Goal: Contribute content: Add original content to the website for others to see

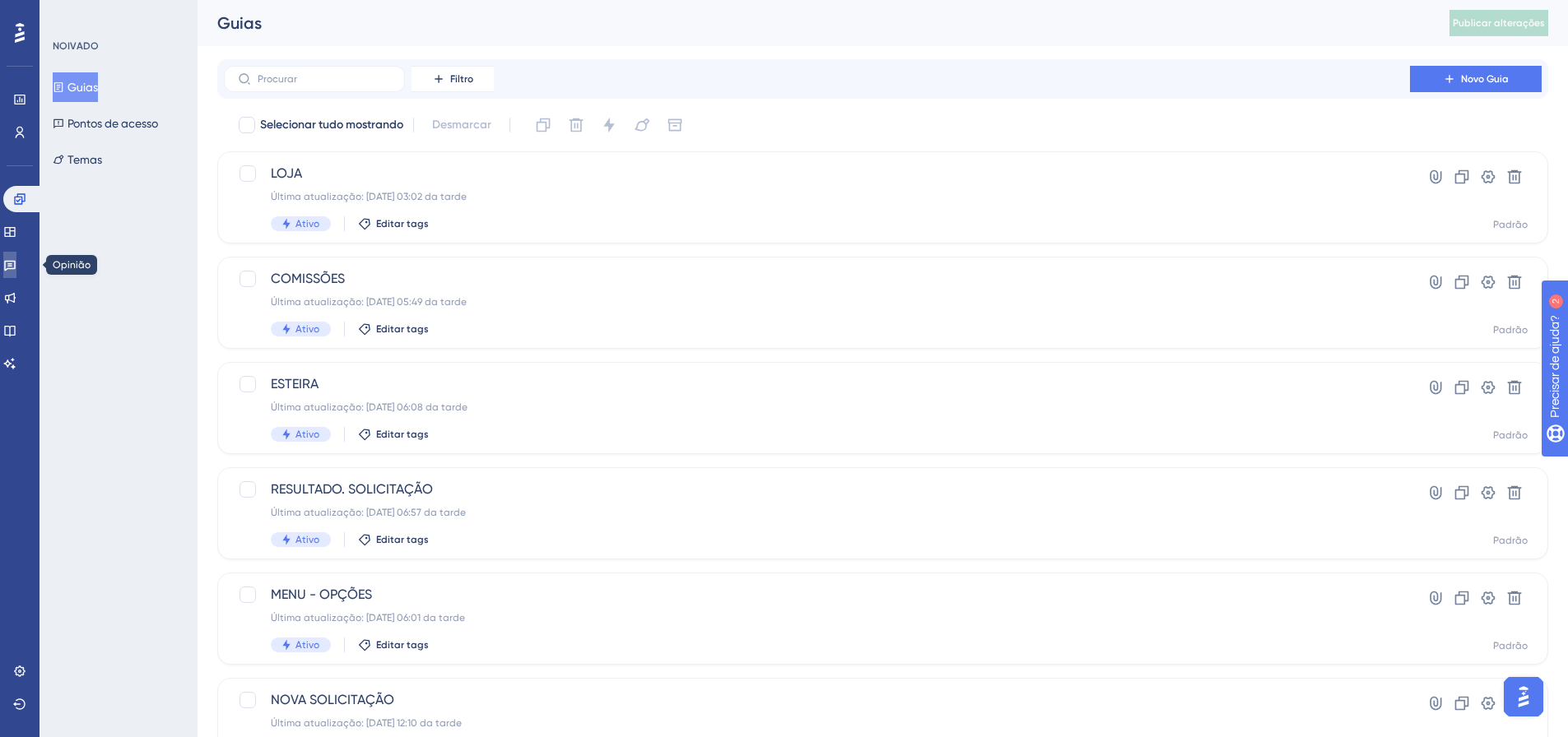
click at [16, 264] on icon at bounding box center [10, 265] width 12 height 11
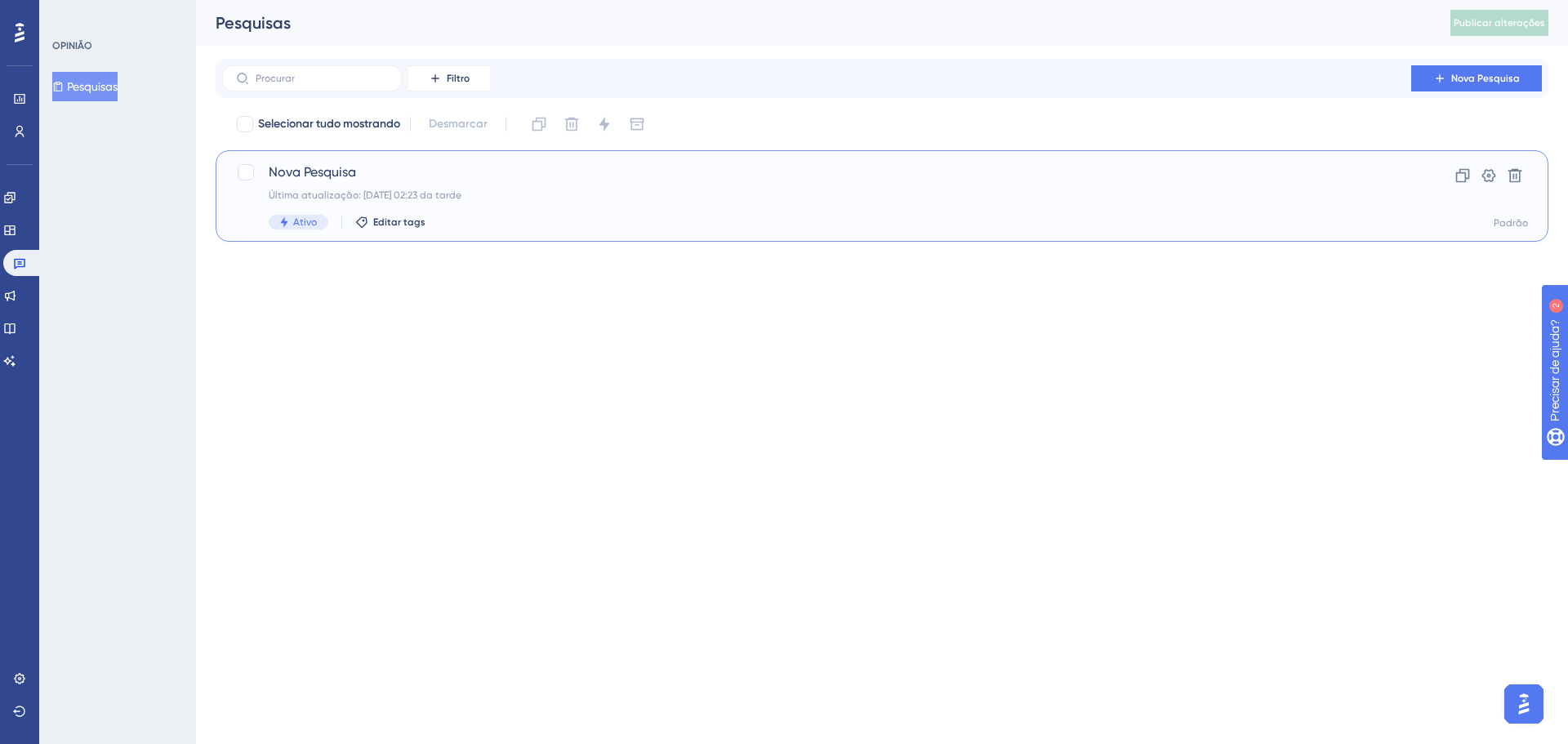
click at [382, 163] on span "Nova Pesquisa" at bounding box center [816, 172] width 1096 height 20
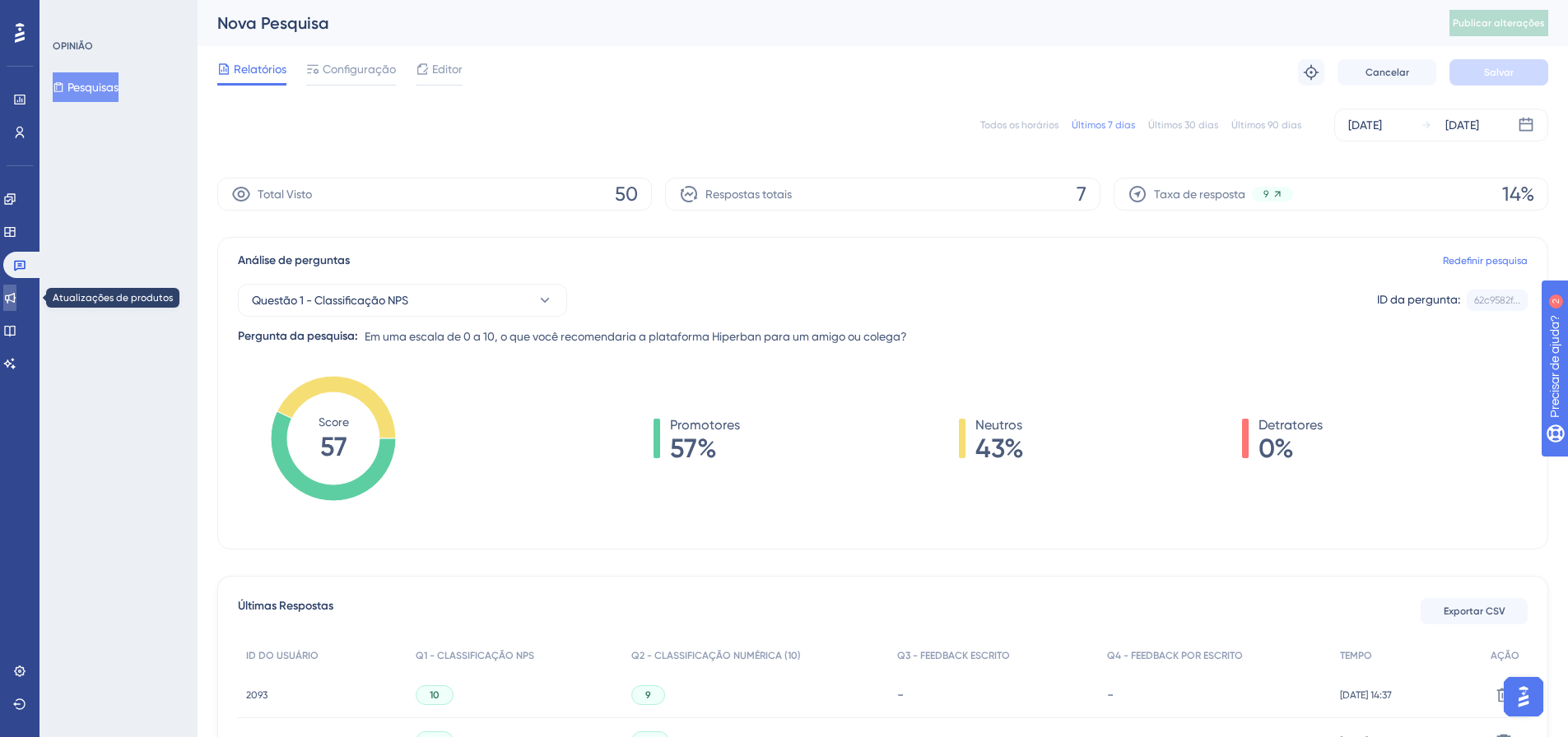
click at [16, 303] on icon at bounding box center [10, 298] width 13 height 13
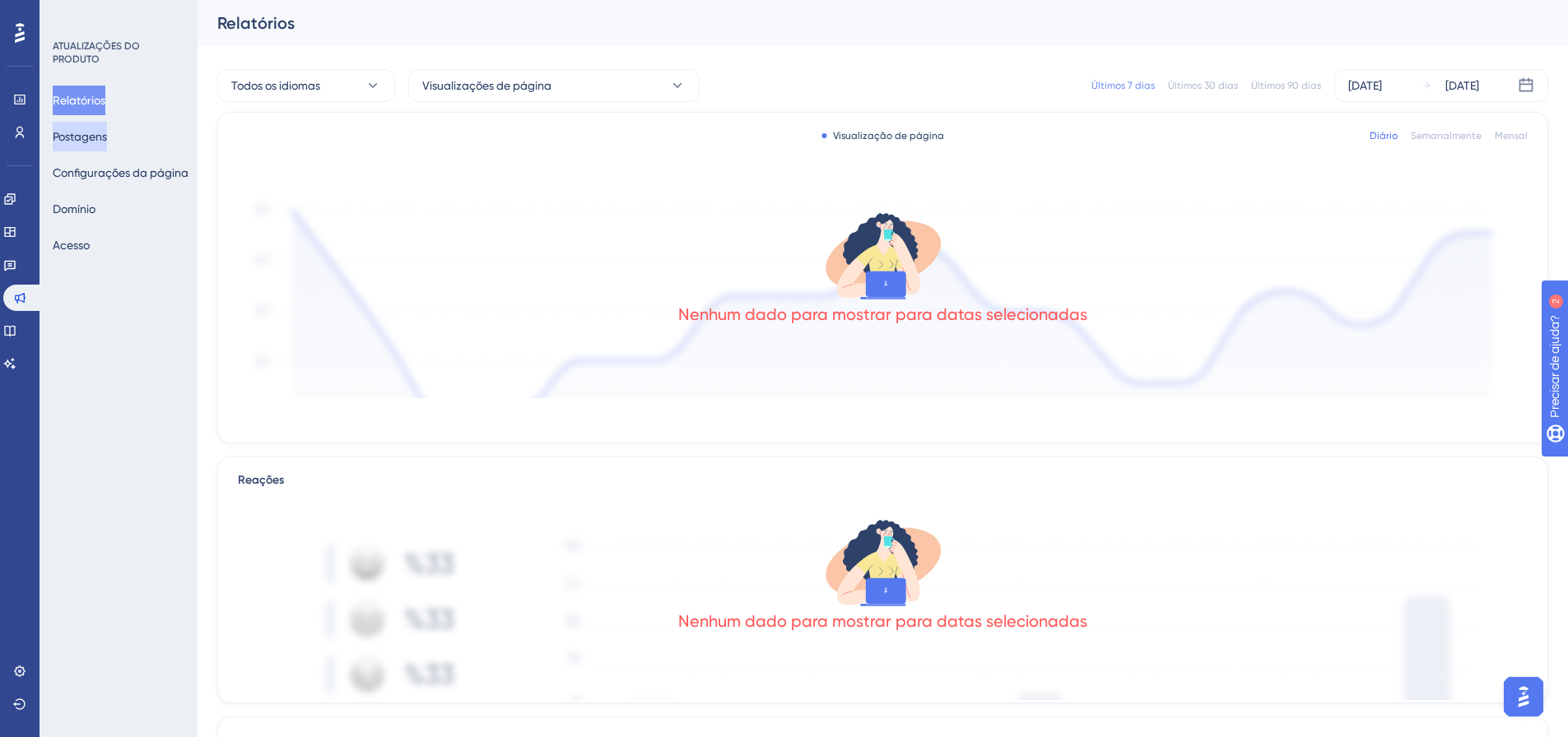
click at [107, 136] on button "Postagens" at bounding box center [80, 136] width 54 height 29
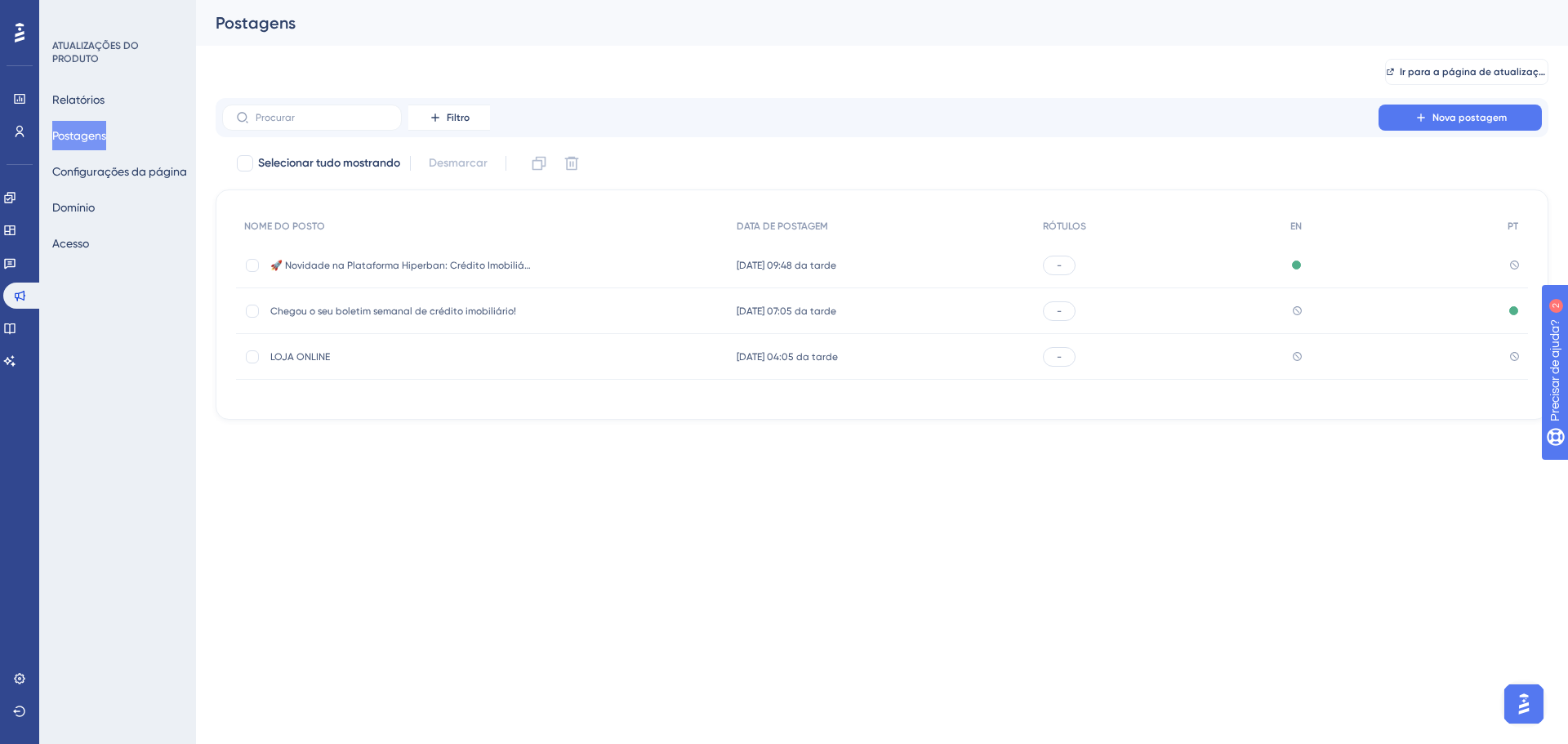
click at [500, 265] on font "🚀 Novidade na Plataforma Hiperban: Crédito Imobiliário" at bounding box center [402, 265] width 265 height 12
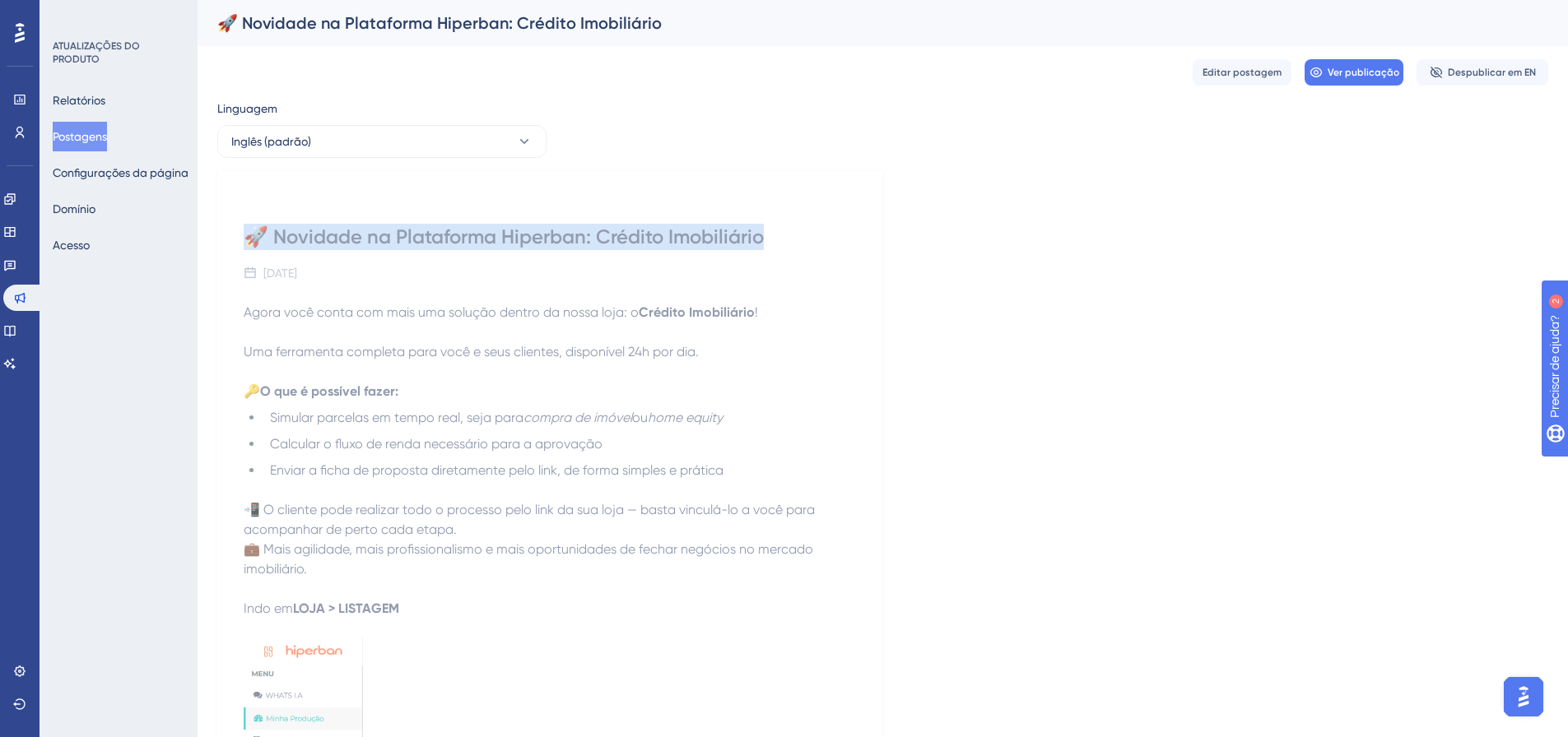
drag, startPoint x: 238, startPoint y: 236, endPoint x: 901, endPoint y: 51, distance: 688.3
copy font "🚀 Novidade na Plataforma Hiperban: Crédito Imobiliário"
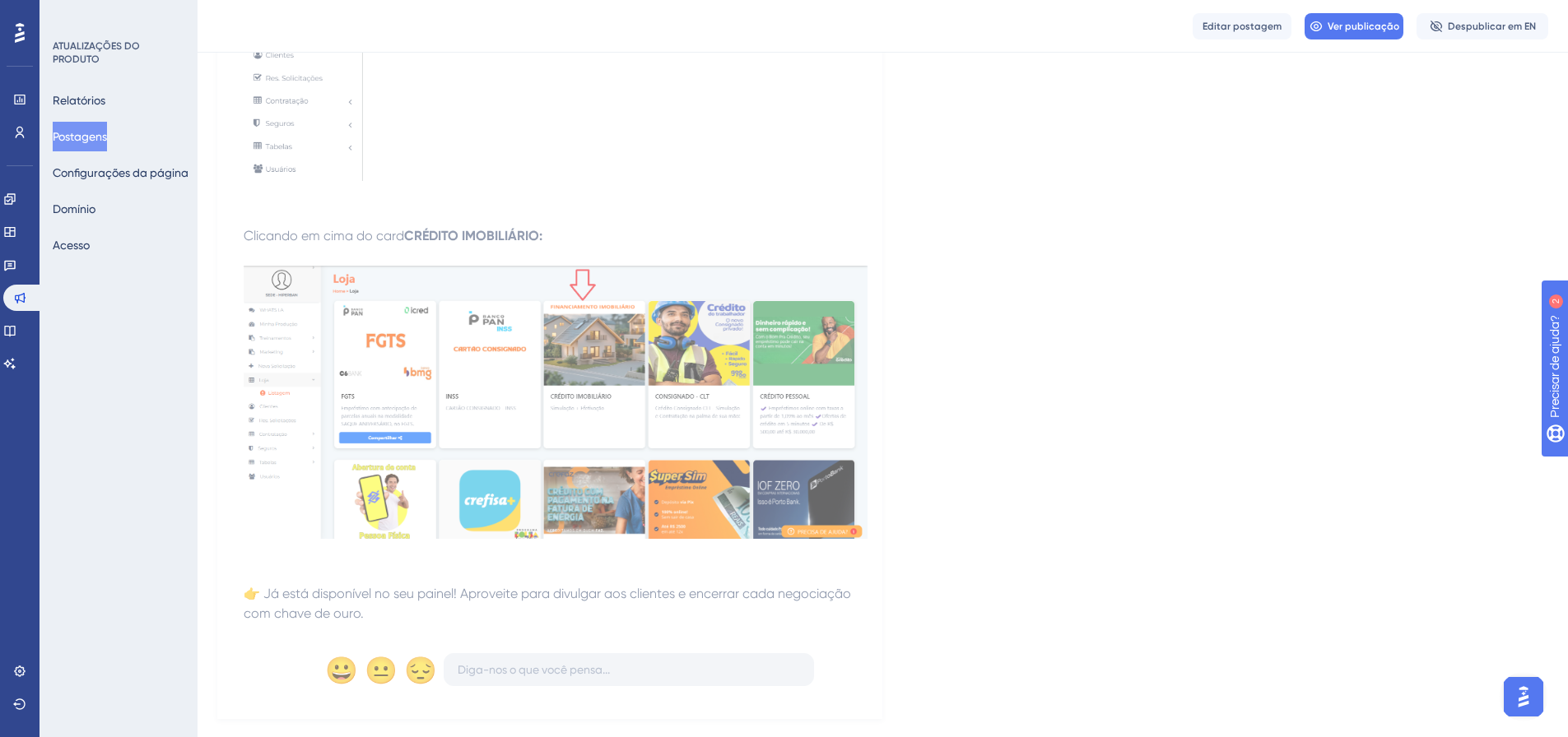
scroll to position [834, 0]
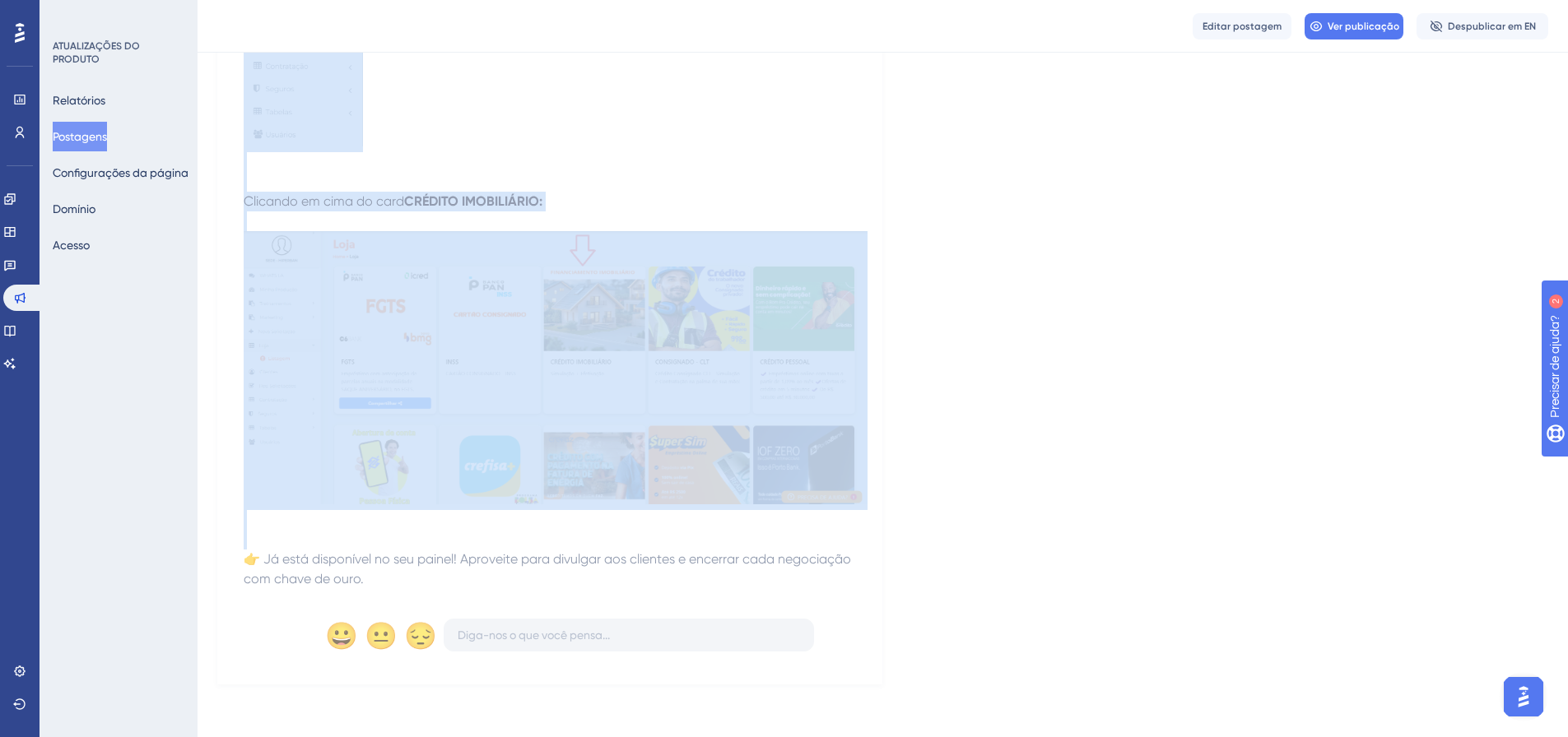
drag, startPoint x: 241, startPoint y: 308, endPoint x: 667, endPoint y: 587, distance: 509.2
click at [667, 587] on div "🚀 Novidade na Plataforma Hiperban: Crédito Imobiliário [DATE] Agora você conta …" at bounding box center [550, 13] width 665 height 1341
click at [1189, 443] on div "🚀 Novidade na Plataforma Hiperban: Crédito Imobiliário [DATE] Agora você conta …" at bounding box center [882, 13] width 1331 height 1341
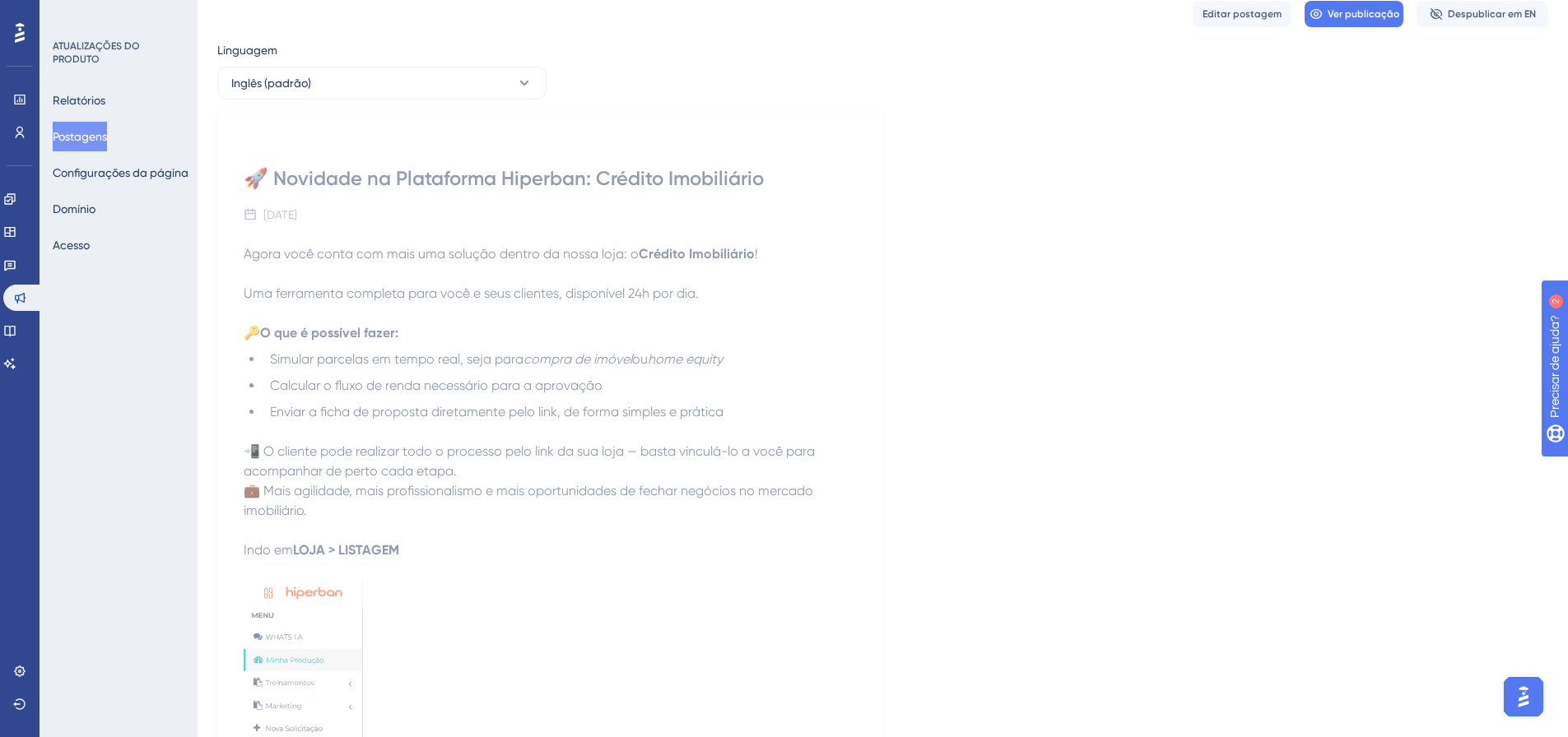
scroll to position [23, 0]
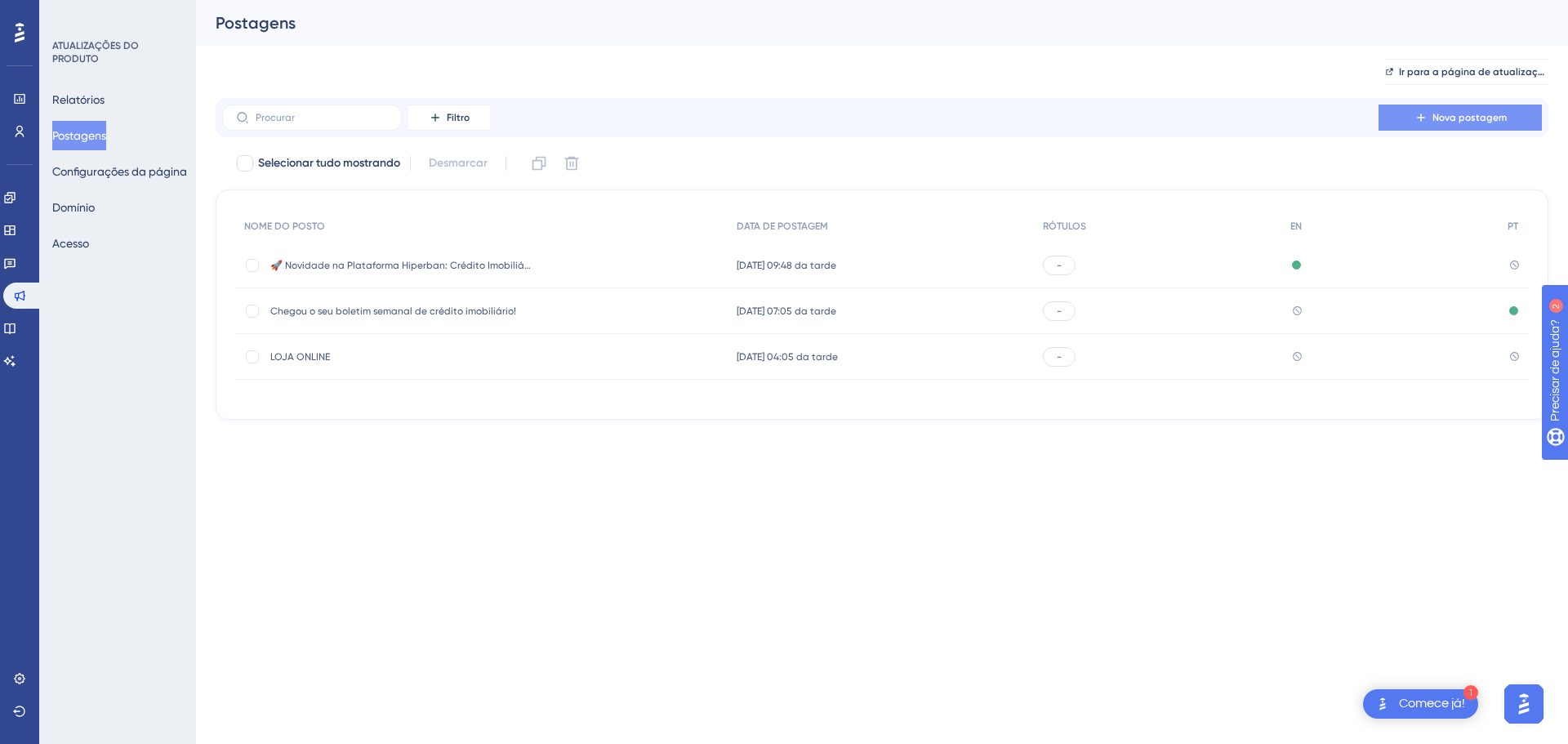
click at [1449, 115] on font "Nova postagem" at bounding box center [1469, 118] width 74 height 12
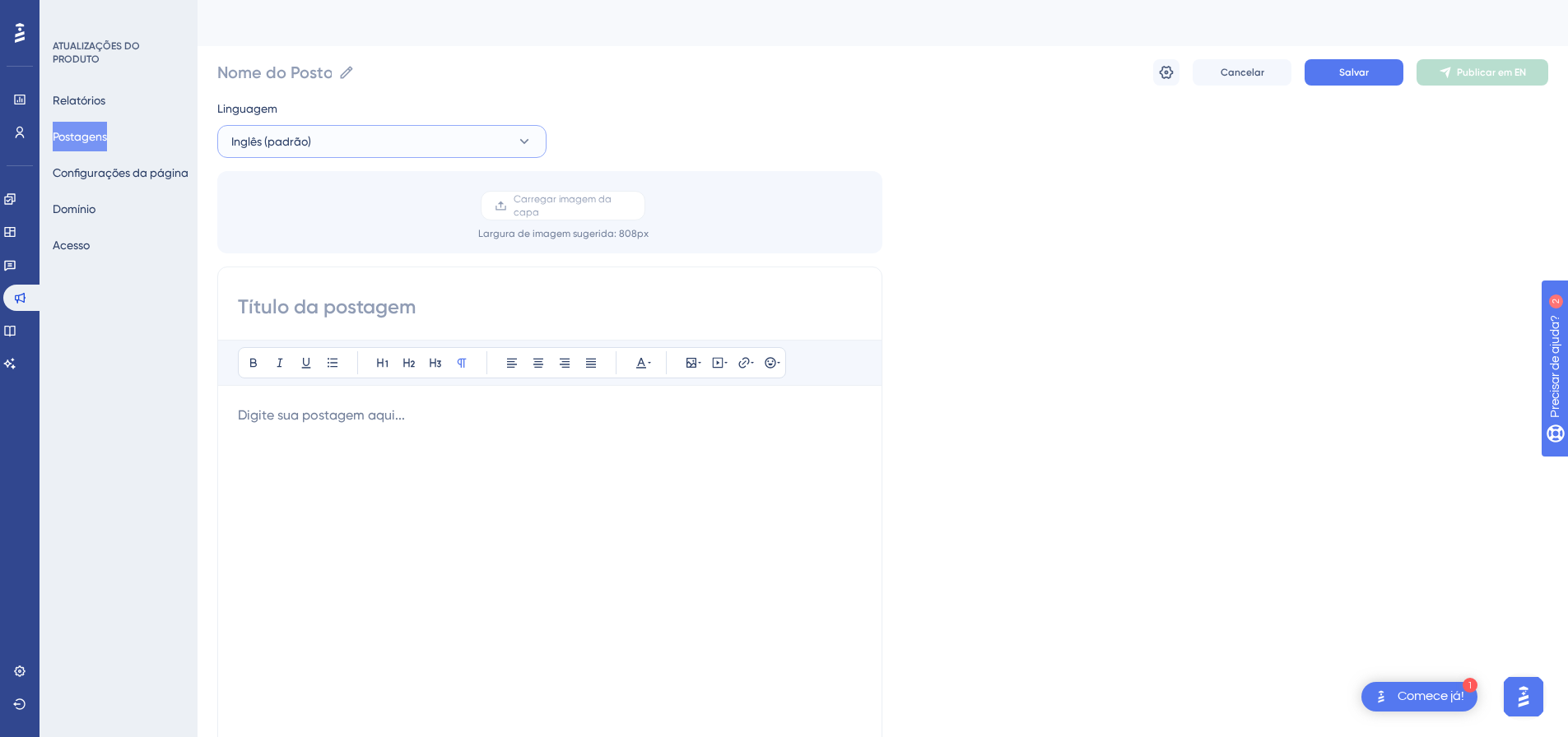
click at [434, 130] on button "Inglês (padrão)" at bounding box center [381, 141] width 329 height 33
click at [325, 222] on button "Português Português Sem tradução" at bounding box center [381, 224] width 308 height 33
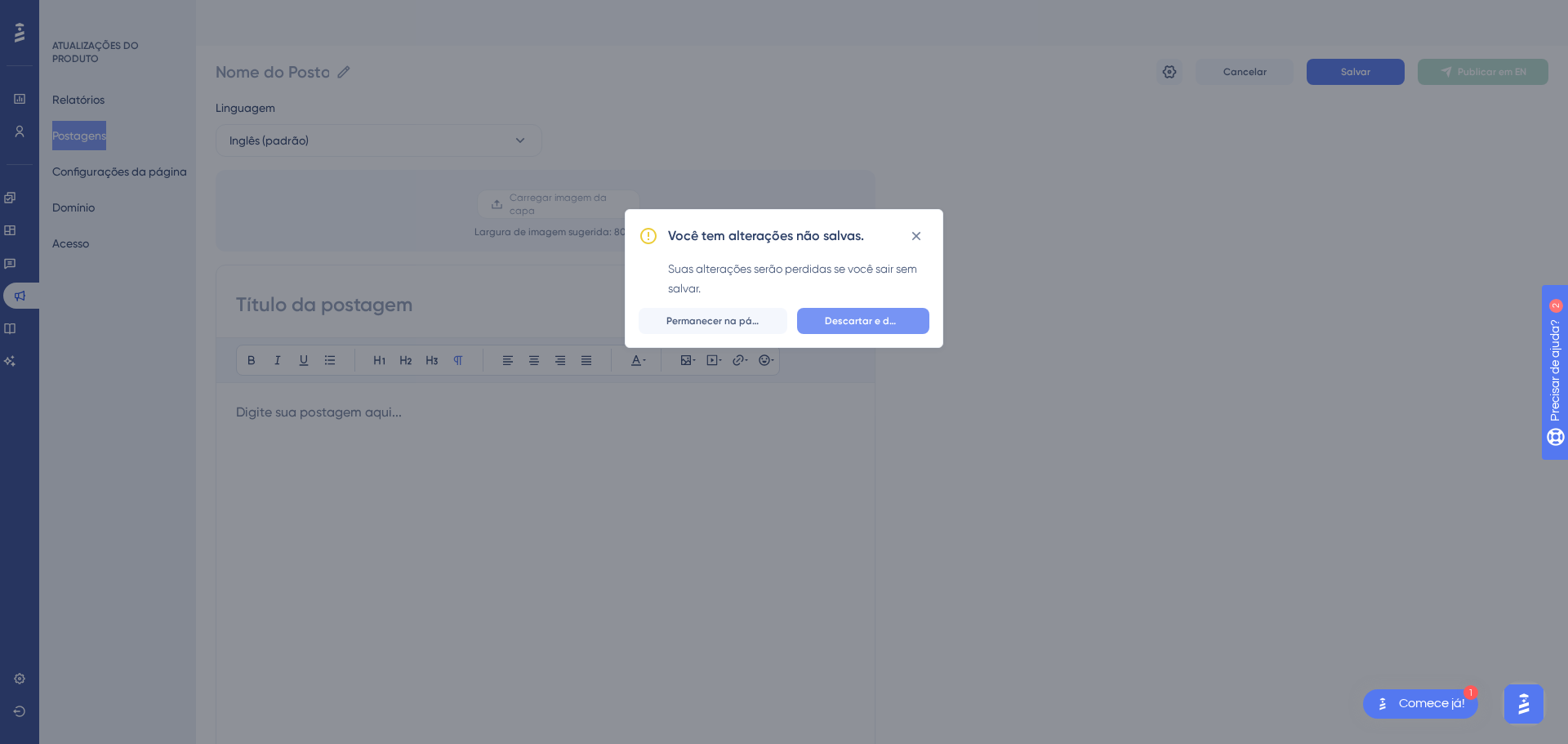
click at [826, 322] on font "Descartar e deixar" at bounding box center [868, 321] width 87 height 12
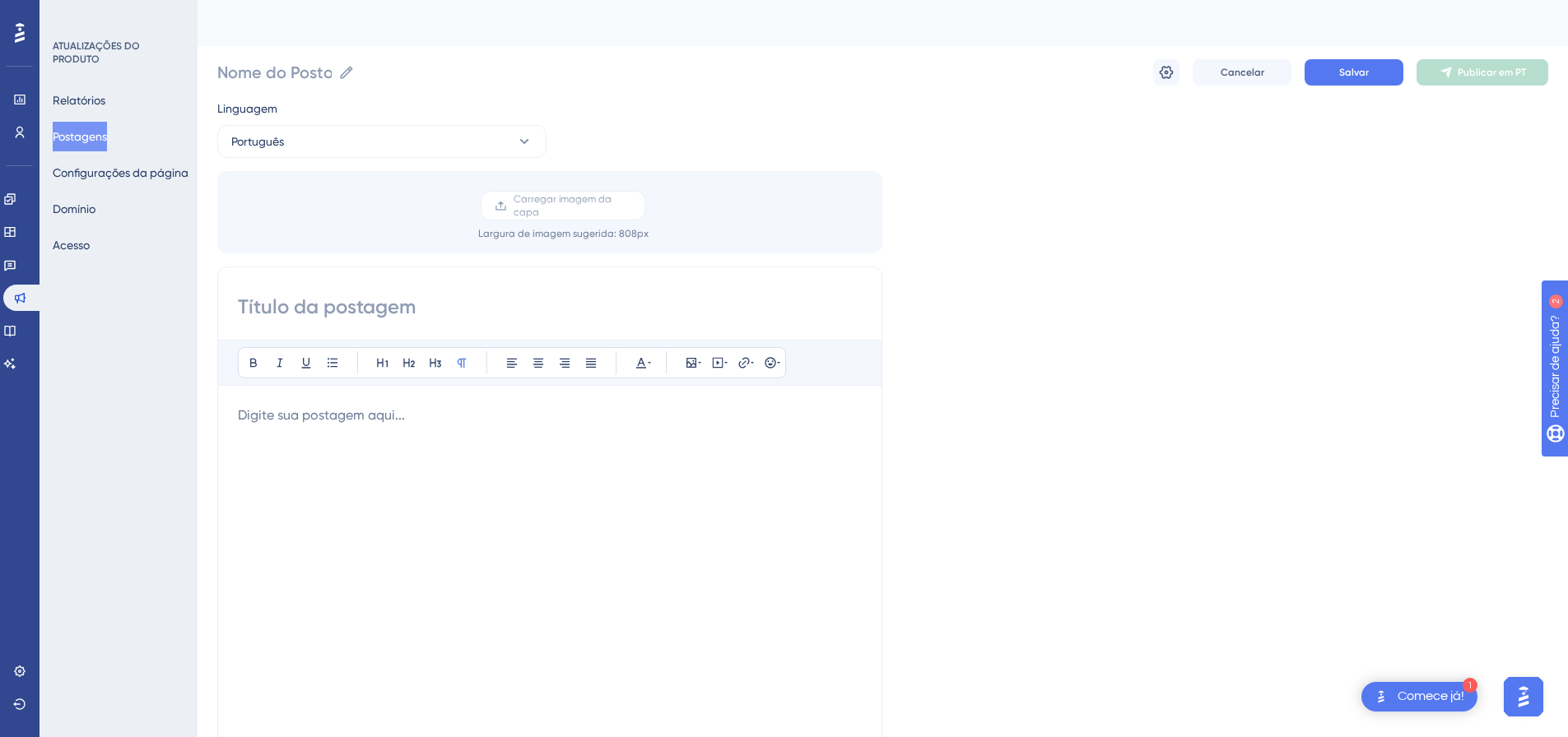
click at [349, 302] on input at bounding box center [550, 307] width 624 height 26
paste input "🚀 Novidade na Plataforma Hiperban: Crédito Imobiliário"
type input "🚀 Novidade na Plataforma Hiperban: Crédito Imobiliário"
click at [289, 62] on input "Nome do Posto" at bounding box center [274, 73] width 115 height 23
paste input "🚀 Novidade na Plataforma Hiperban: Crédito Imobiliário"
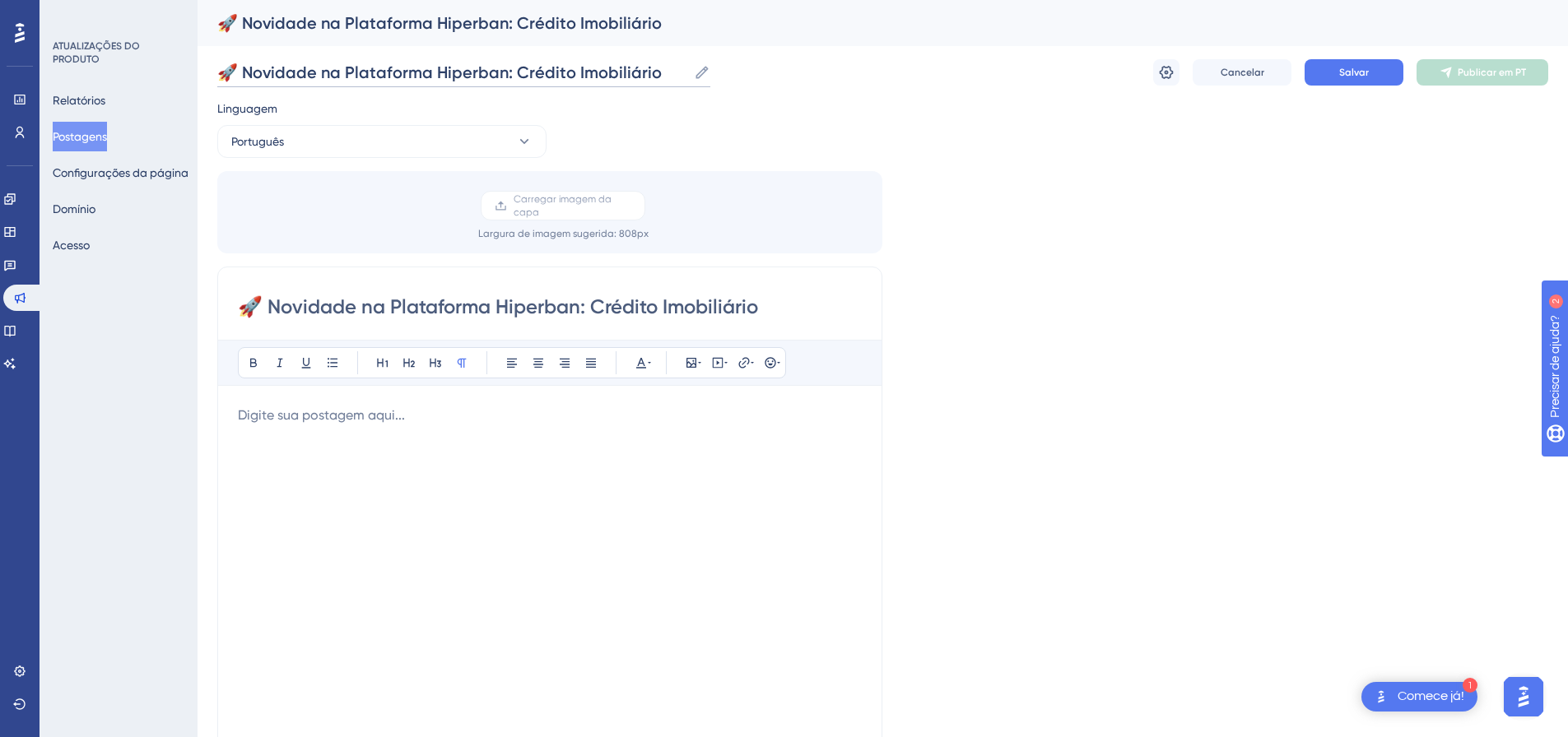
type input "🚀 Novidade na Plataforma Hiperban: Crédito Imobiliário"
click at [442, 404] on div "Audacioso itálico Sublinhado Ponto de bala Título 1 Título 2 Título 3 Normal Al…" at bounding box center [550, 554] width 624 height 428
click at [437, 420] on p at bounding box center [550, 415] width 624 height 20
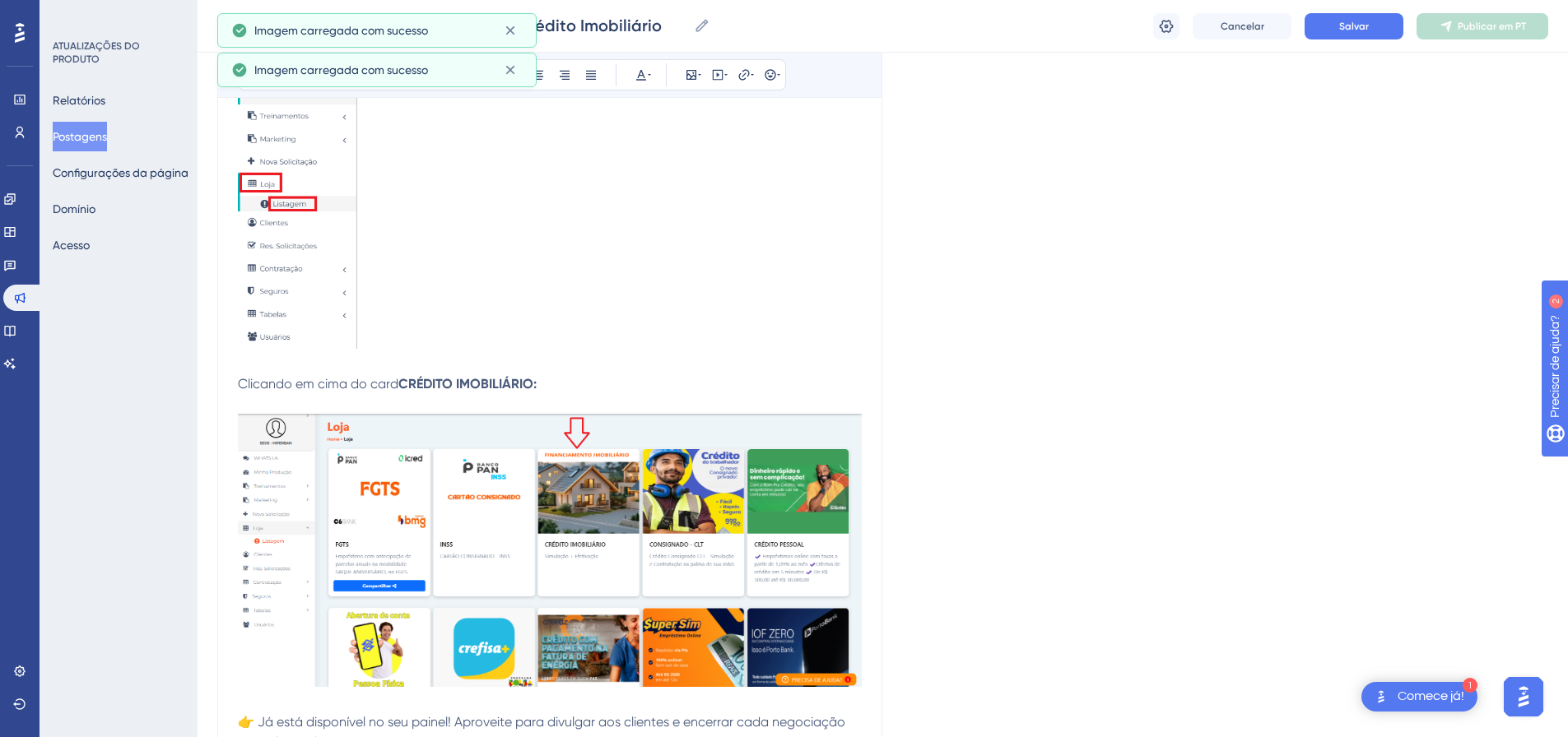
scroll to position [1226, 0]
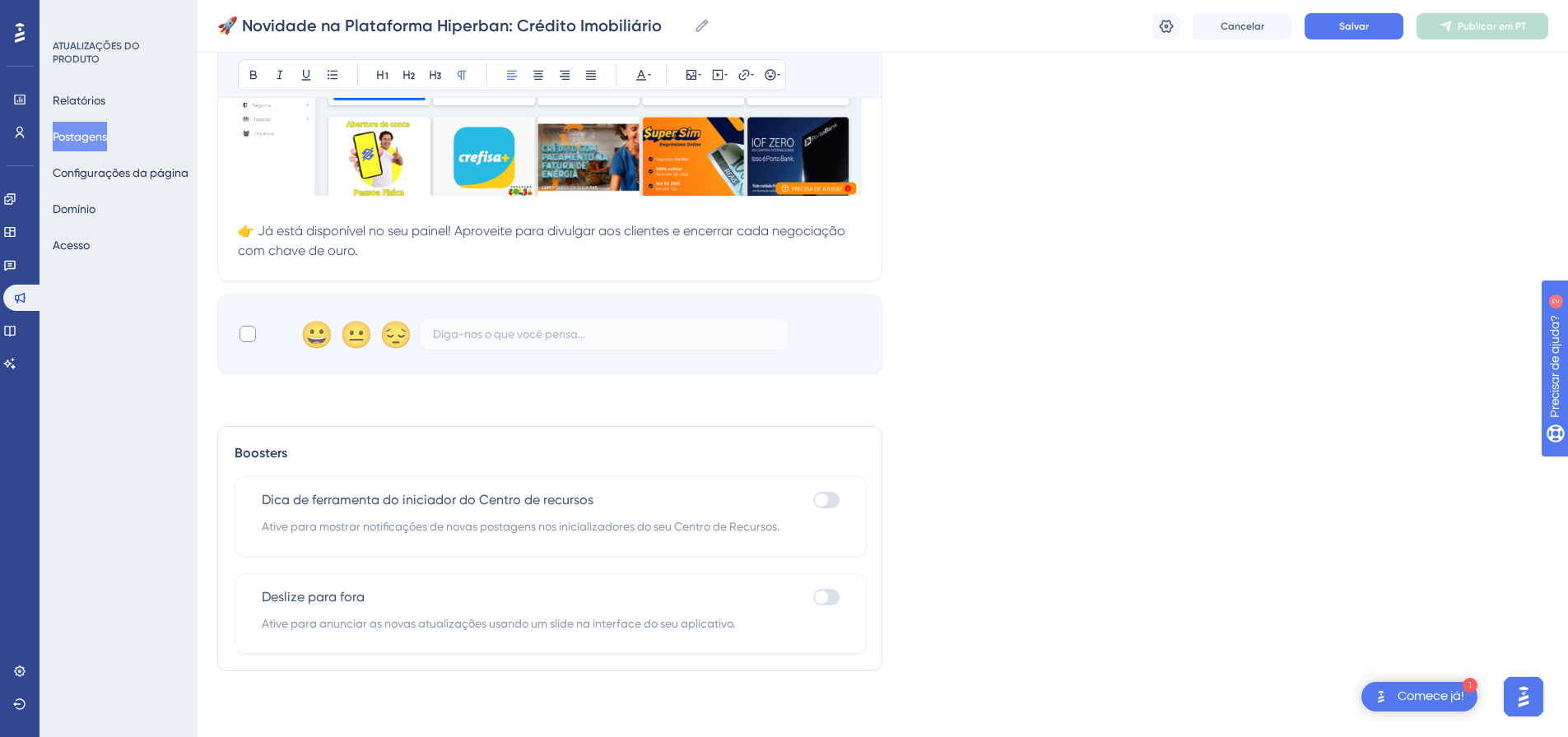
click at [244, 336] on div at bounding box center [248, 334] width 17 height 17
checkbox input "true"
click at [833, 492] on div at bounding box center [826, 500] width 26 height 17
click at [814, 500] on input "checkbox" at bounding box center [813, 500] width 1 height 1
checkbox input "true"
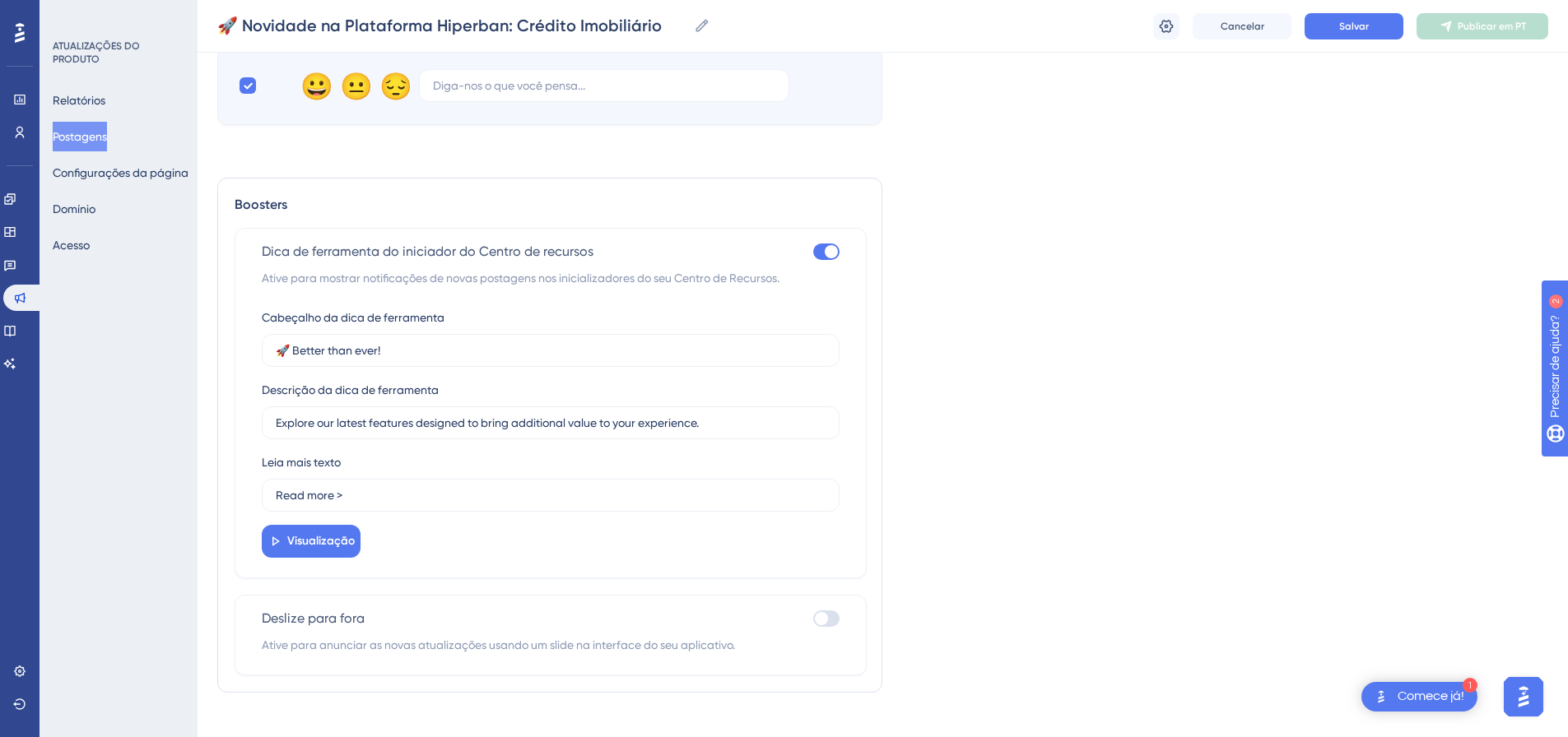
scroll to position [1468, 0]
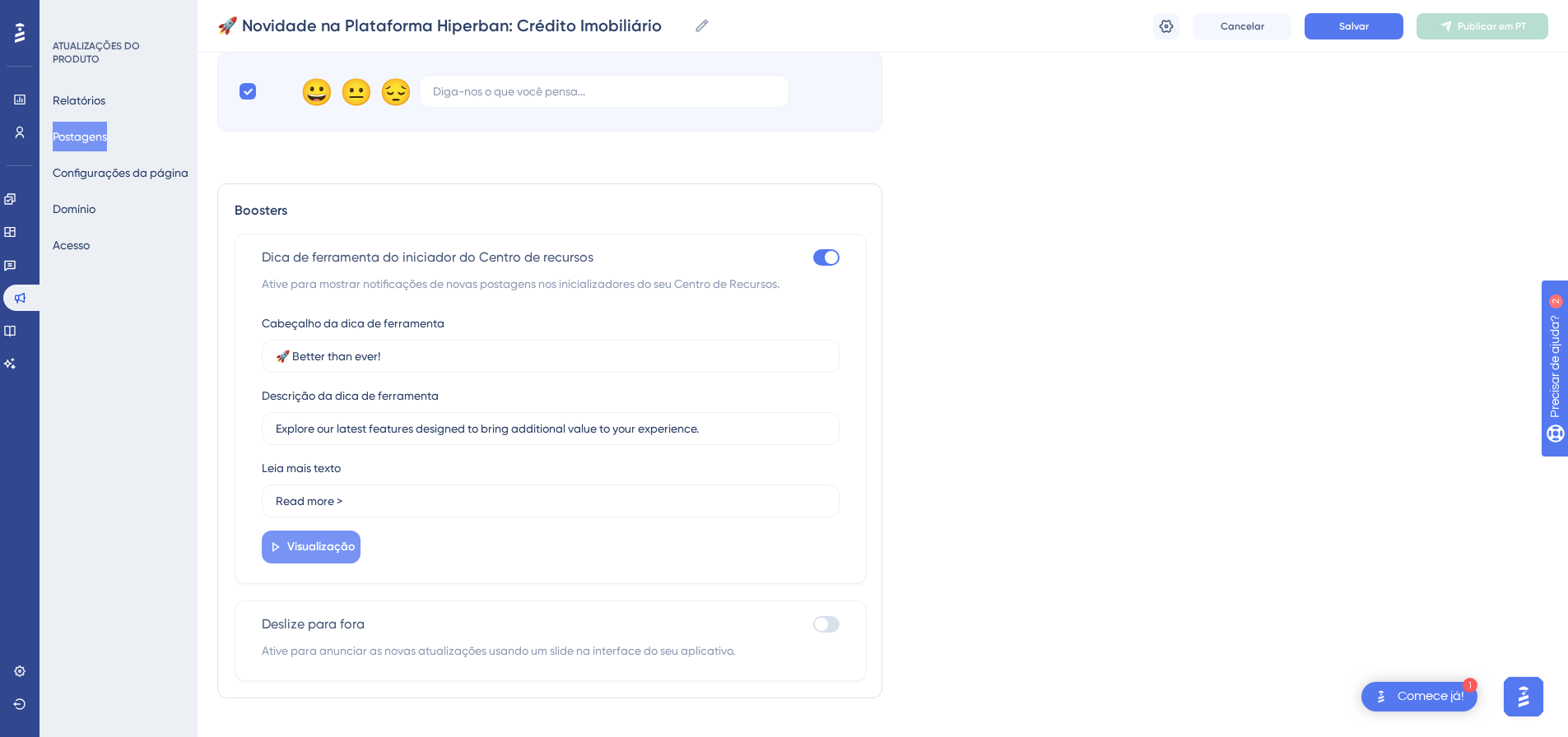
click at [349, 549] on font "Visualização" at bounding box center [321, 546] width 68 height 14
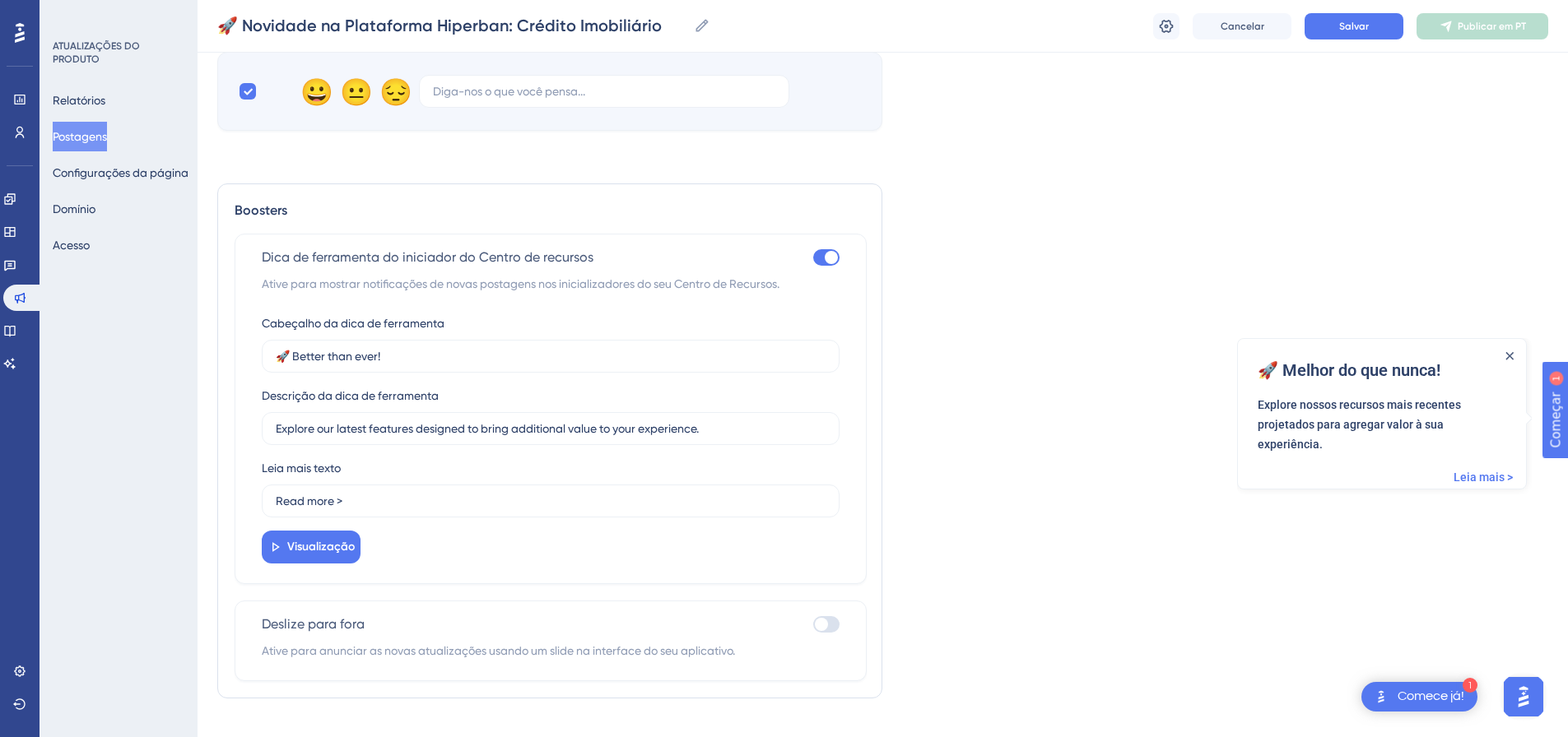
click at [832, 628] on div at bounding box center [826, 625] width 26 height 17
click at [814, 626] on input "checkbox" at bounding box center [813, 625] width 1 height 1
checkbox input "true"
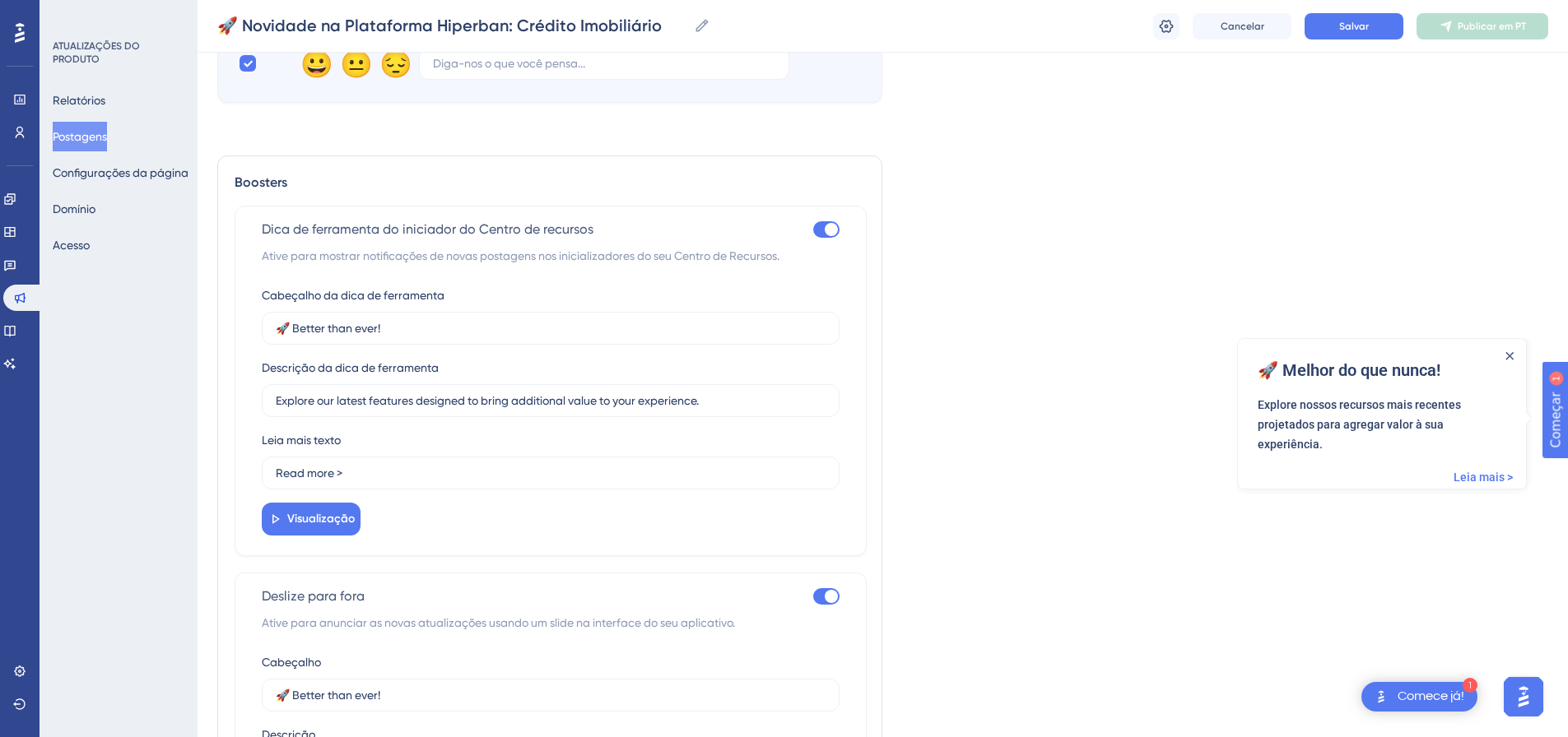
scroll to position [1468, 0]
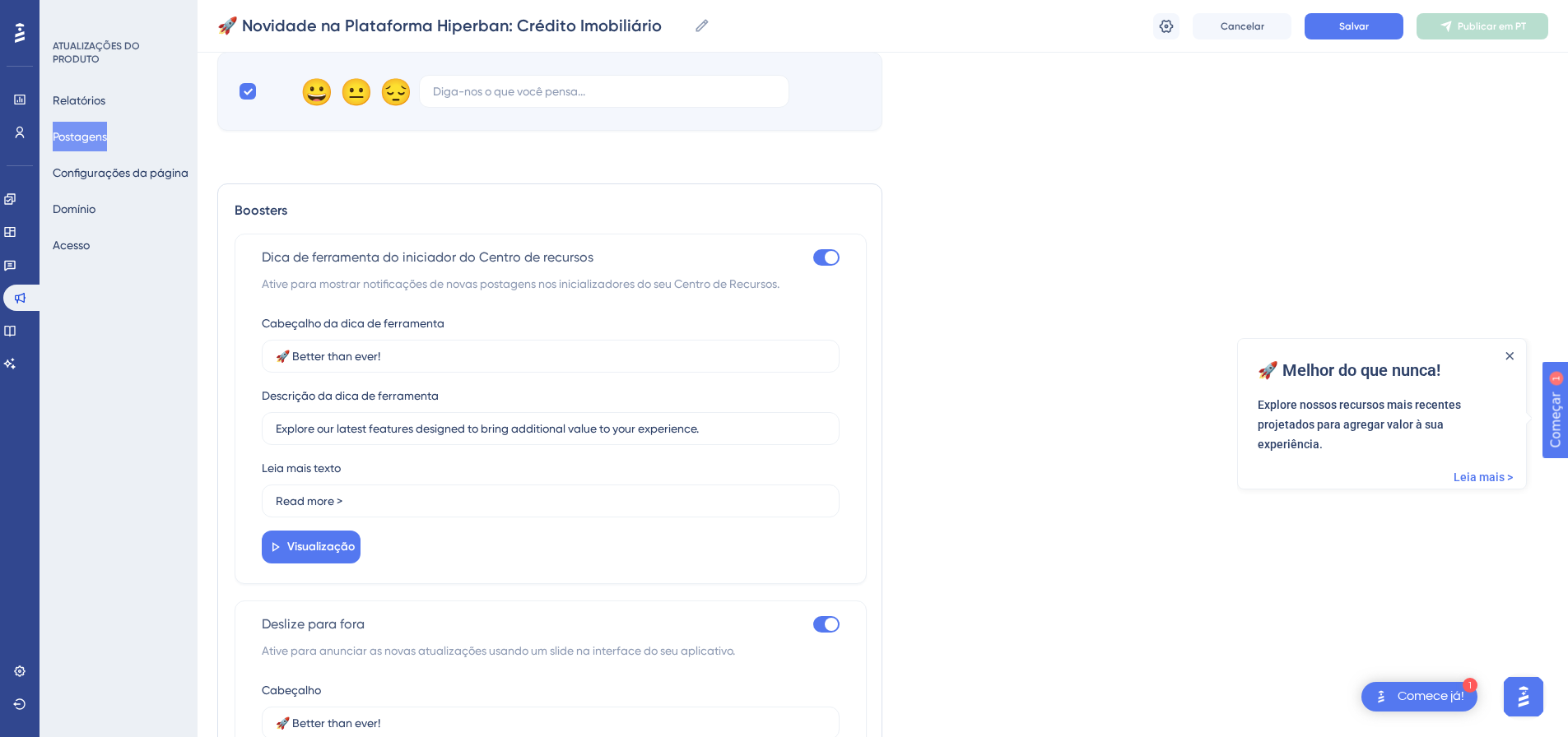
click at [825, 253] on div at bounding box center [826, 258] width 26 height 17
click at [814, 257] on input "checkbox" at bounding box center [813, 257] width 1 height 1
checkbox input "false"
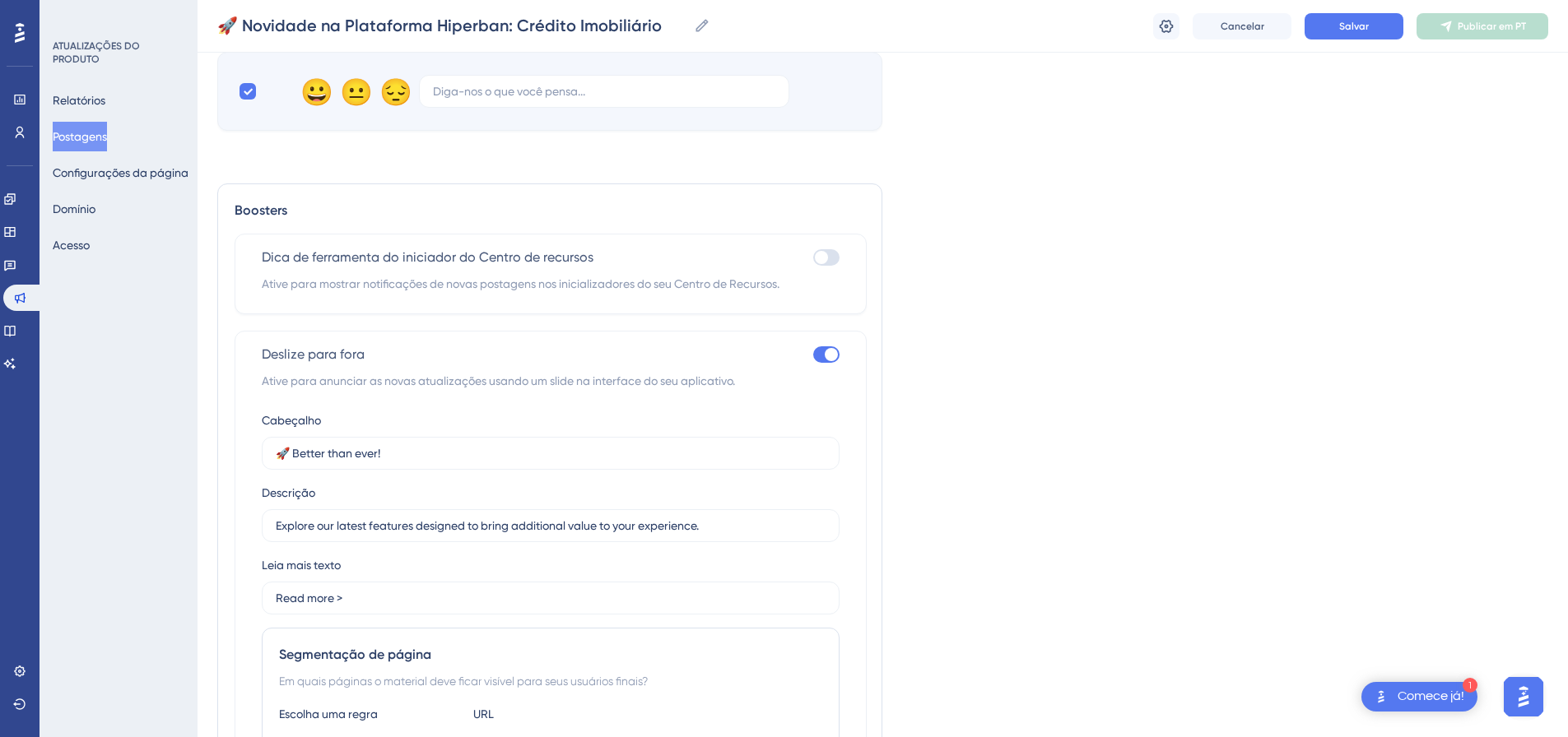
scroll to position [1721, 0]
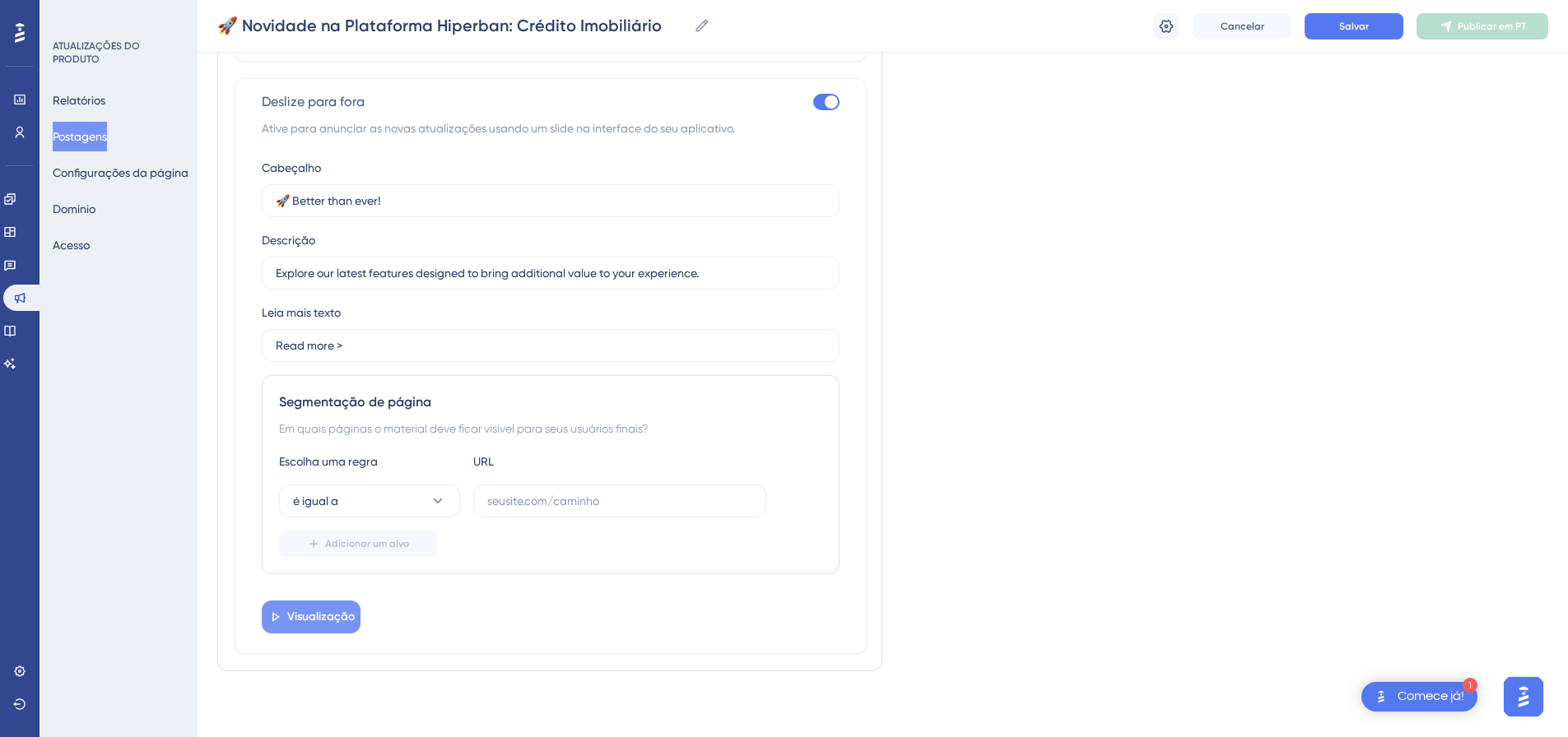
click at [328, 616] on font "Visualização" at bounding box center [321, 616] width 68 height 14
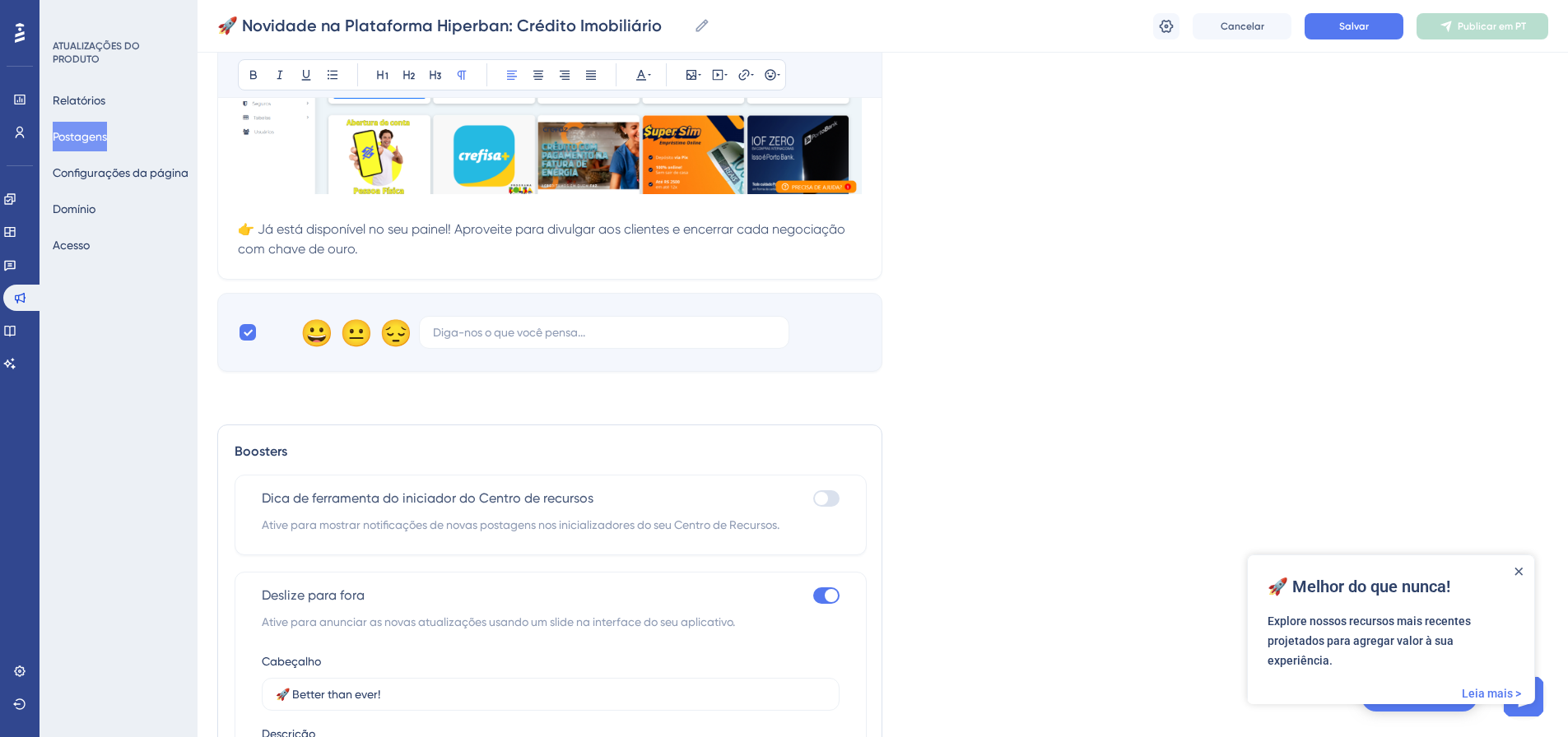
scroll to position [981, 0]
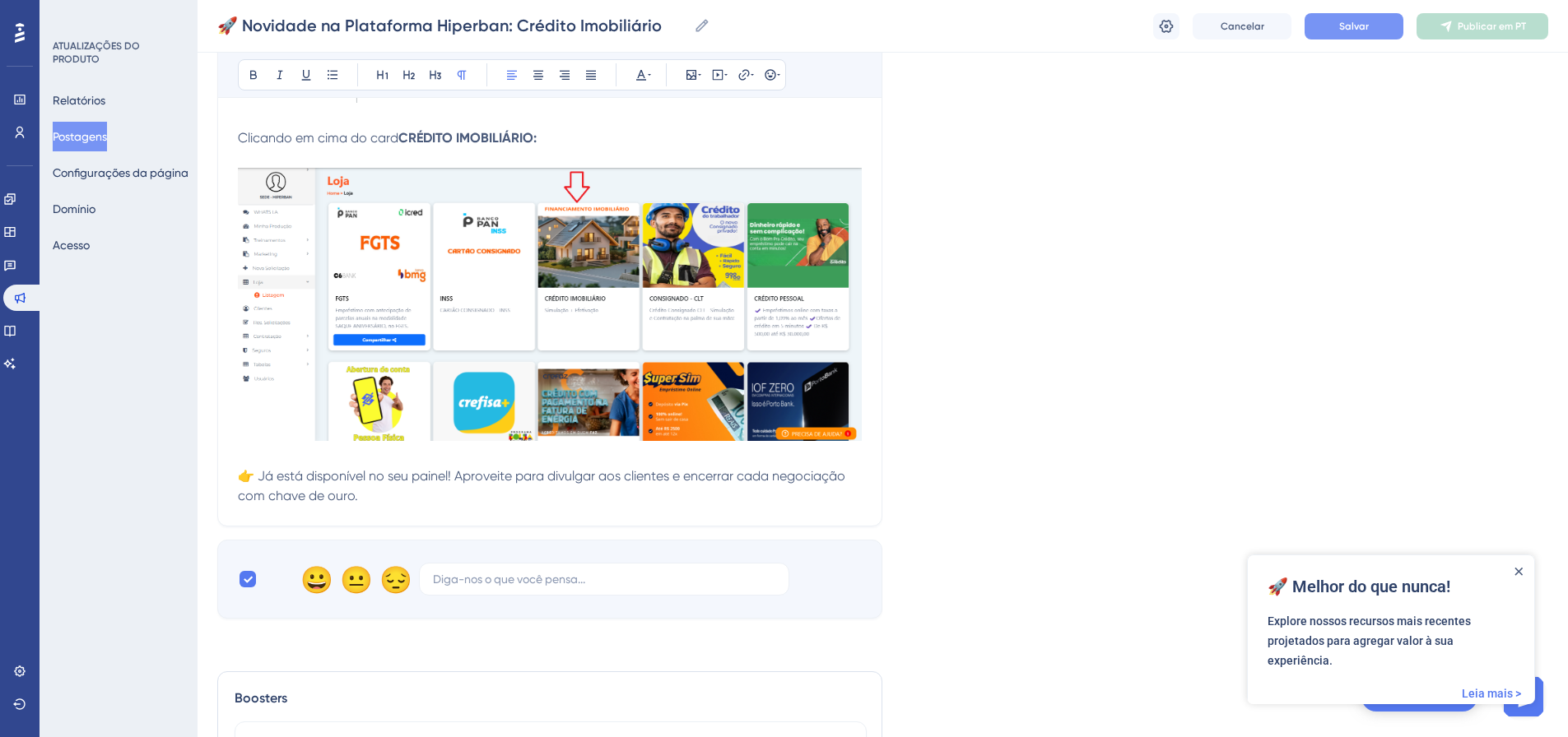
click at [1335, 27] on button "Salvar" at bounding box center [1354, 26] width 99 height 26
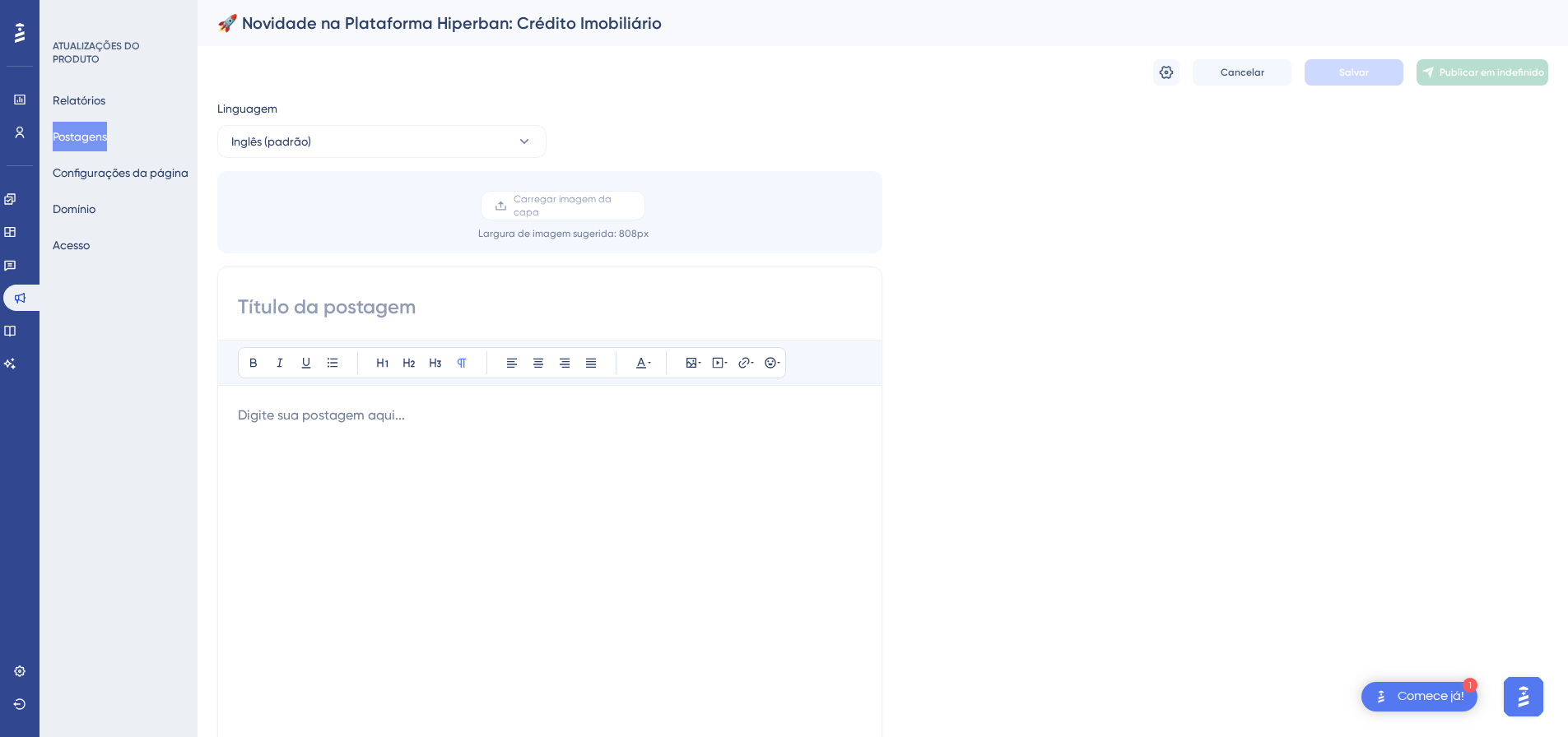
click at [81, 142] on font "Postagens" at bounding box center [80, 137] width 54 height 13
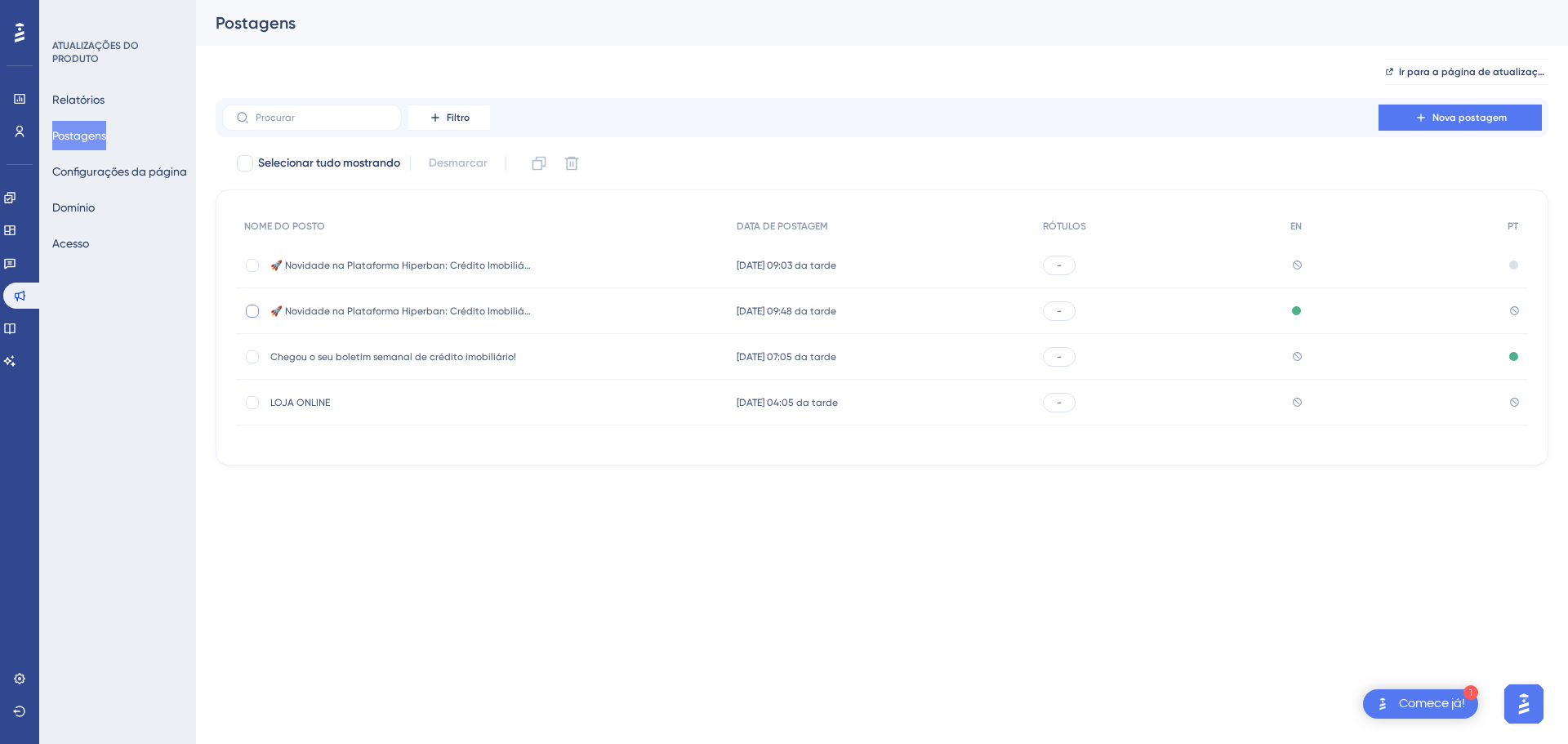
click at [254, 310] on div at bounding box center [253, 311] width 13 height 13
checkbox input "true"
click at [252, 264] on div at bounding box center [253, 265] width 13 height 13
checkbox input "true"
click at [247, 307] on div at bounding box center [253, 311] width 13 height 13
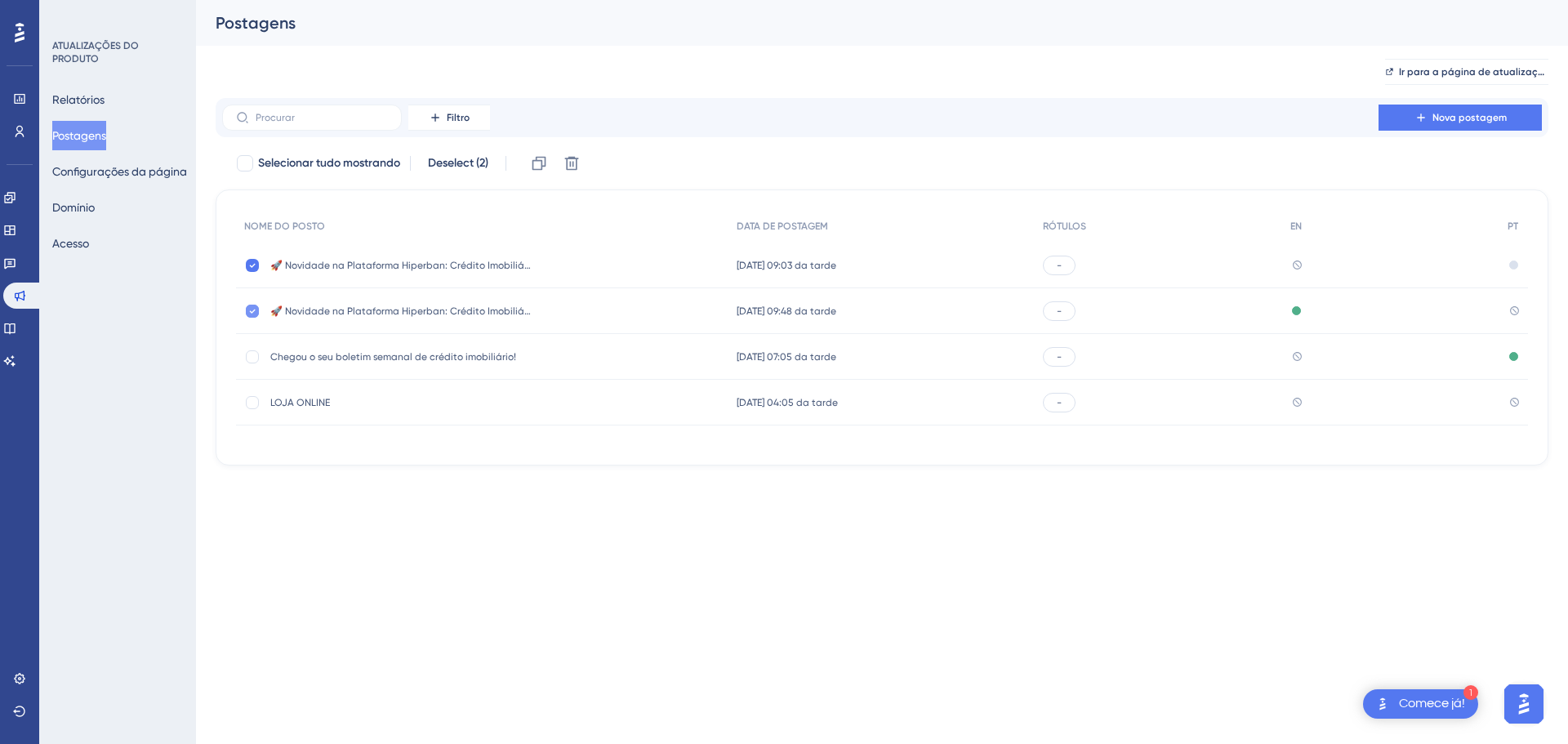
checkbox input "false"
click at [476, 255] on div "🚀 Novidade na Plataforma Hiperban: Crédito Imobiliário 🚀 Novidade na Plataforma…" at bounding box center [401, 265] width 261 height 46
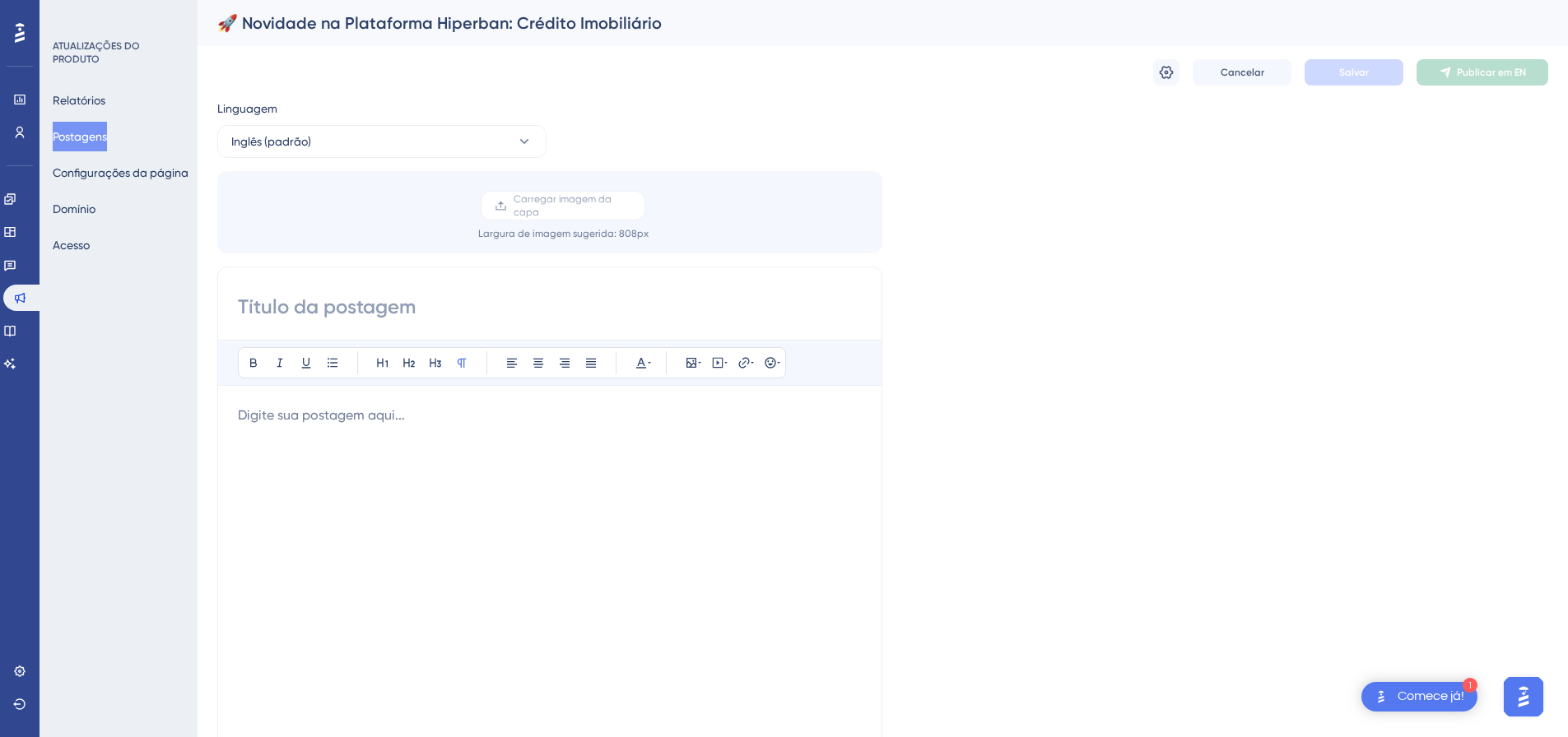
click at [449, 431] on div at bounding box center [550, 586] width 624 height 362
click at [334, 415] on p at bounding box center [550, 415] width 624 height 20
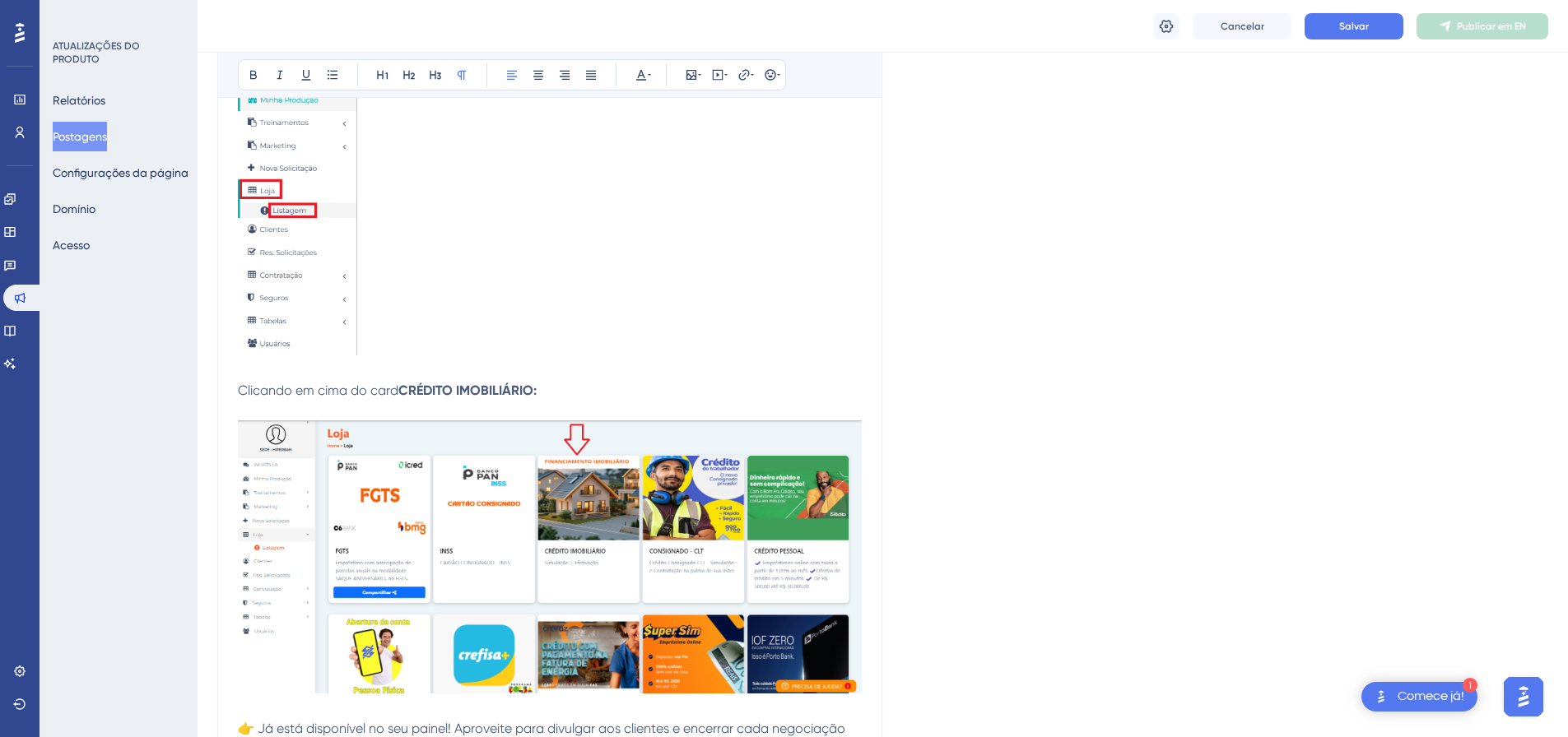
scroll to position [734, 0]
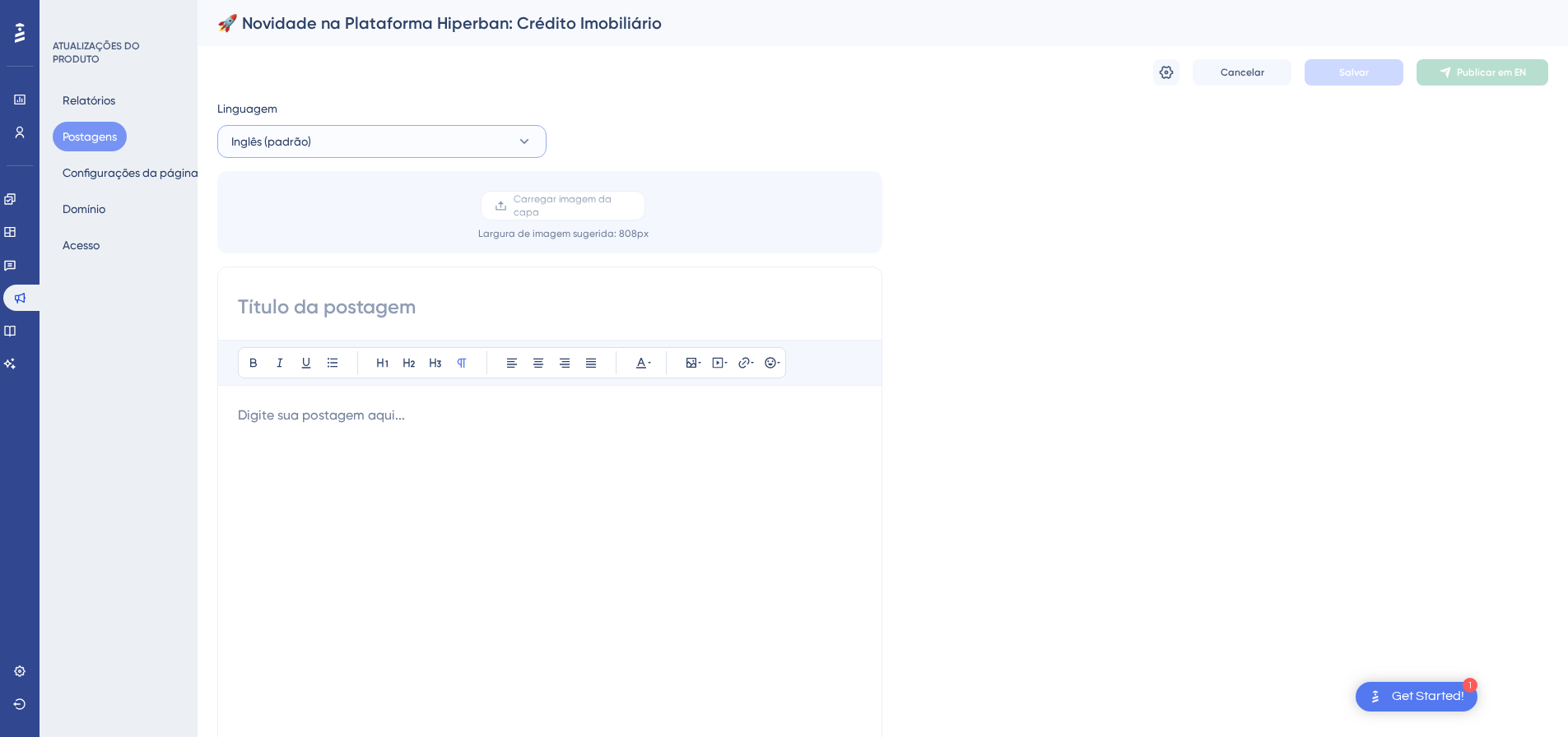
drag, startPoint x: 271, startPoint y: 166, endPoint x: 272, endPoint y: 142, distance: 24.0
click at [273, 142] on font "Inglês (padrão)" at bounding box center [271, 142] width 80 height 13
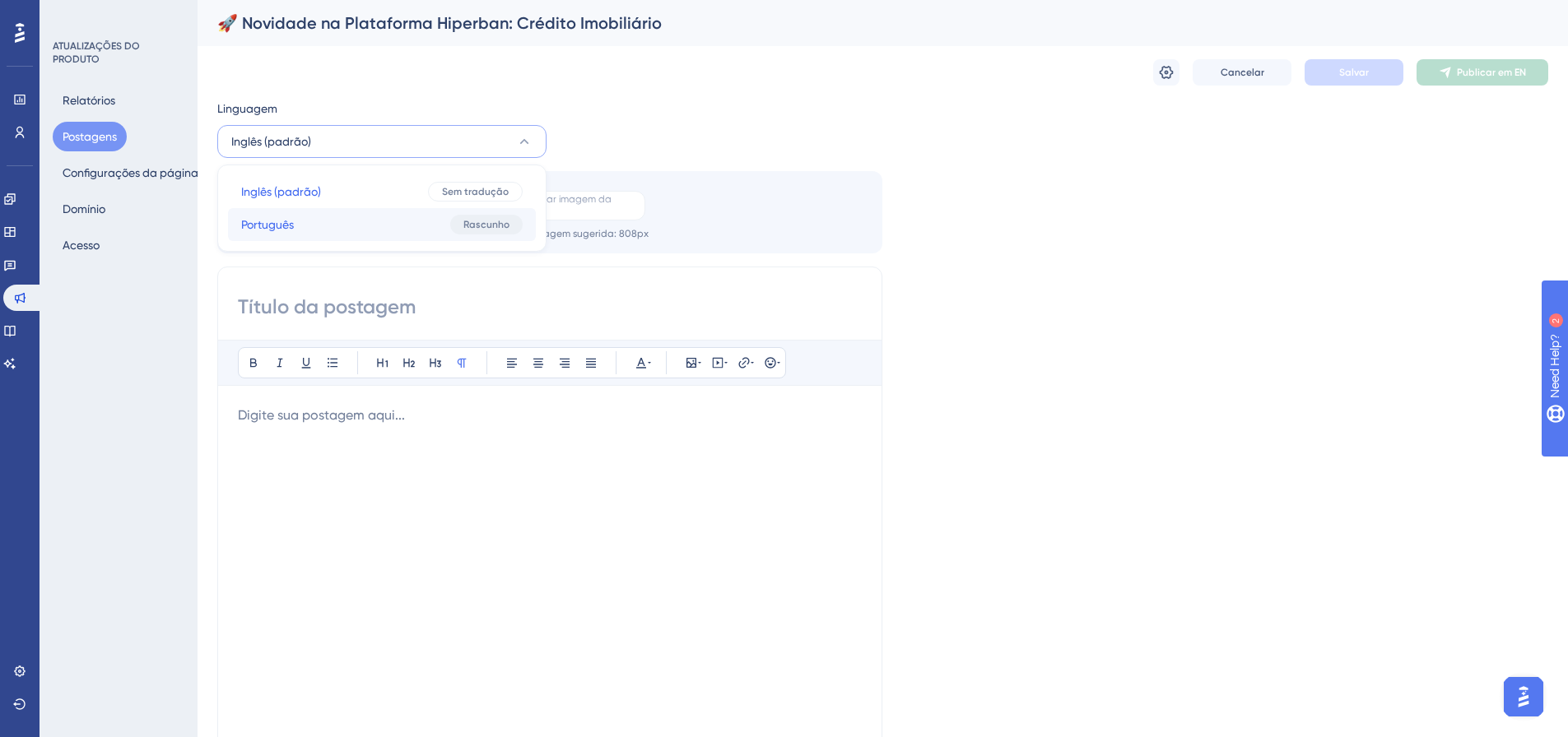
click at [303, 212] on button "Português Português Rascunho" at bounding box center [381, 224] width 308 height 33
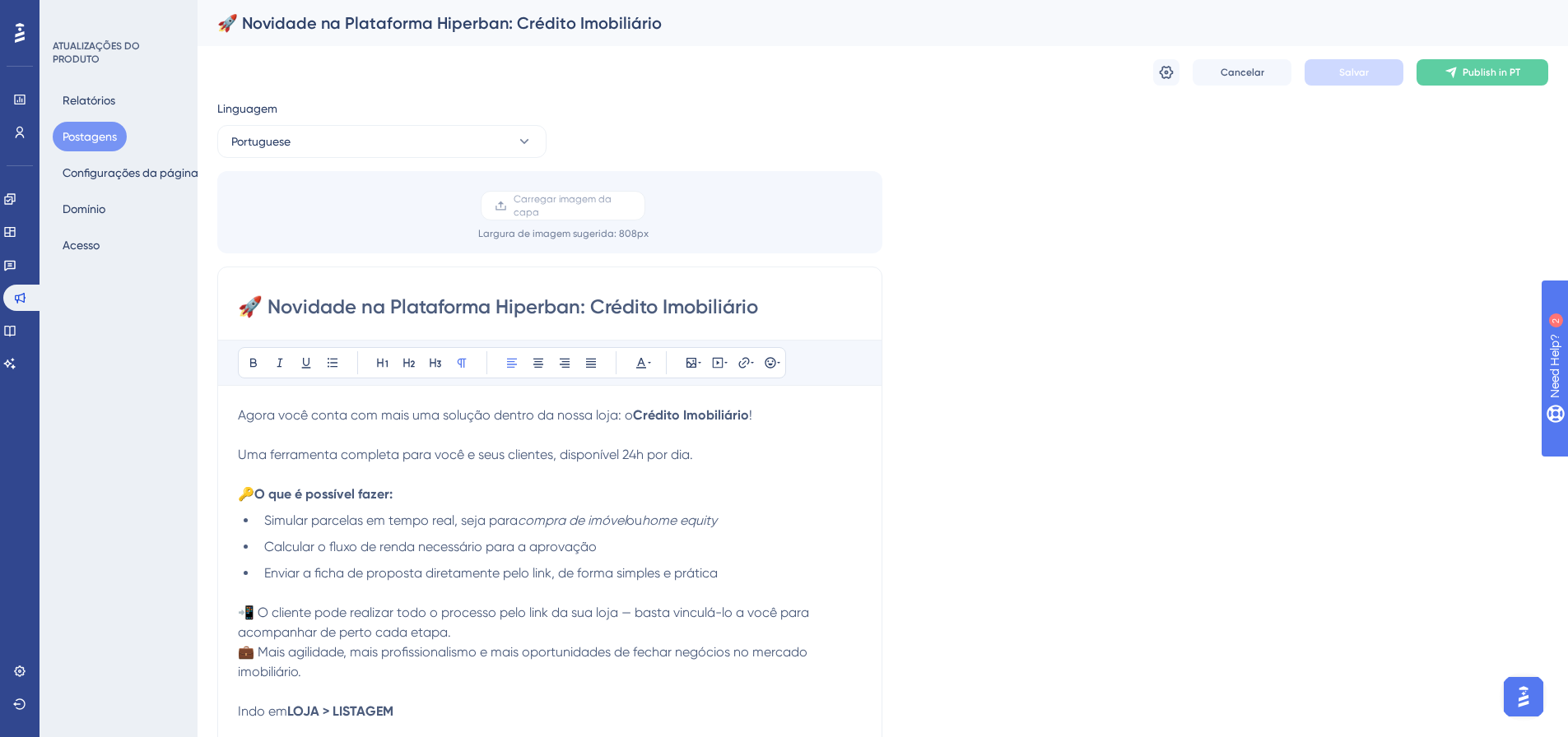
checkbox input "true"
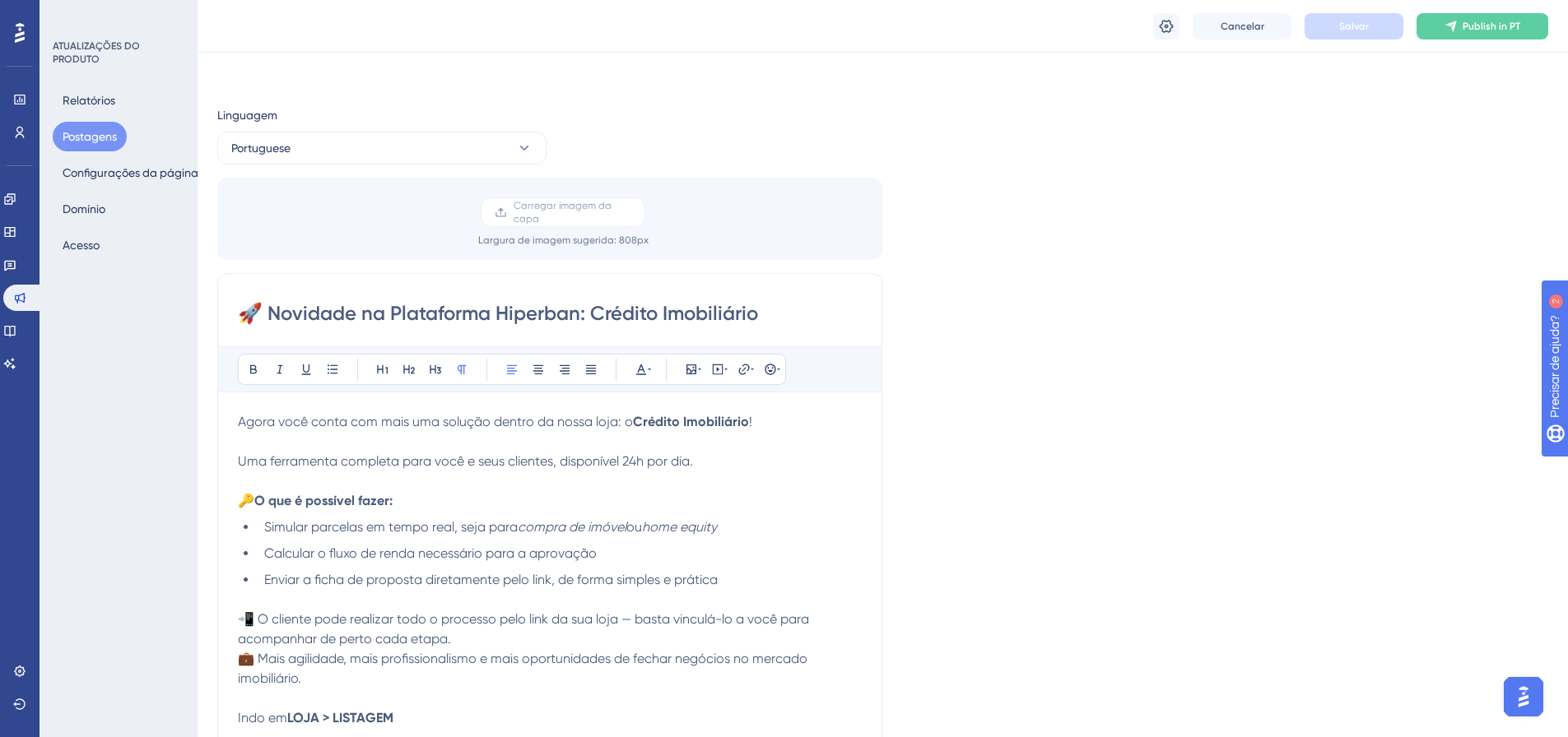
scroll to position [734, 0]
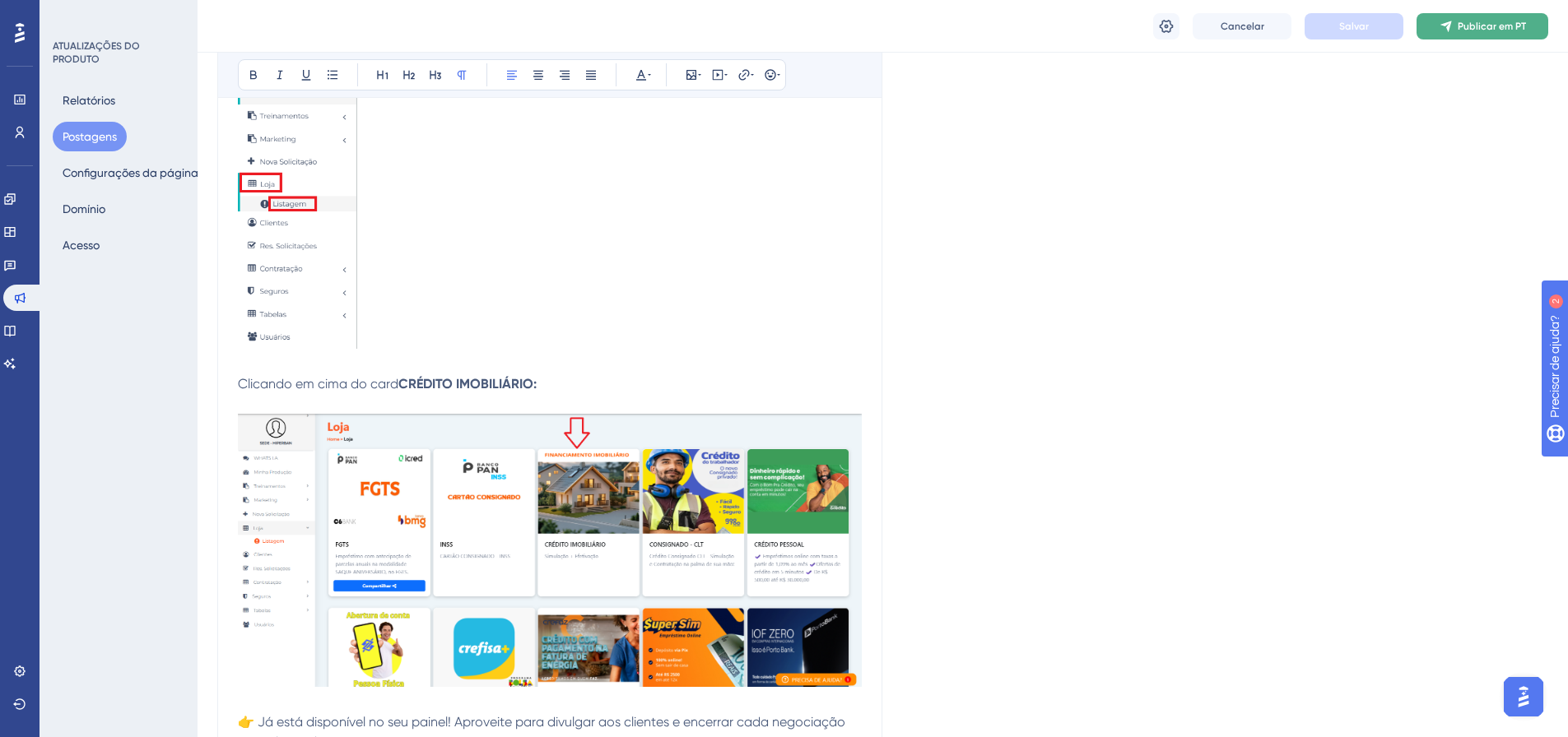
click at [1470, 35] on button "Publicar em PT" at bounding box center [1483, 26] width 132 height 26
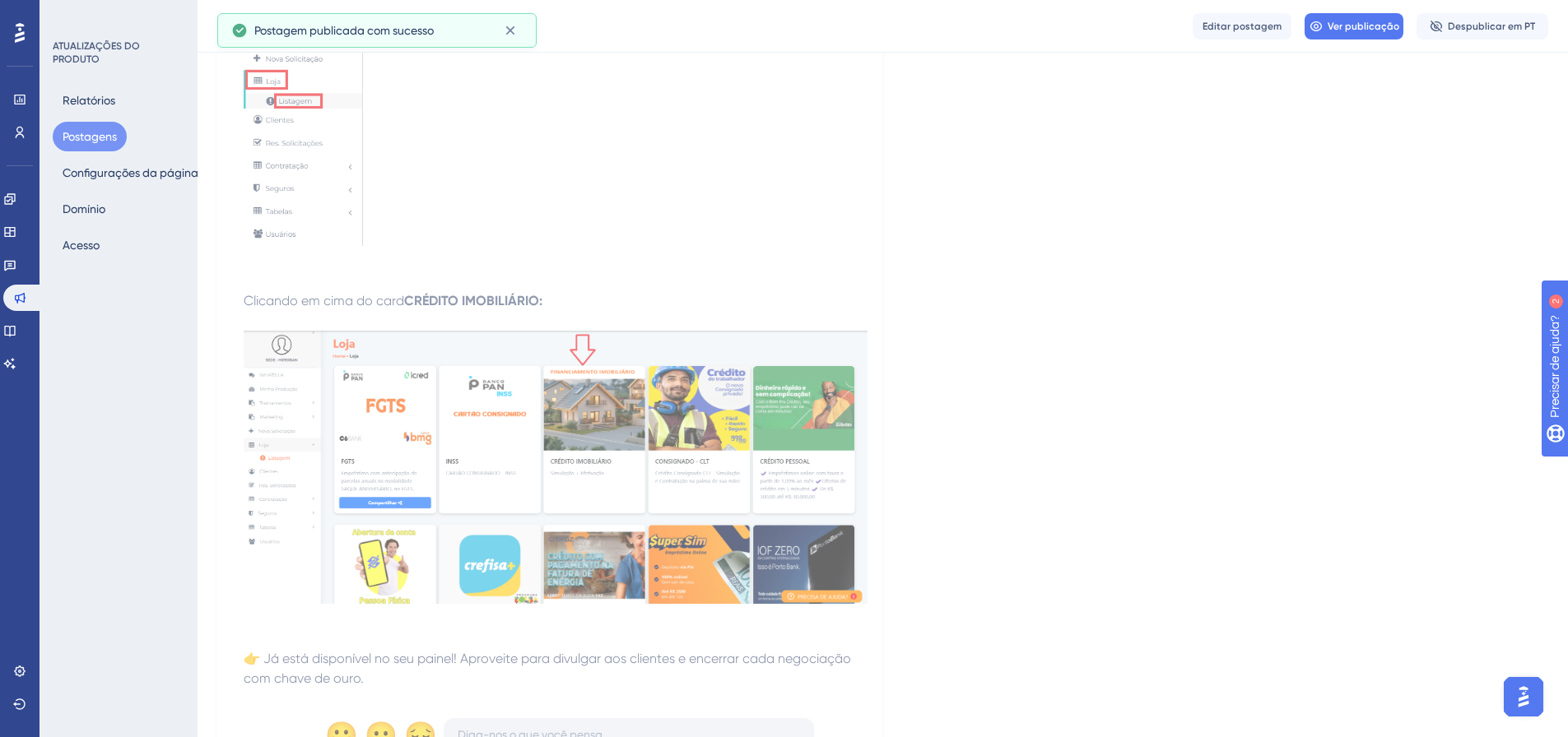
click at [89, 139] on font "Postagens" at bounding box center [90, 137] width 54 height 13
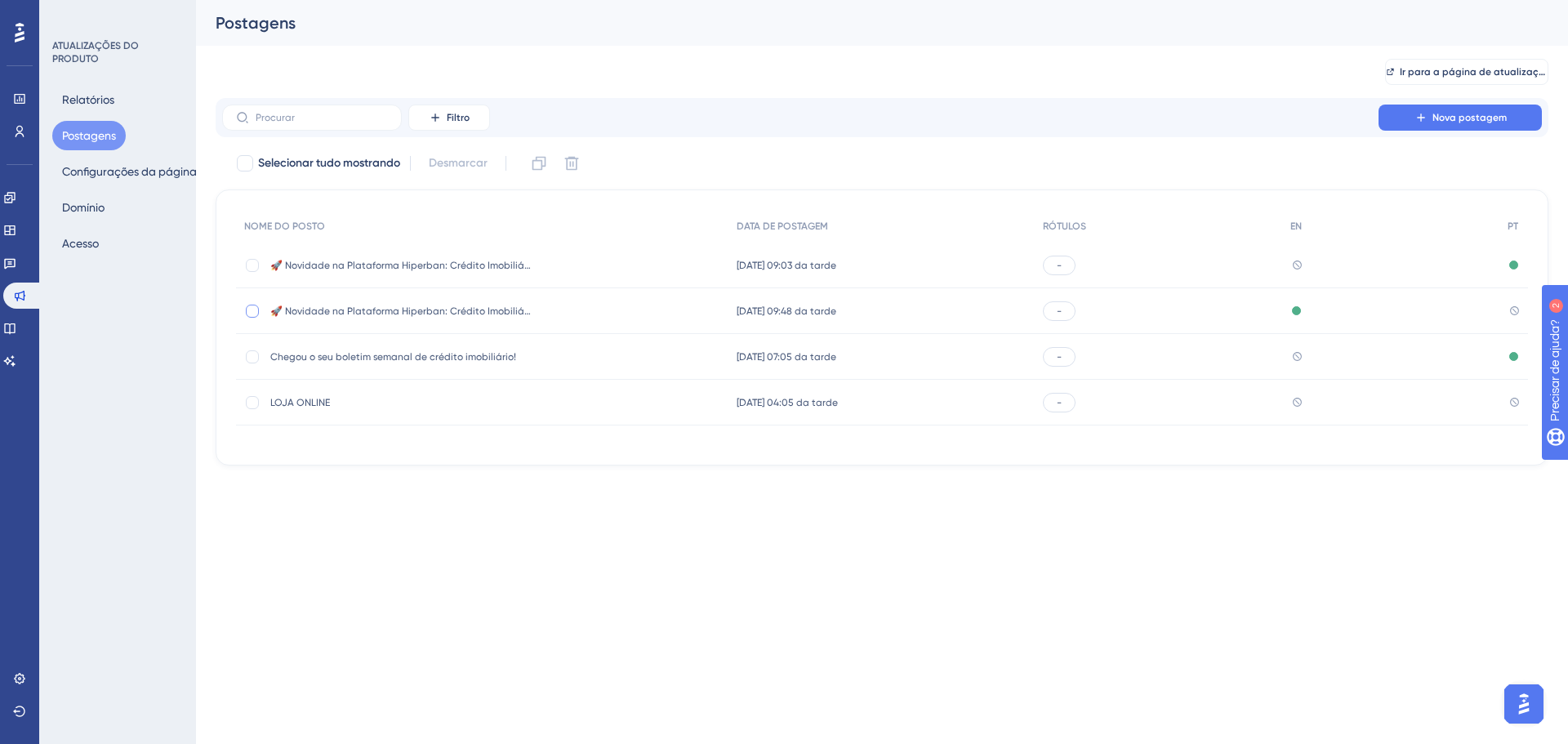
click at [254, 313] on div at bounding box center [253, 311] width 13 height 13
checkbox input "true"
click at [572, 164] on icon at bounding box center [572, 164] width 14 height 14
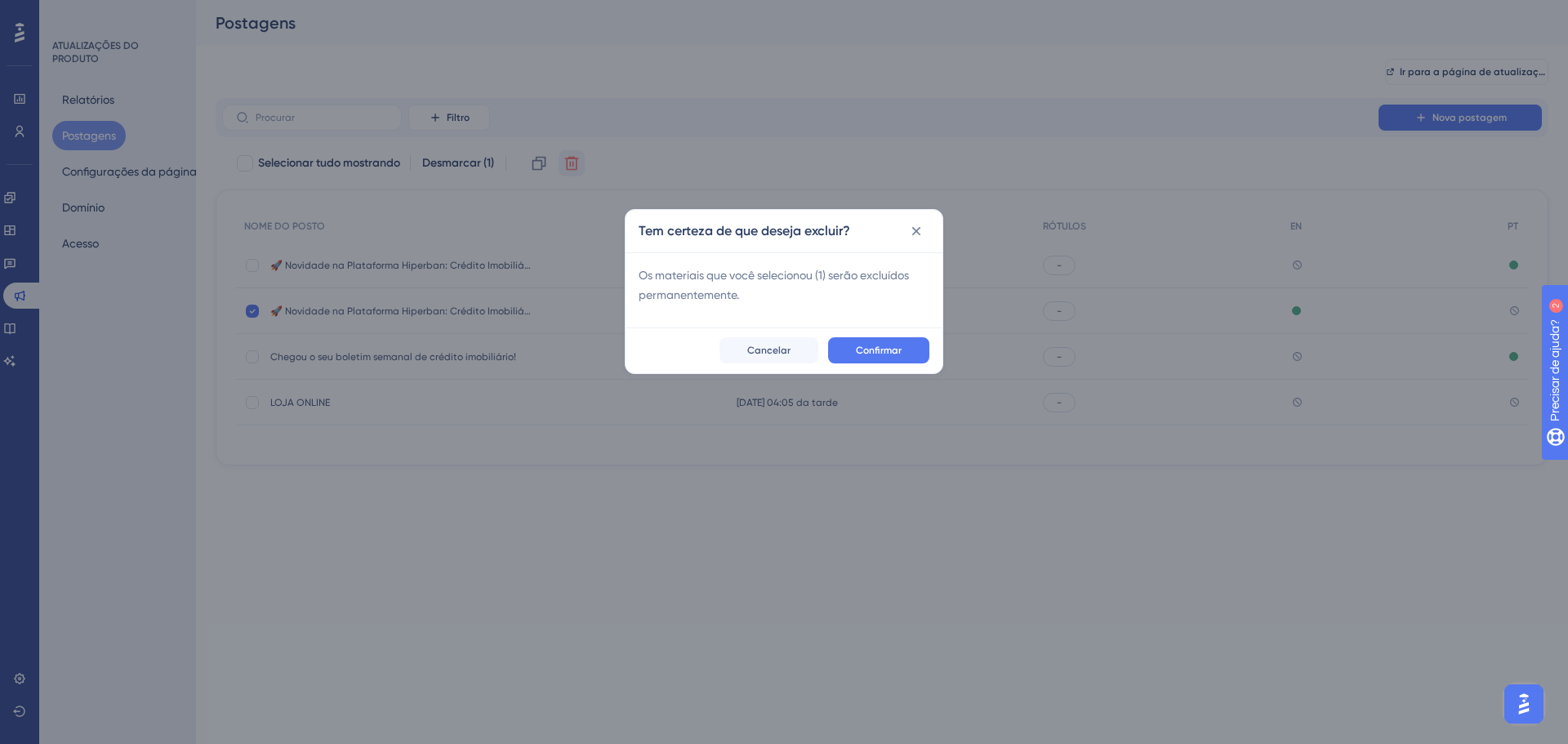
click at [907, 364] on div "Confirmar Cancelar" at bounding box center [783, 350] width 317 height 46
click at [905, 352] on button "Confirmar" at bounding box center [879, 350] width 101 height 26
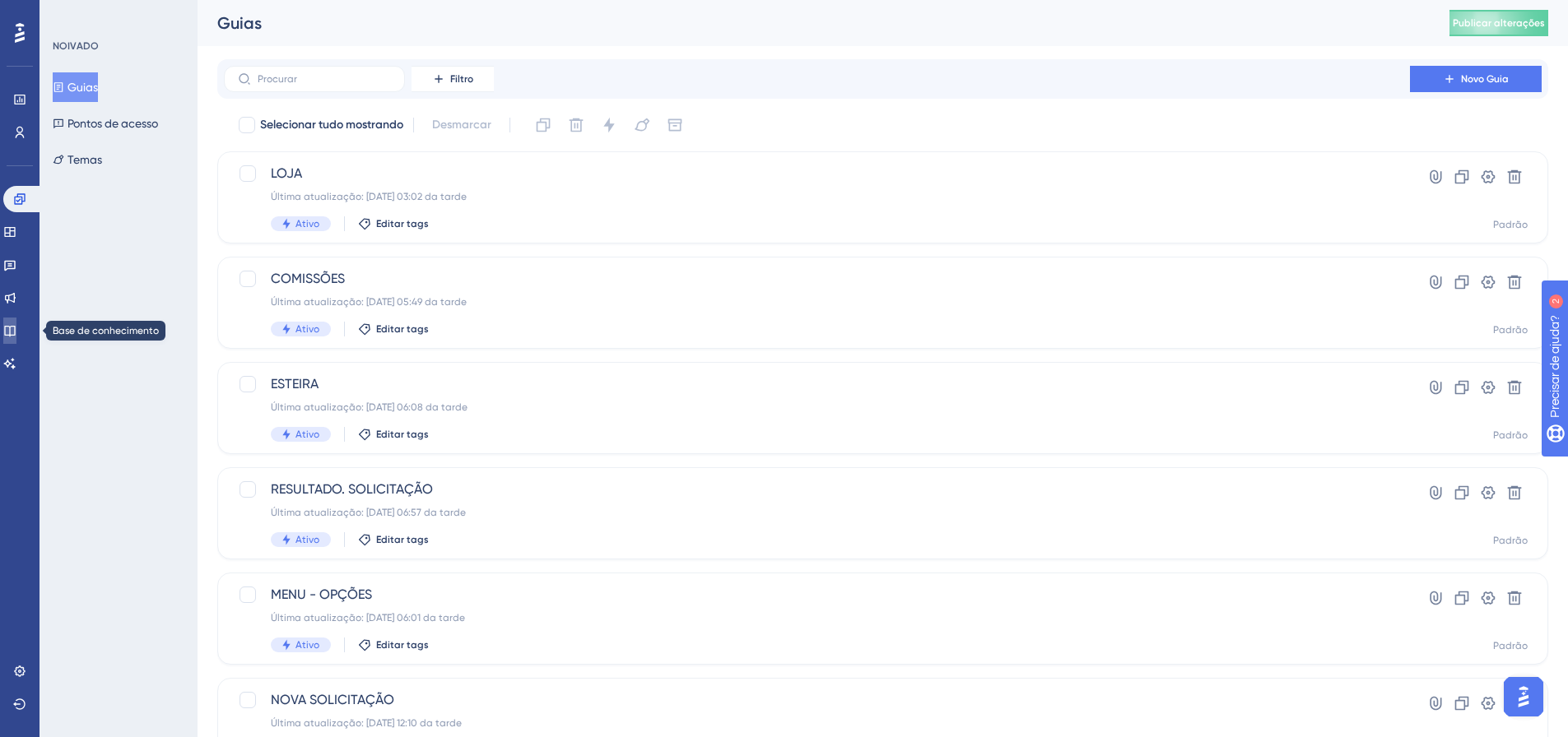
click at [15, 336] on icon at bounding box center [9, 331] width 11 height 11
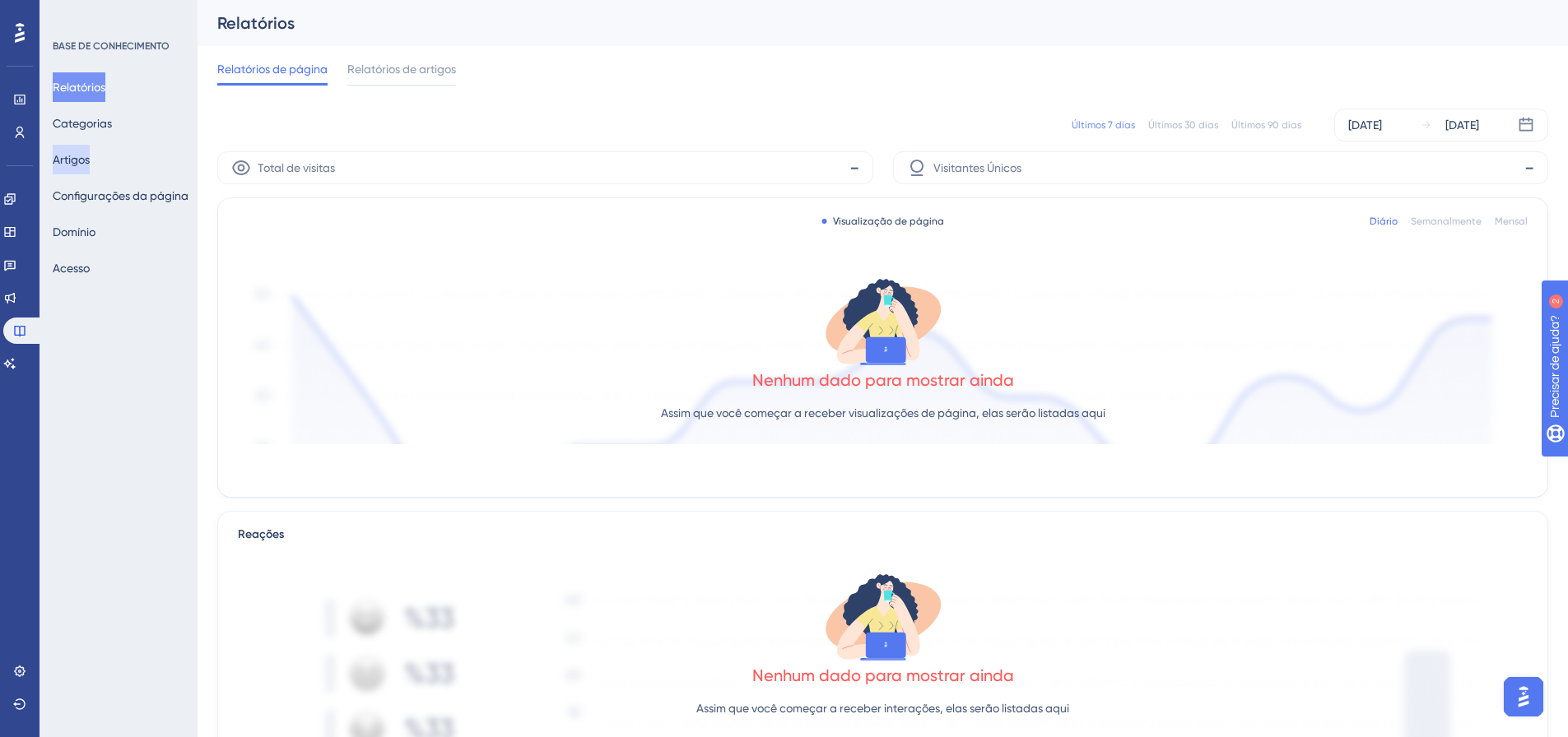
click at [71, 158] on font "Artigos" at bounding box center [71, 160] width 37 height 13
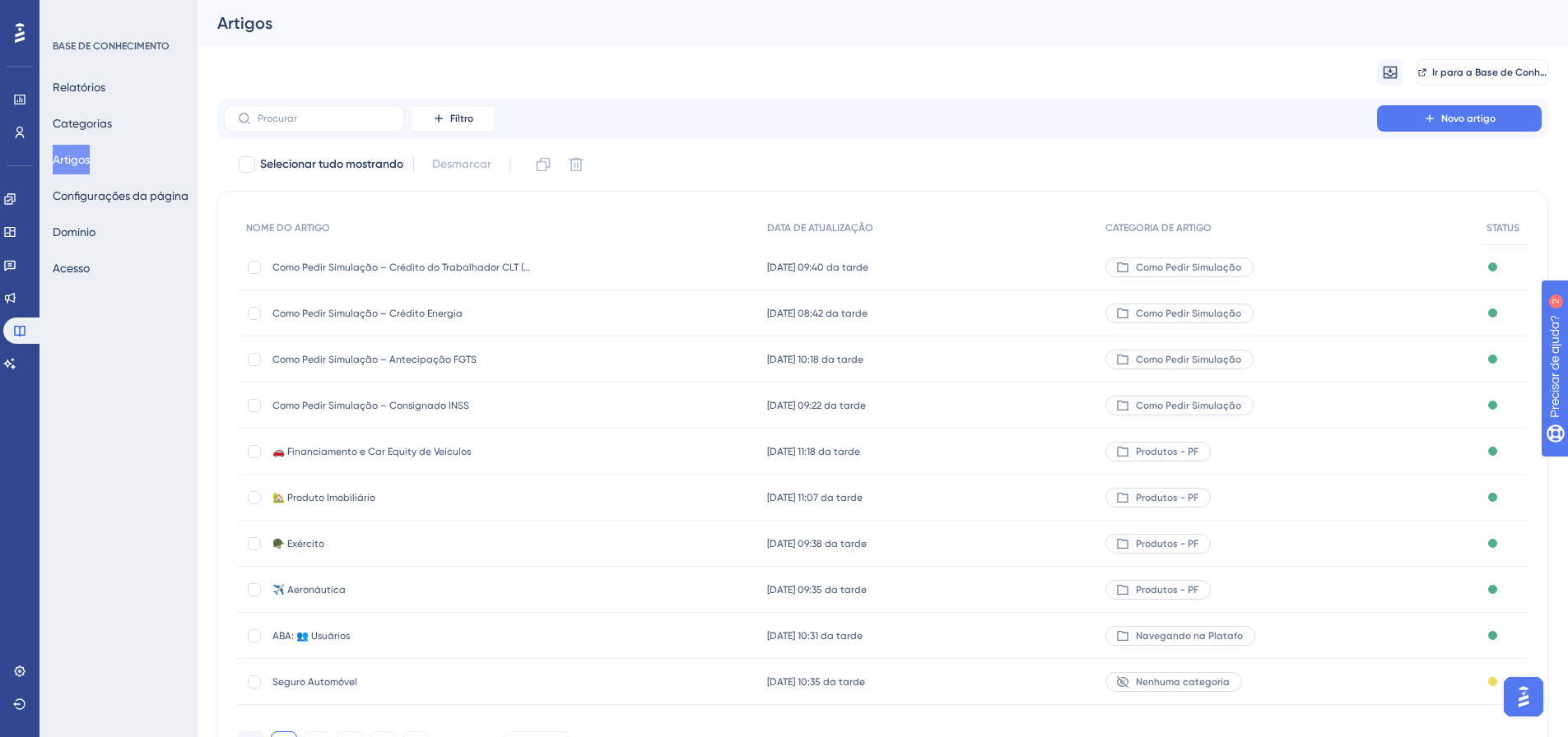
click at [1413, 116] on button "Novo artigo" at bounding box center [1459, 118] width 164 height 26
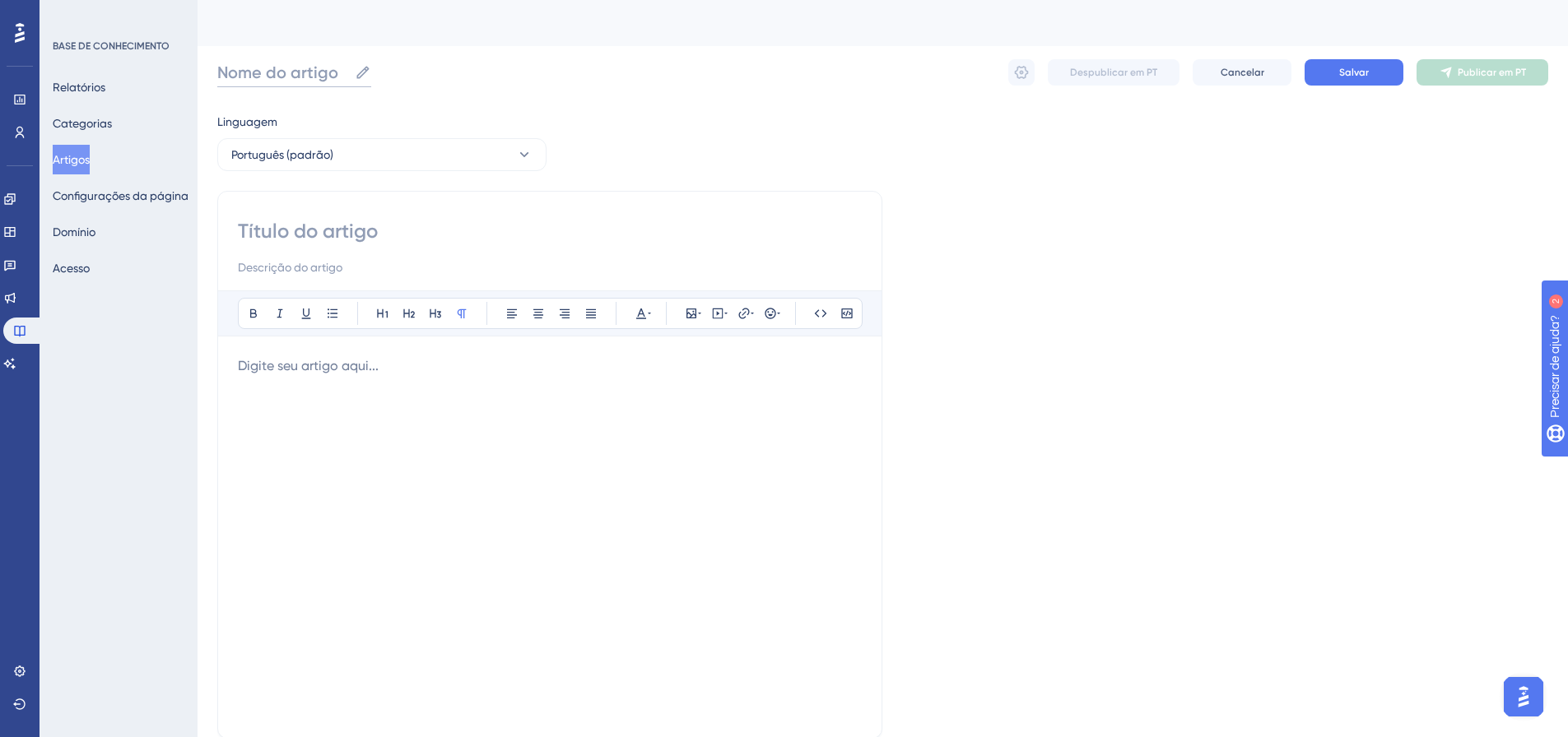
click at [306, 75] on input "Nome do artigo" at bounding box center [282, 73] width 131 height 23
paste input "Como Pedir Simulação – Consignado INSS"
drag, startPoint x: 543, startPoint y: 70, endPoint x: 413, endPoint y: 70, distance: 130.0
click at [413, 70] on input "Como Pedir Simulação – Consignado INSS" at bounding box center [394, 73] width 354 height 23
paste input "rédito Imobiliário 🏠"
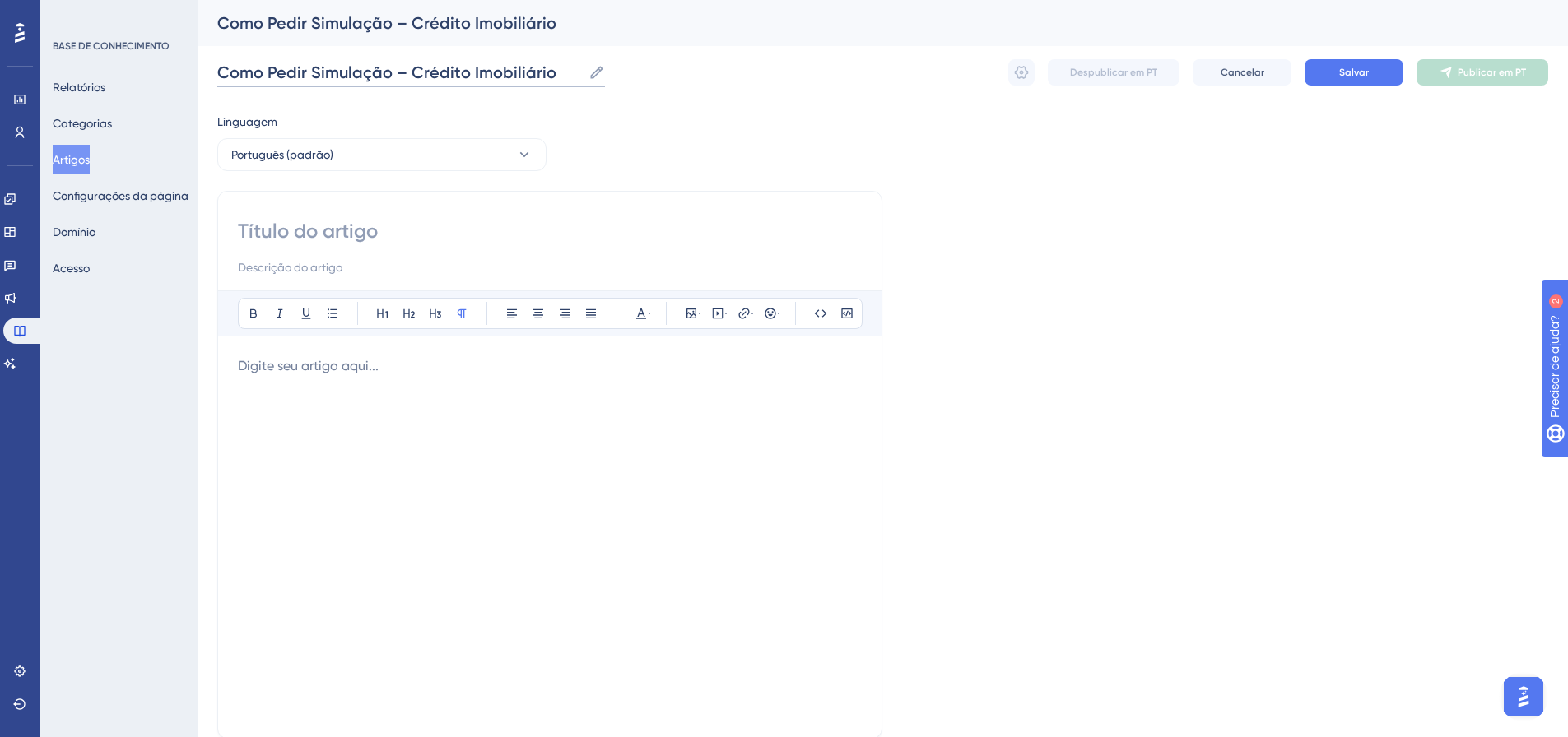
type input "Como Pedir Simulação – Crédito Imobiliário"
click at [329, 229] on input at bounding box center [550, 230] width 624 height 26
paste input "Como Pedir Simulação – Crédito Imobiliário"
type input "Como Pedir Simulação – Crédito Imobiliário"
click at [551, 375] on p at bounding box center [550, 366] width 624 height 20
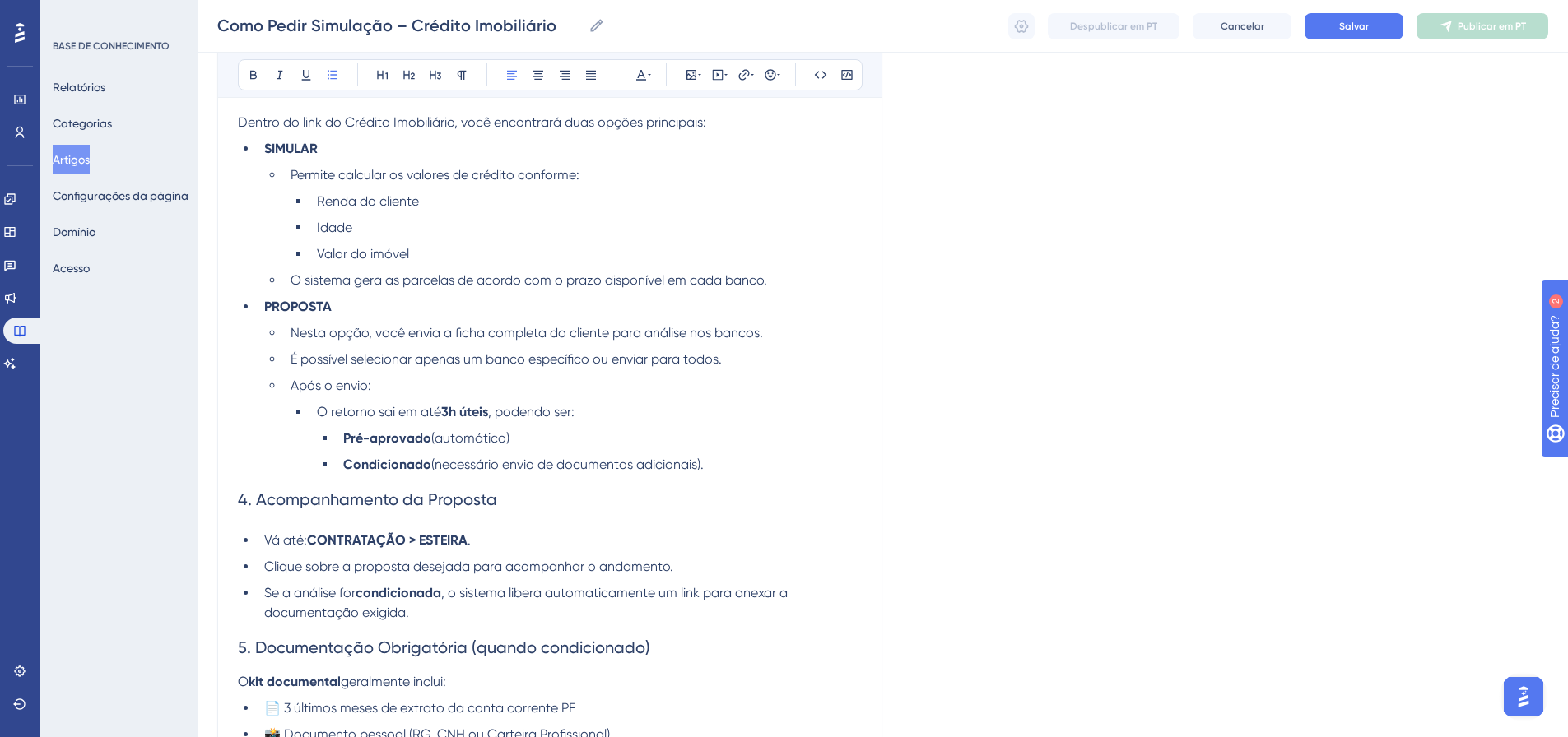
scroll to position [704, 0]
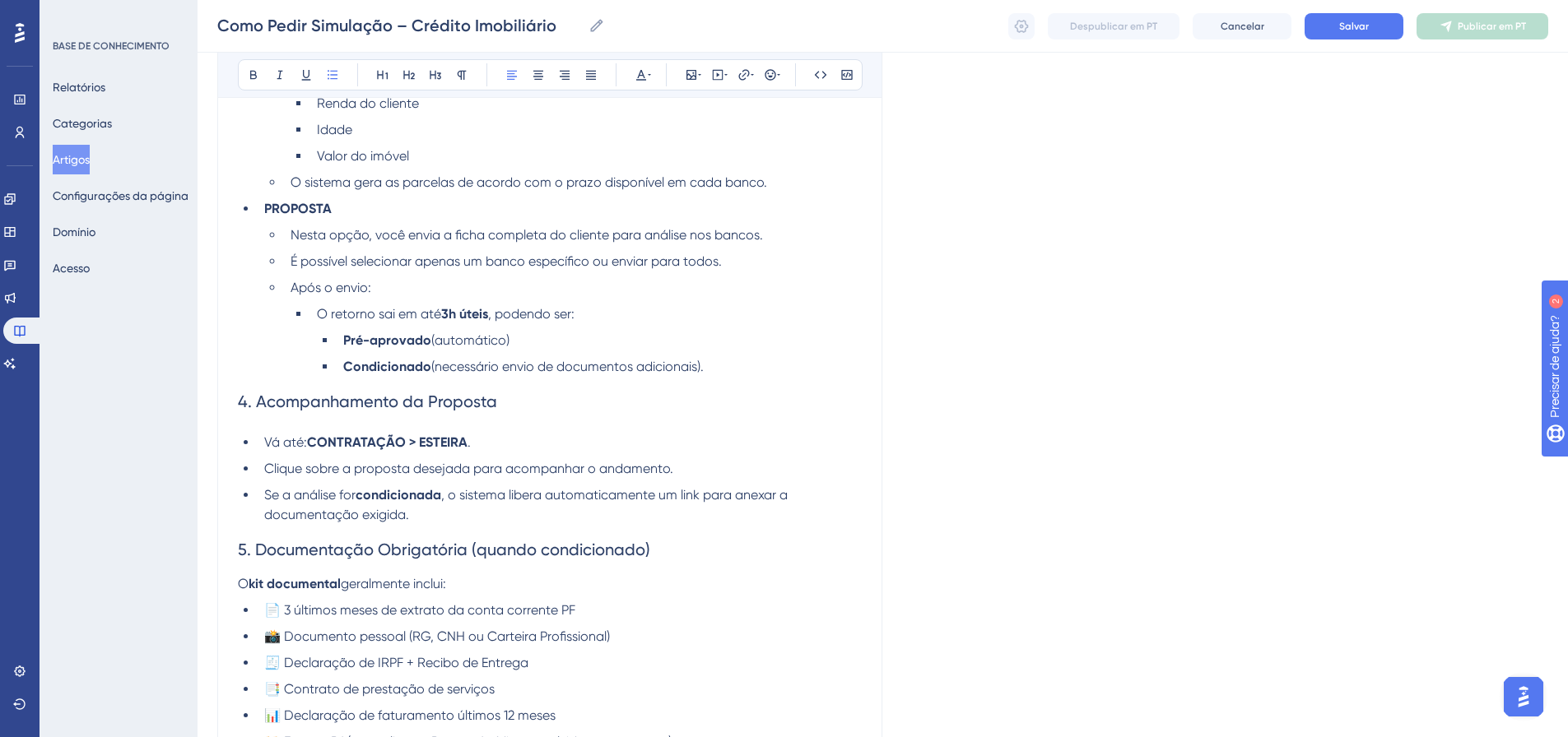
click at [559, 407] on h2 "4. Acompanhamento da Proposta" at bounding box center [550, 401] width 624 height 49
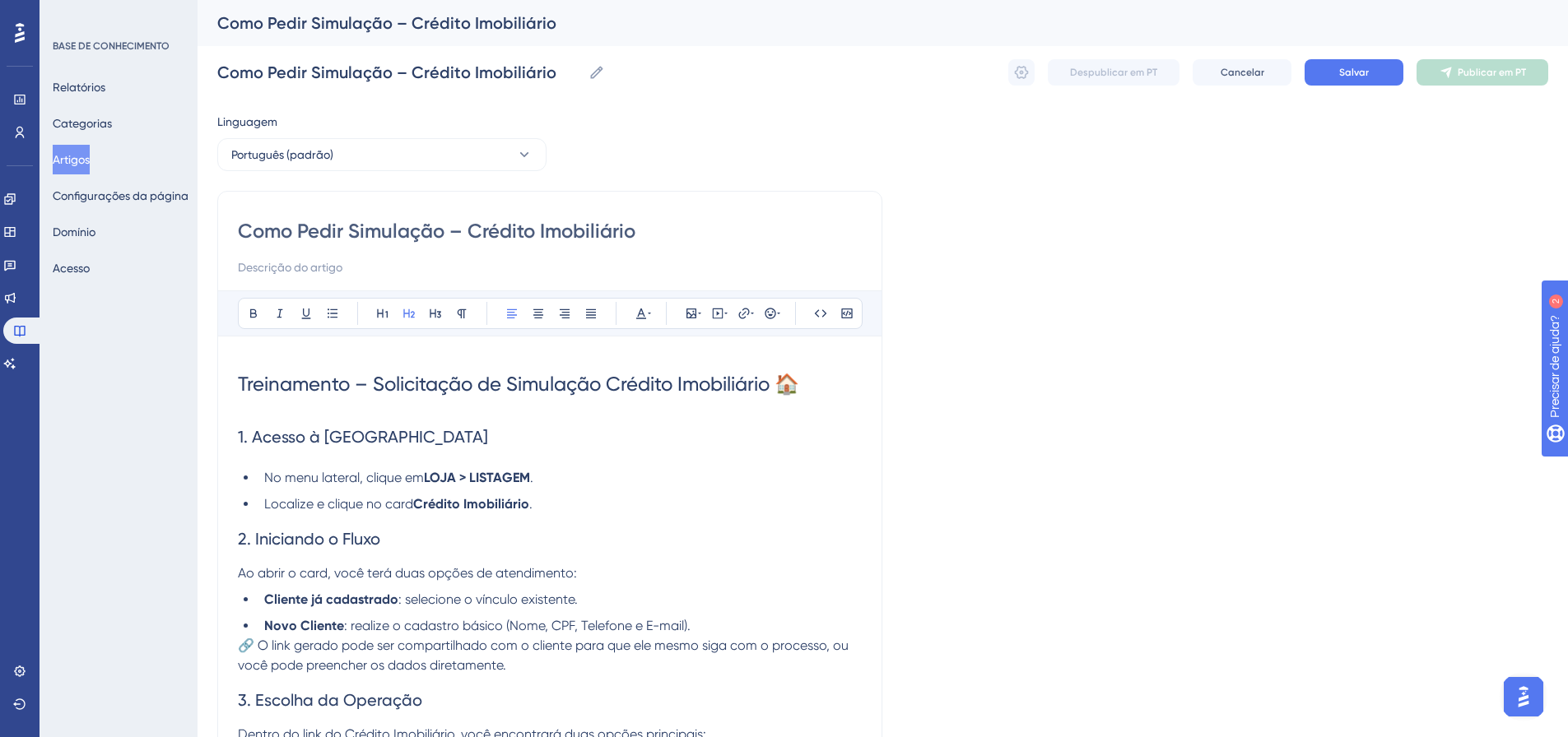
scroll to position [372, 0]
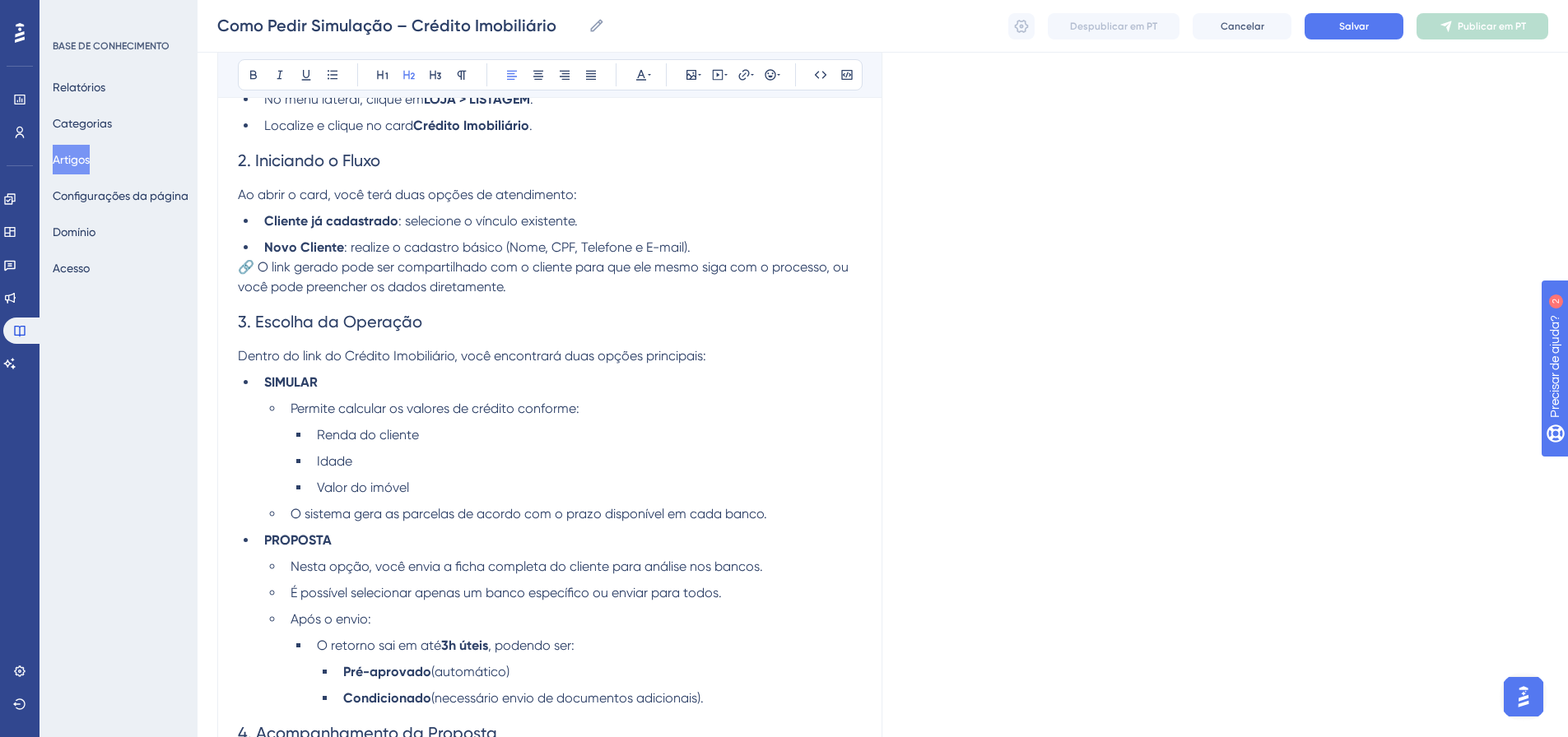
click at [1232, 279] on div "Linguagem Português (padrão) Como Pedir Simulação – Crédito Imobiliário Audacio…" at bounding box center [882, 468] width 1331 height 1469
click at [1361, 44] on div "Como Pedir Simulação – Crédito Imobiliário Como Pedir Simulação – Crédito Imobi…" at bounding box center [883, 26] width 1371 height 53
click at [1358, 26] on font "Salvar" at bounding box center [1353, 27] width 29 height 12
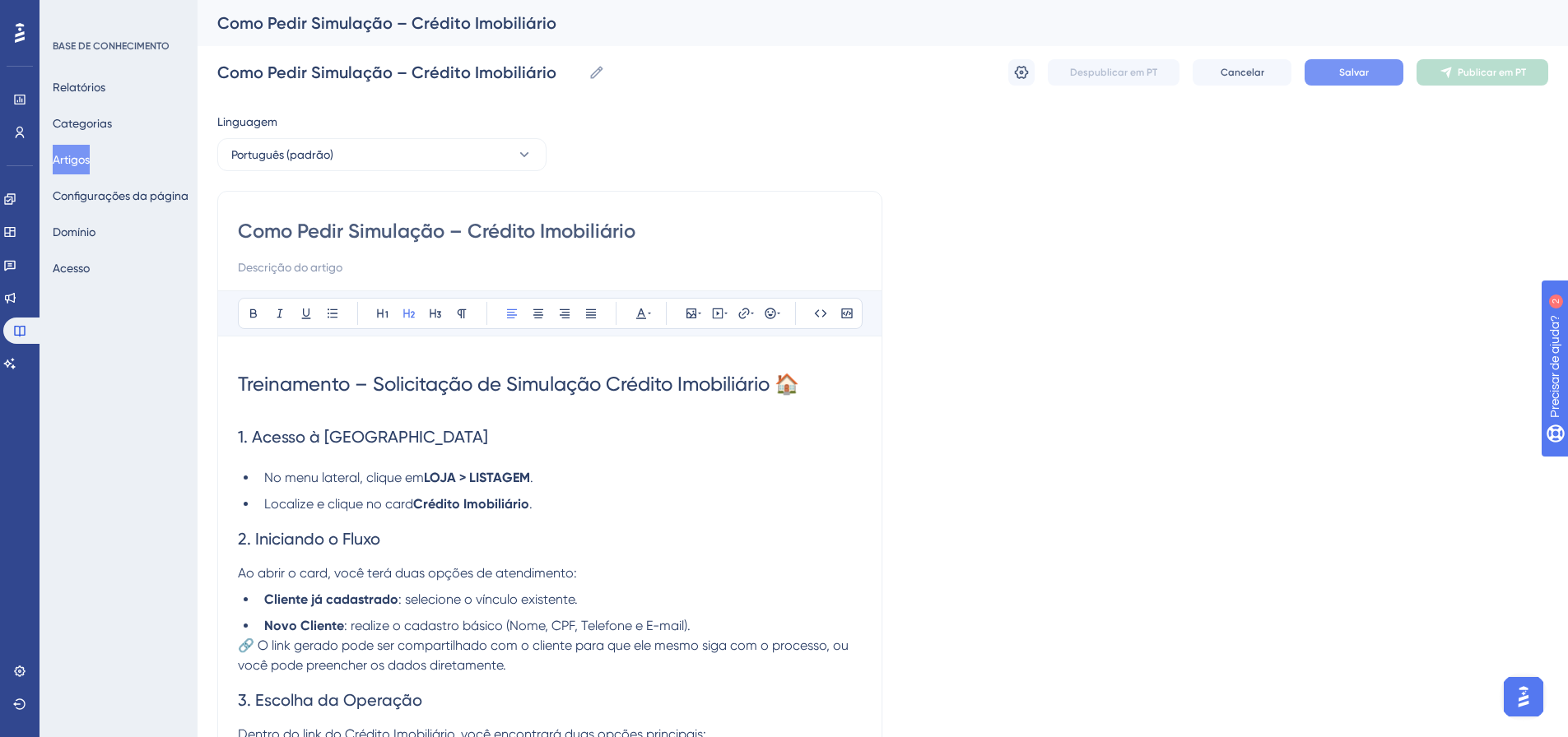
drag, startPoint x: 277, startPoint y: 438, endPoint x: 225, endPoint y: 432, distance: 52.3
click at [249, 313] on icon at bounding box center [254, 313] width 13 height 13
click at [648, 314] on icon at bounding box center [649, 313] width 3 height 13
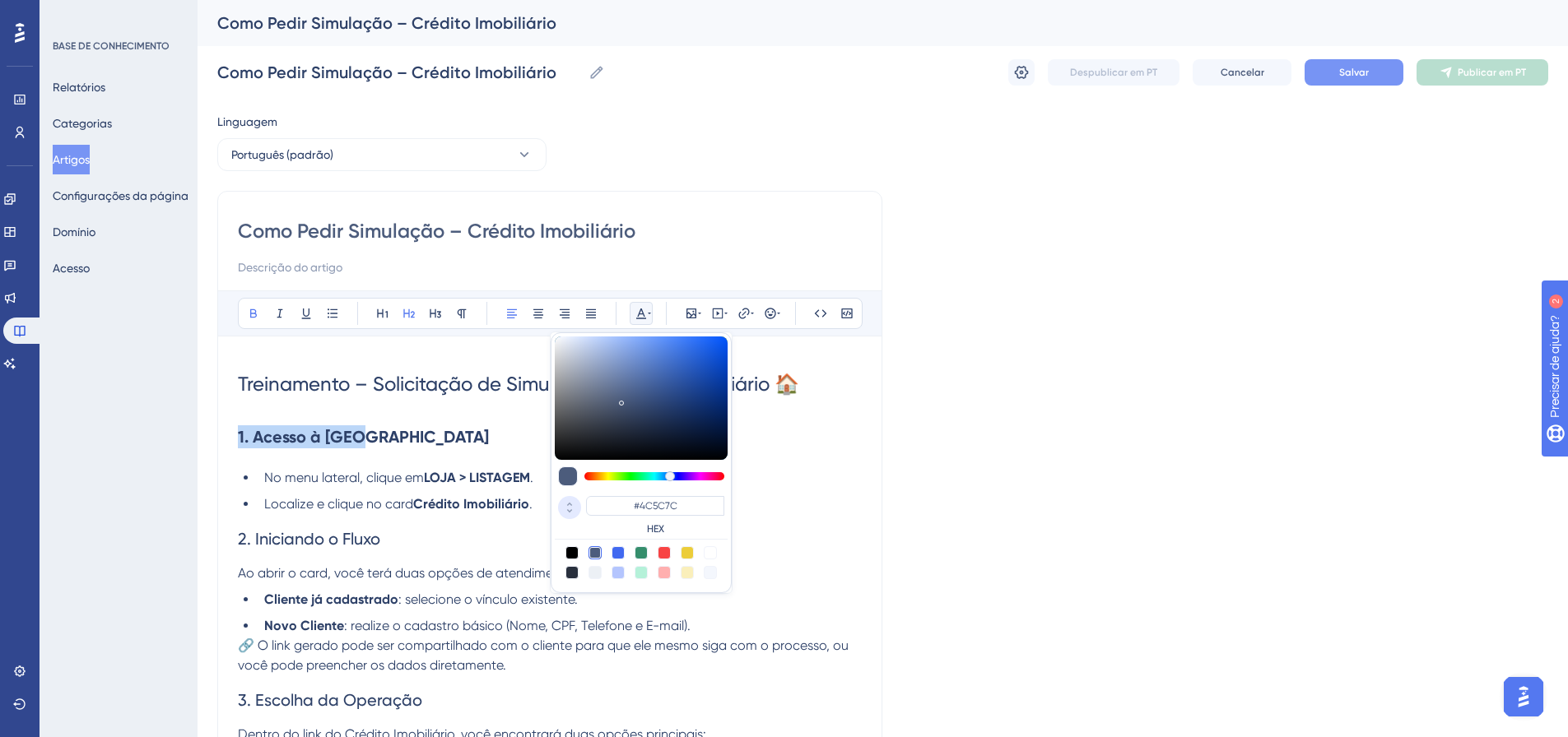
click at [571, 509] on icon at bounding box center [570, 511] width 20 height 15
click at [608, 507] on input "76" at bounding box center [608, 504] width 46 height 17
click at [614, 506] on input "76" at bounding box center [608, 504] width 46 height 17
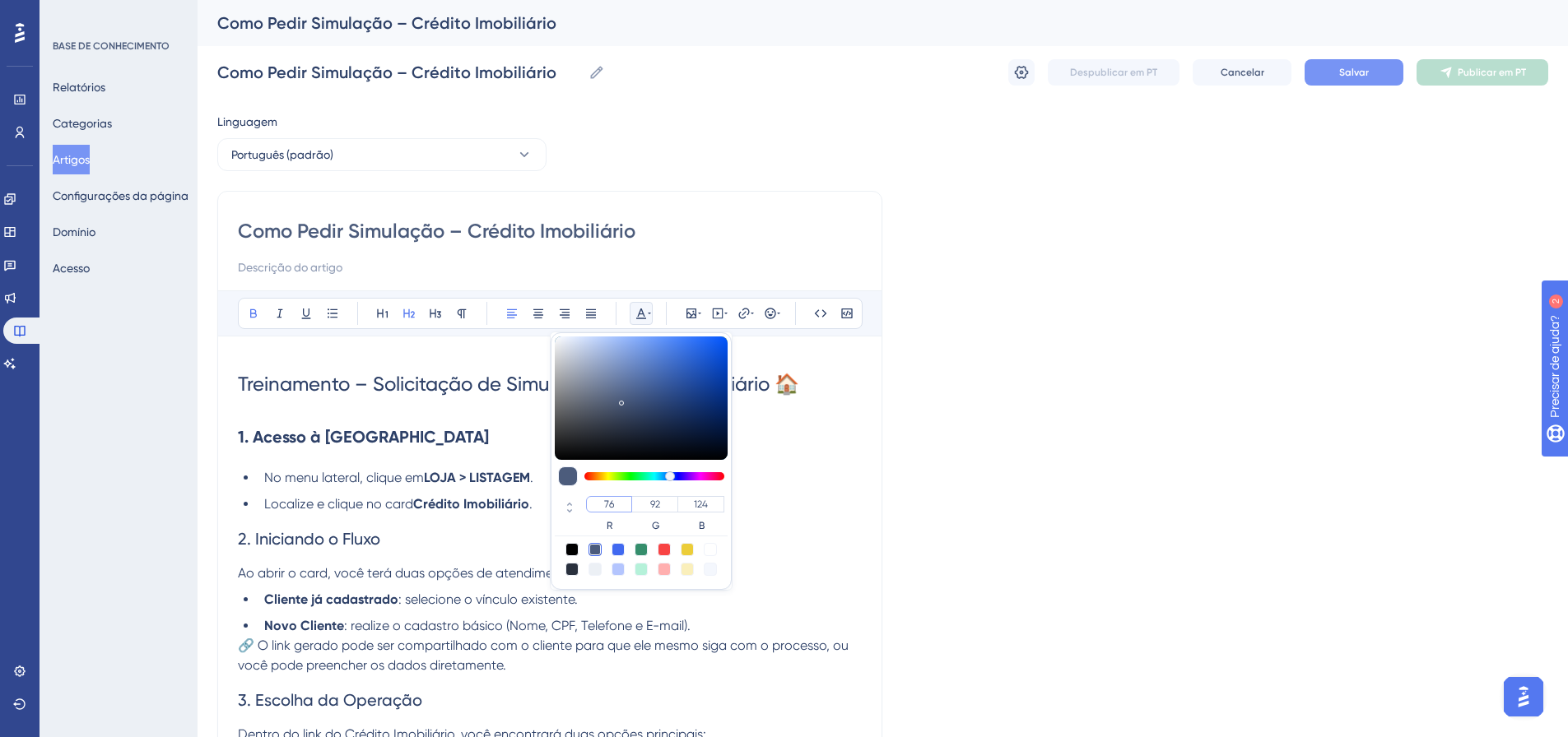
click at [618, 506] on input "76" at bounding box center [608, 504] width 46 height 17
type input "107"
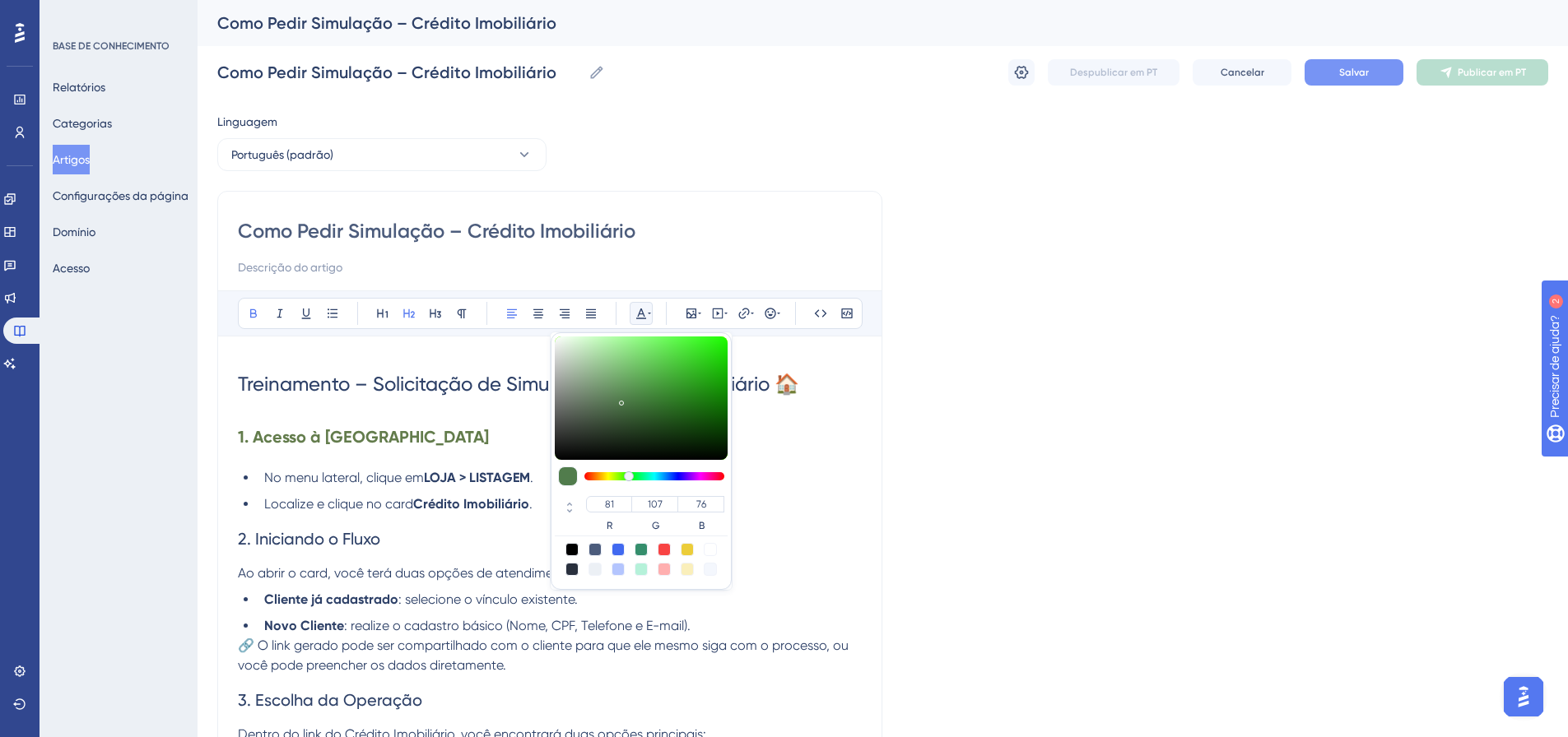
type input "81"
type input "124"
type input "76"
type input "124"
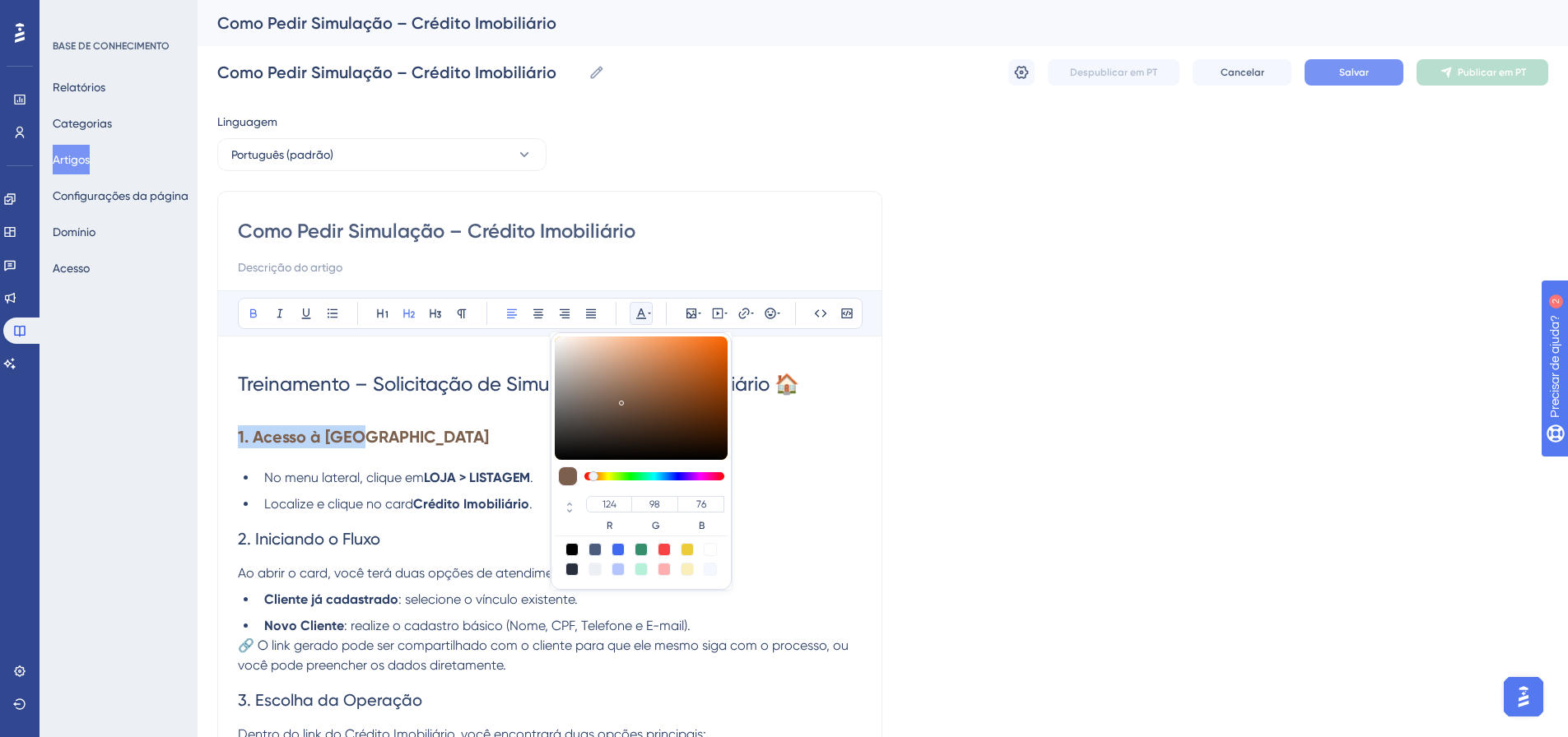
type input "100"
drag, startPoint x: 674, startPoint y: 476, endPoint x: 596, endPoint y: 482, distance: 78.2
click at [596, 482] on div at bounding box center [641, 477] width 173 height 20
type input "119"
type input "97"
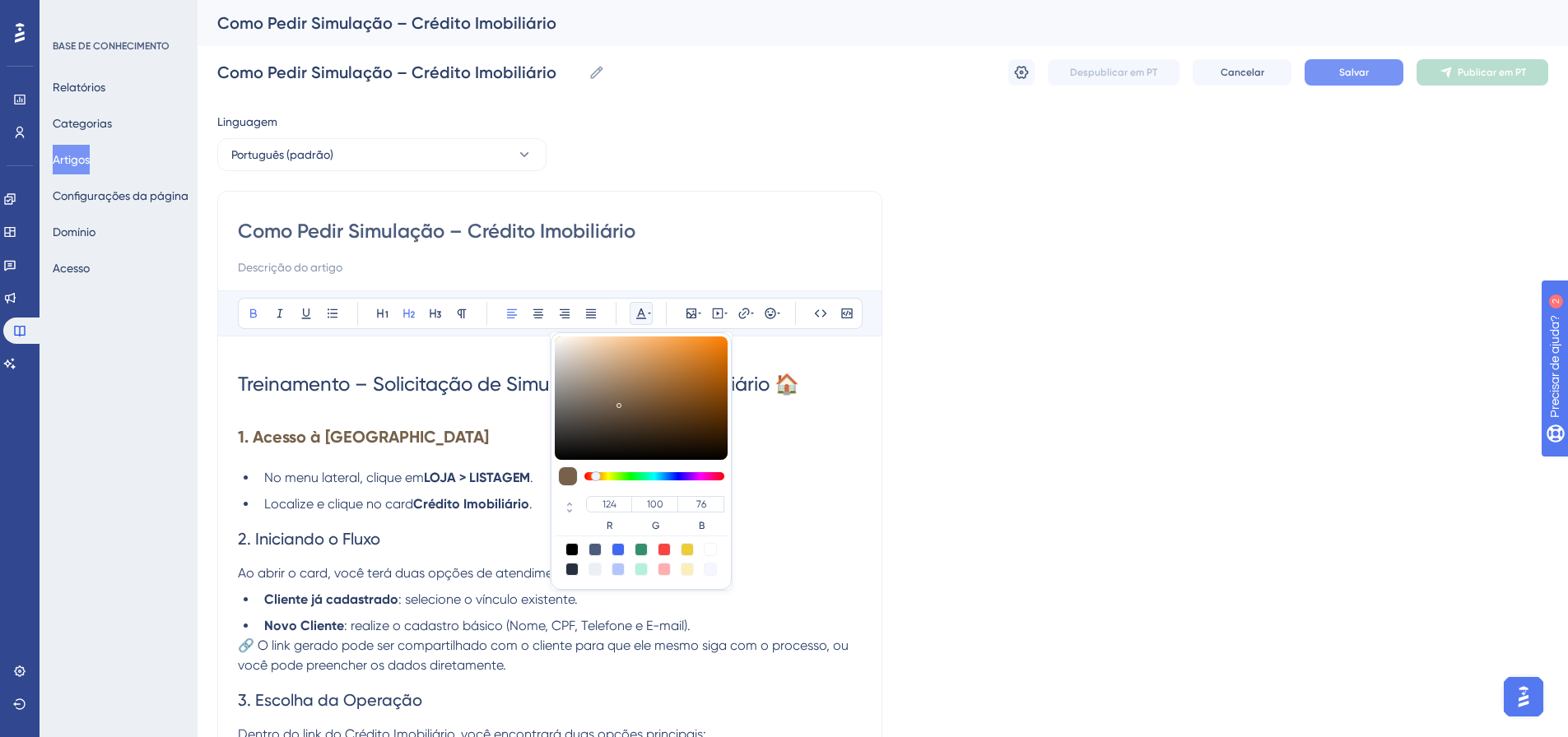
type input "75"
type input "170"
type input "110"
type input "49"
type input "199"
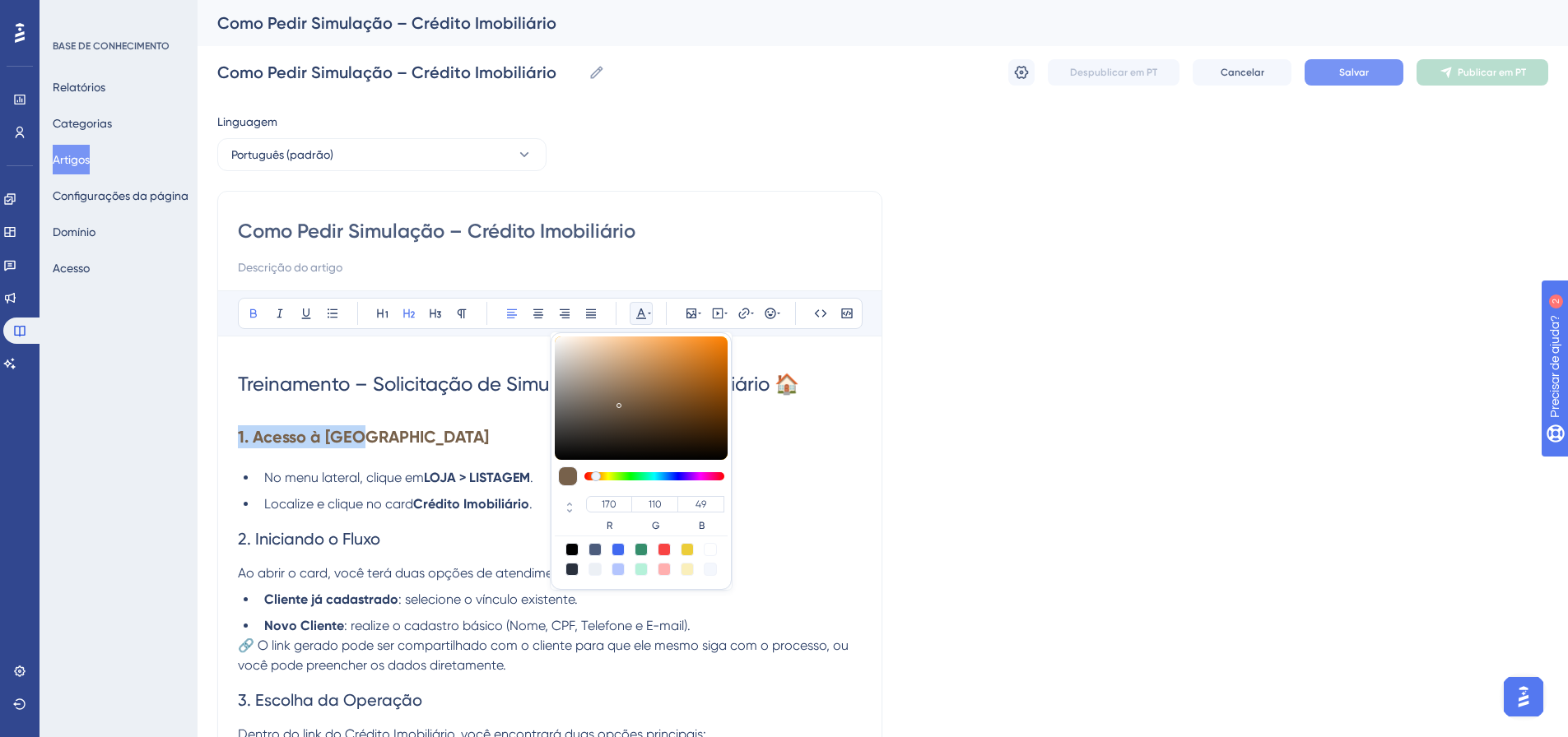
type input "117"
type input "34"
type input "221"
type input "122"
type input "21"
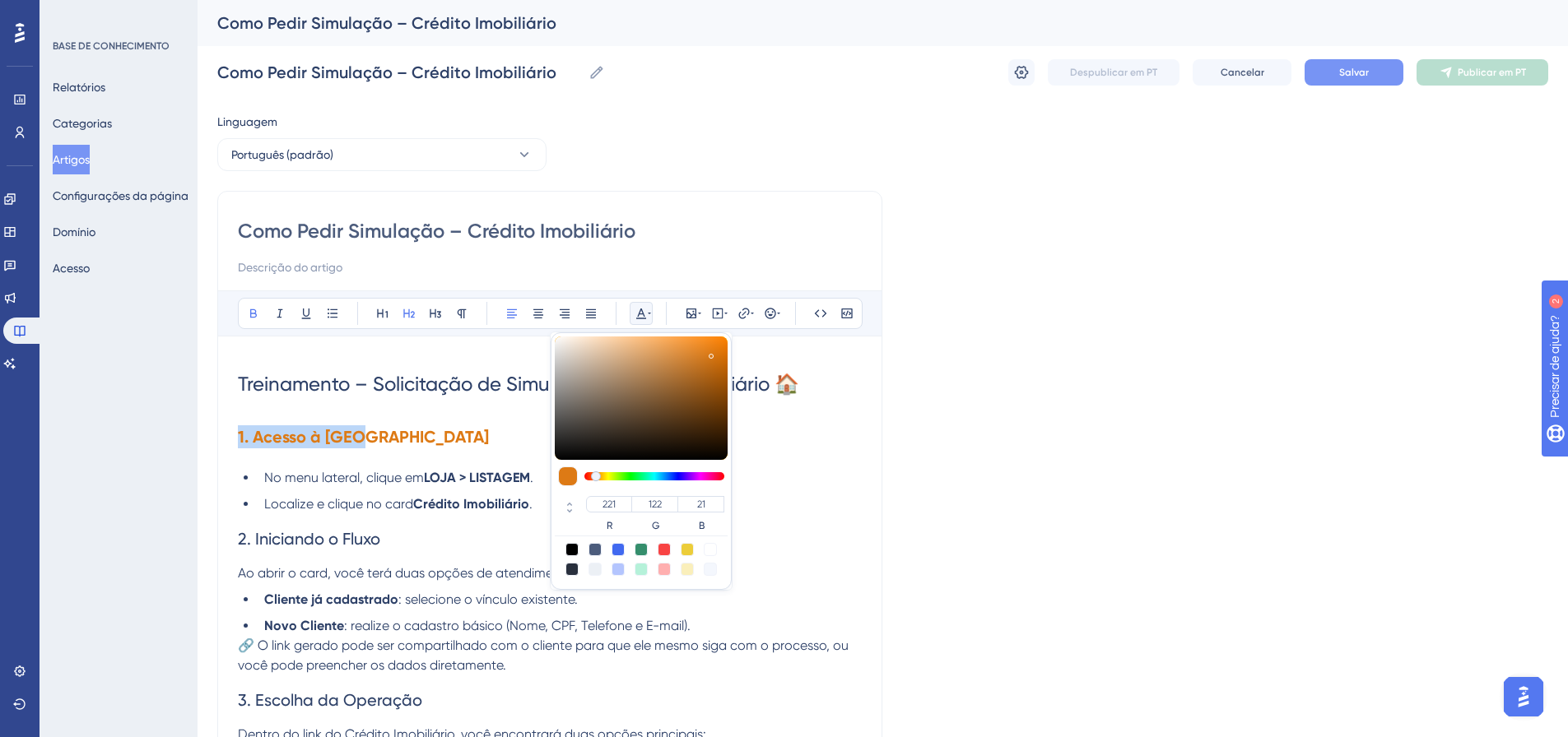
type input "230"
type input "123"
type input "15"
type input "238"
type input "126"
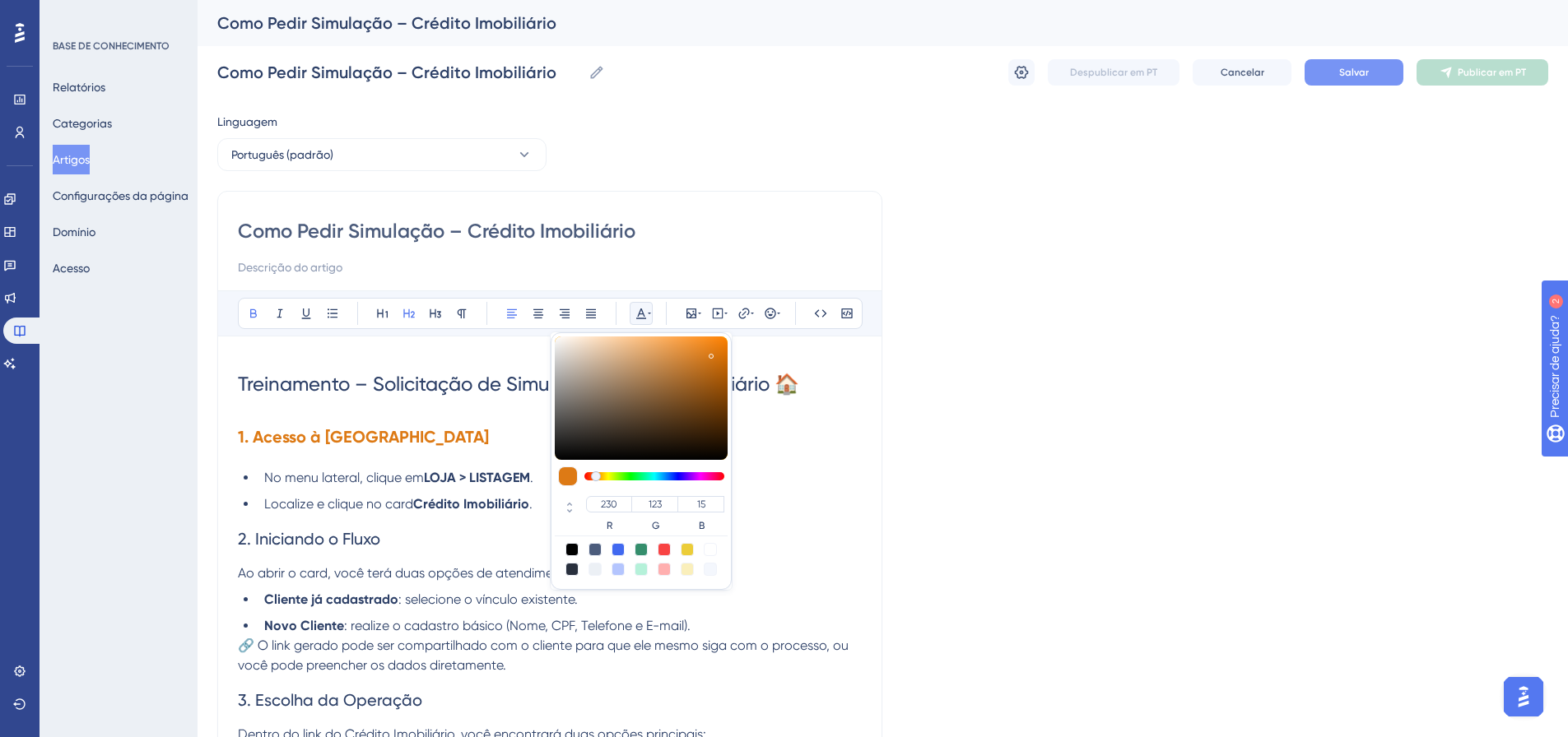
type input "12"
type input "125"
type input "11"
type input "240"
type input "10"
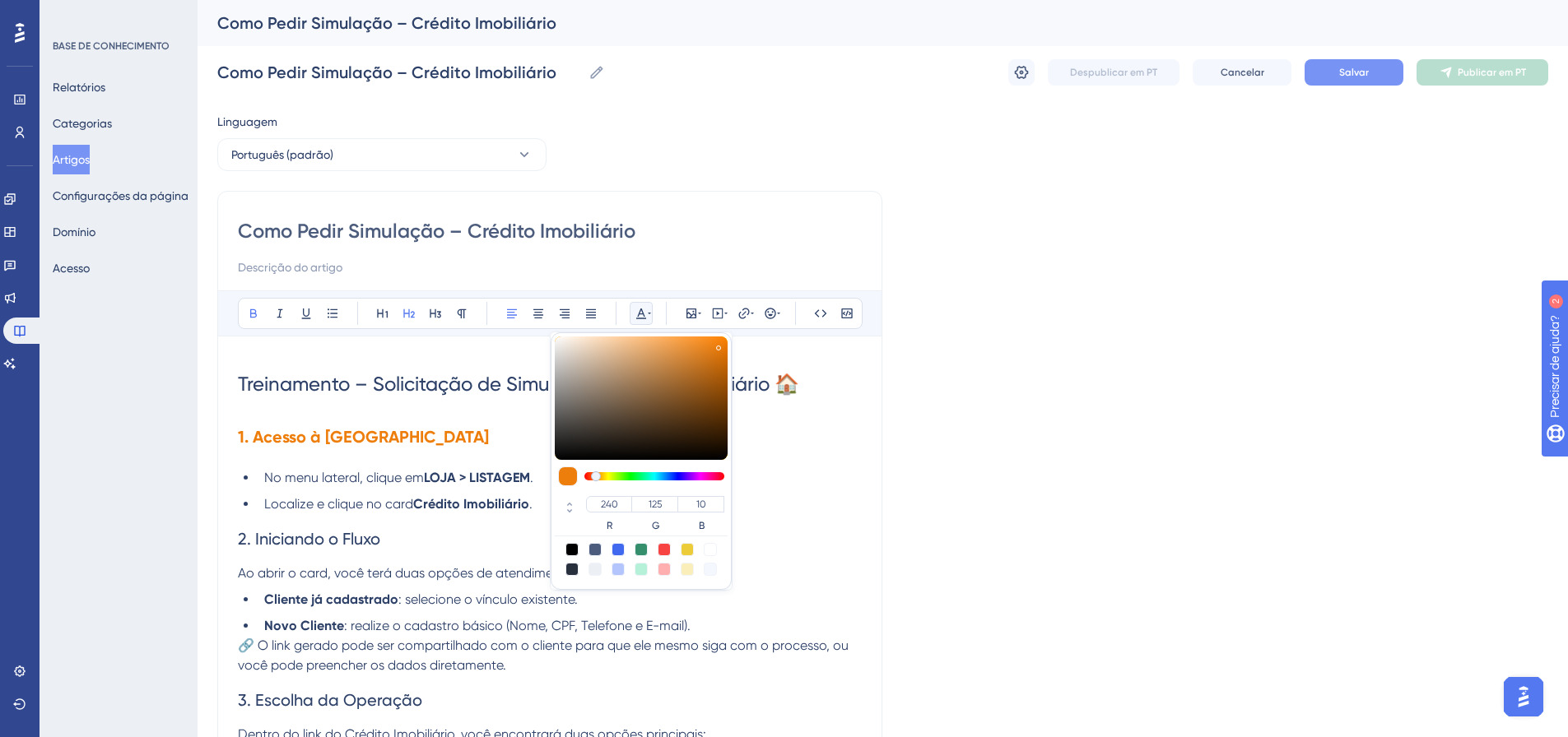
type input "241"
type input "9"
drag, startPoint x: 619, startPoint y: 402, endPoint x: 722, endPoint y: 343, distance: 118.7
click at [722, 343] on div at bounding box center [722, 346] width 3 height 6
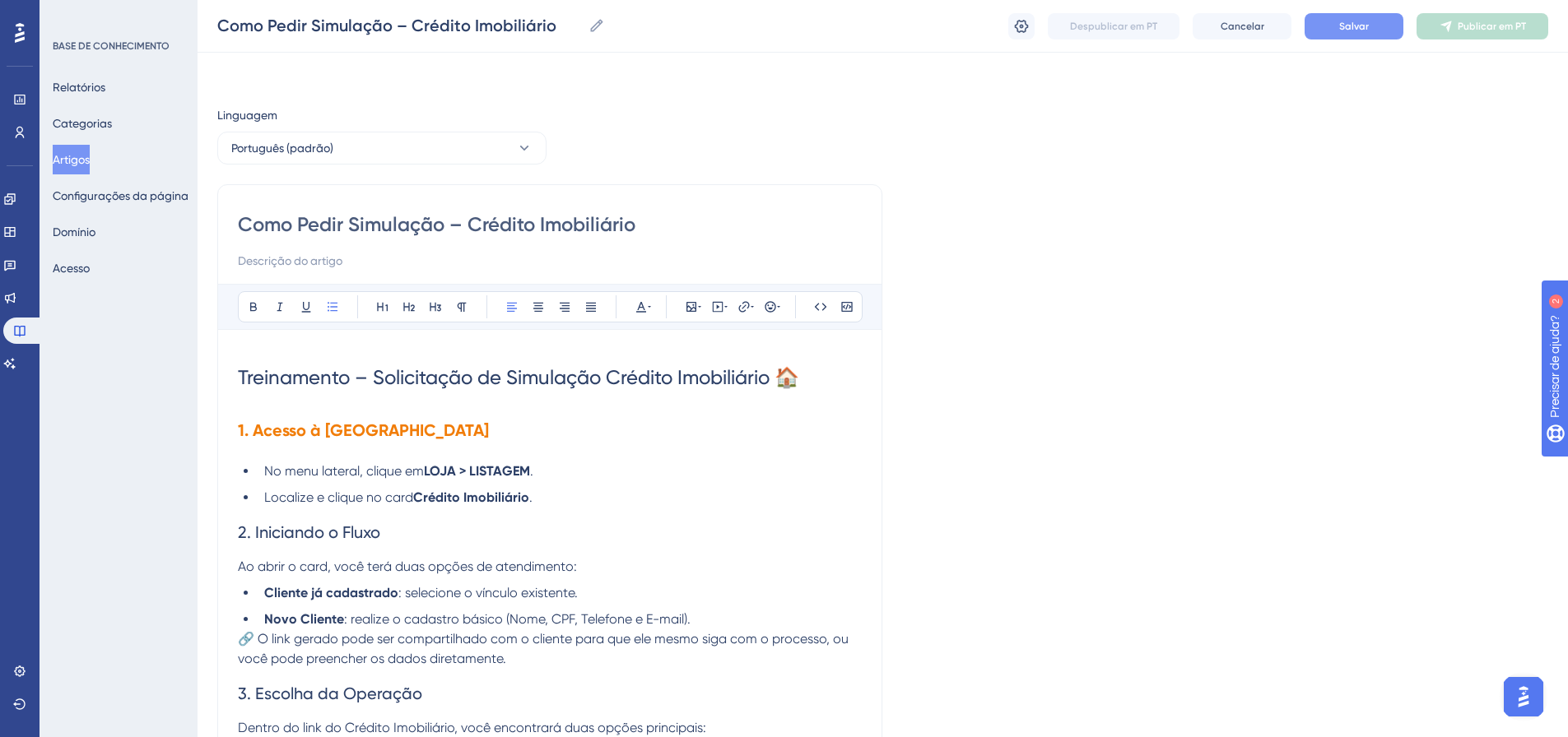
scroll to position [82, 0]
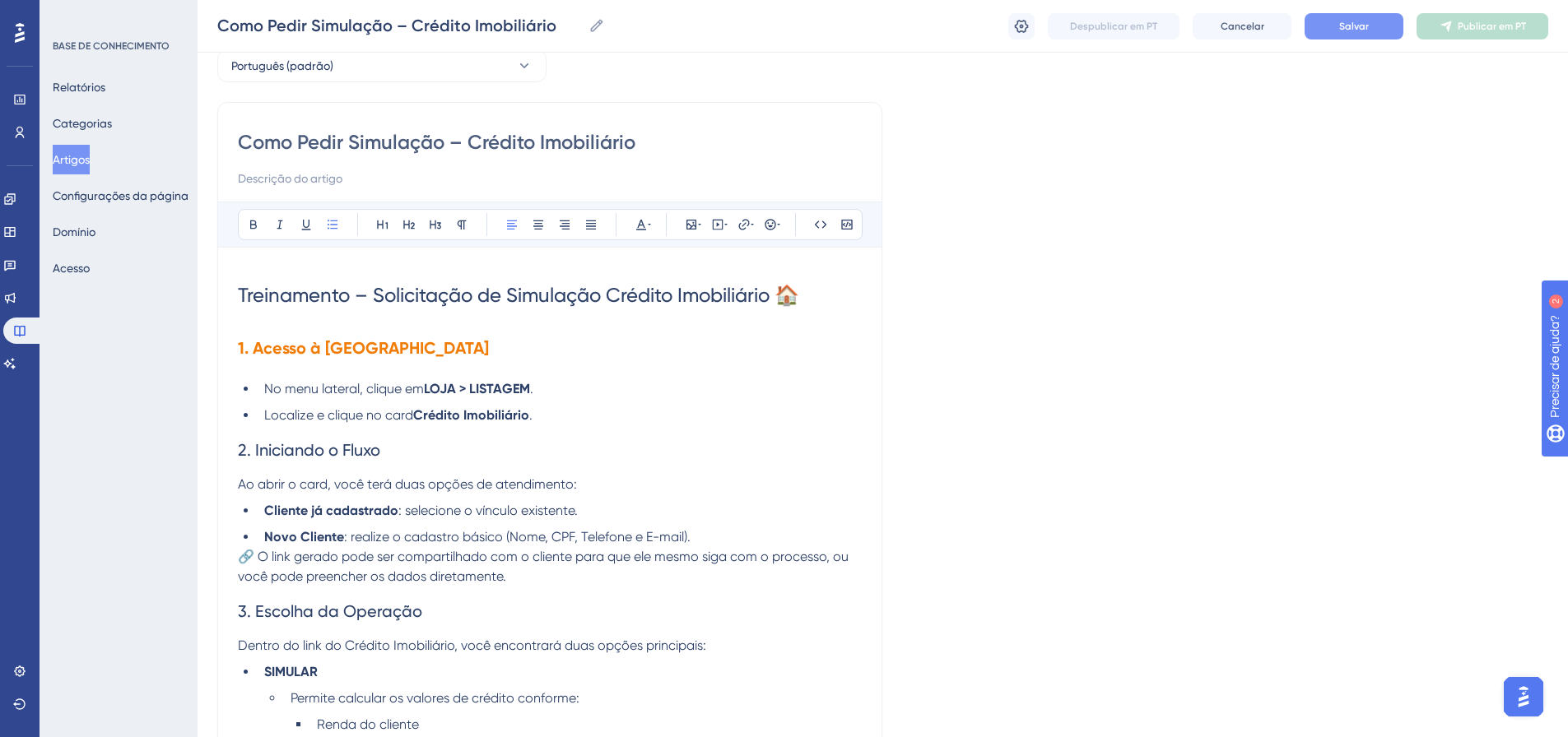
click at [549, 413] on li "Localize e clique no card Crédito Imobiliário ." at bounding box center [559, 415] width 604 height 20
click at [556, 381] on li "No menu lateral, clique em LOJA > LISTAGEM ." at bounding box center [559, 389] width 604 height 20
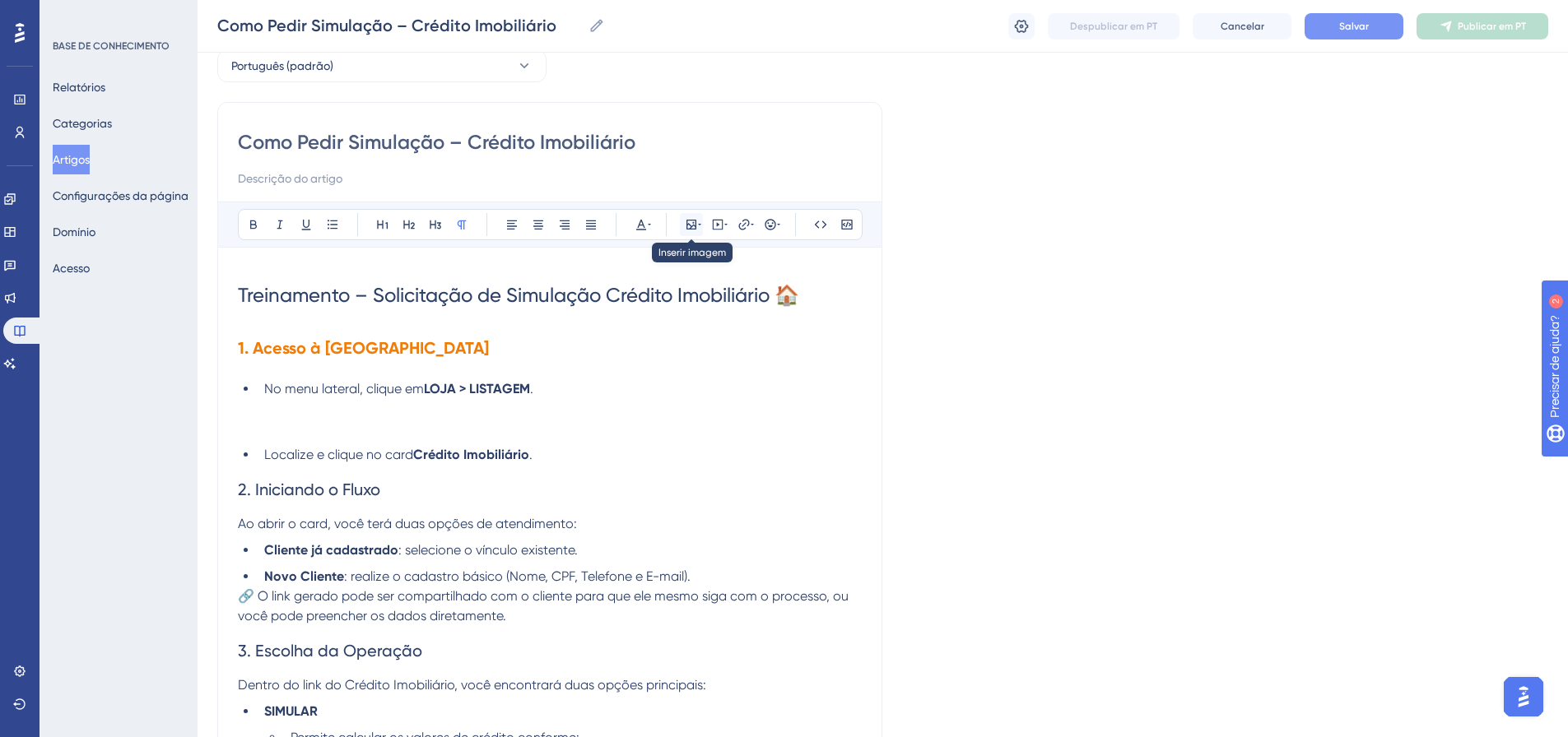
click at [695, 220] on icon at bounding box center [691, 224] width 10 height 10
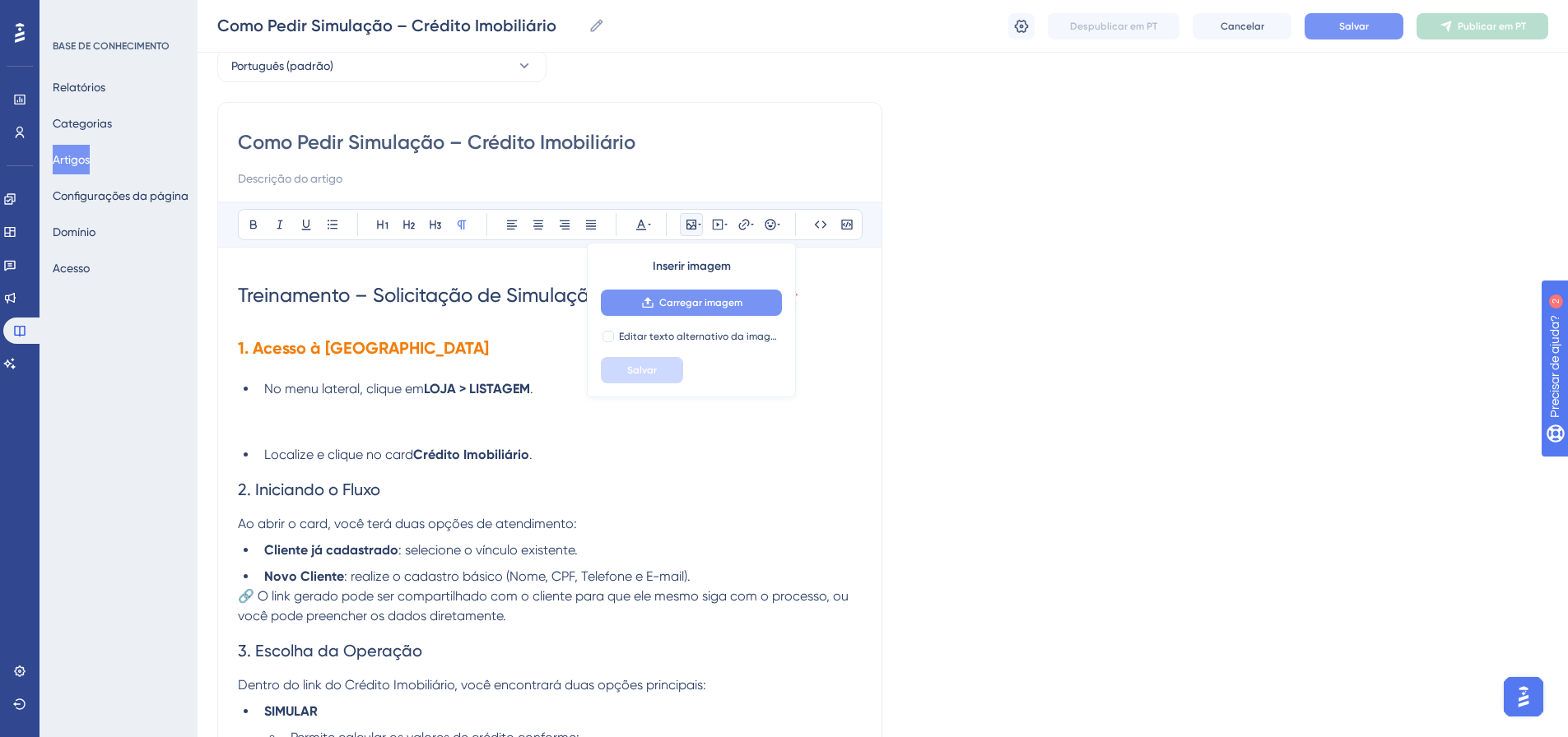
click at [686, 303] on font "Carregar imagem" at bounding box center [701, 303] width 83 height 12
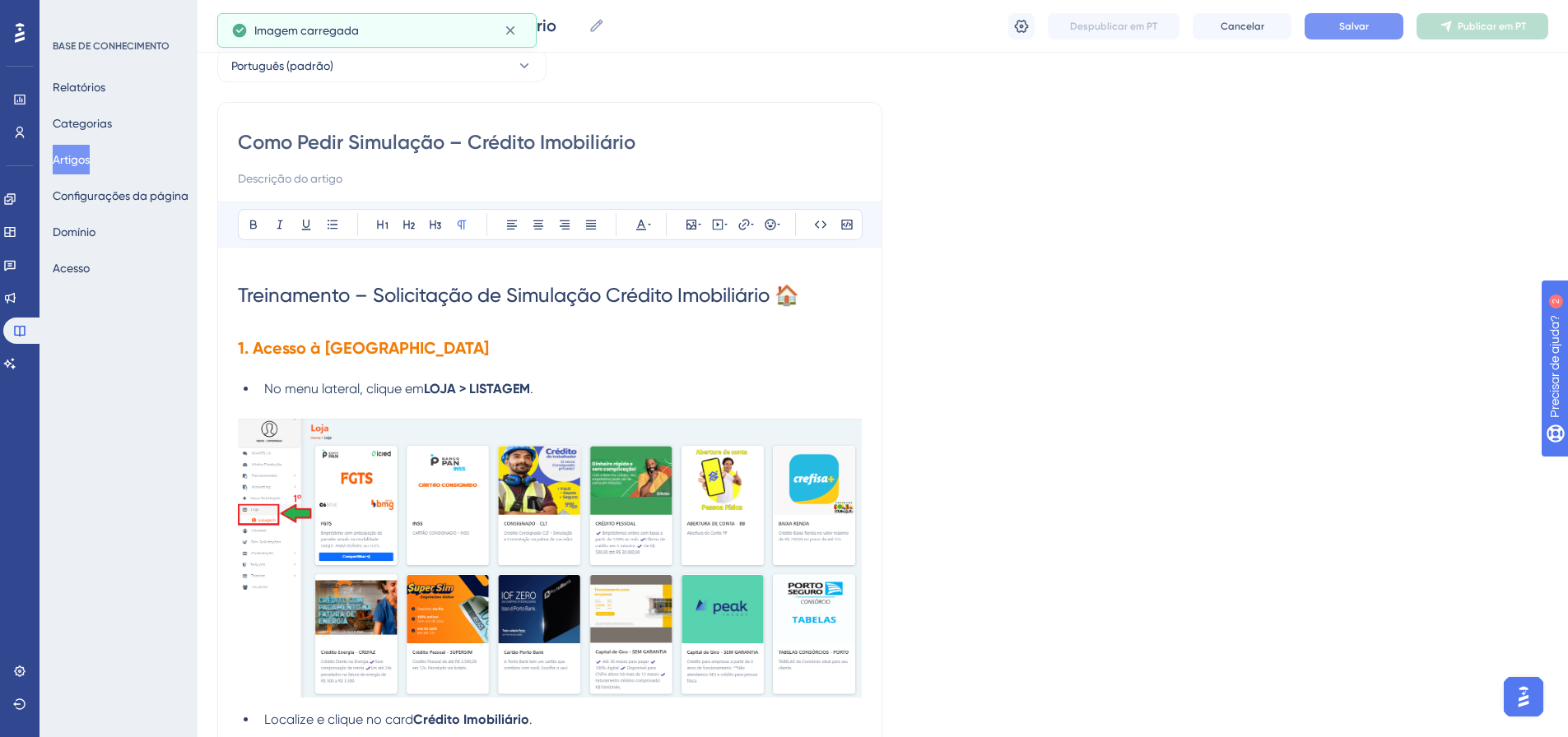
scroll to position [329, 0]
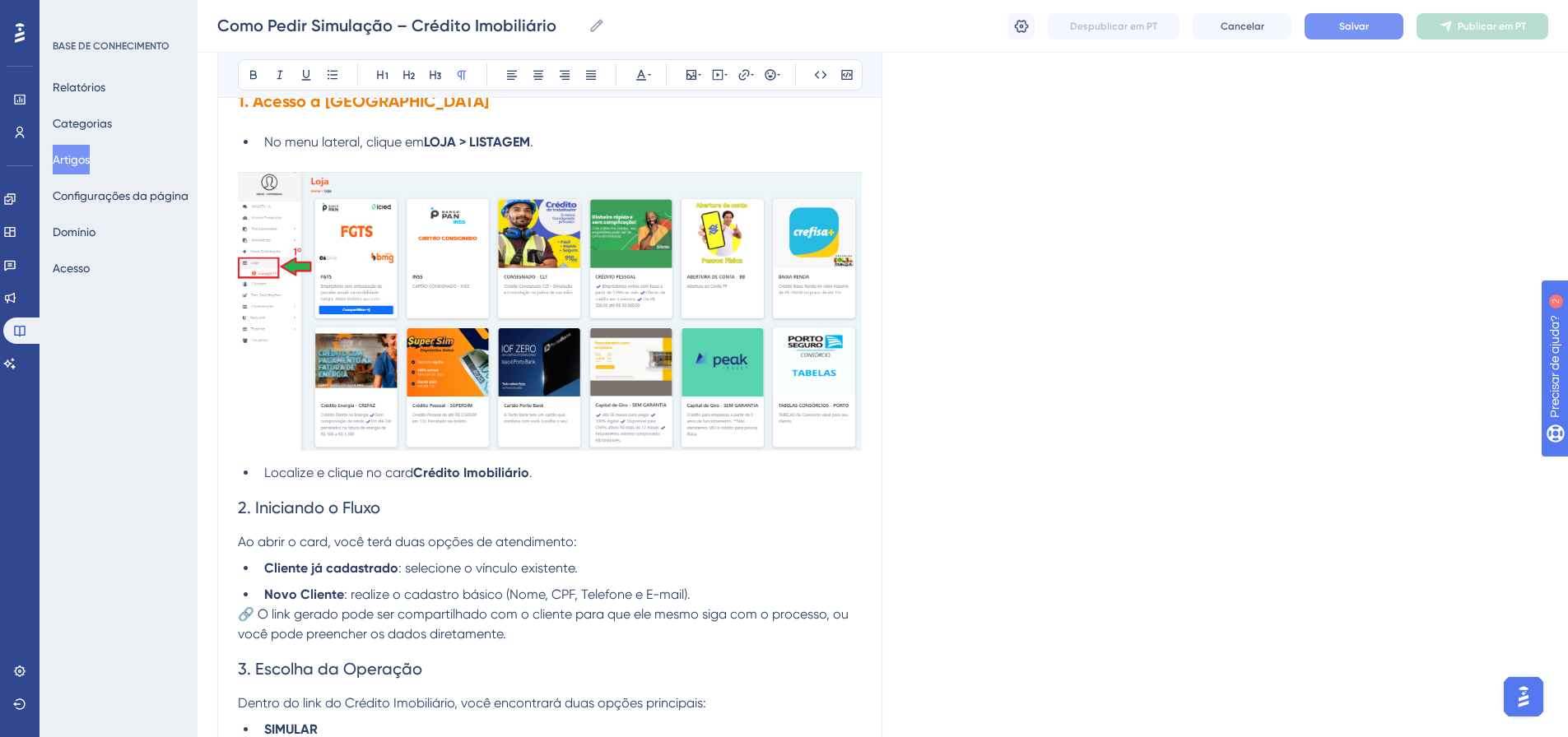
click at [570, 472] on li "Localize e clique no card Crédito Imobiliário ." at bounding box center [559, 473] width 604 height 20
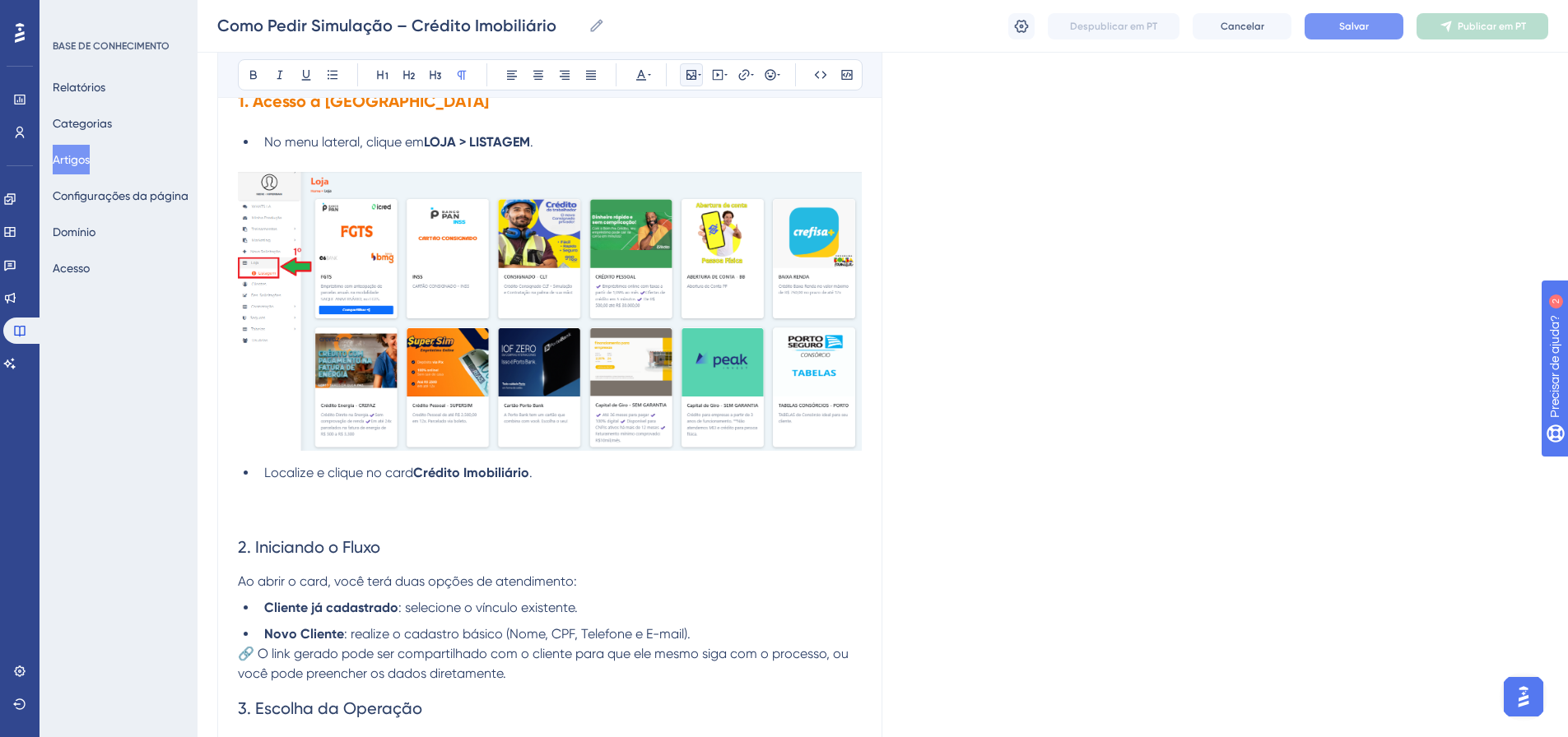
click at [697, 82] on button at bounding box center [691, 75] width 23 height 23
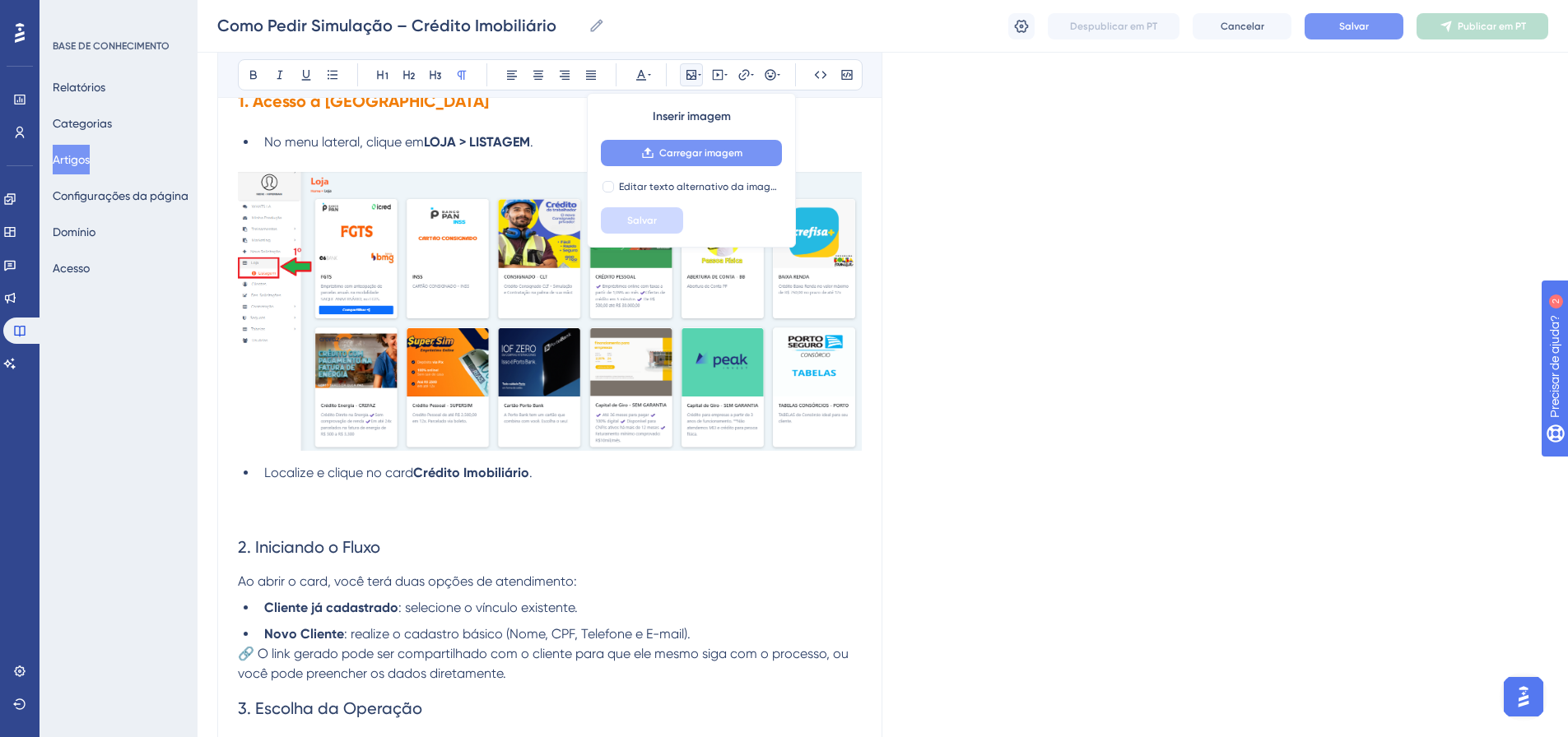
click at [681, 157] on font "Carregar imagem" at bounding box center [701, 153] width 83 height 12
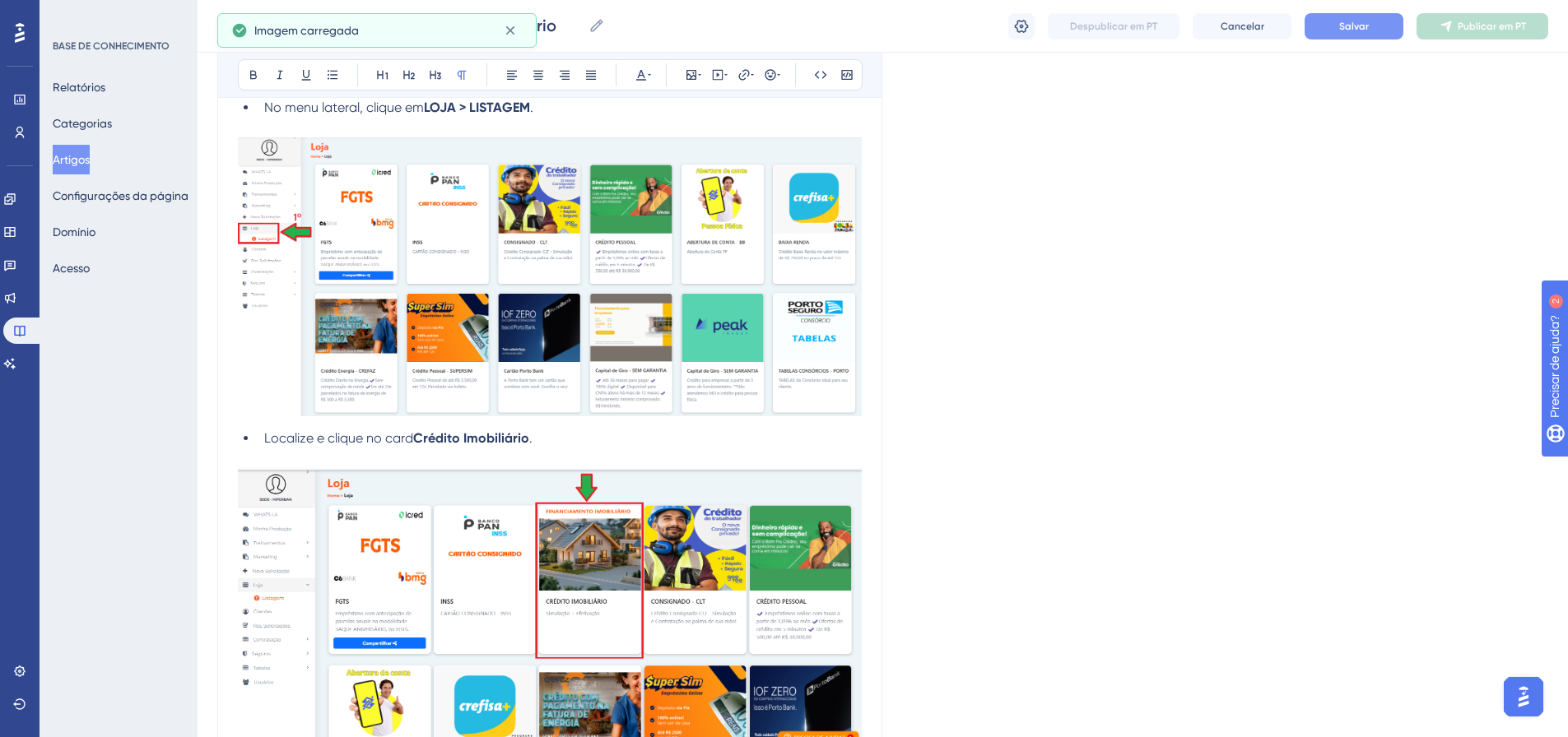
scroll to position [858, 0]
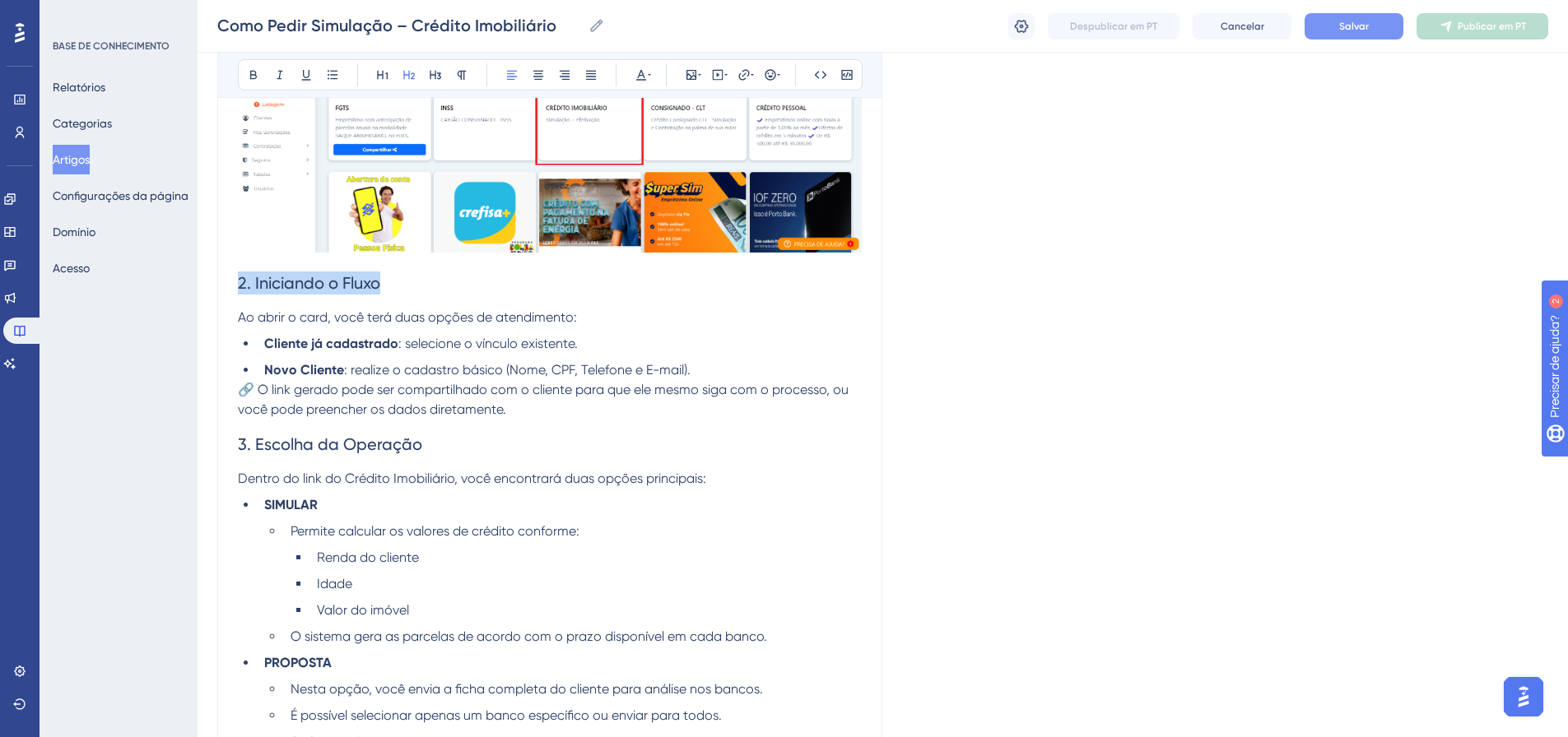
drag, startPoint x: 396, startPoint y: 285, endPoint x: 233, endPoint y: 281, distance: 163.0
click at [233, 281] on div "Como Pedir Simulação – Crédito Imobiliário Audacioso itálico Sublinhado Ponto d…" at bounding box center [550, 276] width 665 height 1899
click at [254, 81] on button at bounding box center [254, 75] width 23 height 23
click at [649, 75] on icon at bounding box center [649, 75] width 3 height 2
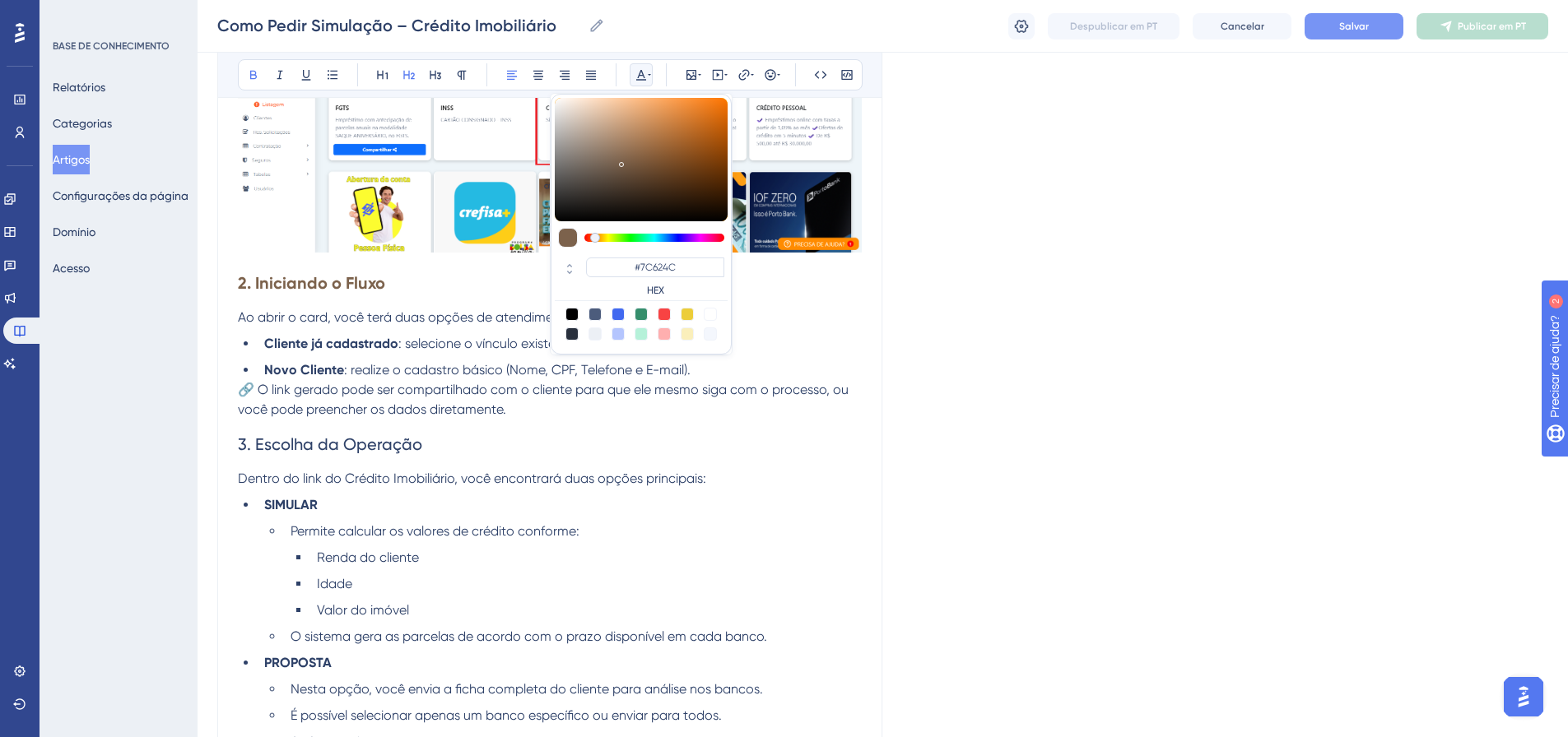
drag, startPoint x: 670, startPoint y: 240, endPoint x: 595, endPoint y: 241, distance: 75.0
click at [595, 241] on div at bounding box center [595, 238] width 10 height 10
type input "#F67309"
drag, startPoint x: 623, startPoint y: 163, endPoint x: 722, endPoint y: 102, distance: 116.3
click at [722, 102] on div at bounding box center [722, 105] width 3 height 6
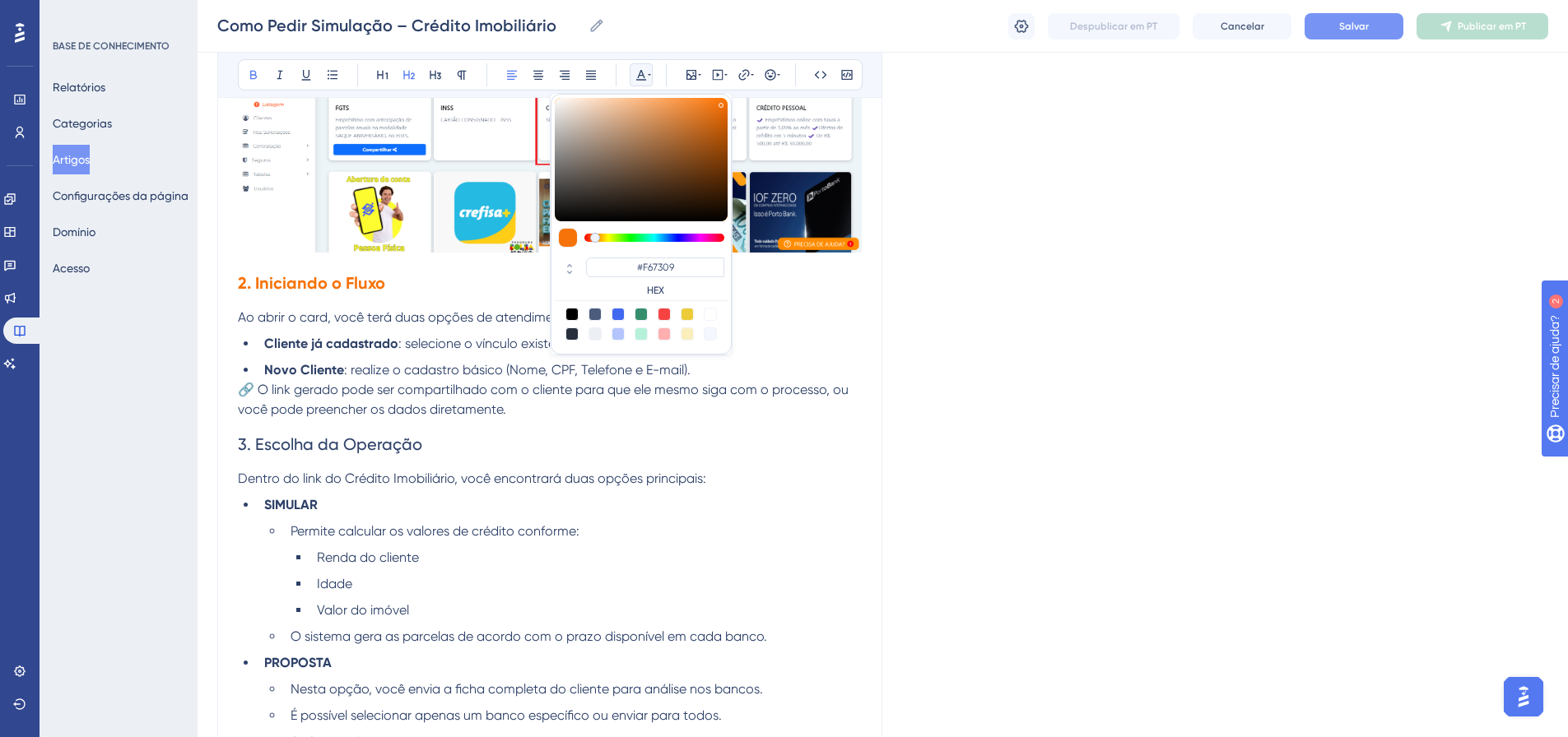
click at [877, 300] on div "Como Pedir Simulação – Crédito Imobiliário Audacioso itálico Sublinhado Ponto d…" at bounding box center [550, 276] width 665 height 1899
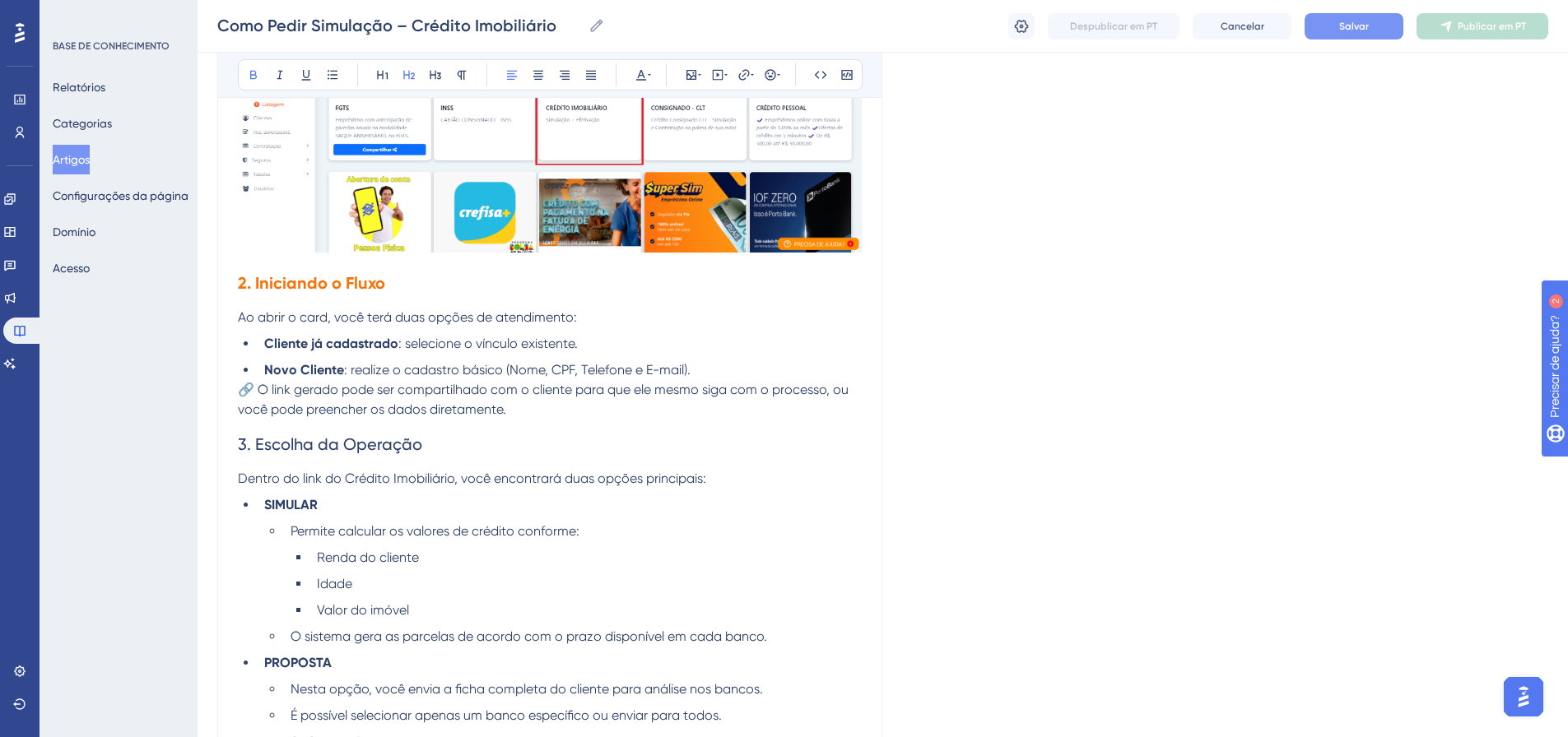
click at [755, 337] on li "Cliente já cadastrado : selecione o vínculo existente." at bounding box center [559, 344] width 604 height 20
click at [305, 322] on span "Ao abrir o card, você terá duas opções de atendimento:" at bounding box center [407, 317] width 339 height 16
click at [386, 318] on span "Ao abrir o card, você terá duas opções de atendimento:" at bounding box center [407, 317] width 339 height 16
click at [484, 317] on span "Ao abrir o card, você terá duas opções de atendimento:" at bounding box center [407, 317] width 339 height 16
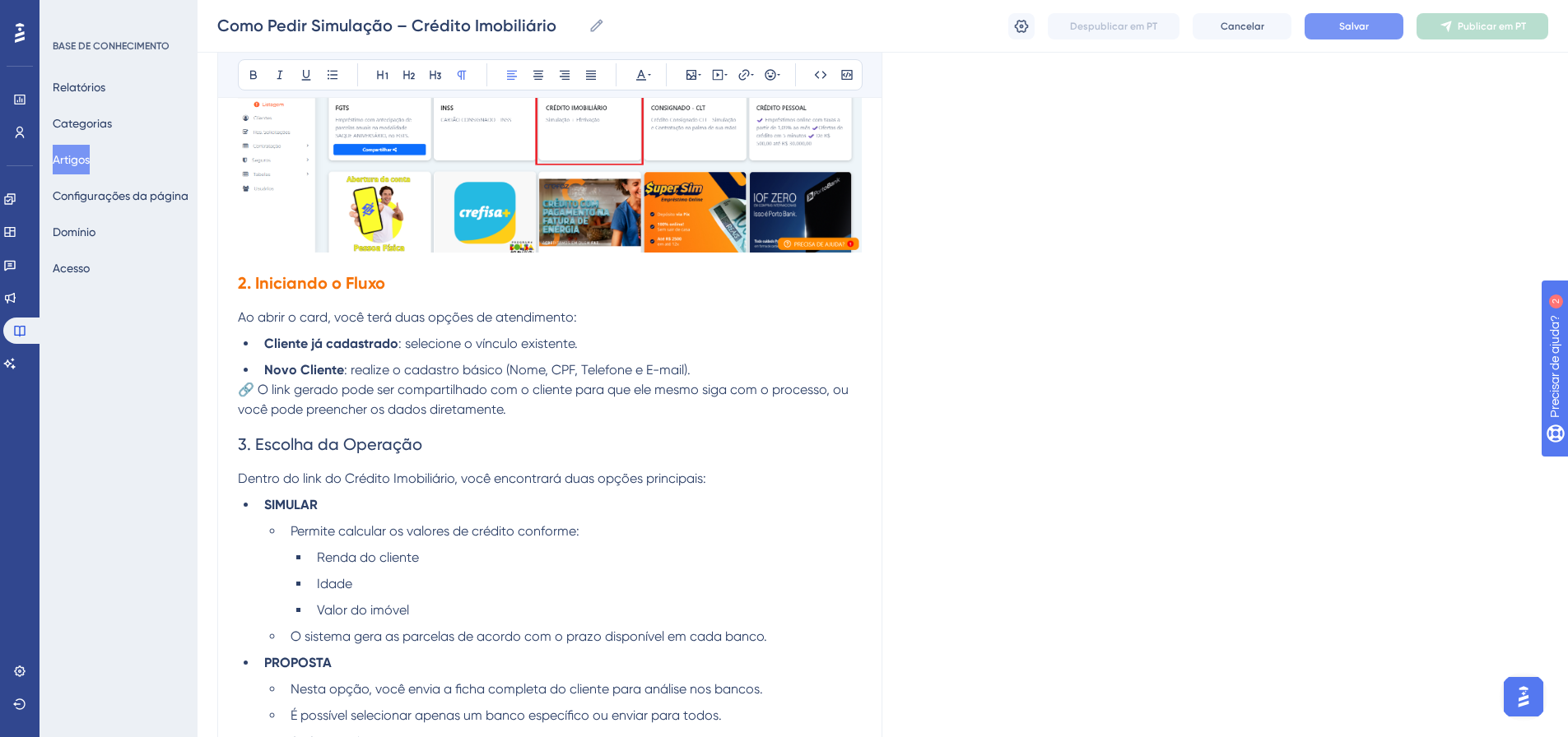
click at [586, 322] on p "Ao abrir o card, você terá duas opções de atendimento:" at bounding box center [550, 317] width 624 height 20
click at [534, 410] on p "🔗 O link gerado pode ser compartilhado com o cliente para que ele mesmo siga co…" at bounding box center [550, 399] width 624 height 39
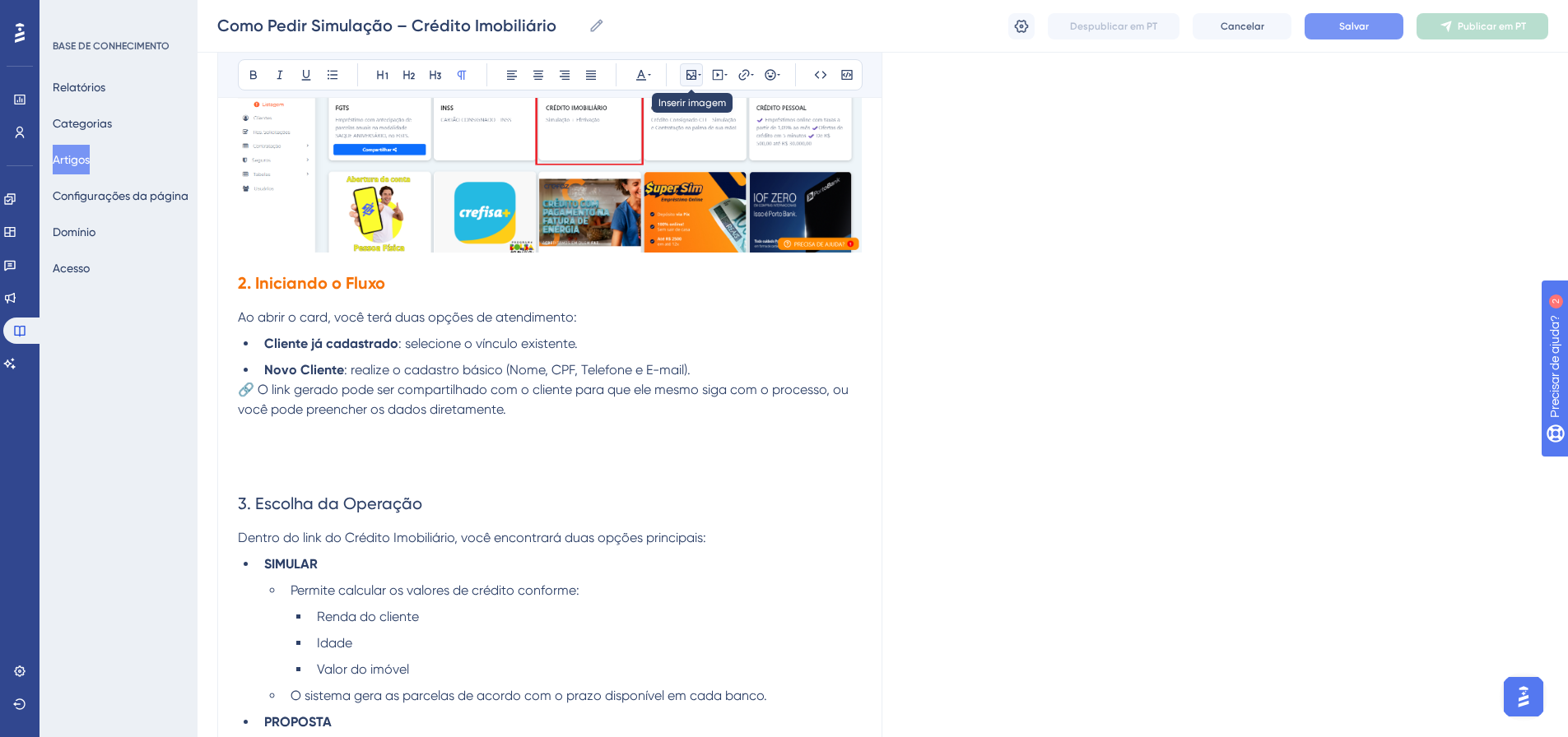
click at [700, 71] on icon at bounding box center [700, 75] width 3 height 13
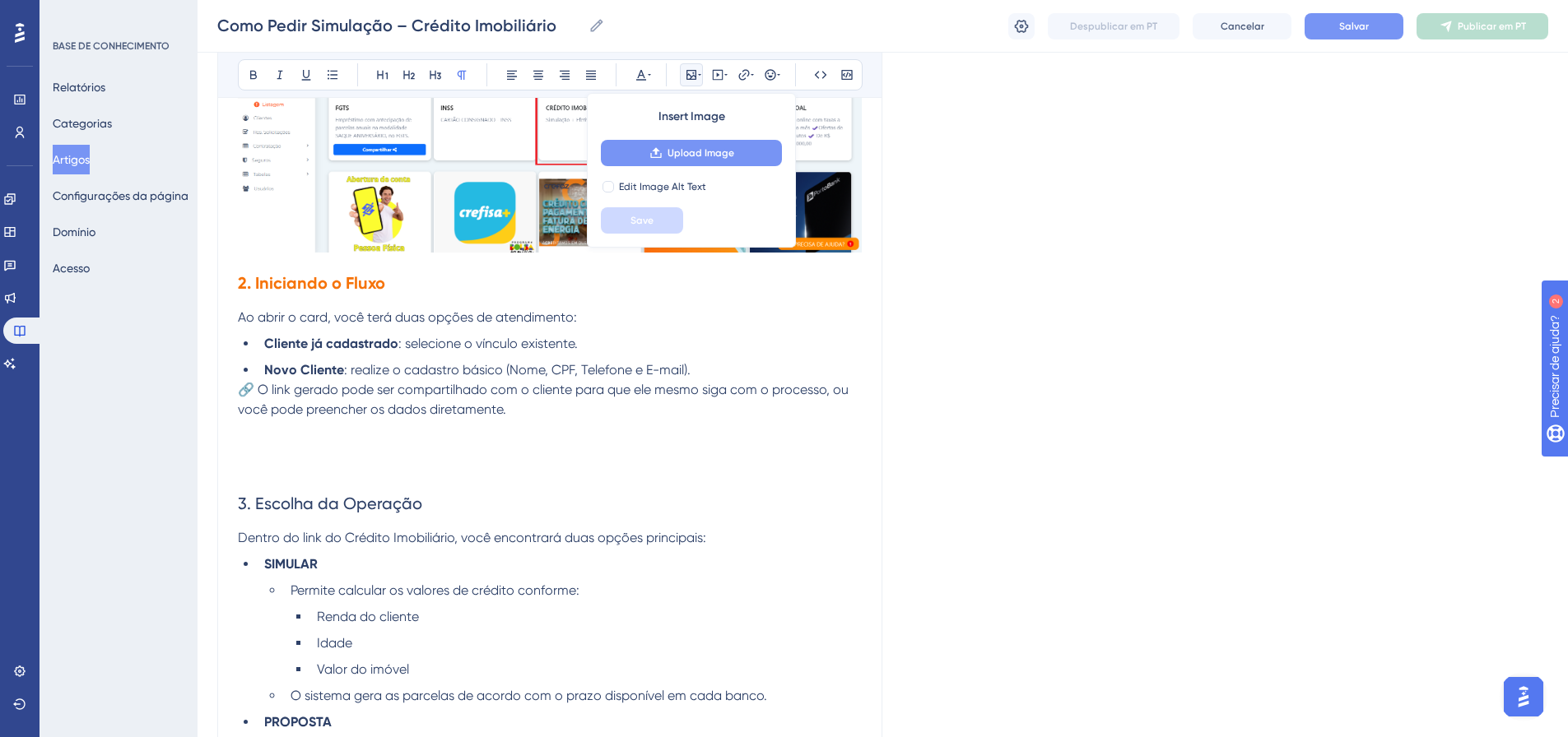
click at [681, 142] on button "Upload Image" at bounding box center [691, 152] width 181 height 26
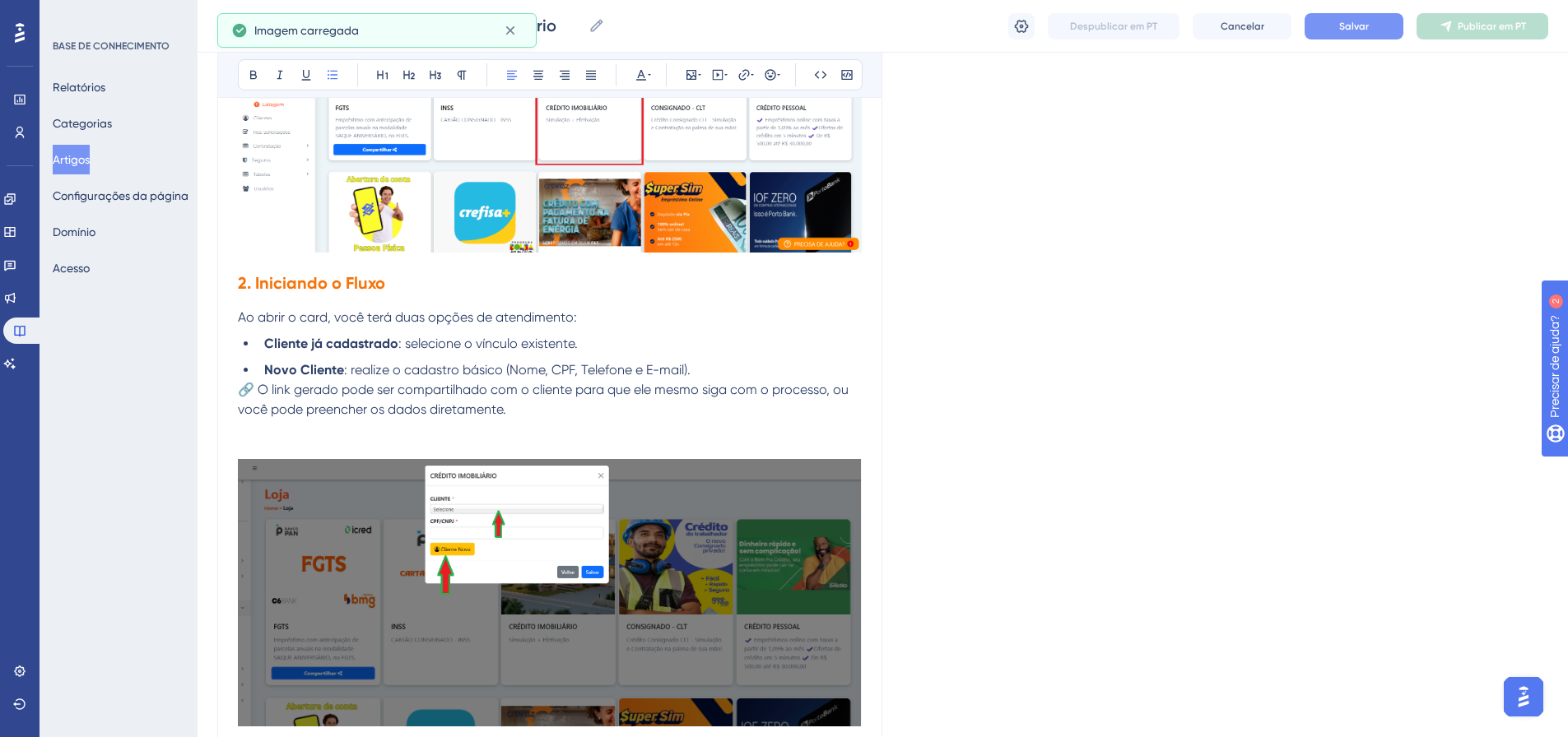
drag, startPoint x: 690, startPoint y: 370, endPoint x: 583, endPoint y: 366, distance: 107.1
click at [583, 366] on li "Novo Cliente : realize o cadastro básico (Nome, CPF, Telefone e E-mail)." at bounding box center [559, 370] width 604 height 20
click at [625, 387] on span "🔗 O link gerado pode ser compartilhado com o cliente para que ele mesmo siga co…" at bounding box center [545, 399] width 614 height 35
drag, startPoint x: 573, startPoint y: 368, endPoint x: 683, endPoint y: 372, distance: 110.1
click at [683, 372] on span ": realize o cadastro básico (Nome, CPF, Telefone e E-mail)." at bounding box center [518, 369] width 347 height 16
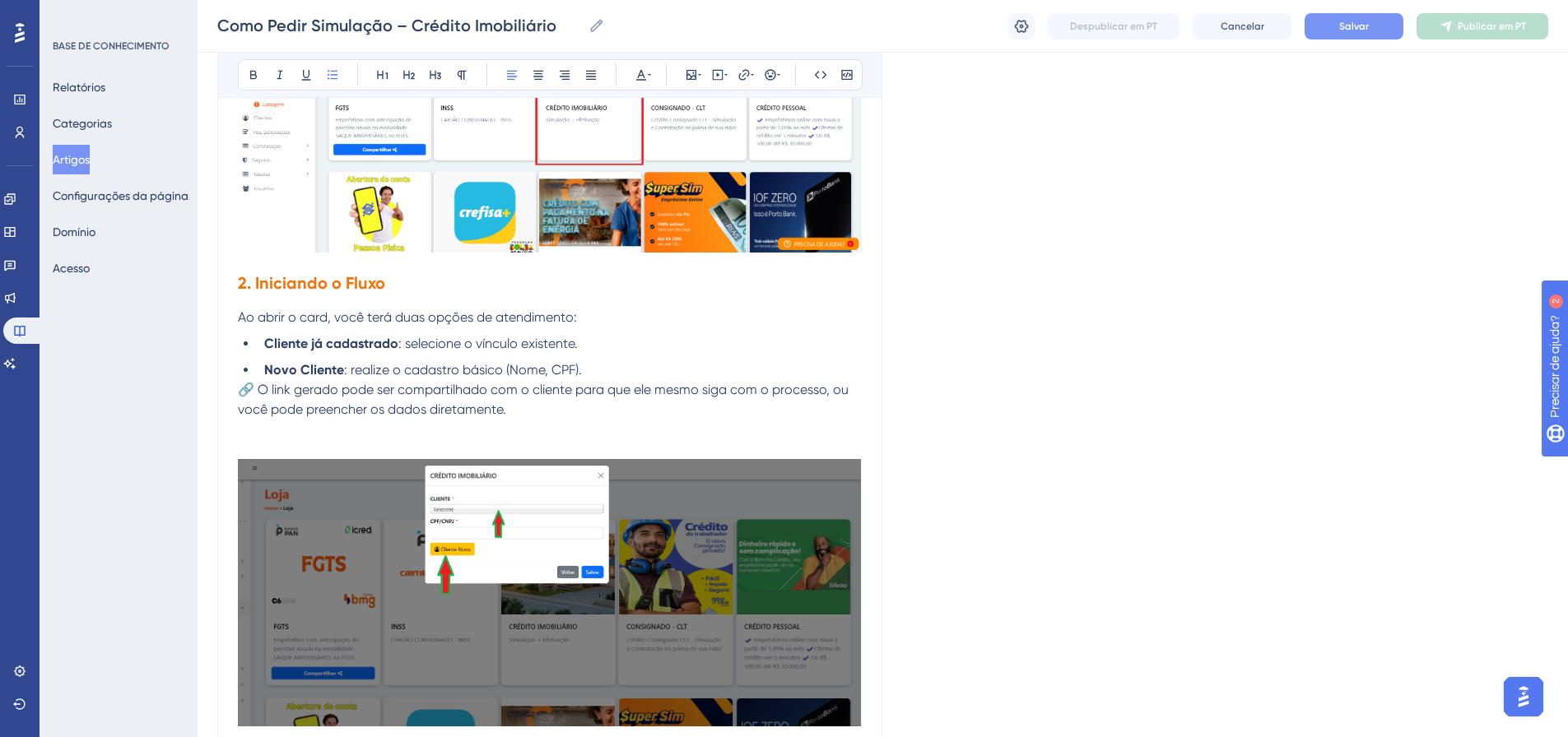
click at [544, 372] on span ": realize o cadastro básico (Nome, CPF)." at bounding box center [463, 369] width 238 height 16
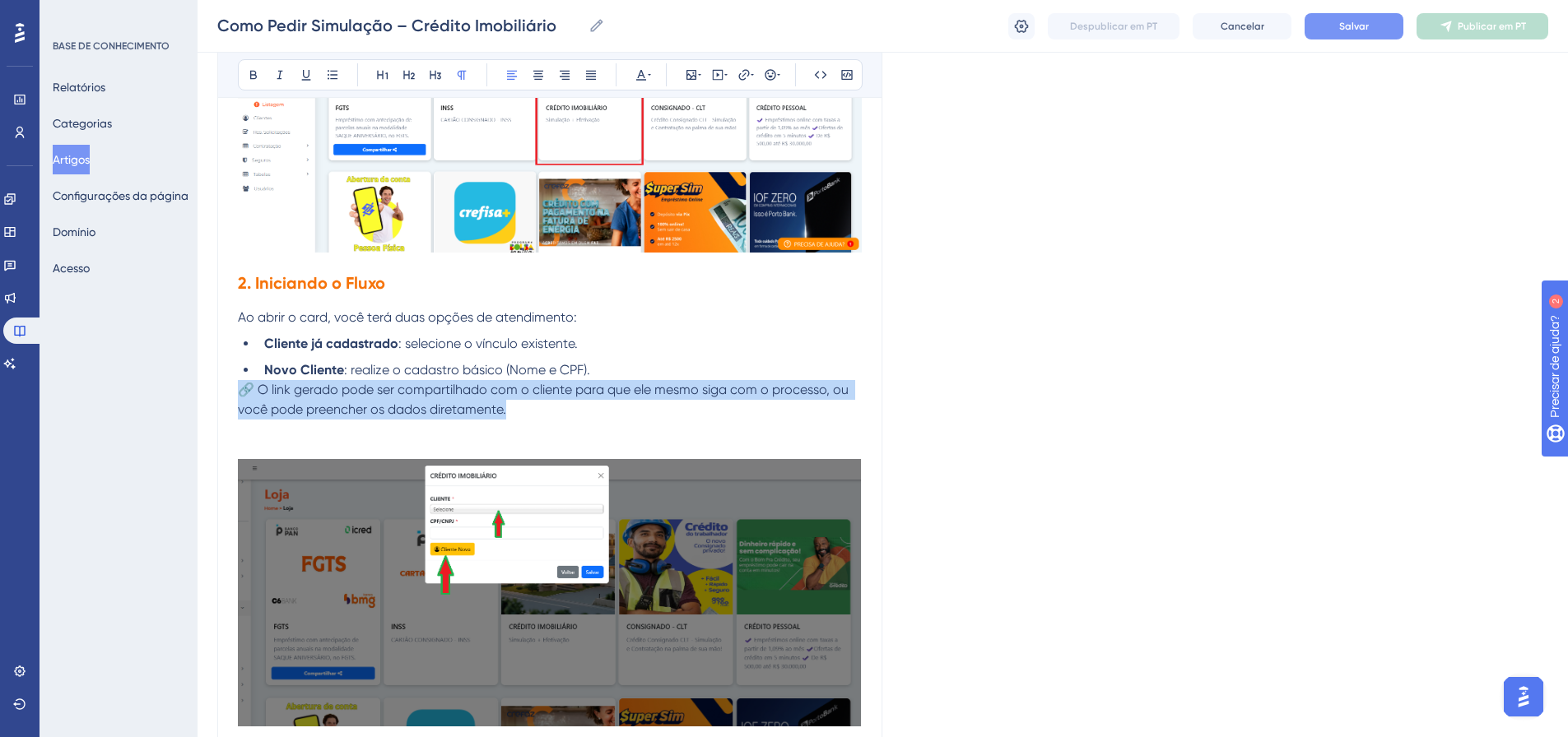
drag, startPoint x: 339, startPoint y: 405, endPoint x: 232, endPoint y: 385, distance: 108.9
click at [232, 385] on div "Como Pedir Simulação – Crédito Imobiliário Audacioso itálico Sublinhado Ponto d…" at bounding box center [550, 433] width 665 height 2213
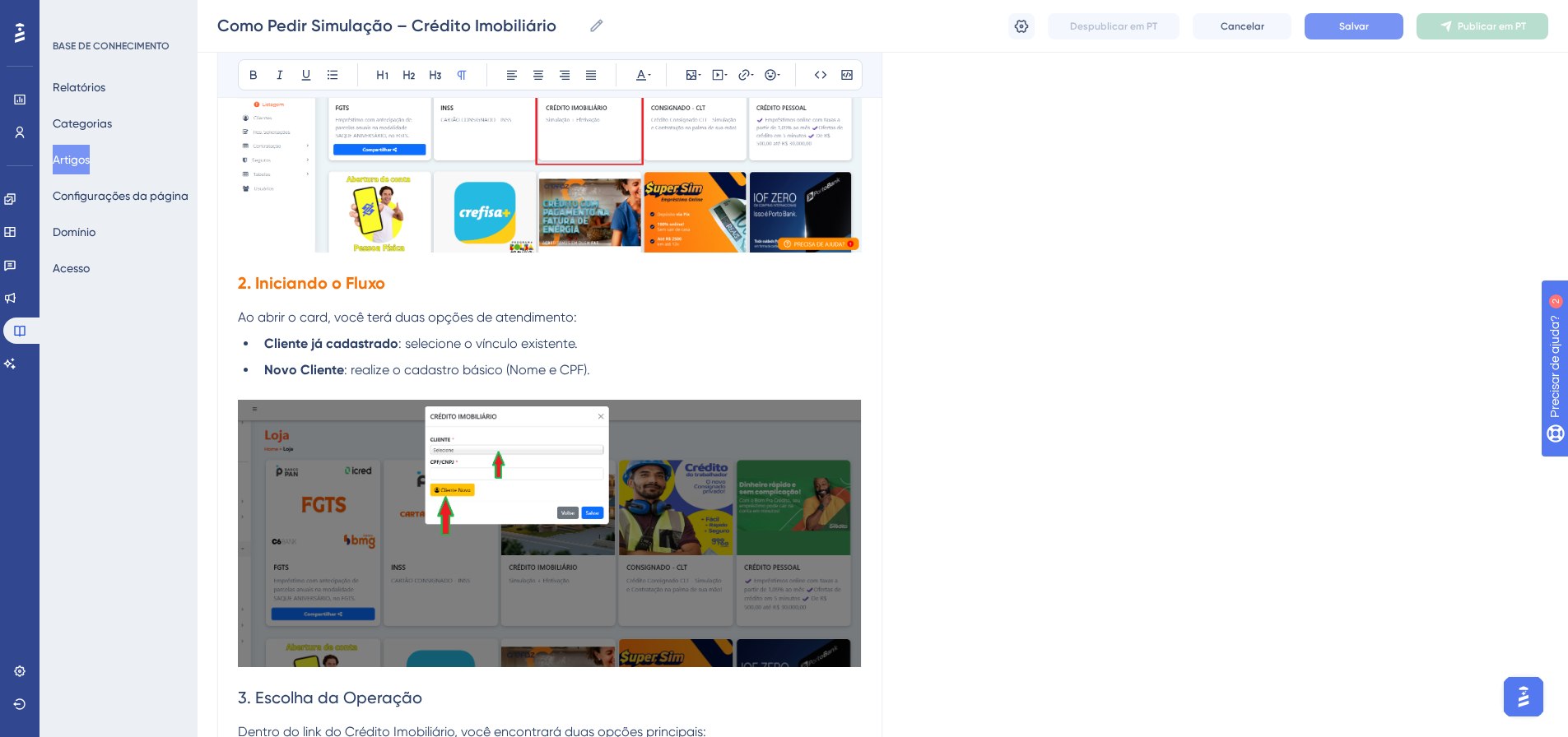
click at [867, 659] on div "Como Pedir Simulação – Crédito Imobiliário Audacioso itálico Sublinhado Ponto d…" at bounding box center [550, 403] width 665 height 2153
click at [872, 662] on div "Como Pedir Simulação – Crédito Imobiliário Audacioso itálico Sublinhado Ponto d…" at bounding box center [550, 403] width 665 height 2153
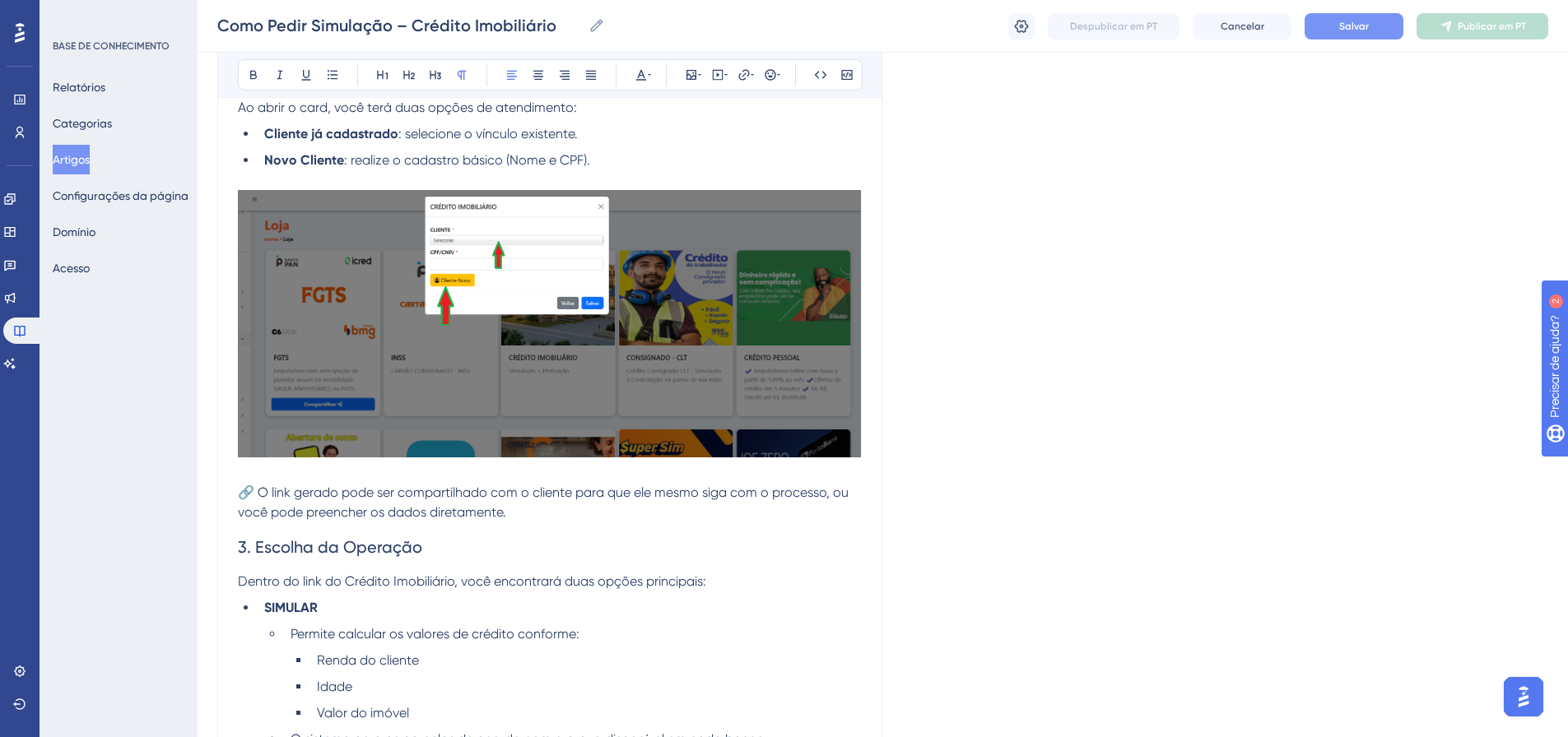
scroll to position [1187, 0]
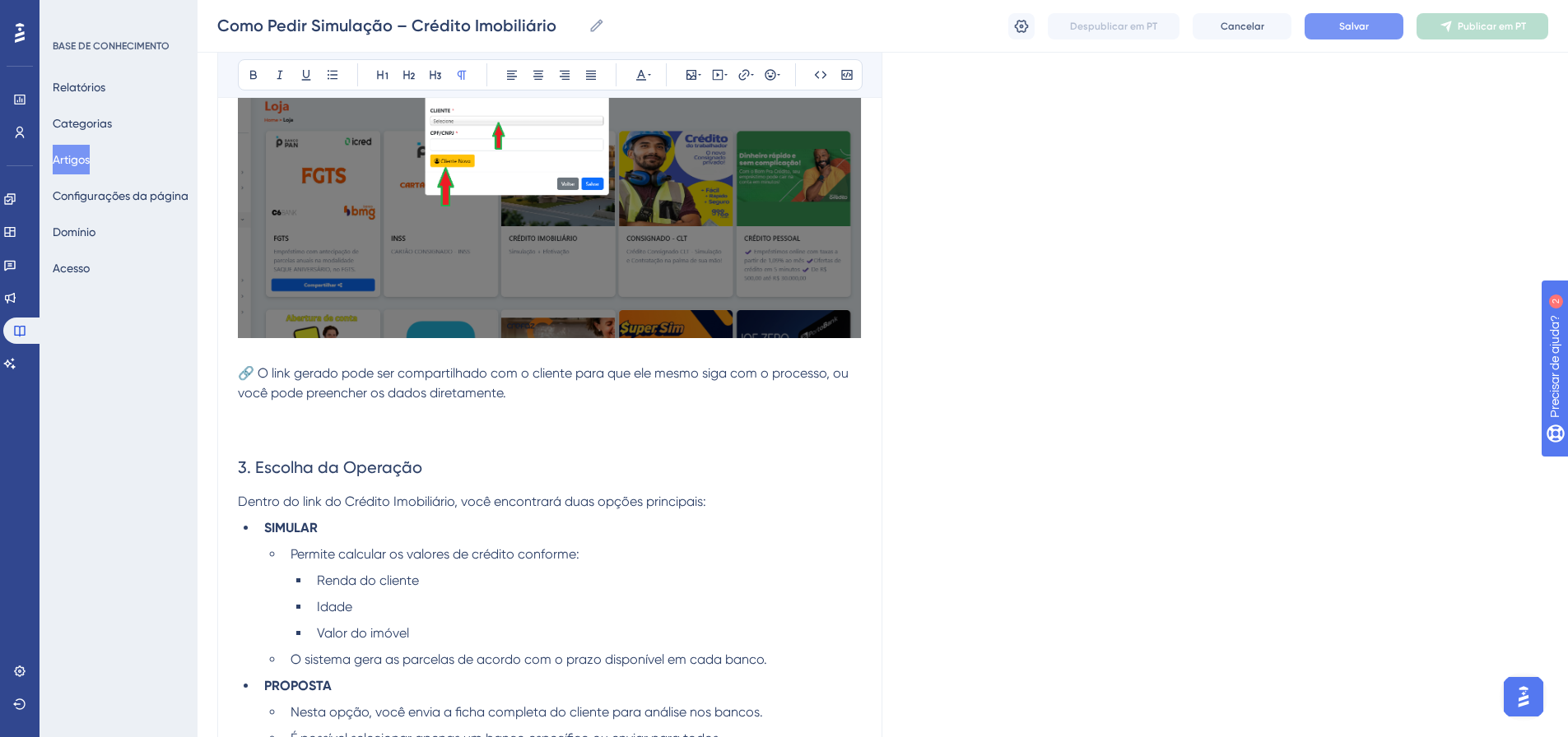
click at [1354, 28] on font "Salvar" at bounding box center [1353, 27] width 29 height 12
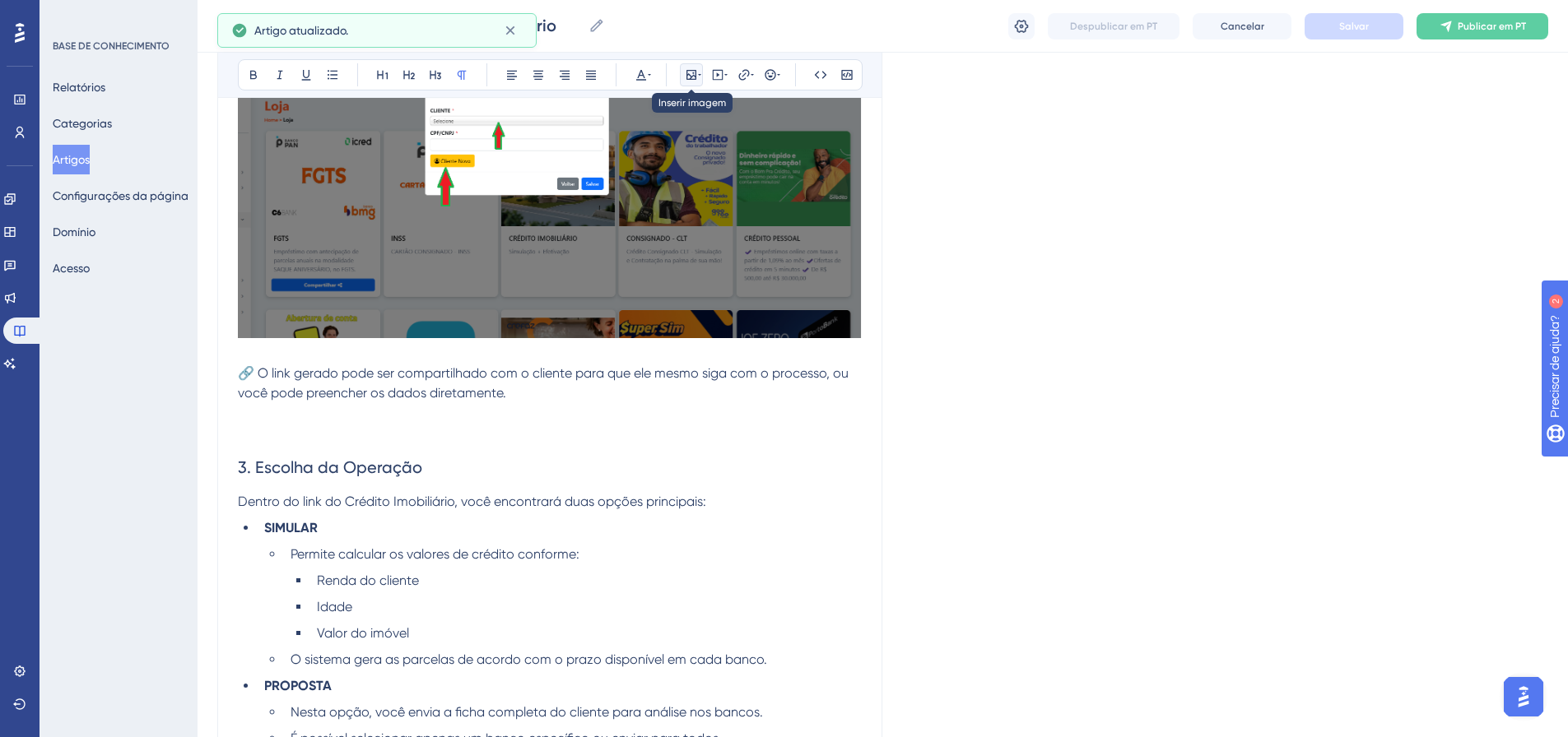
click at [696, 77] on icon at bounding box center [691, 75] width 10 height 10
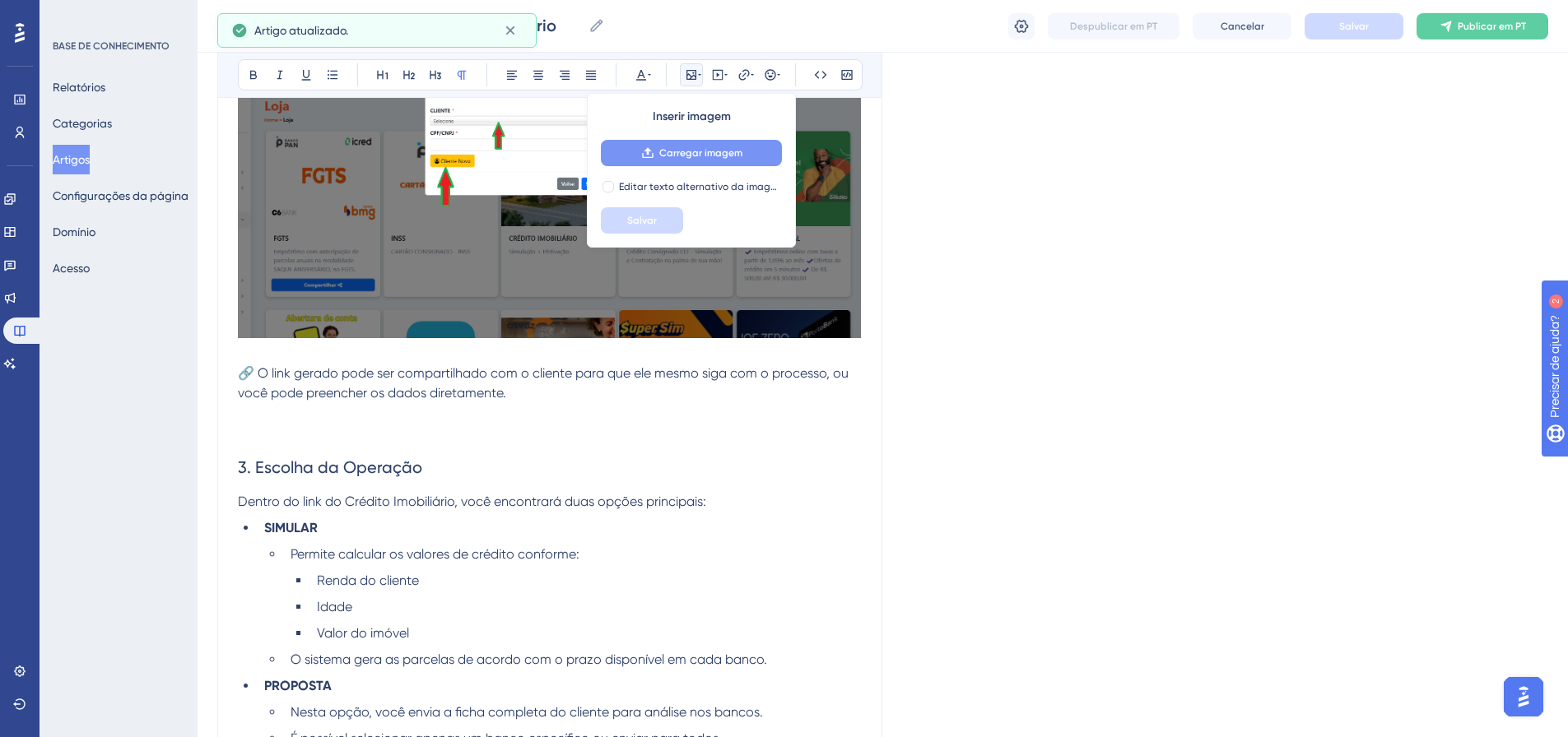
click at [702, 150] on font "Carregar imagem" at bounding box center [701, 153] width 83 height 12
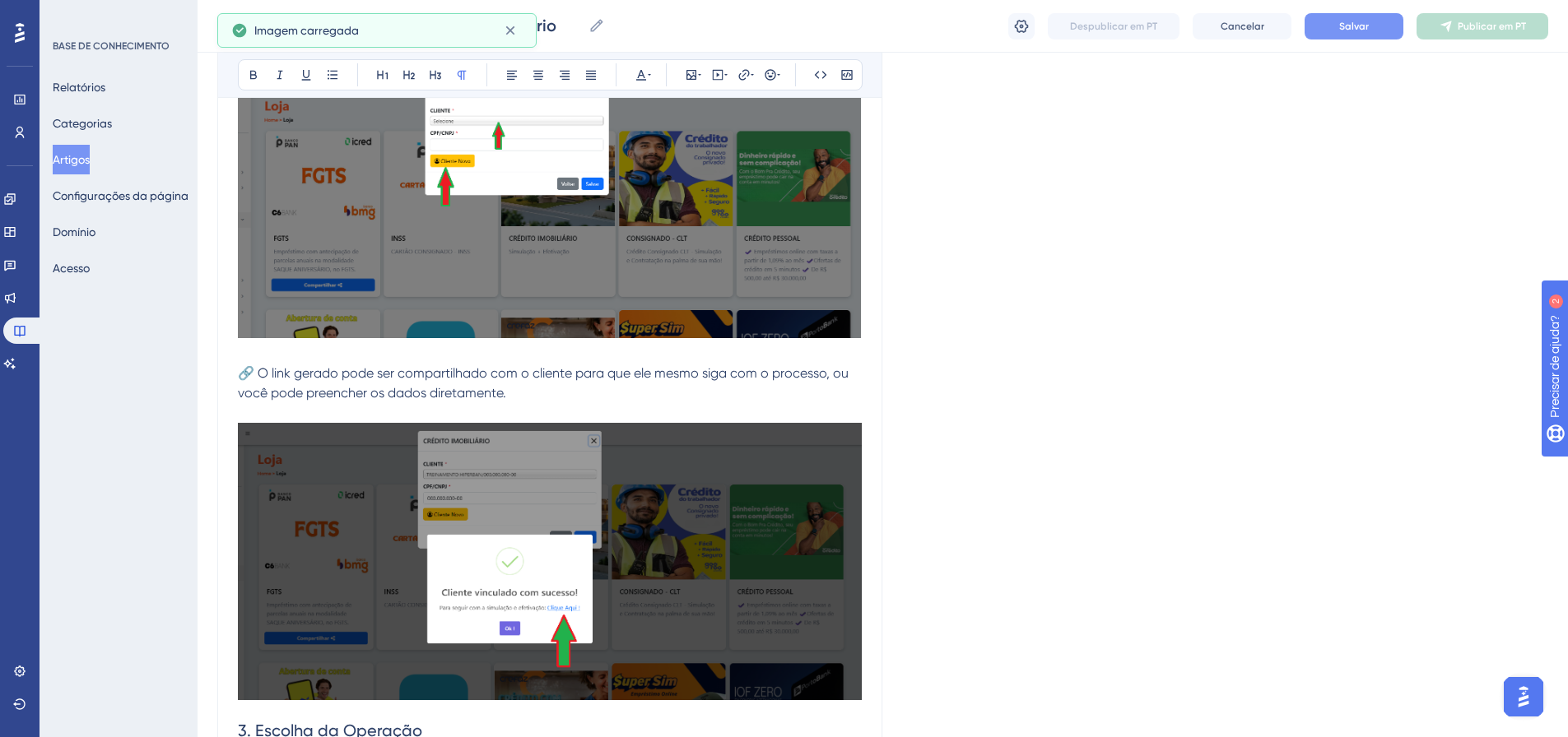
scroll to position [1515, 0]
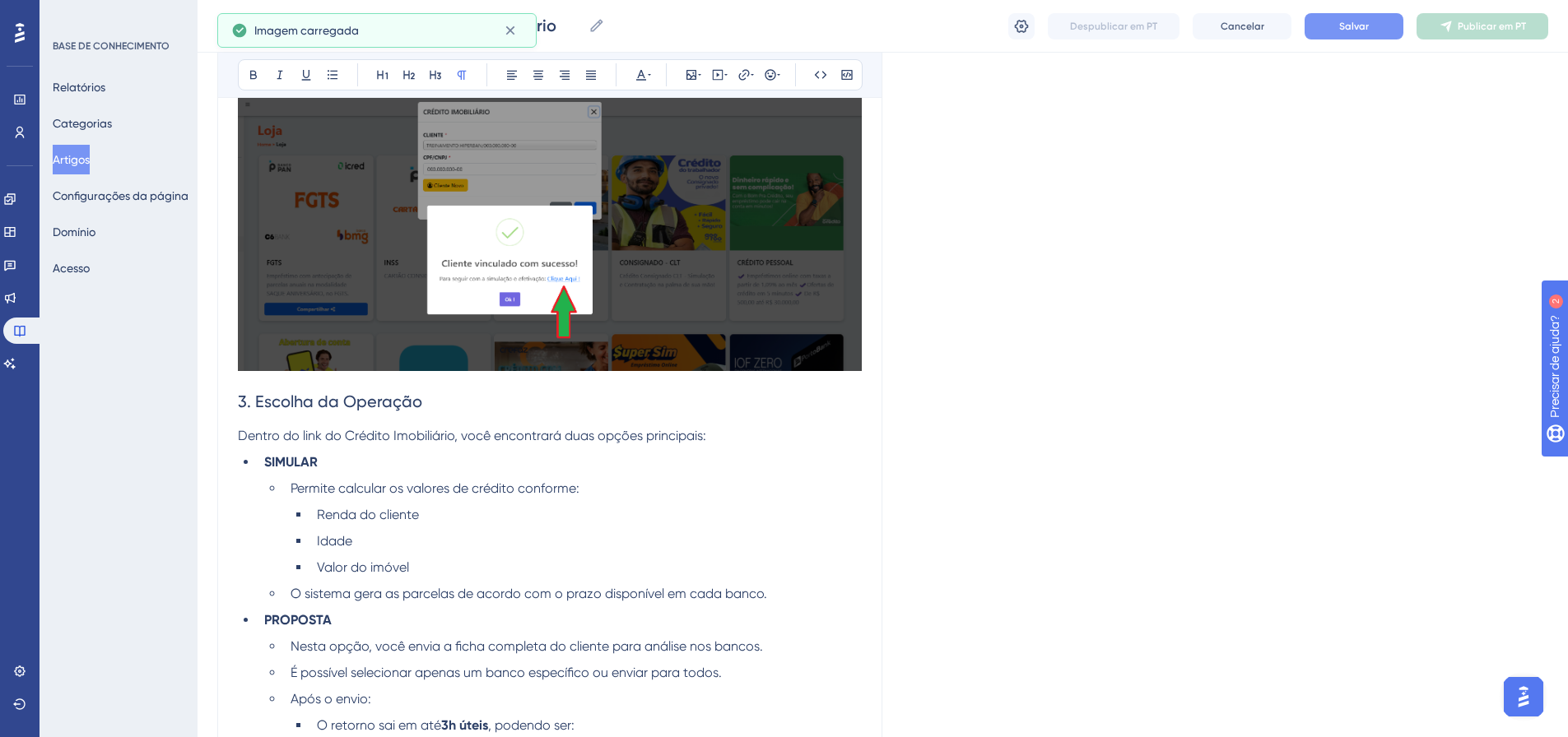
click at [413, 401] on span "3. Escolha da Operação" at bounding box center [330, 402] width 184 height 20
click at [423, 400] on h2 "3. Escolha da Operação" at bounding box center [550, 401] width 624 height 49
click at [0, 0] on div "Desempenho Usuários Noivado Widgets Opinião Atualizações de produtos Base de co…" at bounding box center [0, 0] width 0 height 0
click at [256, 66] on button at bounding box center [254, 75] width 23 height 23
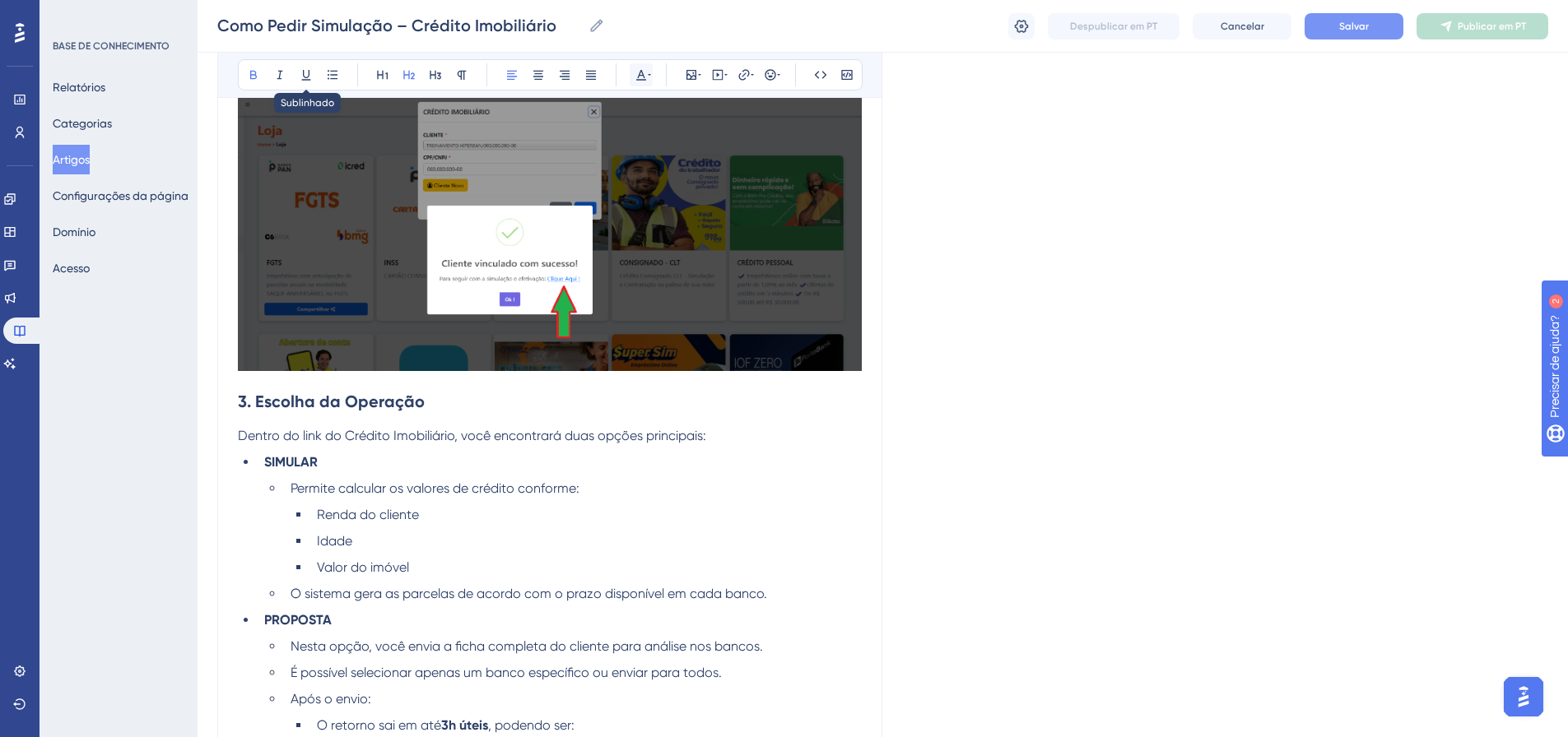
click at [655, 74] on div "Audacioso itálico Sublinhado Ponto de bala Título 1 Título 2 Título 3 Normal Al…" at bounding box center [551, 75] width 625 height 31
click at [637, 74] on icon at bounding box center [641, 75] width 13 height 13
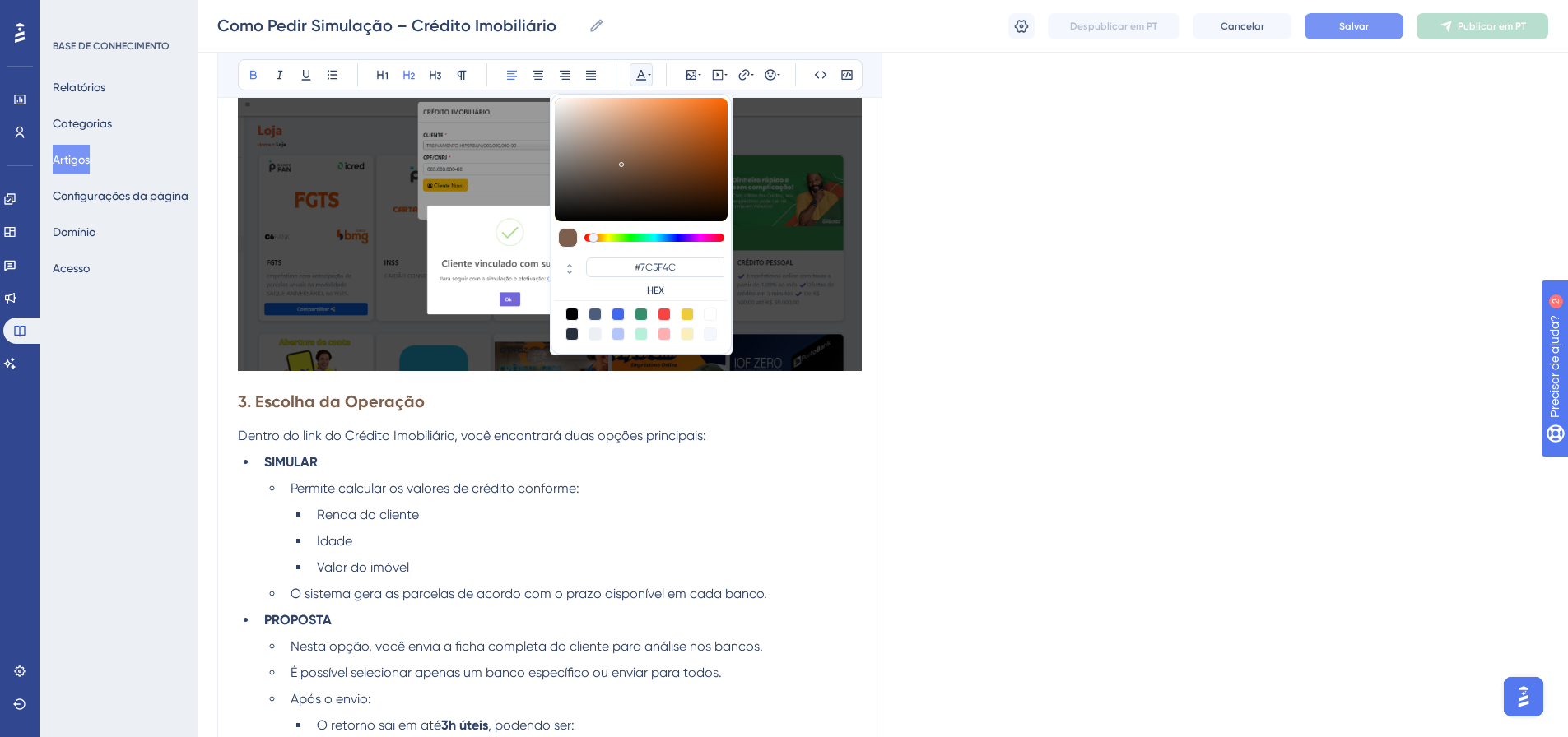
drag, startPoint x: 670, startPoint y: 238, endPoint x: 593, endPoint y: 237, distance: 77.0
click at [593, 237] on div at bounding box center [593, 238] width 10 height 10
type input "#F56710"
drag, startPoint x: 624, startPoint y: 160, endPoint x: 717, endPoint y: 103, distance: 109.1
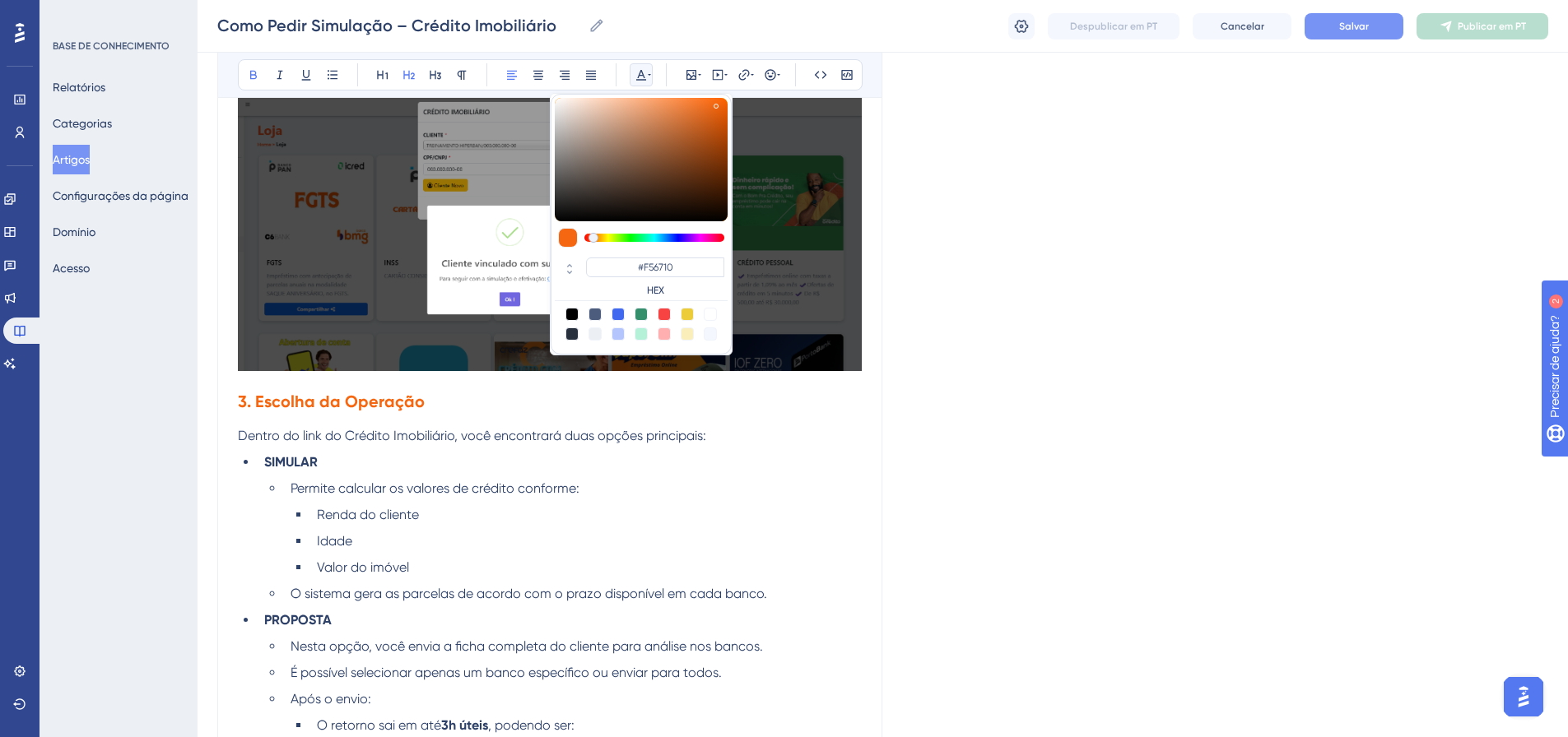
click at [717, 104] on div at bounding box center [717, 106] width 5 height 5
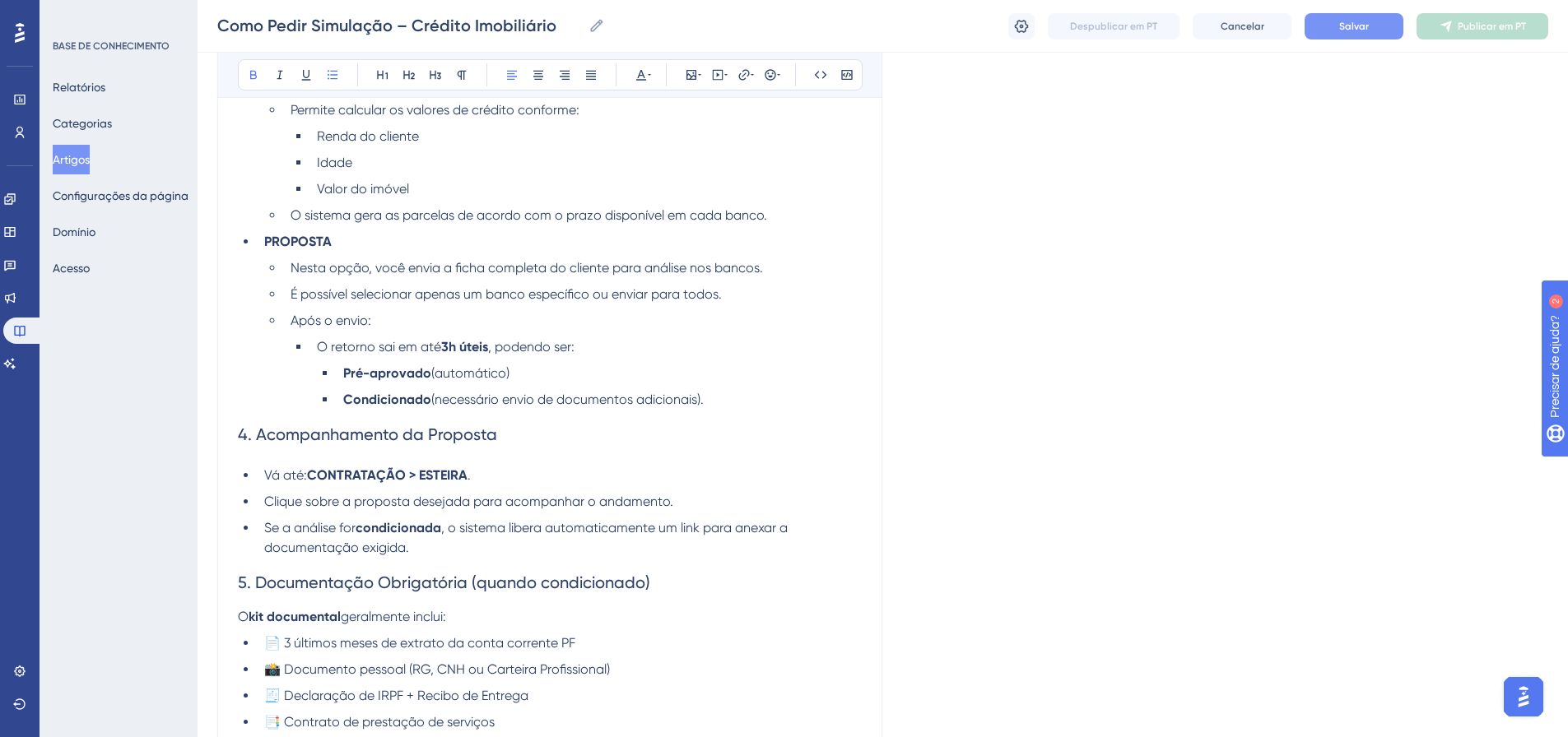
scroll to position [1729, 0]
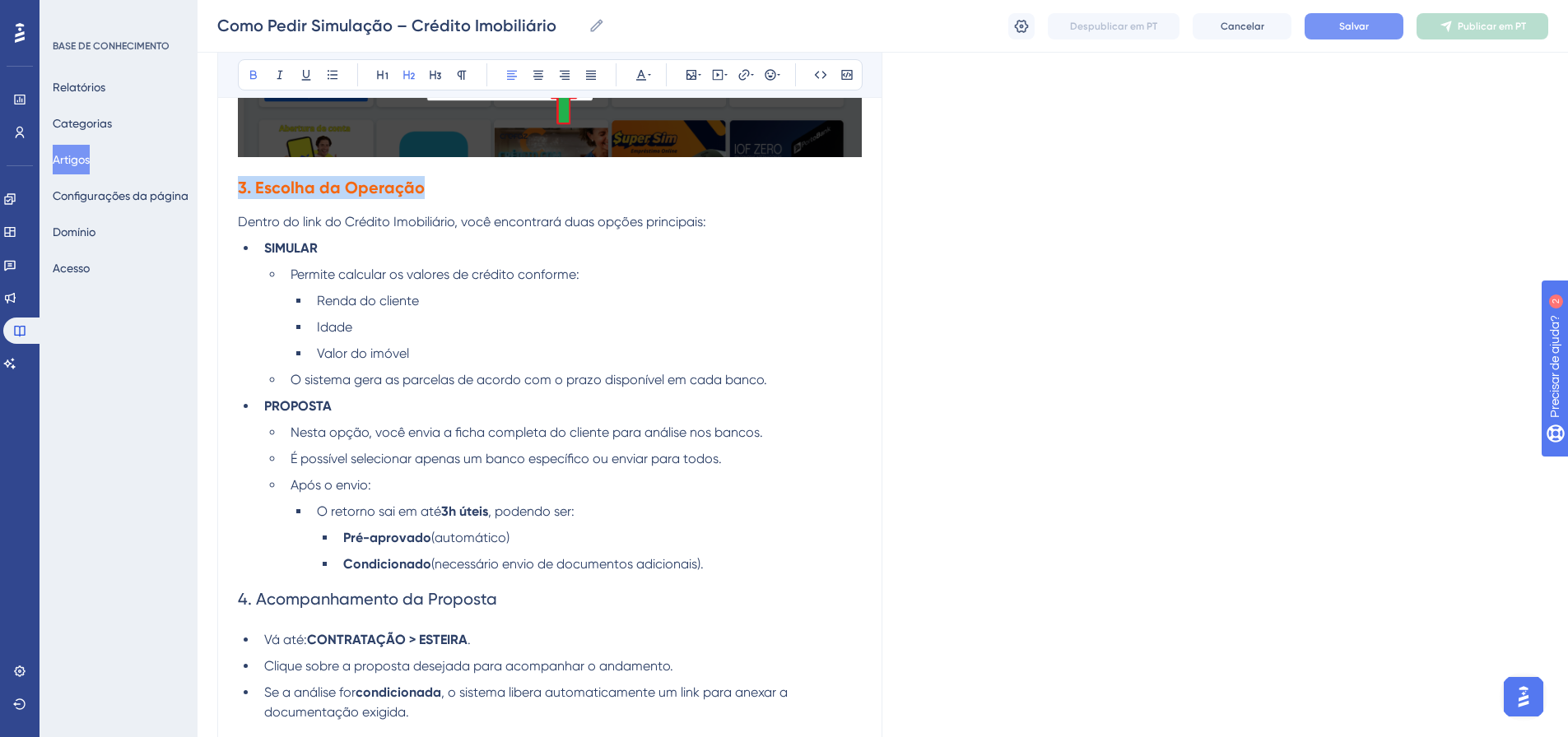
drag, startPoint x: 424, startPoint y: 188, endPoint x: 237, endPoint y: 183, distance: 187.1
click at [650, 70] on icon at bounding box center [649, 75] width 3 height 13
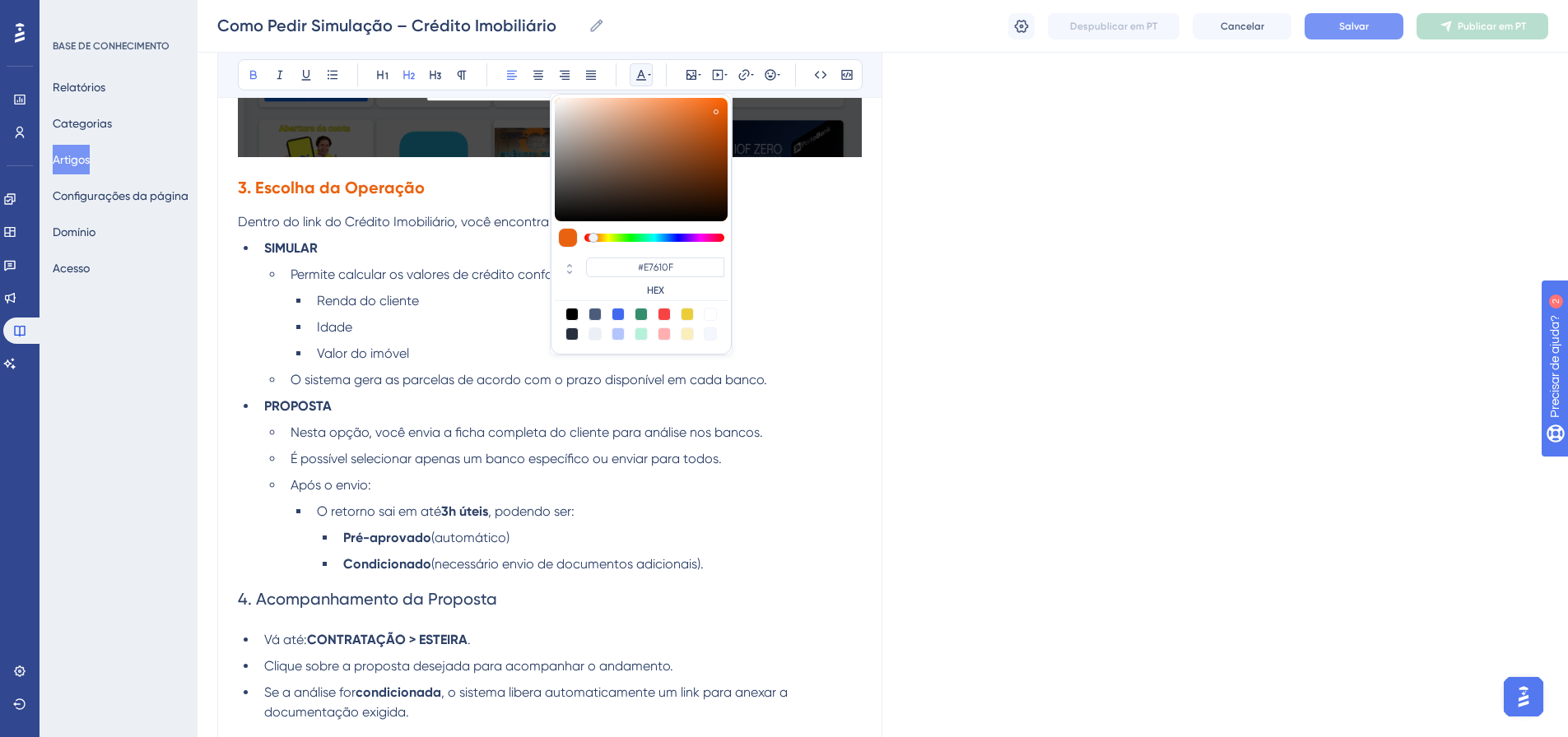
type input "#E7610E"
click at [717, 110] on div at bounding box center [718, 112] width 3 height 6
click at [816, 245] on li "SIMULAR" at bounding box center [559, 249] width 604 height 20
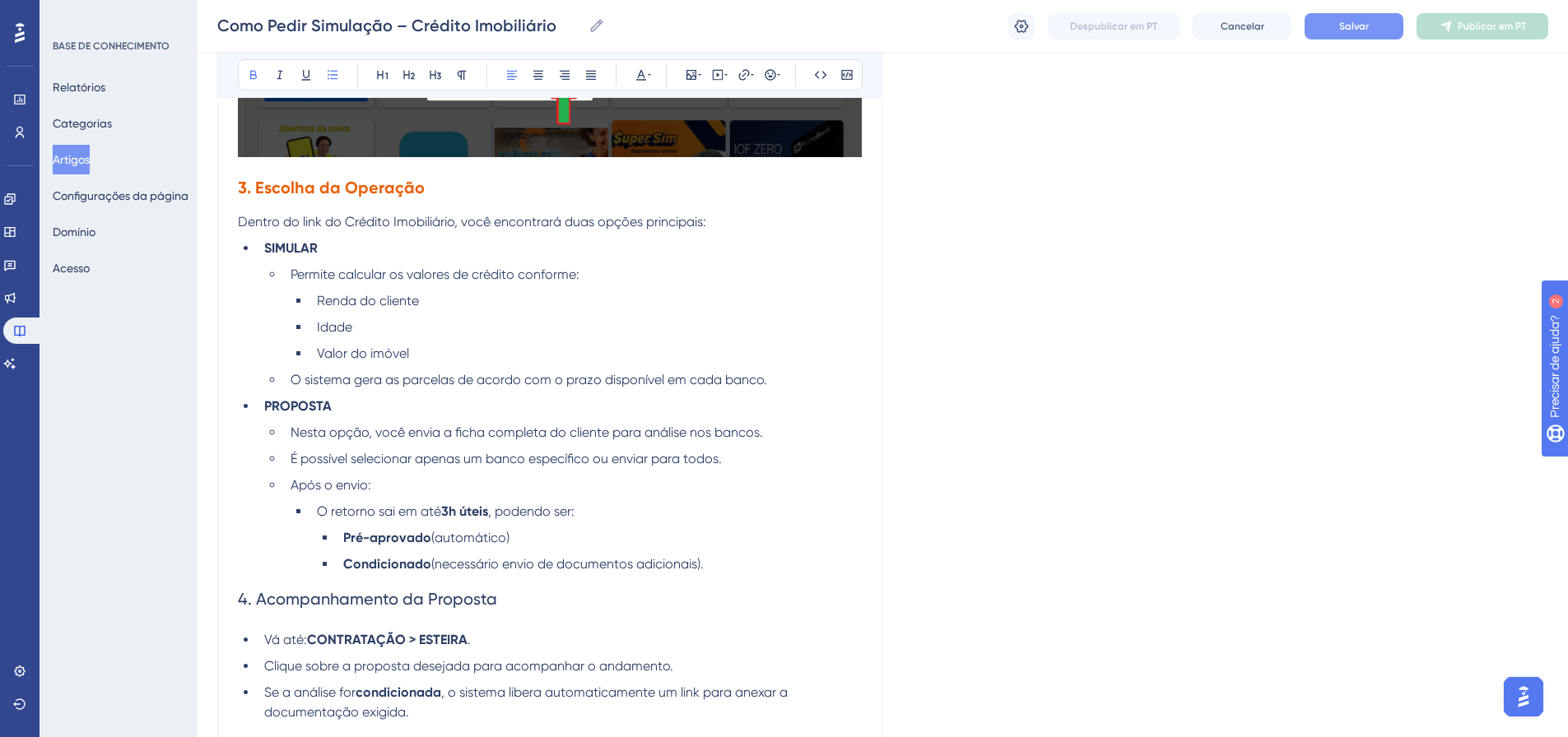
click at [726, 227] on p "Dentro do link do Crédito Imobiliário, você encontrará duas opções principais:" at bounding box center [550, 222] width 624 height 20
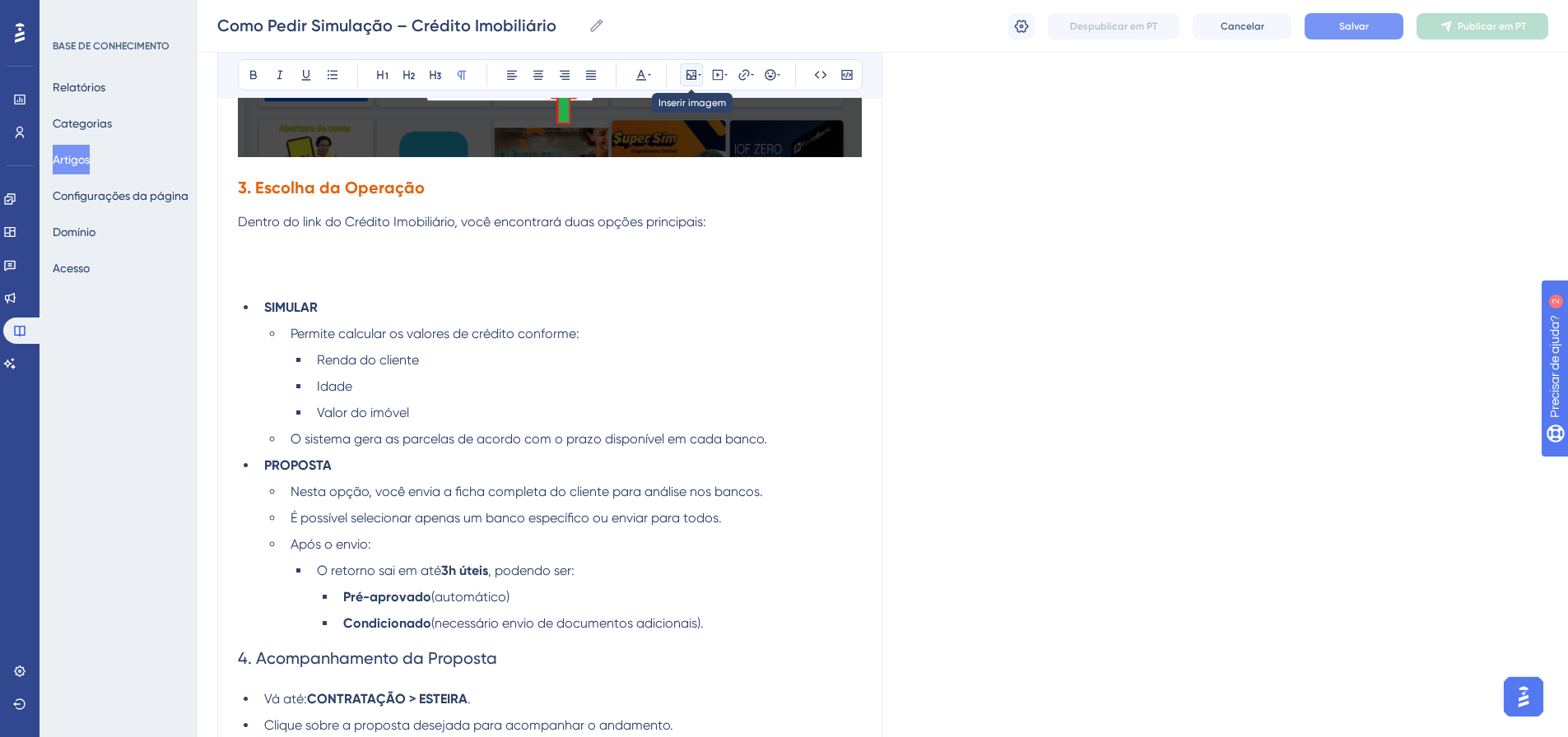
click at [693, 80] on icon at bounding box center [691, 75] width 10 height 10
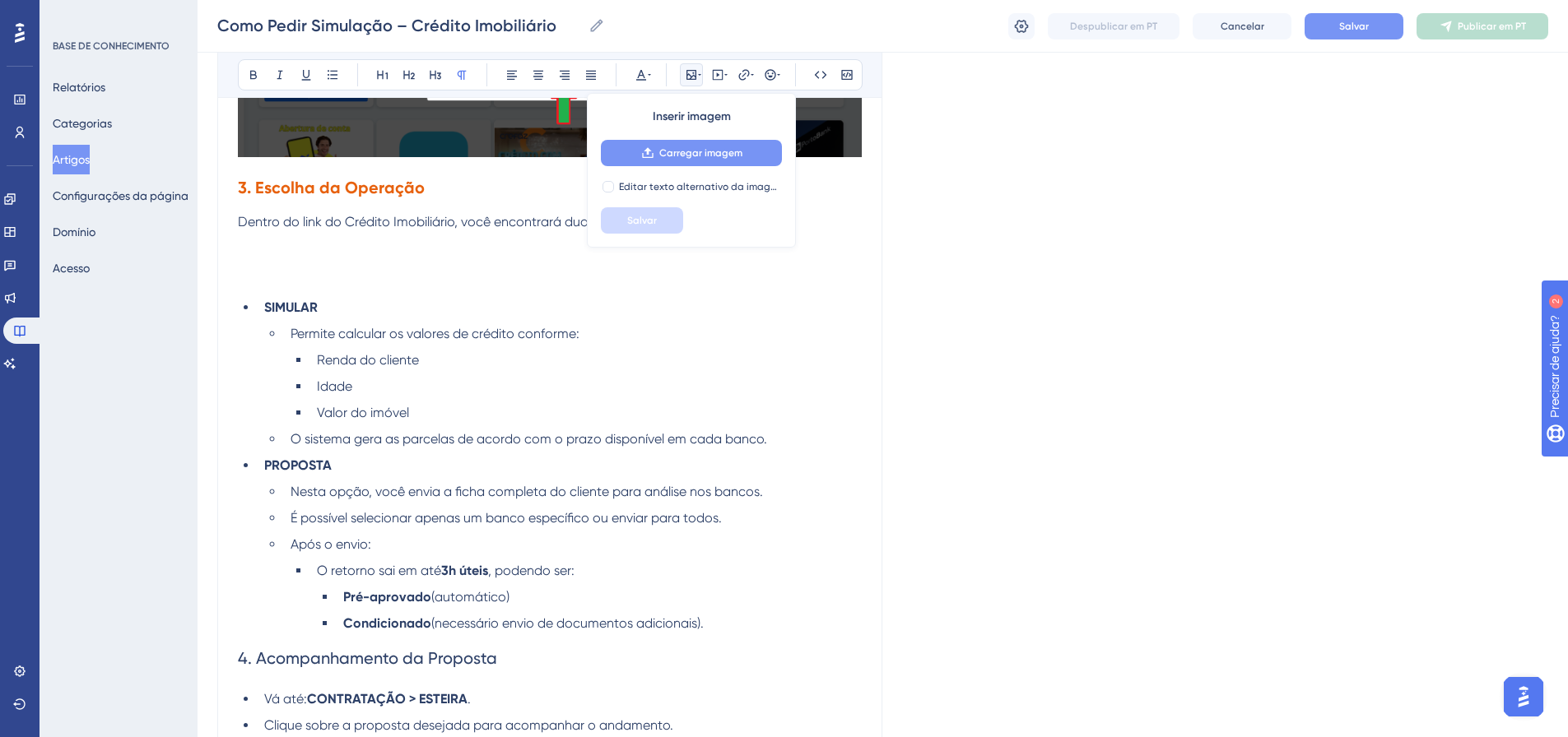
click at [706, 151] on font "Carregar imagem" at bounding box center [701, 153] width 83 height 12
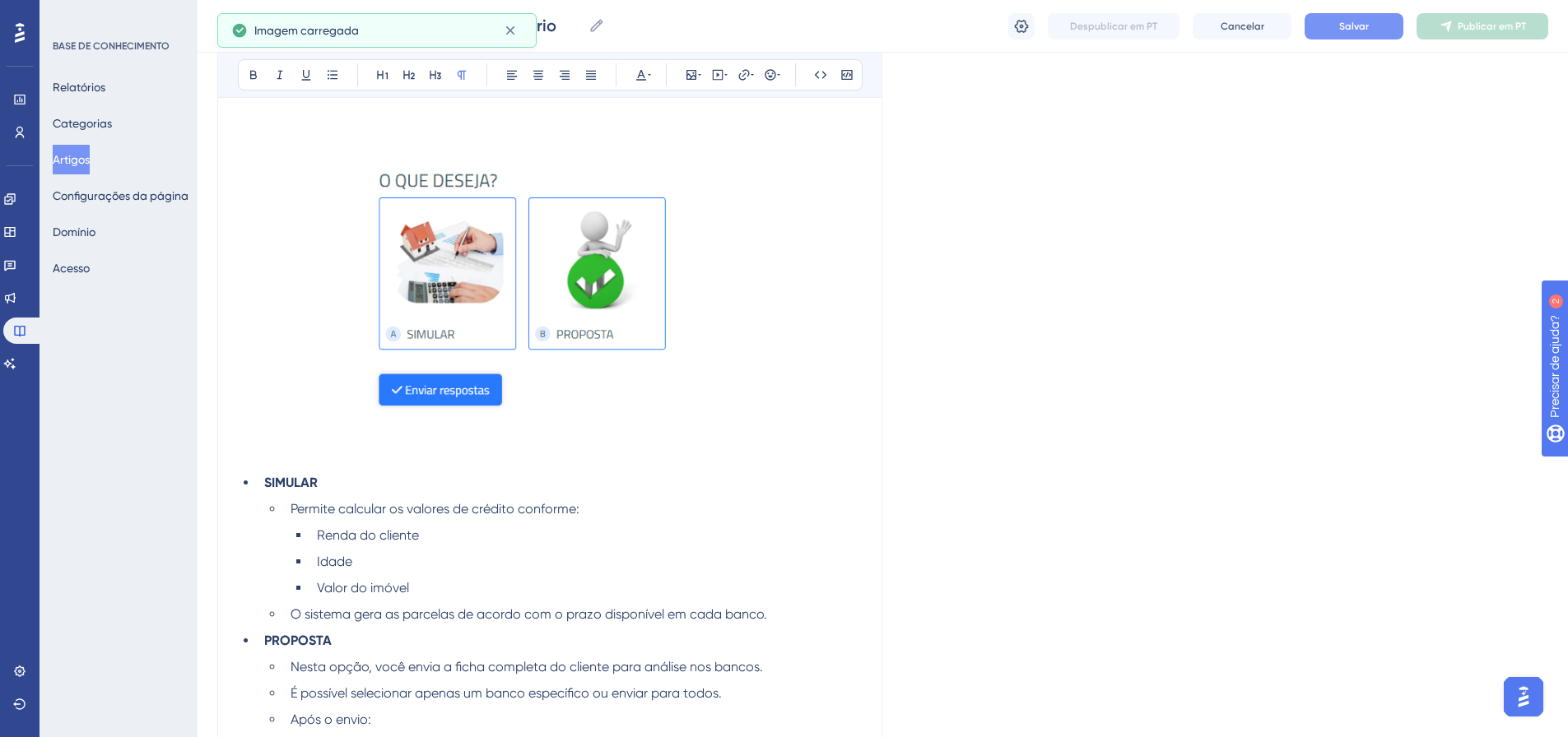
scroll to position [2059, 0]
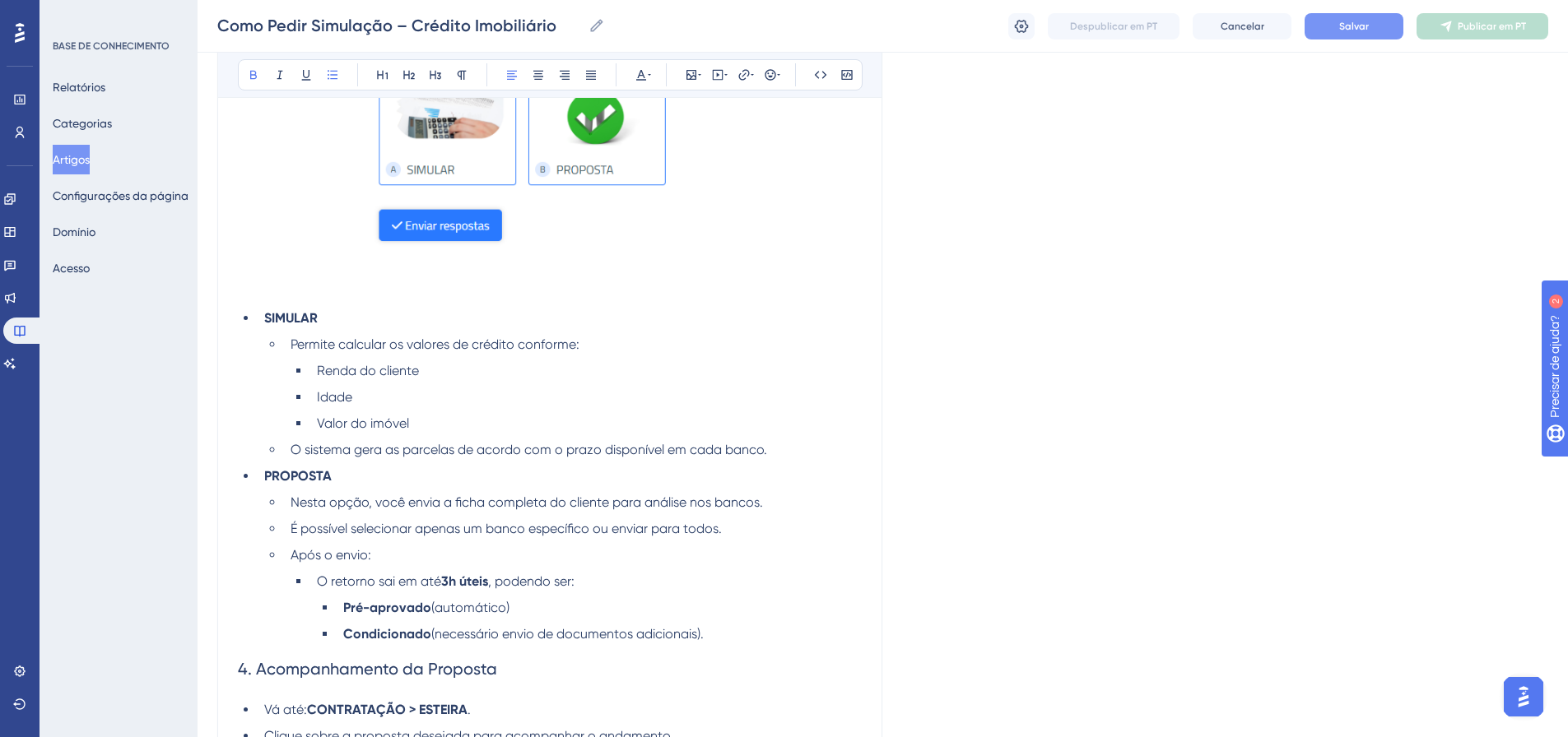
drag, startPoint x: 322, startPoint y: 319, endPoint x: 264, endPoint y: 314, distance: 58.2
click at [264, 314] on li "SIMULAR" at bounding box center [559, 318] width 604 height 20
click at [304, 75] on icon at bounding box center [307, 75] width 13 height 13
drag, startPoint x: 329, startPoint y: 477, endPoint x: 242, endPoint y: 473, distance: 87.1
click at [242, 473] on ul "SIMULAR Permite calcular os valores de crédito conforme: Renda do cliente Idade…" at bounding box center [550, 476] width 624 height 336
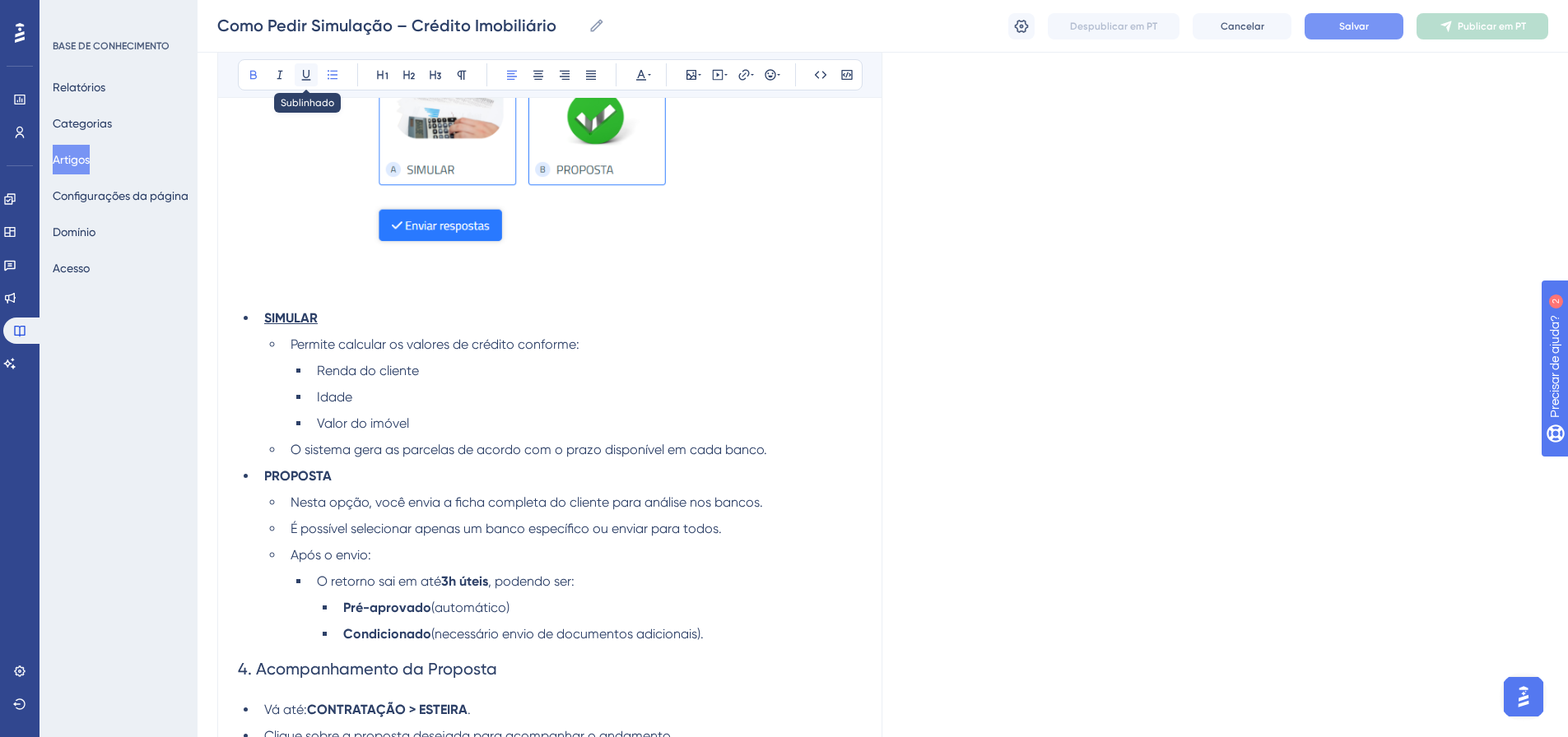
click at [302, 75] on icon at bounding box center [307, 75] width 13 height 13
click at [419, 443] on span "O sistema gera as parcelas de acordo com o prazo disponível em cada banco." at bounding box center [529, 450] width 477 height 16
click at [810, 446] on li "O sistema gera as parcelas de acordo com o prazo disponível em cada banco." at bounding box center [573, 451] width 578 height 20
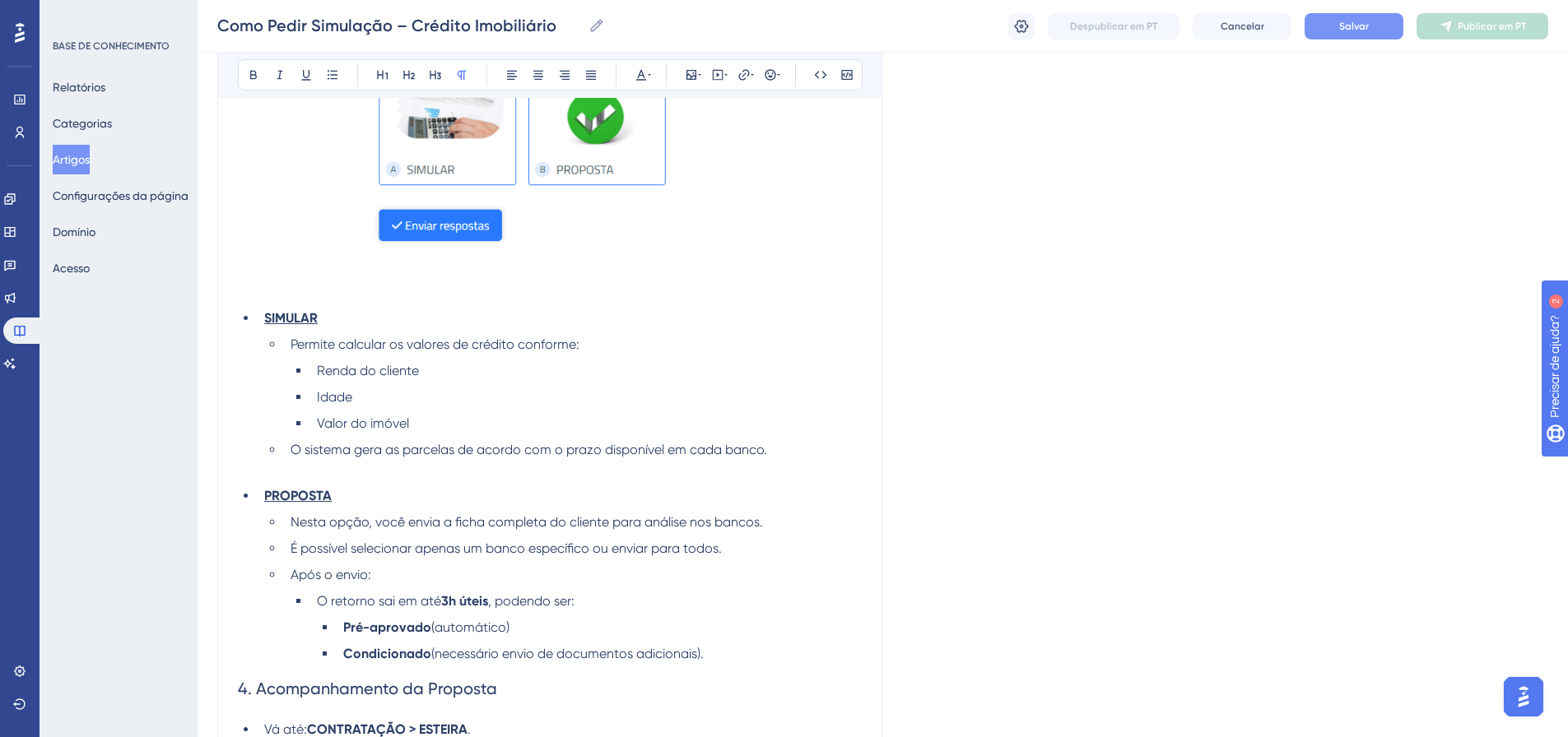
scroll to position [2223, 0]
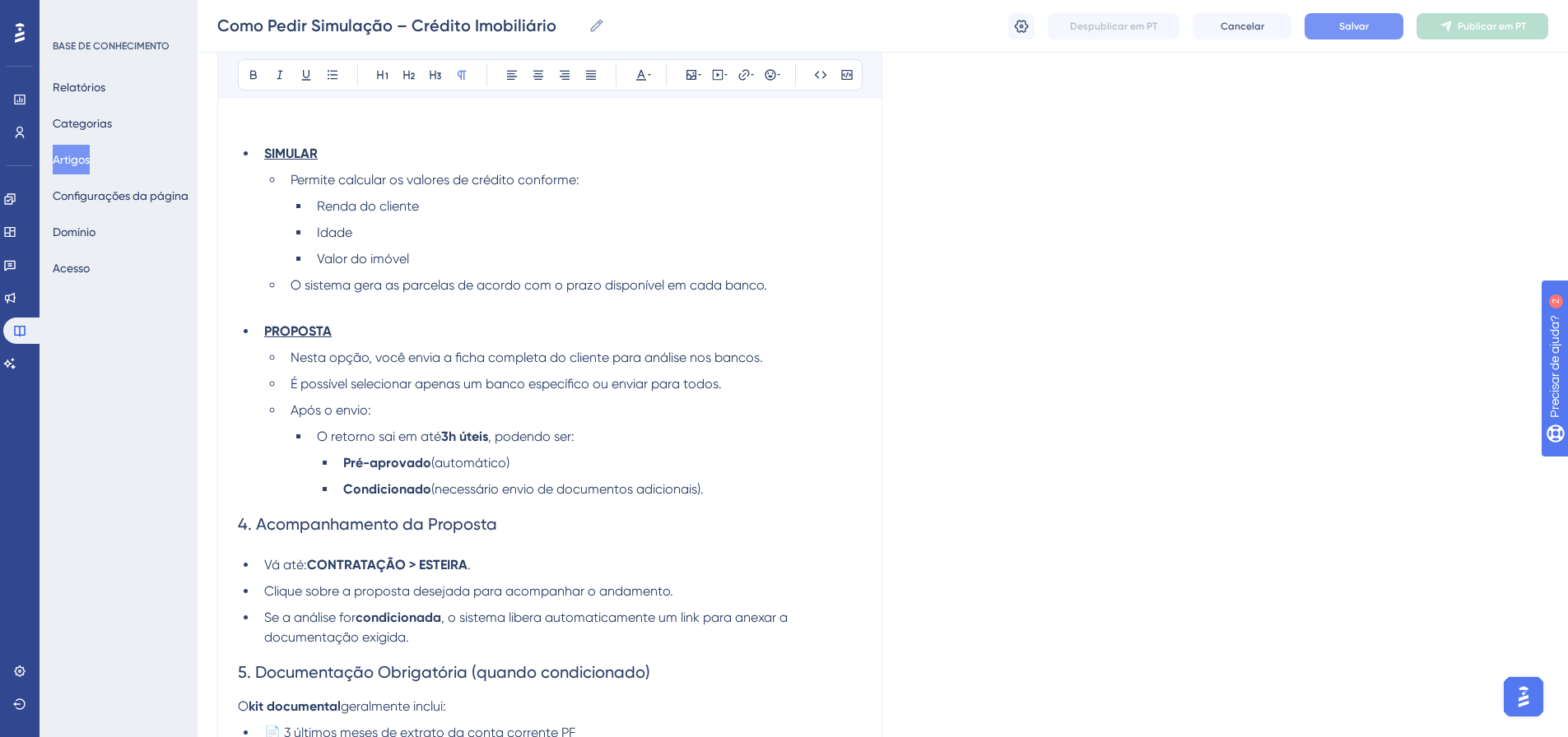
click at [753, 486] on li "Condicionado (necessário envio de documentos adicionais)." at bounding box center [599, 490] width 525 height 20
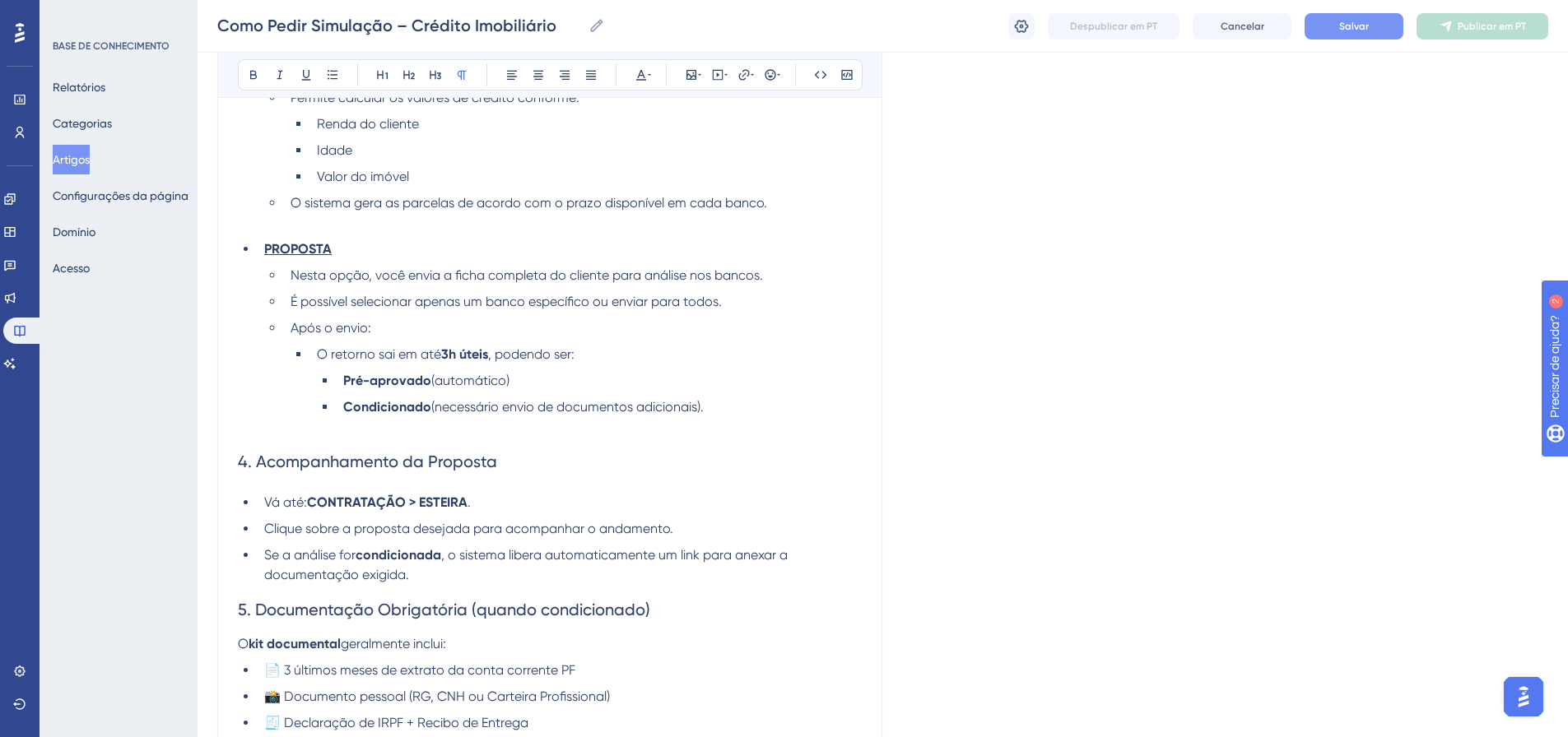
scroll to position [2388, 0]
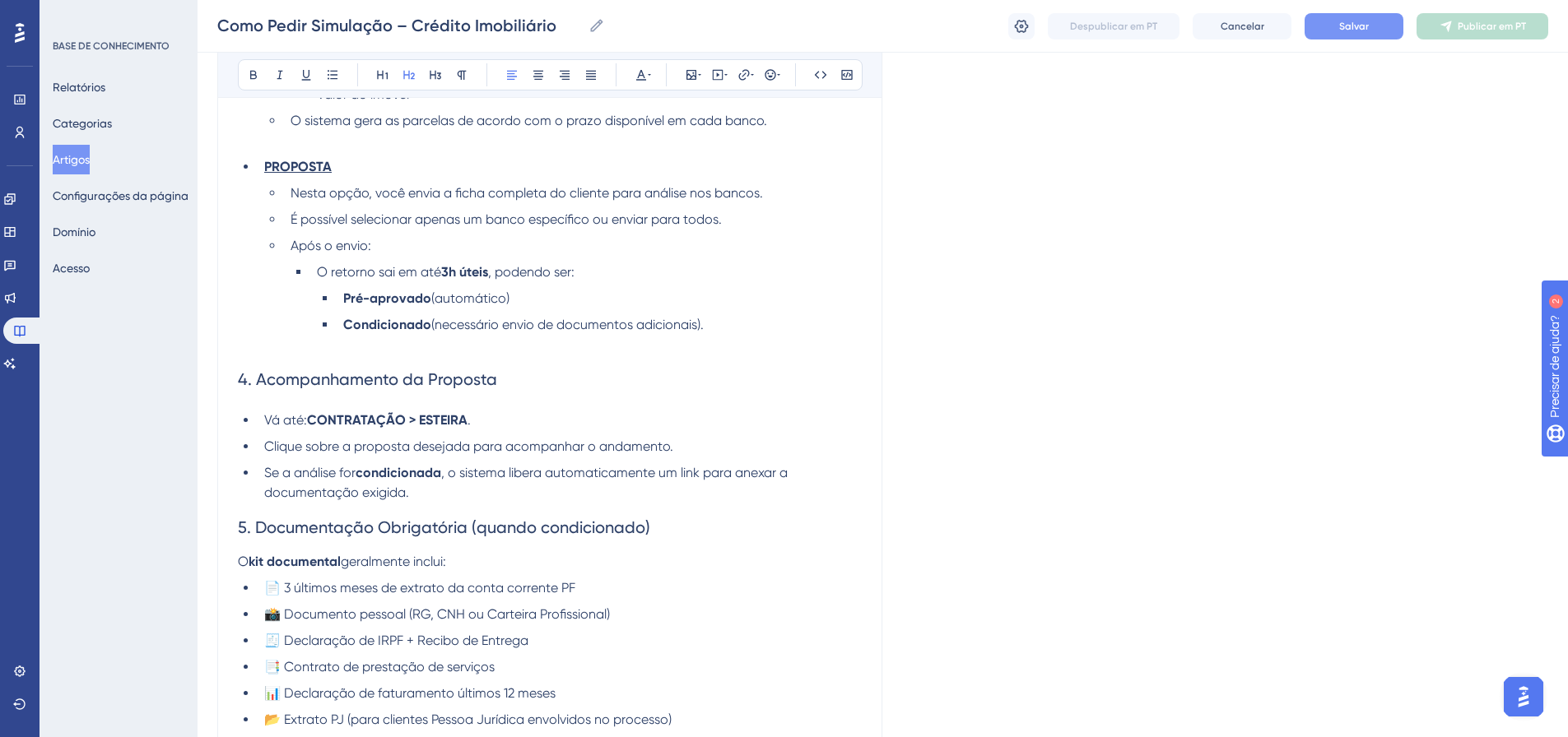
drag, startPoint x: 516, startPoint y: 387, endPoint x: 221, endPoint y: 382, distance: 295.0
click at [644, 71] on icon at bounding box center [641, 75] width 13 height 13
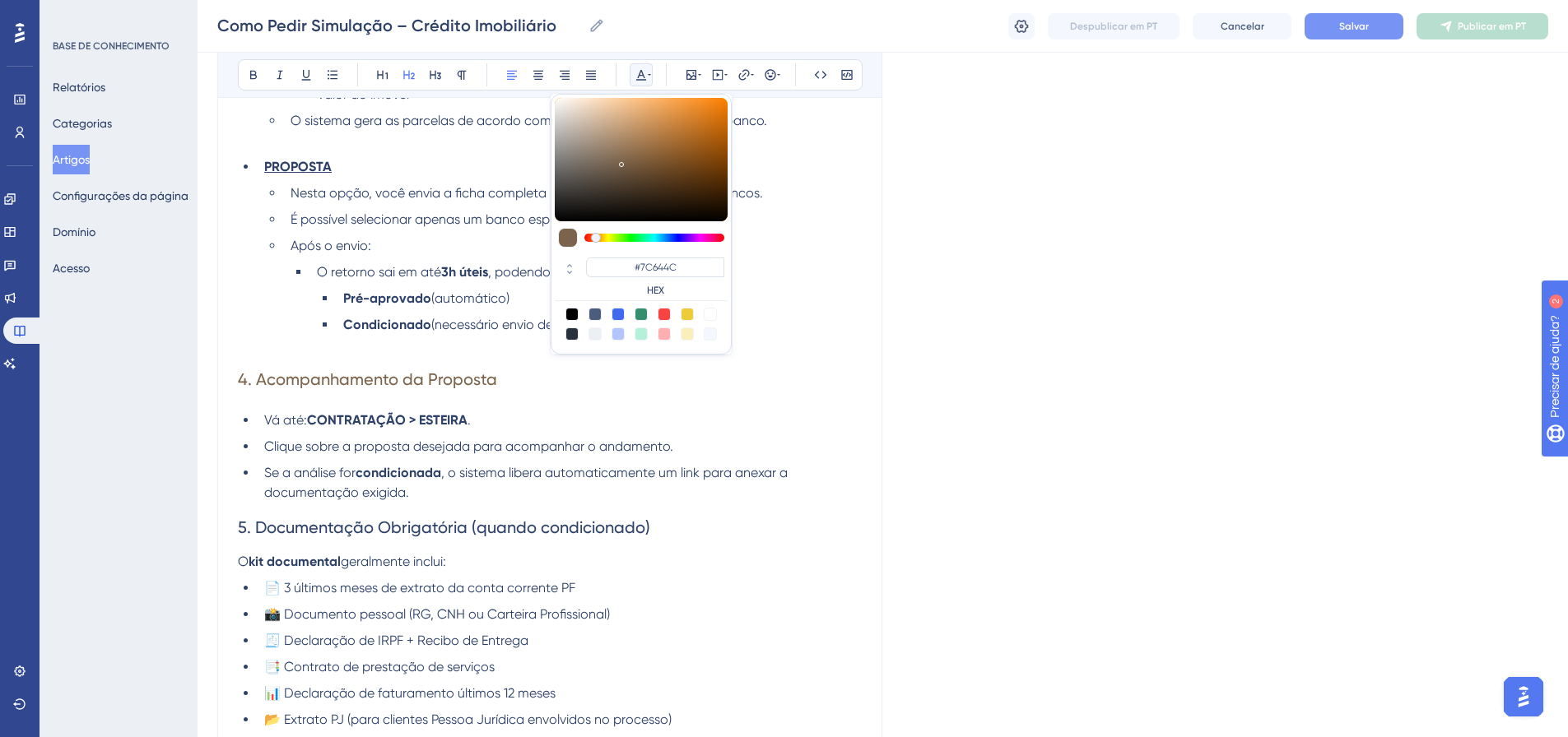
drag, startPoint x: 671, startPoint y: 238, endPoint x: 596, endPoint y: 236, distance: 75.0
click at [596, 236] on div at bounding box center [596, 238] width 10 height 10
drag, startPoint x: 619, startPoint y: 163, endPoint x: 727, endPoint y: 101, distance: 124.5
click at [727, 102] on div at bounding box center [727, 105] width 3 height 6
type input "#F87D01"
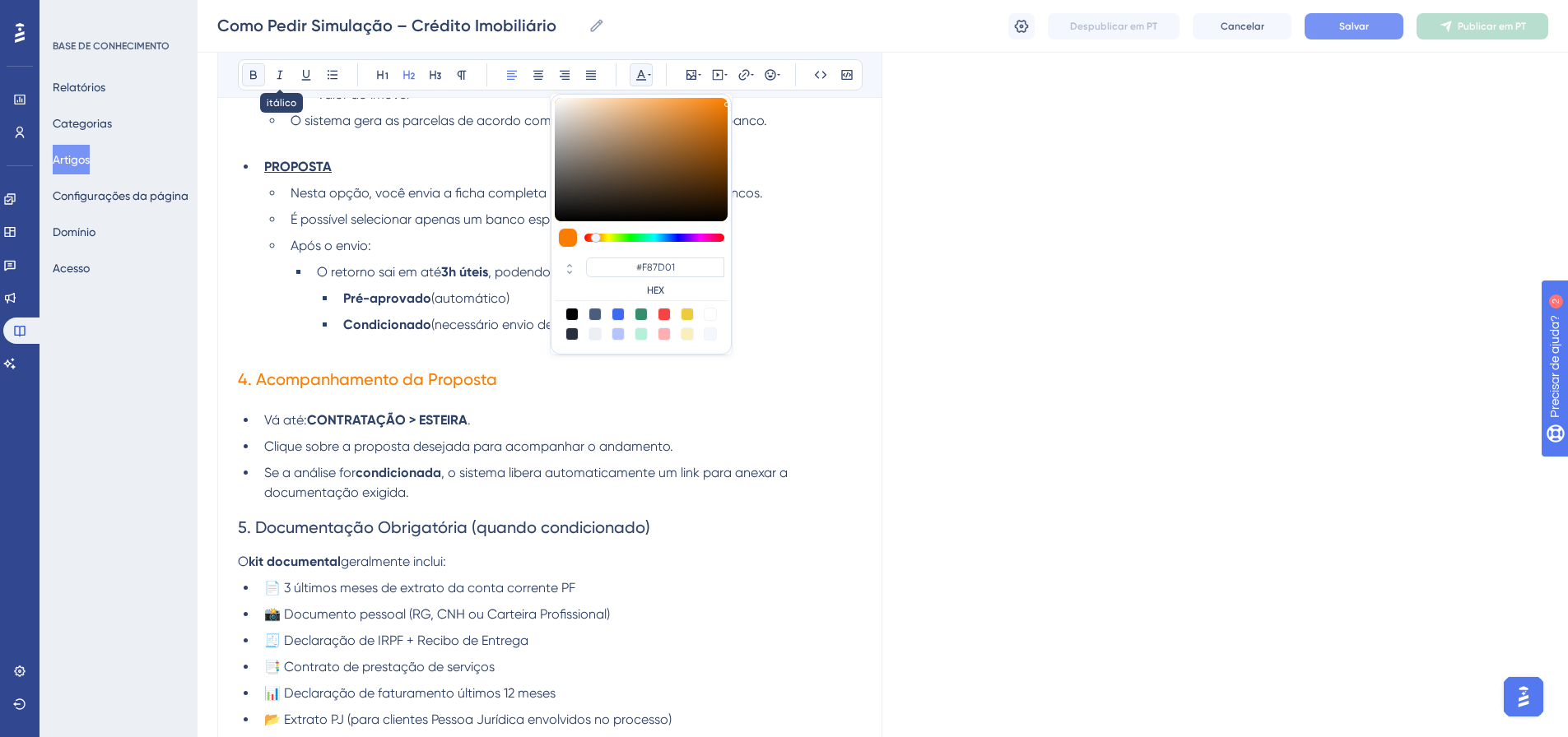
click at [261, 75] on button at bounding box center [254, 75] width 23 height 23
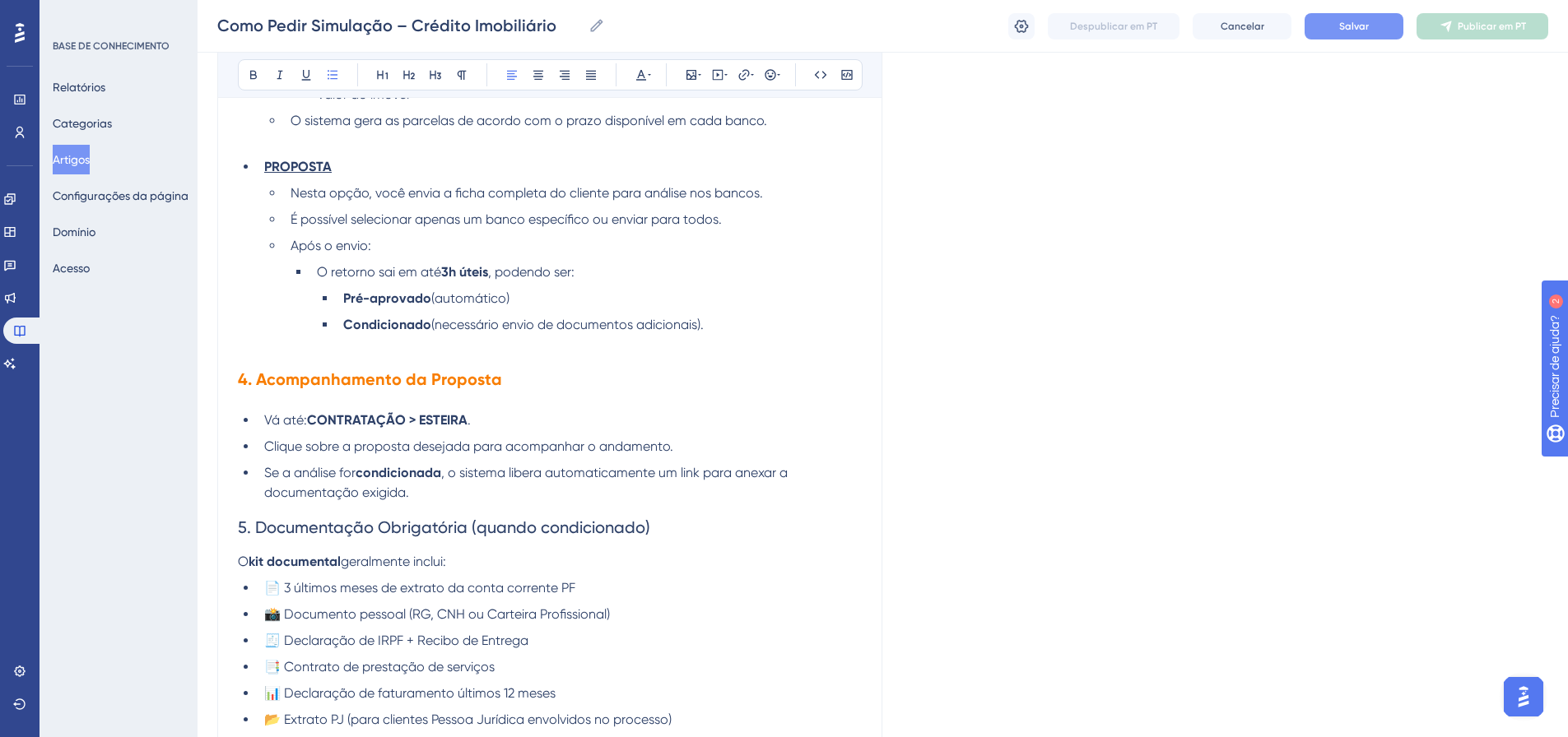
click at [613, 422] on li "Vá até: CONTRATAÇÃO > ESTEIRA ." at bounding box center [559, 420] width 604 height 20
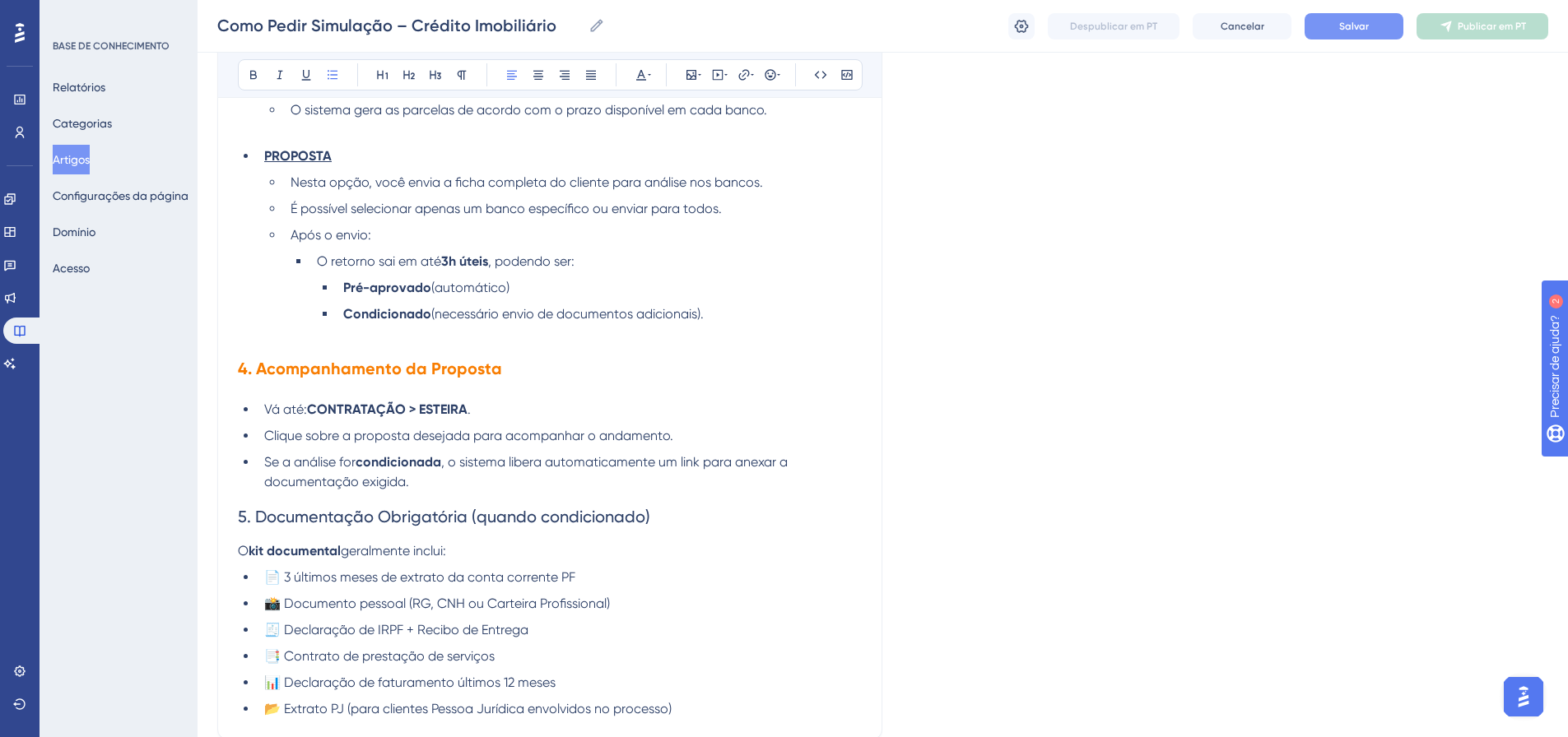
scroll to position [2470, 0]
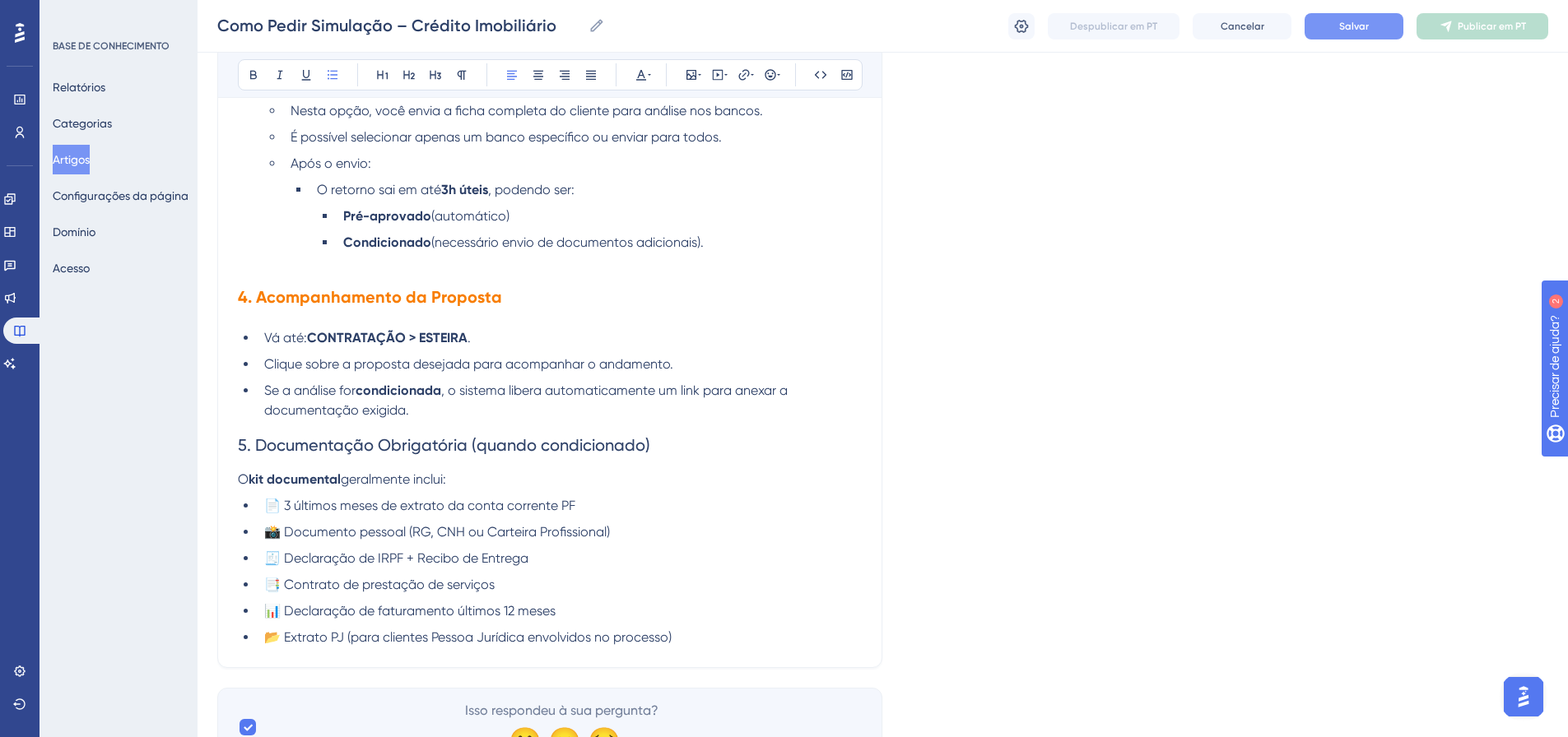
click at [370, 363] on span "Clique sobre a proposta desejada para acompanhar o andamento." at bounding box center [468, 363] width 409 height 16
click at [505, 361] on span "Clique sobre o nome do cliente desejada para acompanhar o andamento." at bounding box center [489, 363] width 450 height 16
drag, startPoint x: 682, startPoint y: 449, endPoint x: 175, endPoint y: 443, distance: 507.0
click at [0, 0] on div "Desempenho Usuários Noivado Widgets Opinião Atualizações de produtos Base de co…" at bounding box center [0, 0] width 0 height 0
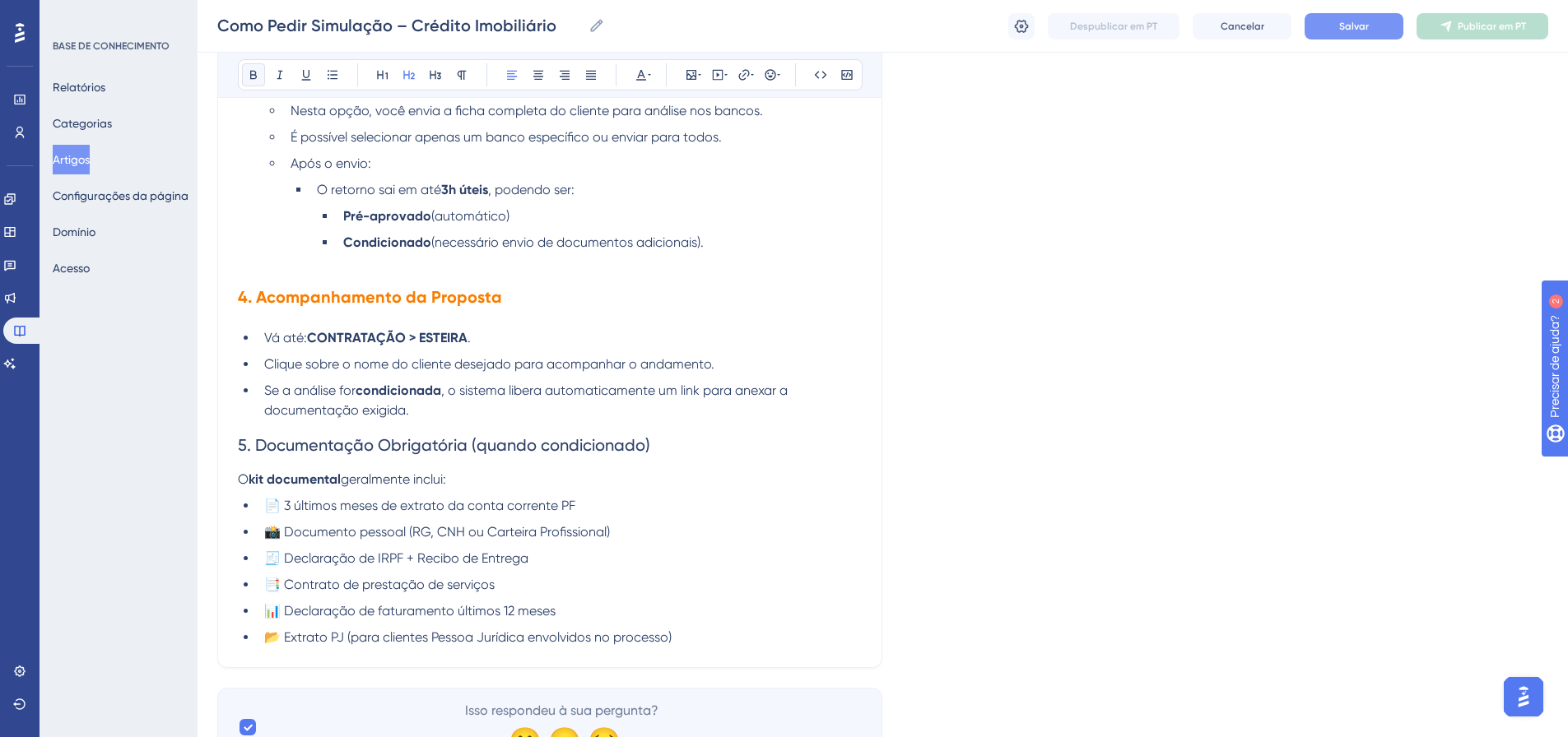
click at [254, 68] on button at bounding box center [254, 75] width 23 height 23
click at [653, 77] on div "Audacioso itálico Sublinhado Ponto de bala Título 1 Título 2 Título 3 Normal Al…" at bounding box center [551, 75] width 625 height 31
click at [647, 73] on icon at bounding box center [641, 75] width 13 height 13
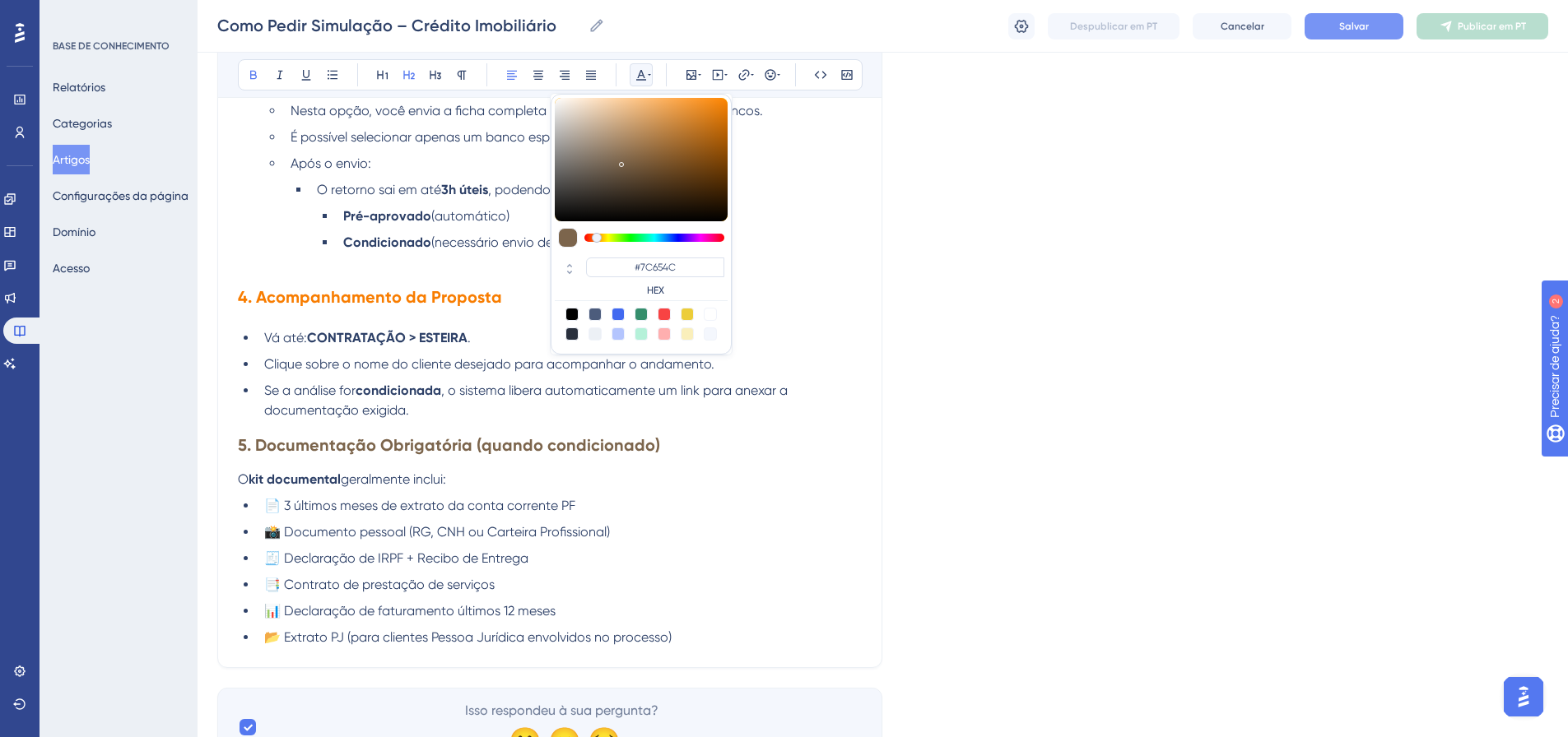
drag, startPoint x: 668, startPoint y: 235, endPoint x: 597, endPoint y: 239, distance: 71.1
click at [597, 239] on div at bounding box center [597, 238] width 10 height 10
type input "#FF8400"
drag, startPoint x: 623, startPoint y: 163, endPoint x: 729, endPoint y: 97, distance: 124.9
click at [729, 97] on div "#FF8400 HEX" at bounding box center [641, 224] width 181 height 260
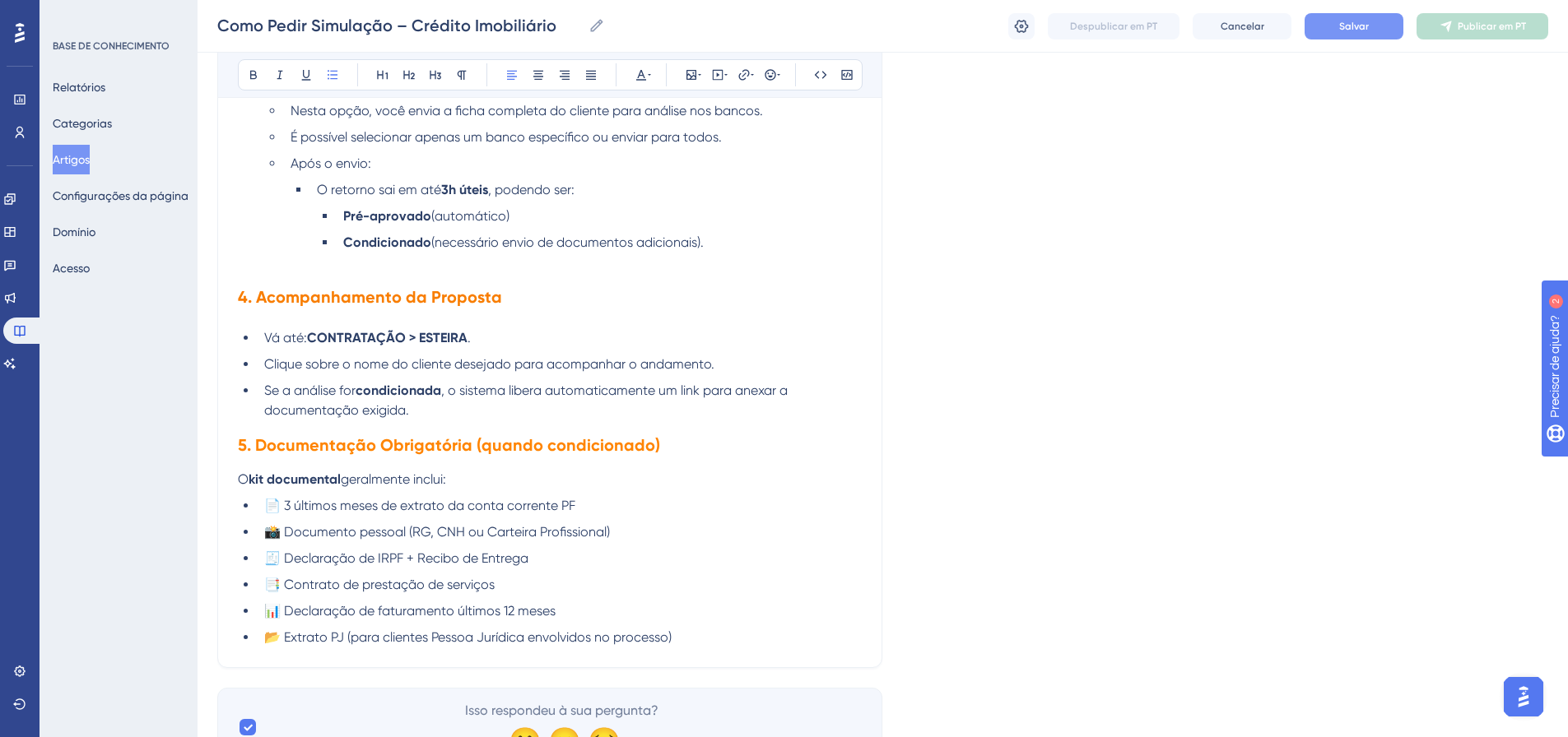
scroll to position [2552, 0]
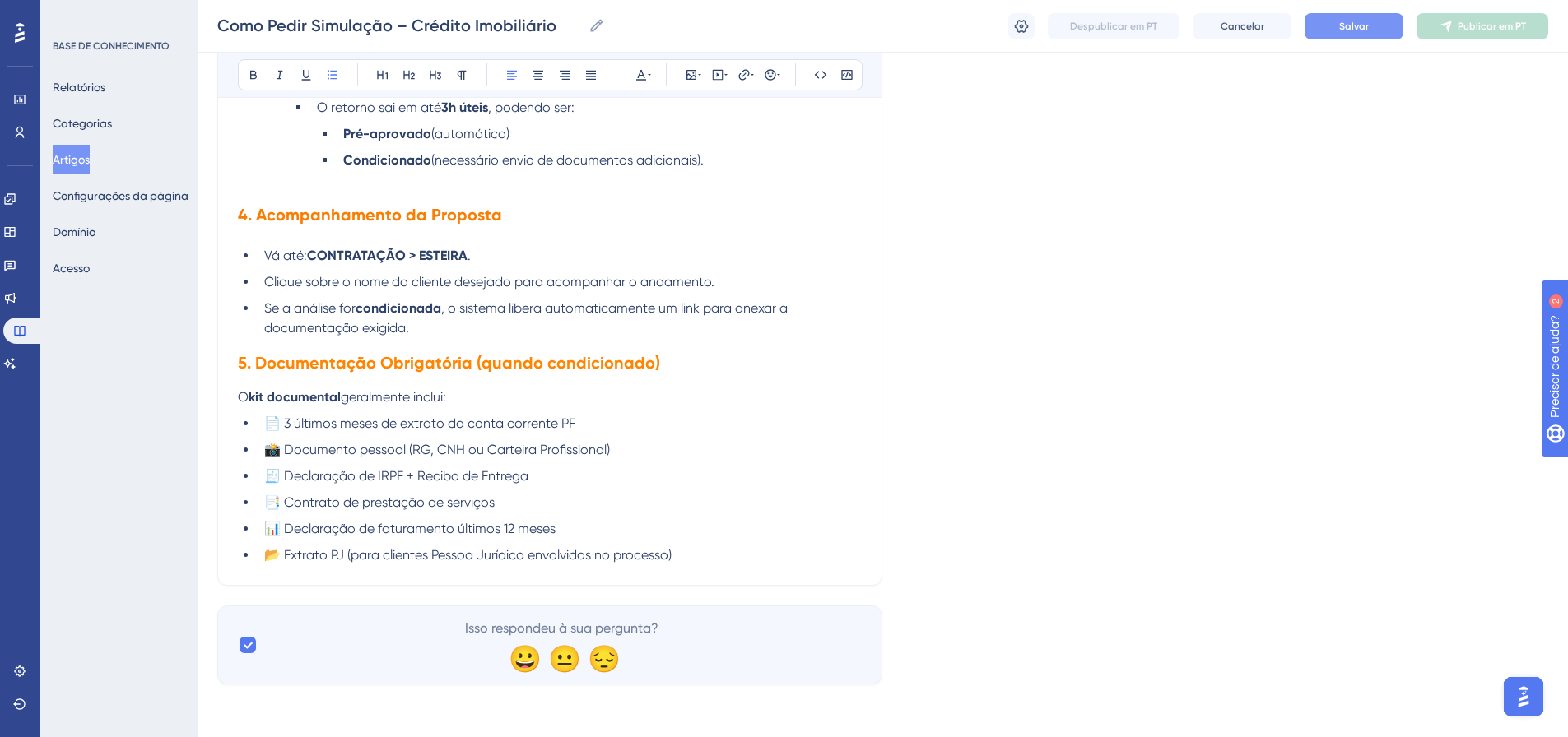
click at [686, 556] on li "📂 Extrato PJ (para clientes Pessoa Jurídica envolvidos no processo)" at bounding box center [559, 555] width 604 height 20
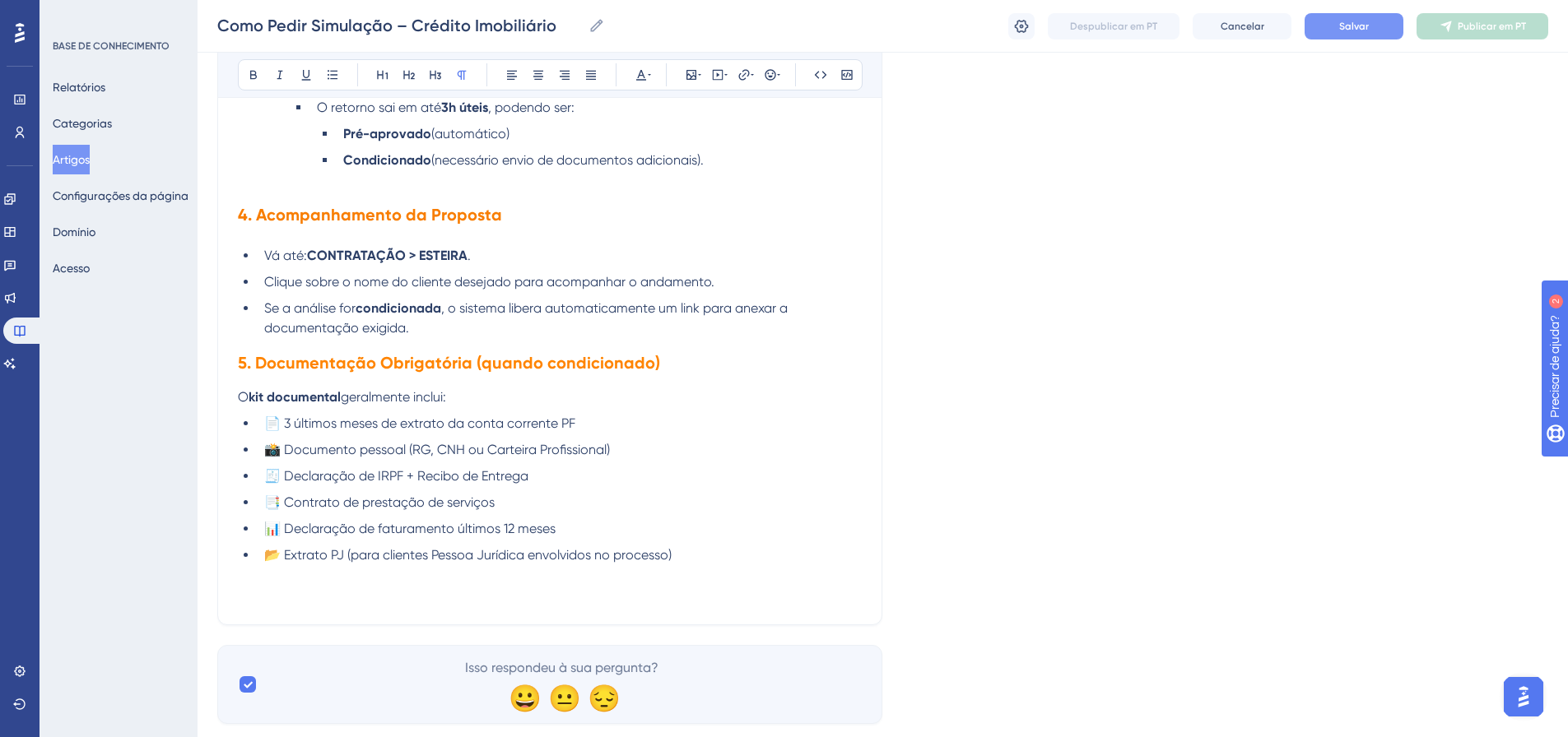
click at [655, 330] on li "Se a análise for condicionada , o sistema libera automaticamente um link para a…" at bounding box center [559, 318] width 604 height 39
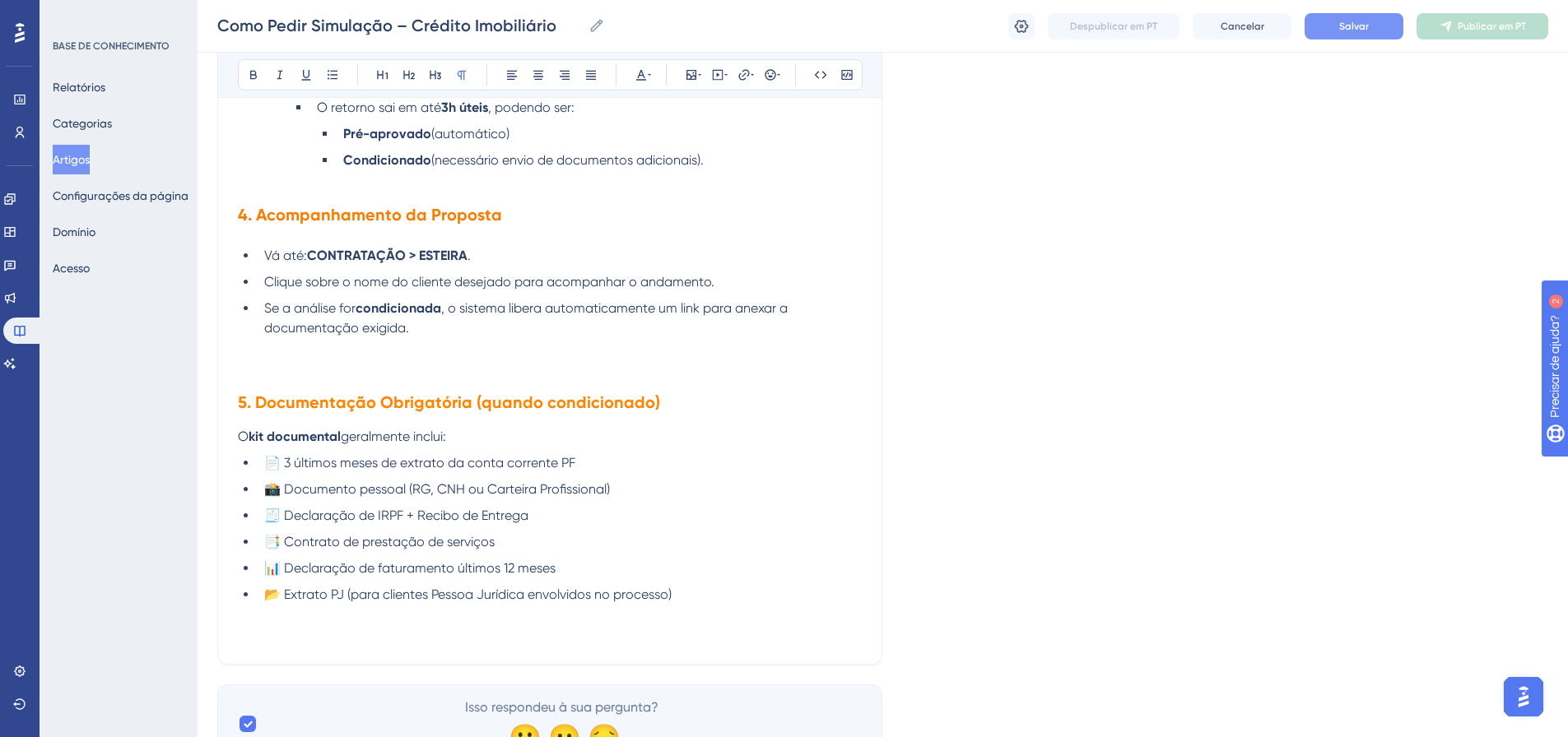
click at [533, 255] on li "Vá até: CONTRATAÇÃO > ESTEIRA ." at bounding box center [559, 256] width 604 height 20
click at [686, 88] on div "Audacioso itálico Sublinhado Ponto de bala Título 1 Título 2 Título 3 Normal Al…" at bounding box center [551, 75] width 625 height 31
click at [689, 83] on button at bounding box center [691, 75] width 23 height 23
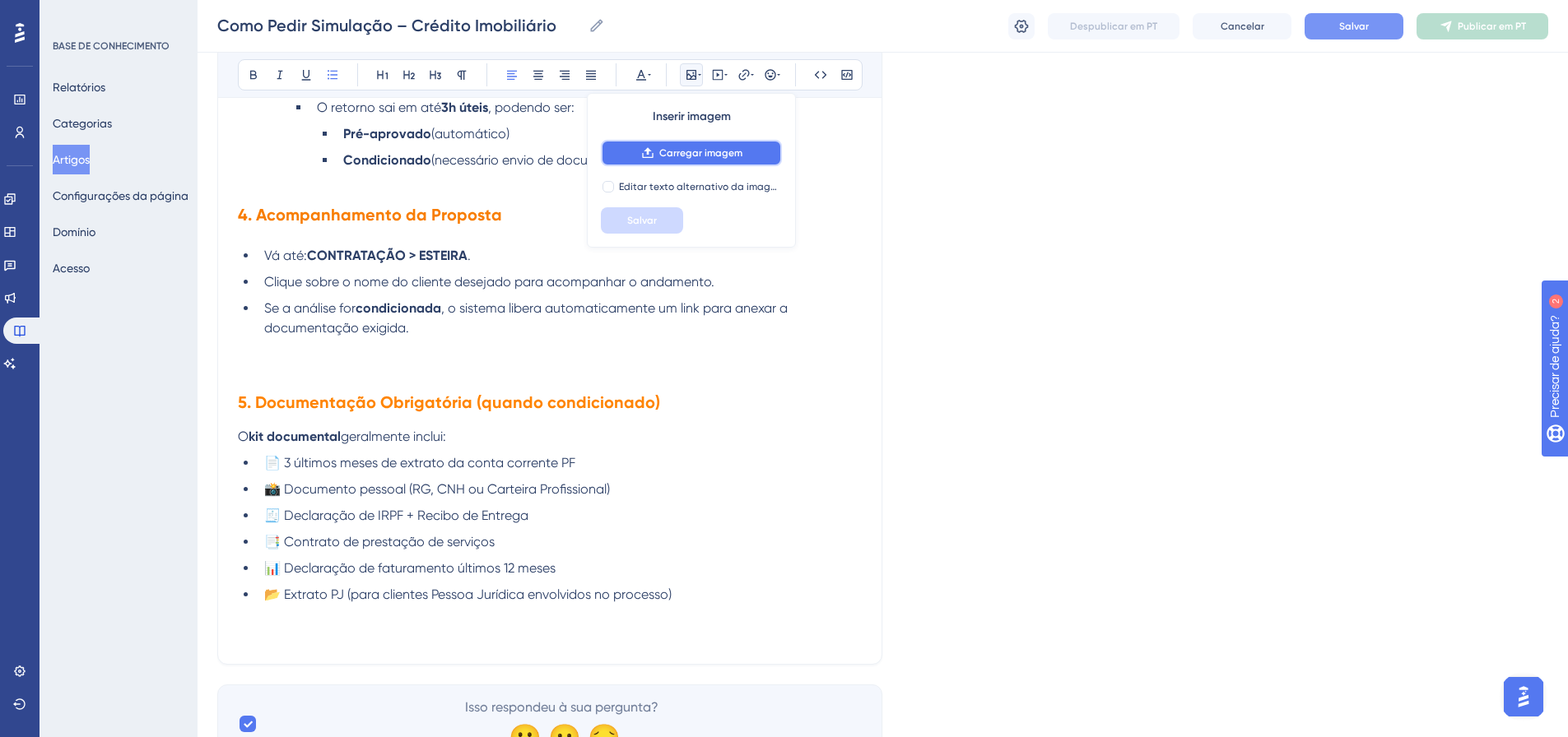
click at [682, 161] on button "Carregar imagem" at bounding box center [691, 152] width 181 height 26
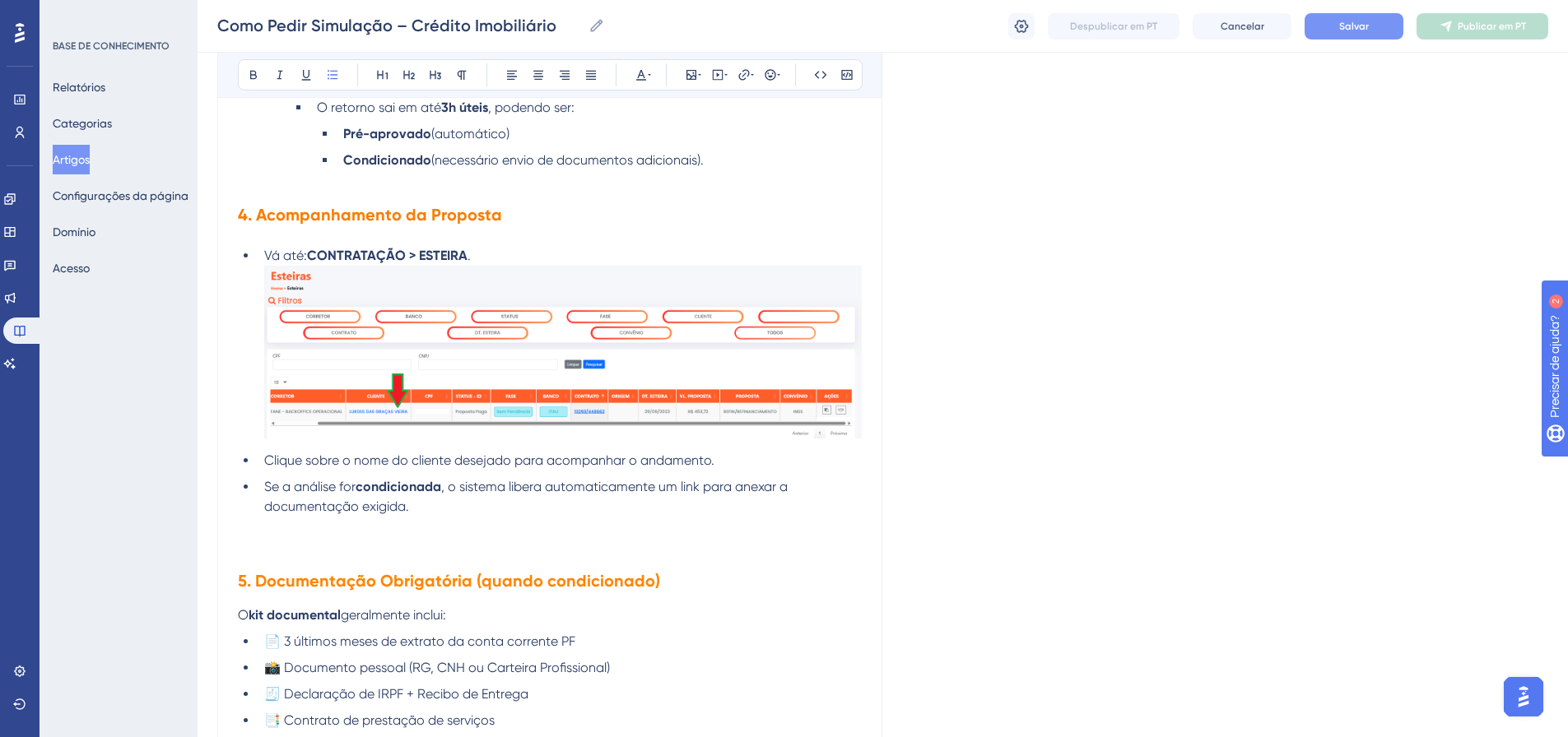
click at [550, 339] on img at bounding box center [562, 352] width 598 height 173
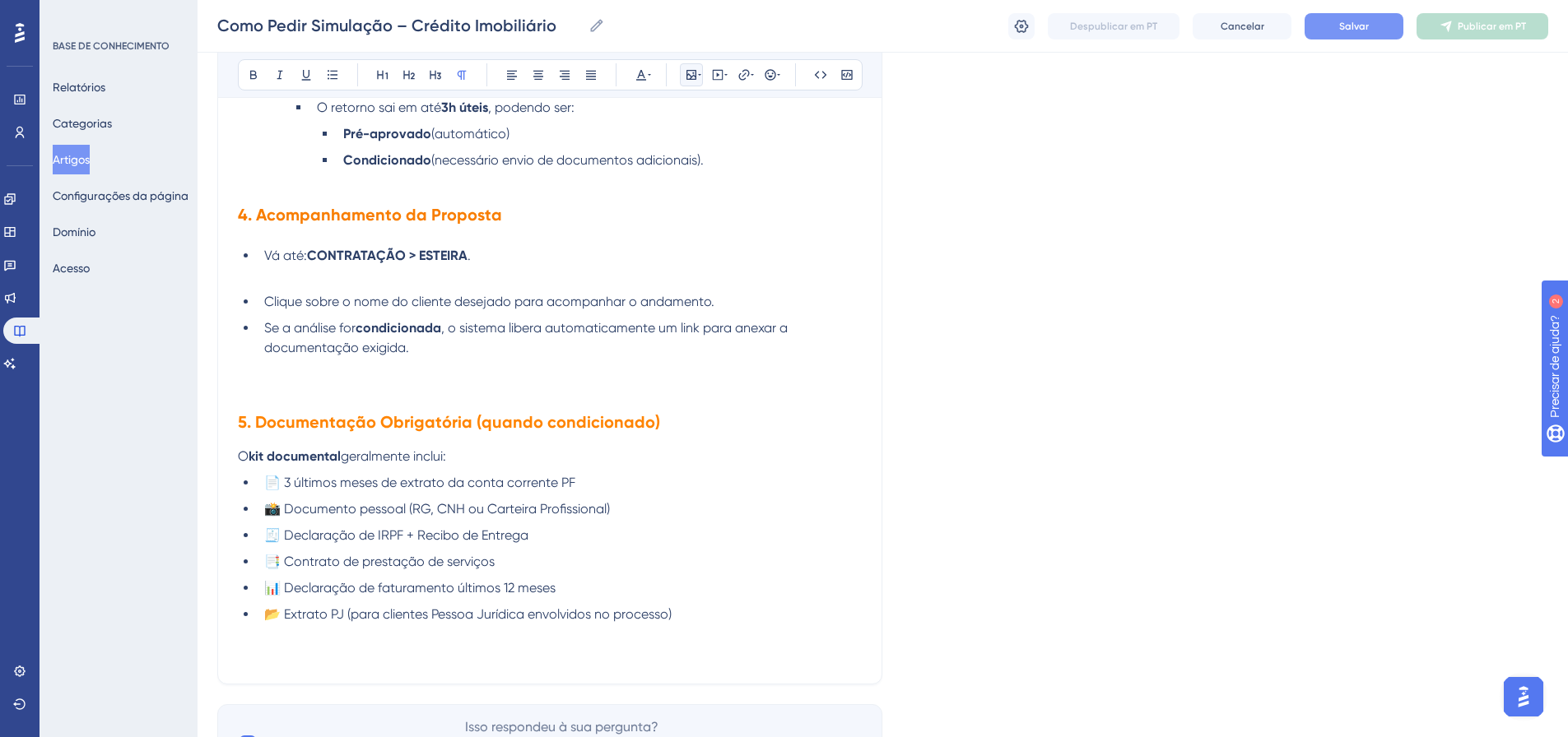
click at [696, 75] on icon at bounding box center [691, 75] width 10 height 10
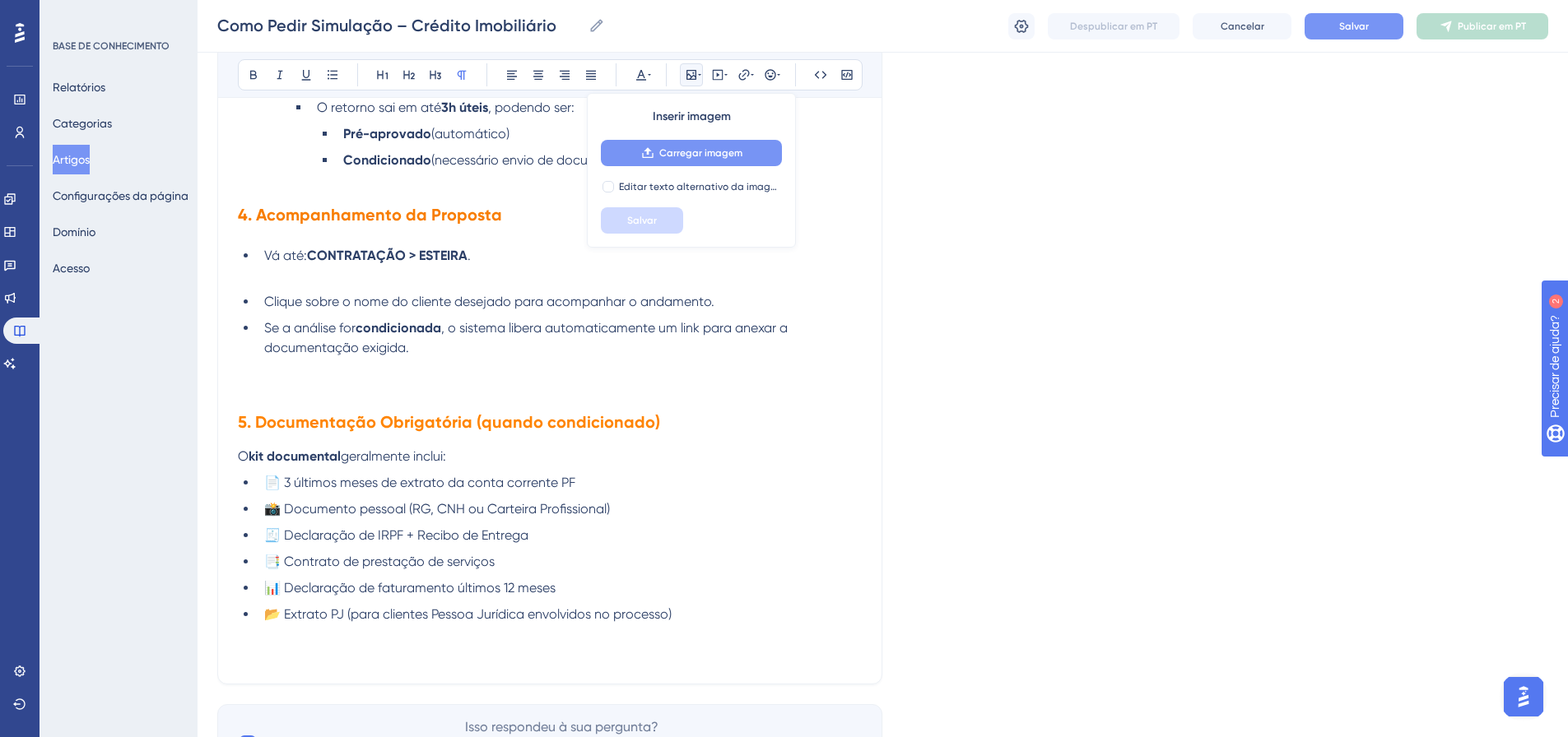
click at [698, 154] on font "Carregar imagem" at bounding box center [701, 153] width 83 height 12
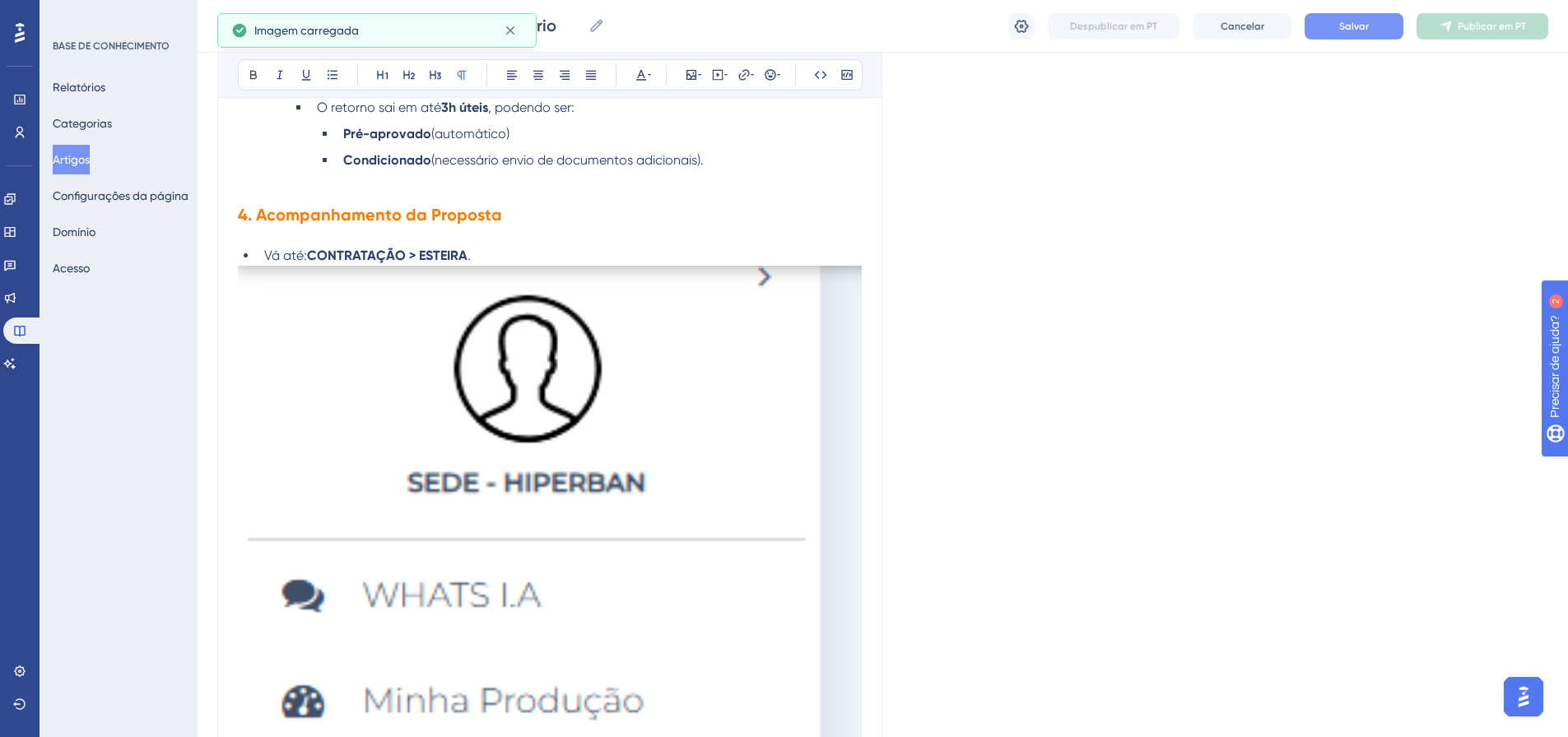
scroll to position [3935, 0]
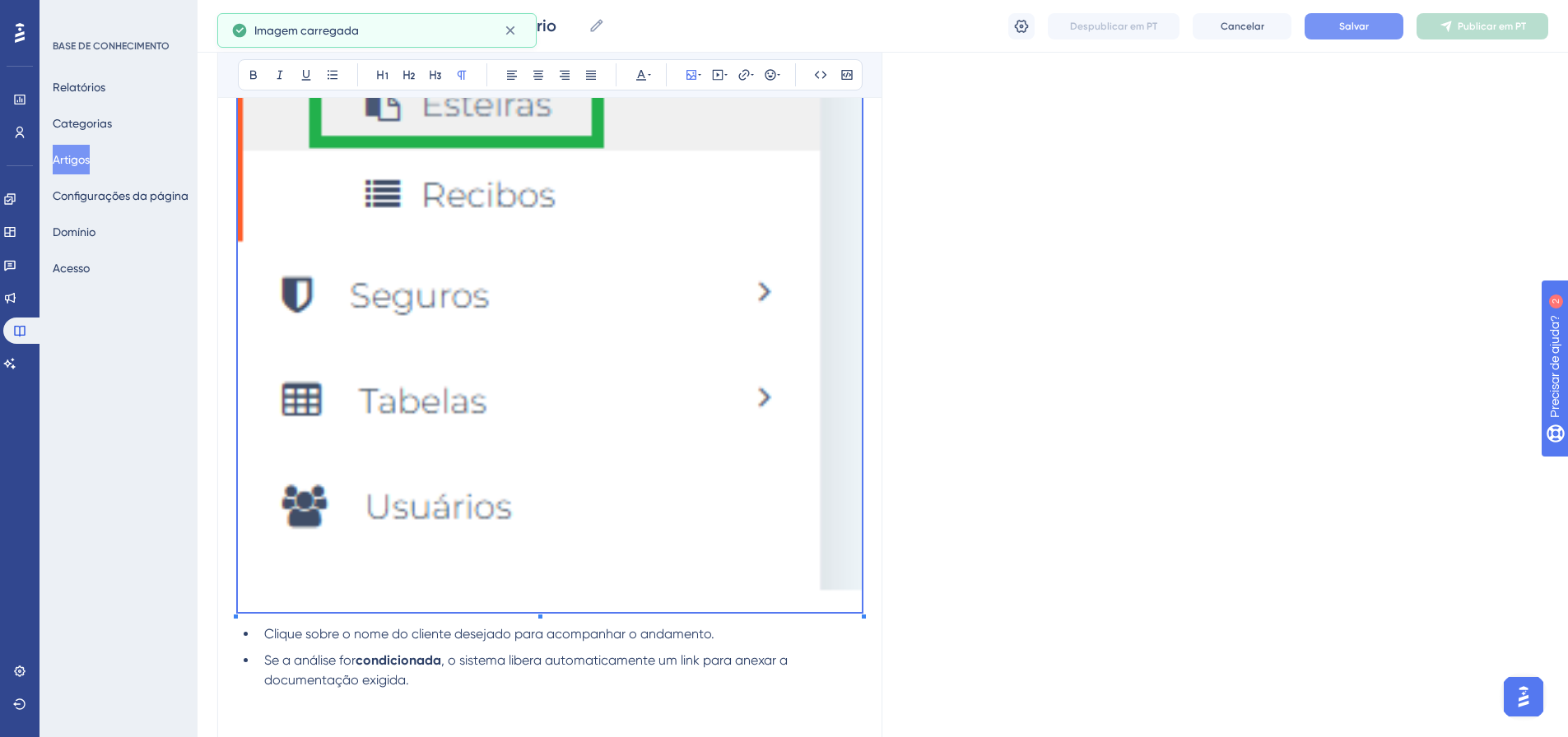
scroll to position [4429, 0]
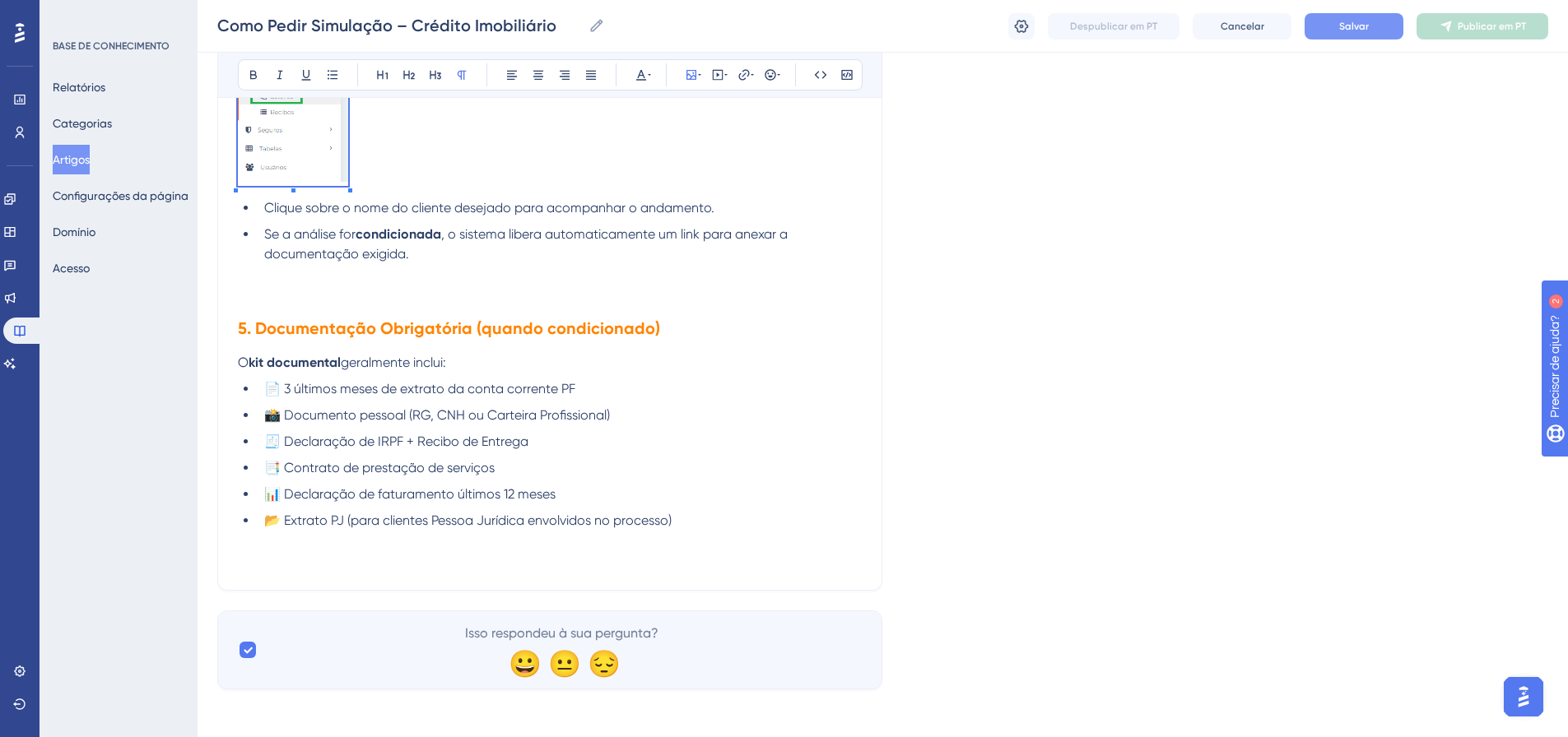
click at [347, 100] on p at bounding box center [550, 24] width 624 height 335
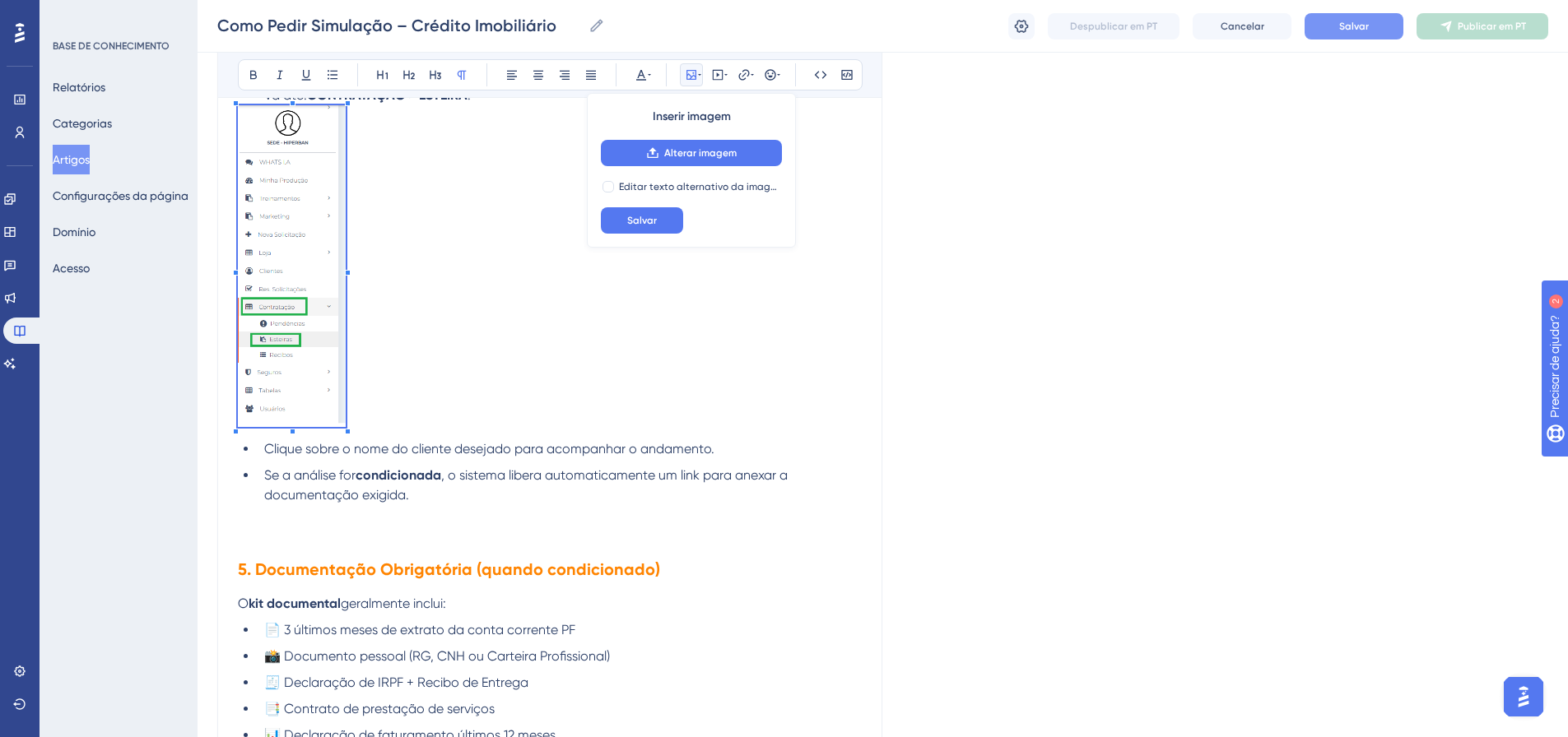
scroll to position [2712, 0]
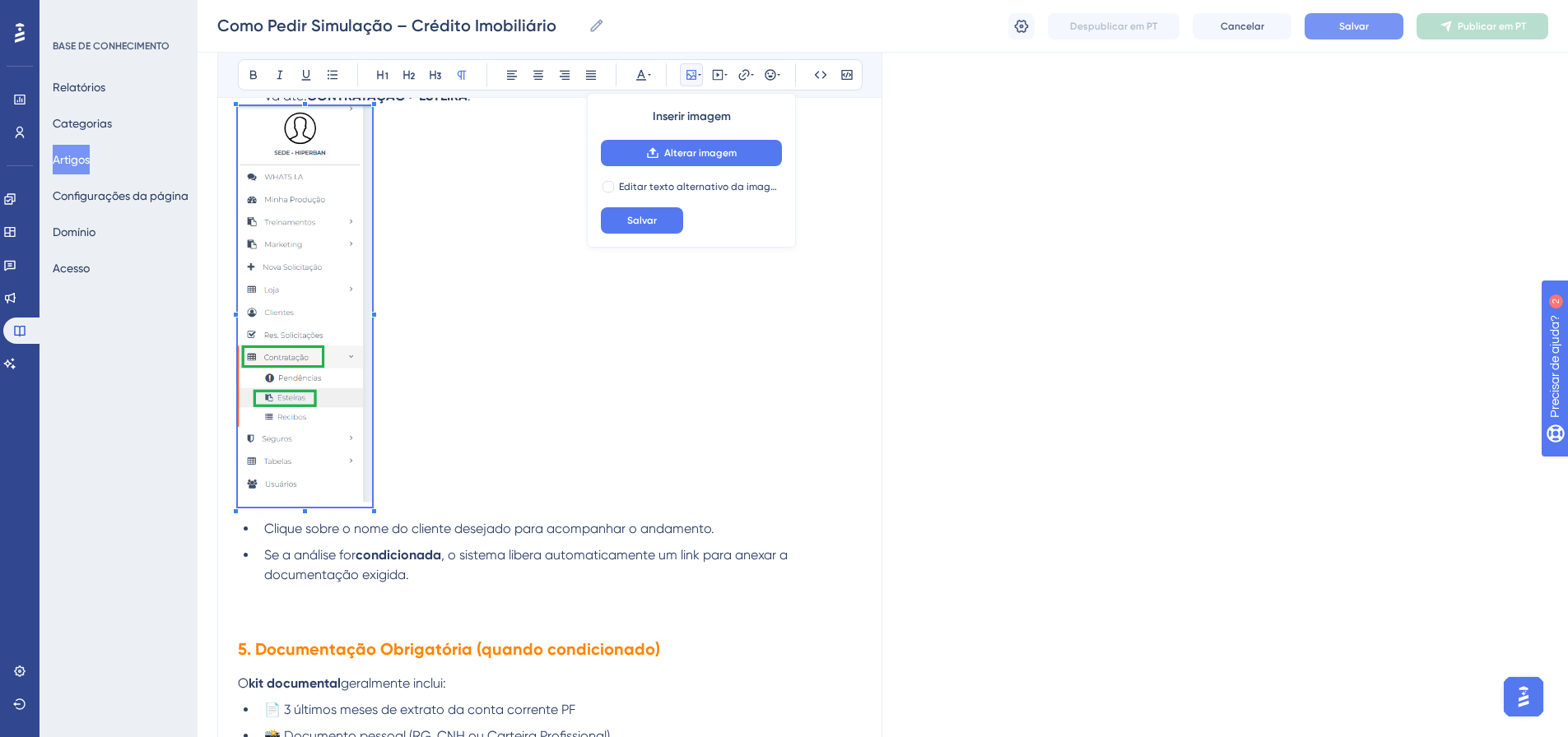
click at [372, 449] on p at bounding box center [550, 309] width 624 height 406
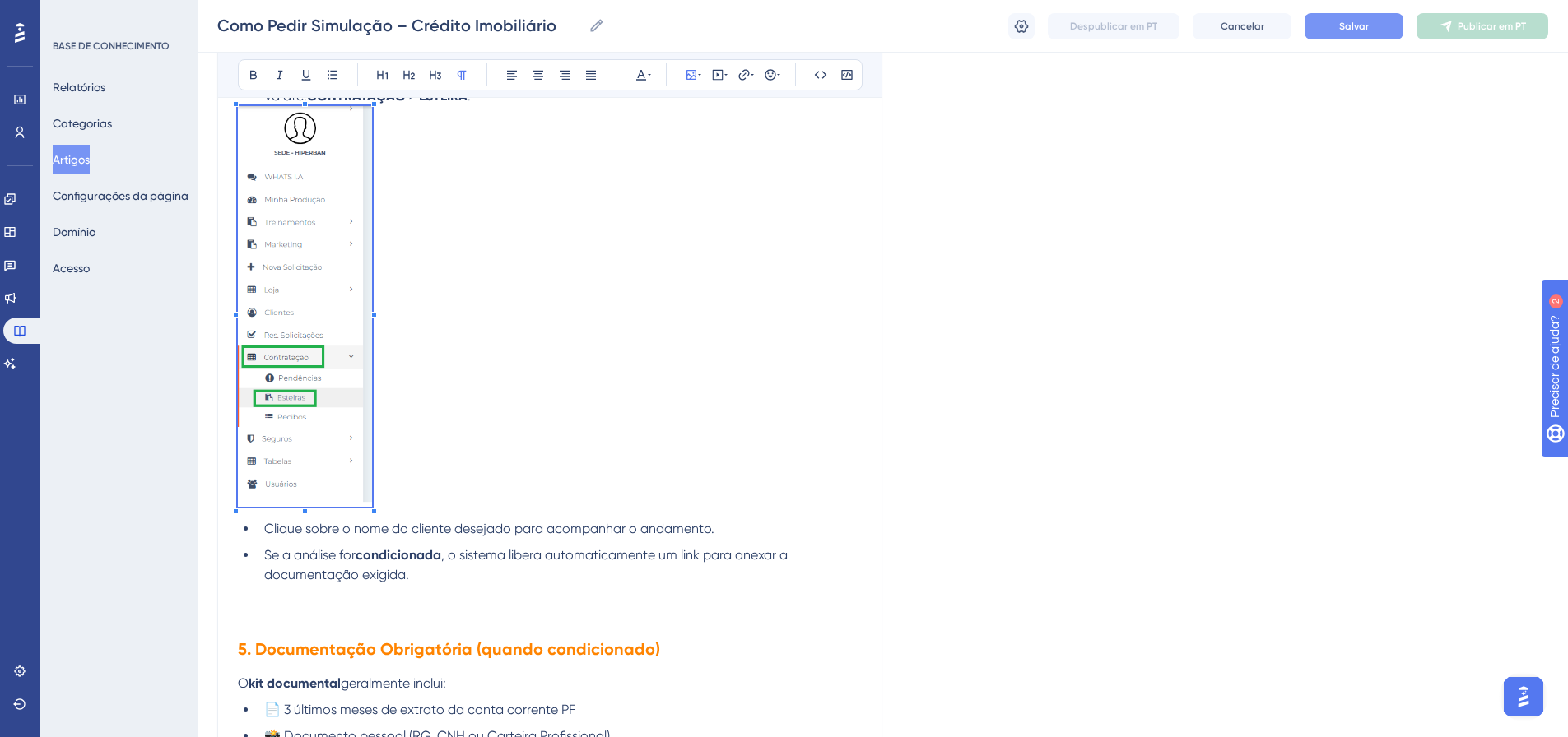
click at [450, 410] on p at bounding box center [550, 309] width 624 height 406
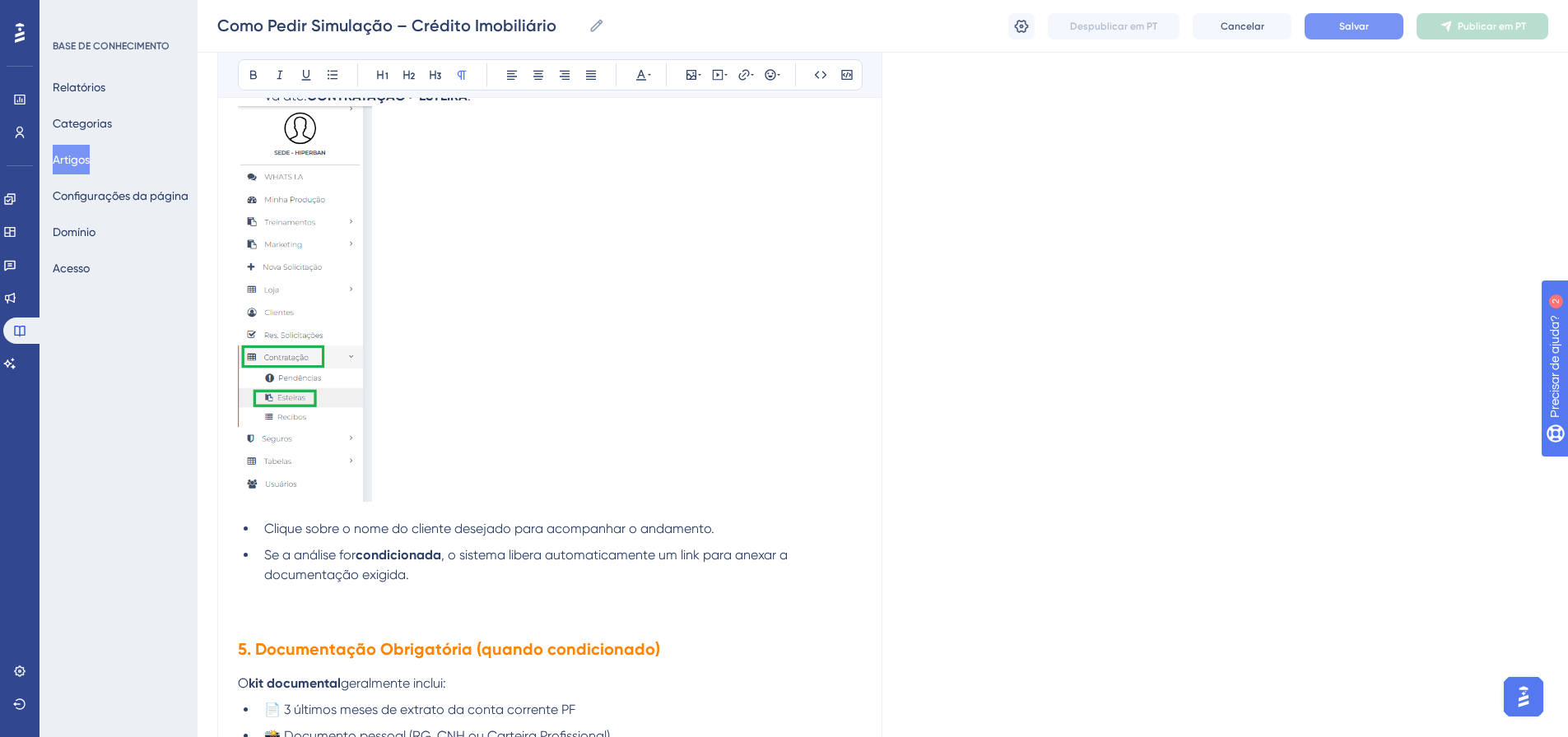
click at [730, 525] on li "Clique sobre o nome do cliente desejado para acompanhar o andamento." at bounding box center [559, 529] width 604 height 20
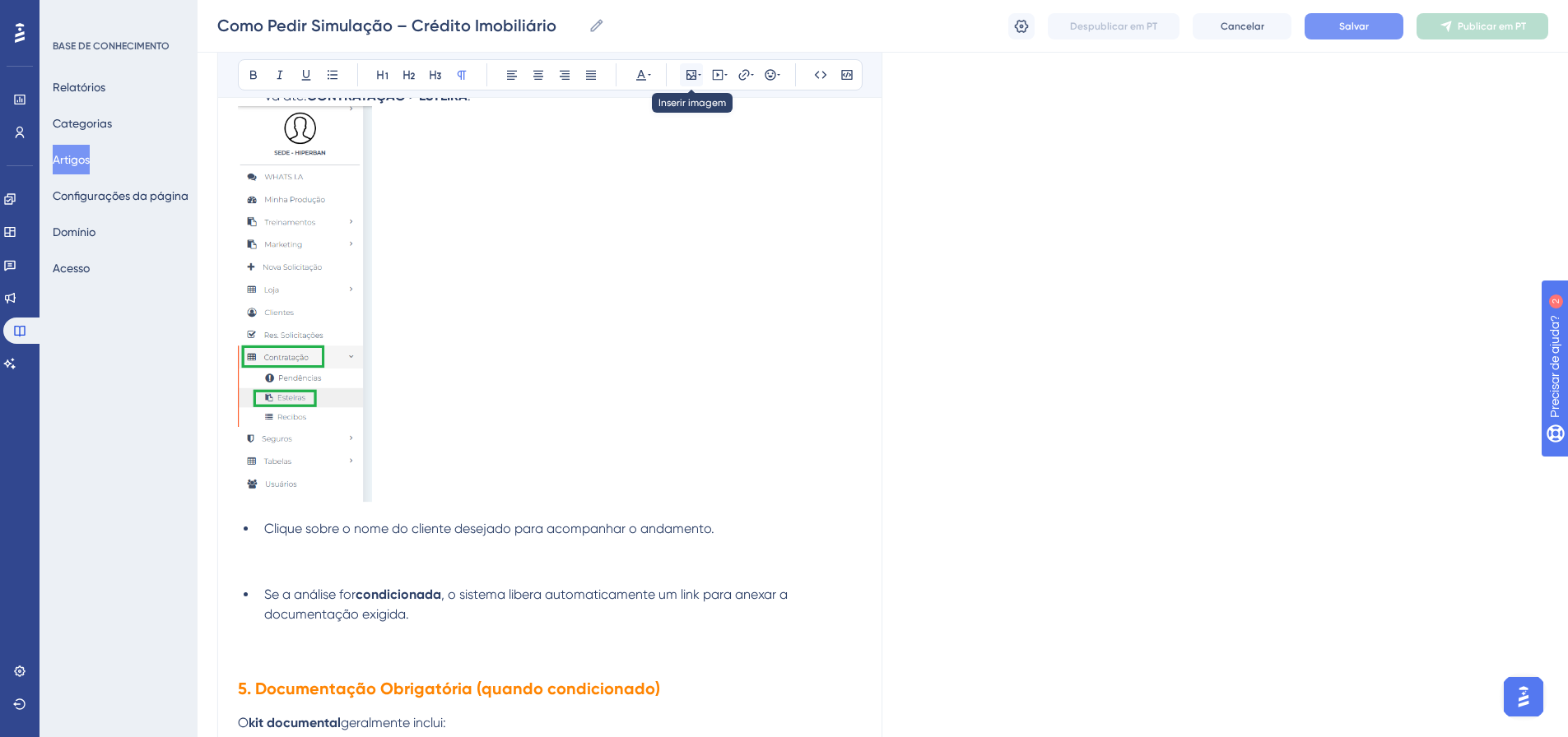
click at [696, 72] on icon at bounding box center [691, 75] width 10 height 10
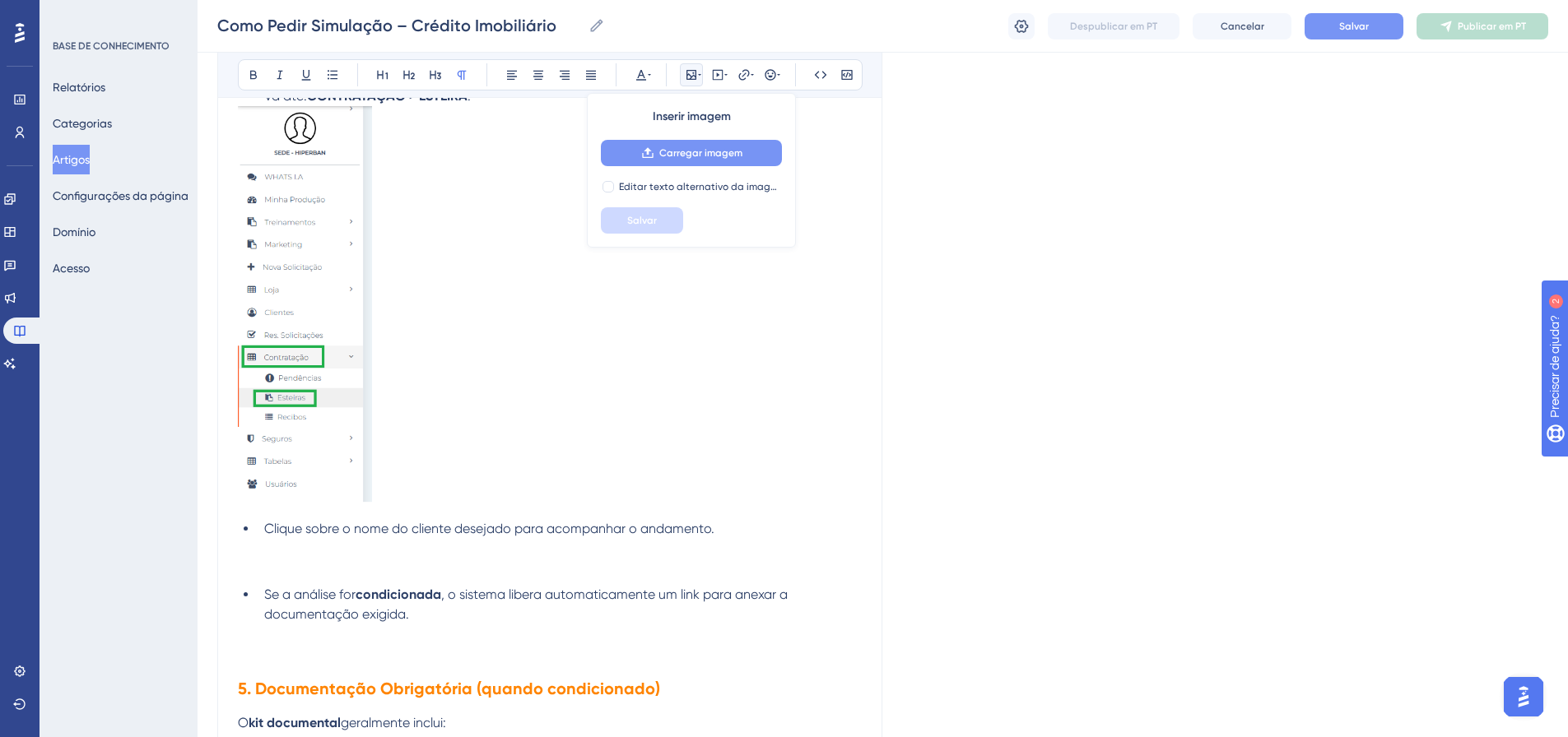
click at [704, 152] on font "Carregar imagem" at bounding box center [701, 153] width 83 height 12
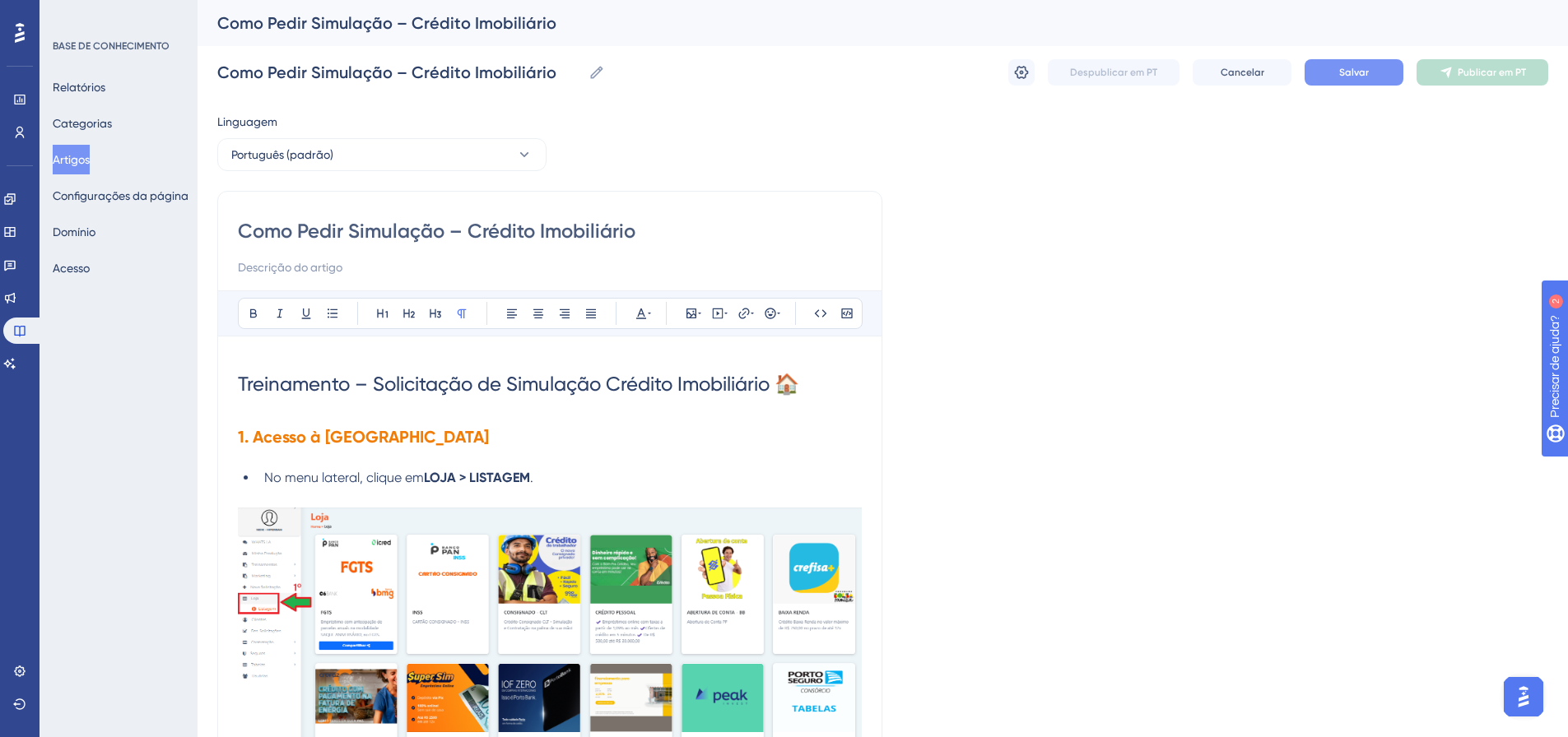
scroll to position [2711, 0]
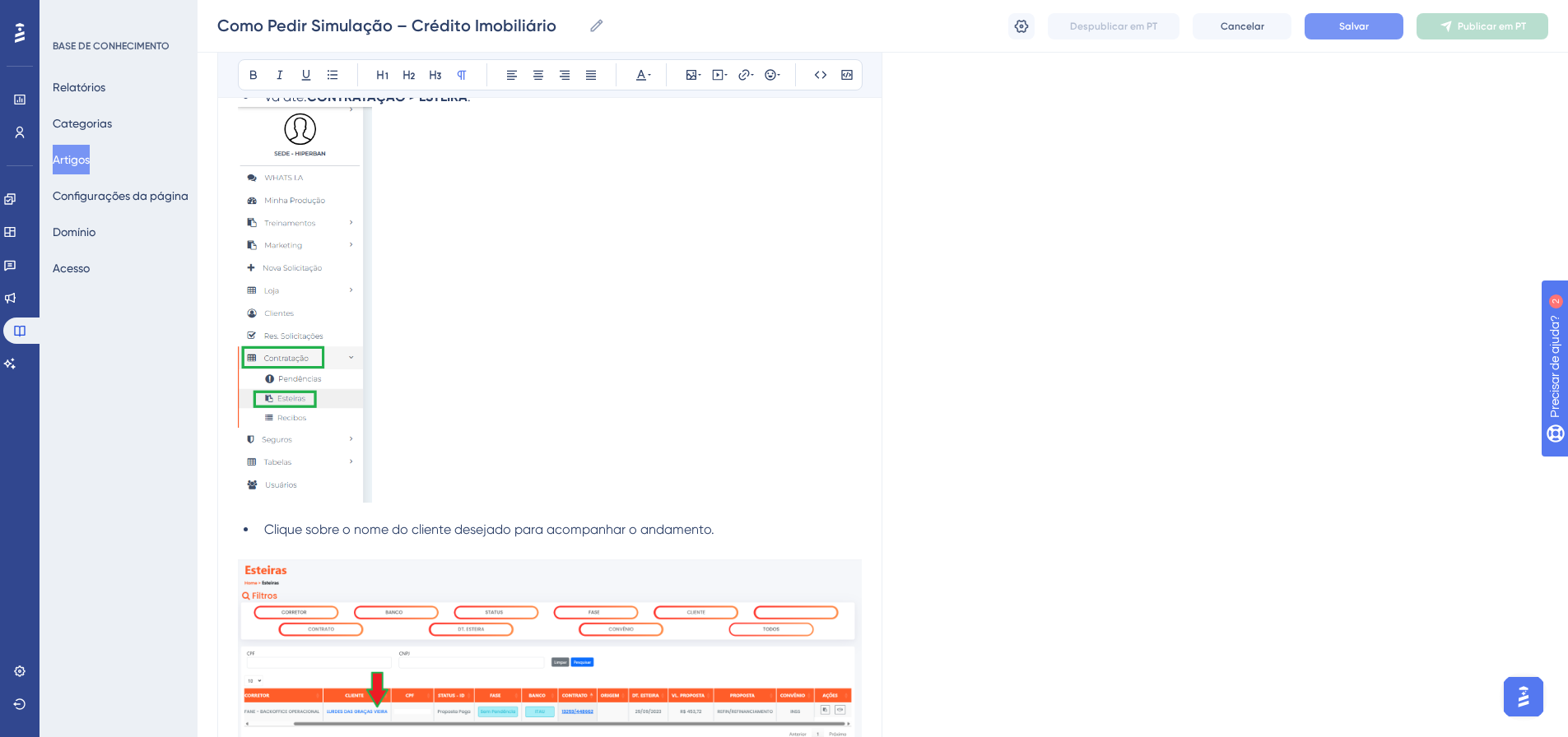
click at [1347, 33] on button "Salvar" at bounding box center [1354, 26] width 99 height 26
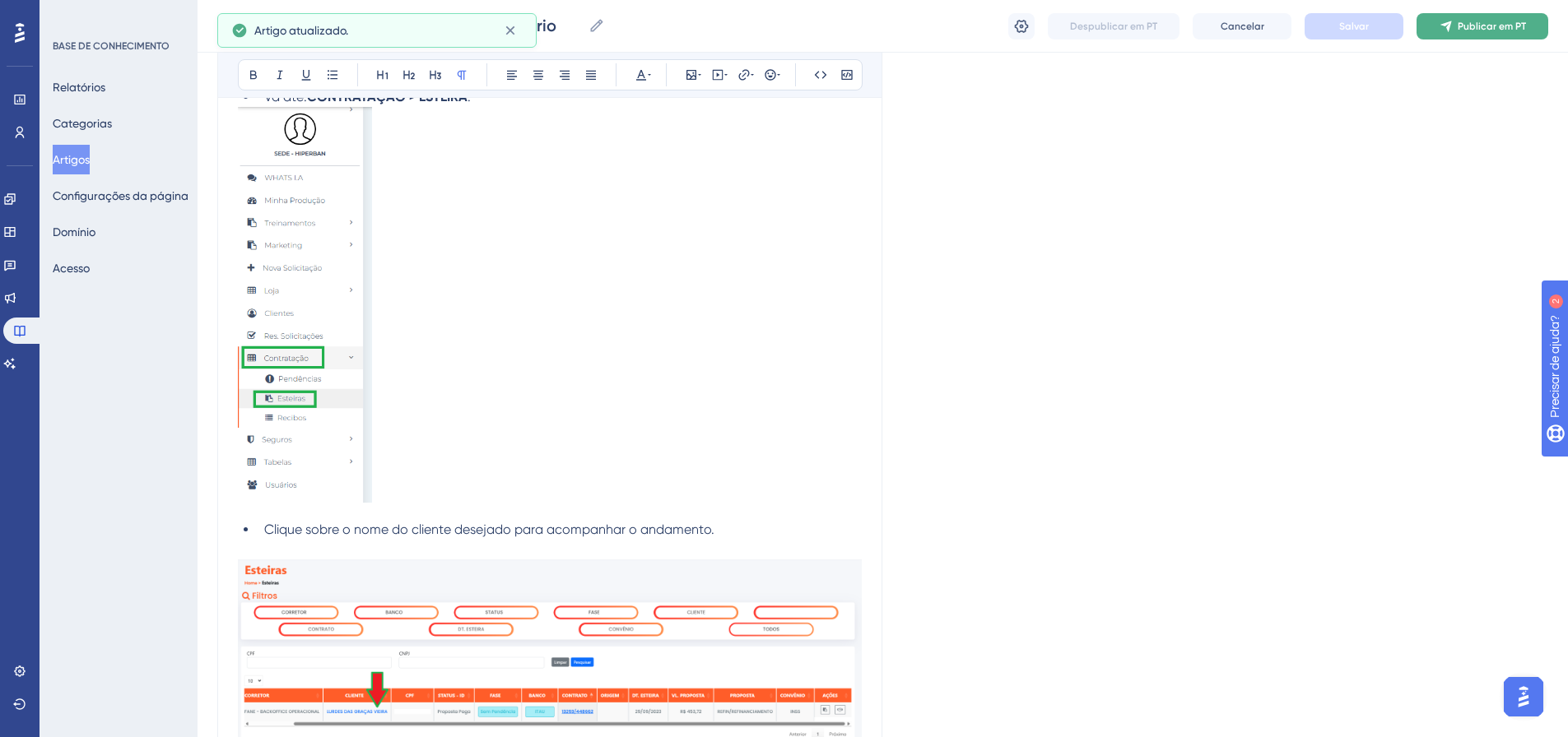
click at [1461, 34] on button "Publicar em PT" at bounding box center [1483, 26] width 132 height 26
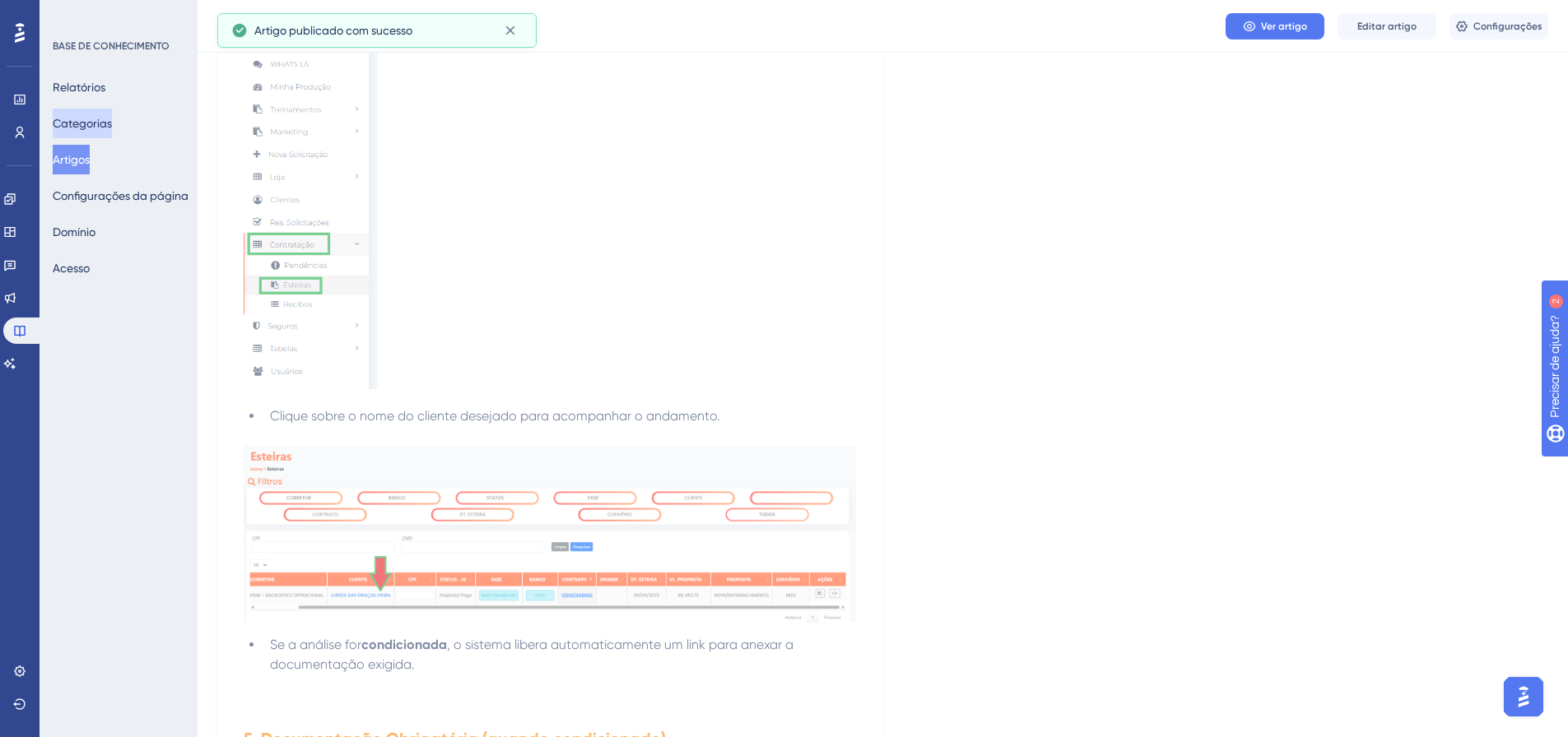
click at [77, 127] on font "Categorias" at bounding box center [82, 123] width 60 height 13
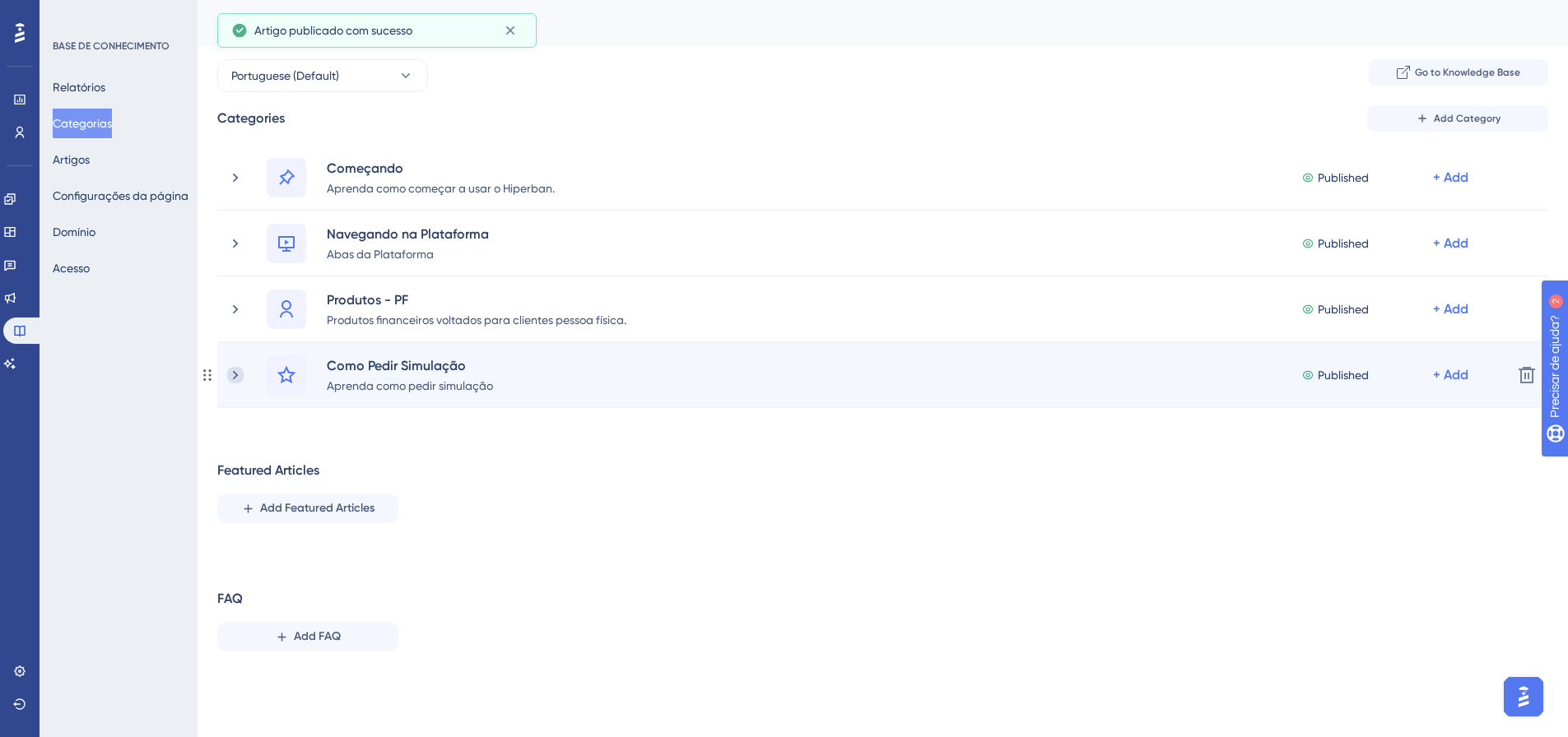
click at [243, 374] on icon at bounding box center [235, 375] width 17 height 17
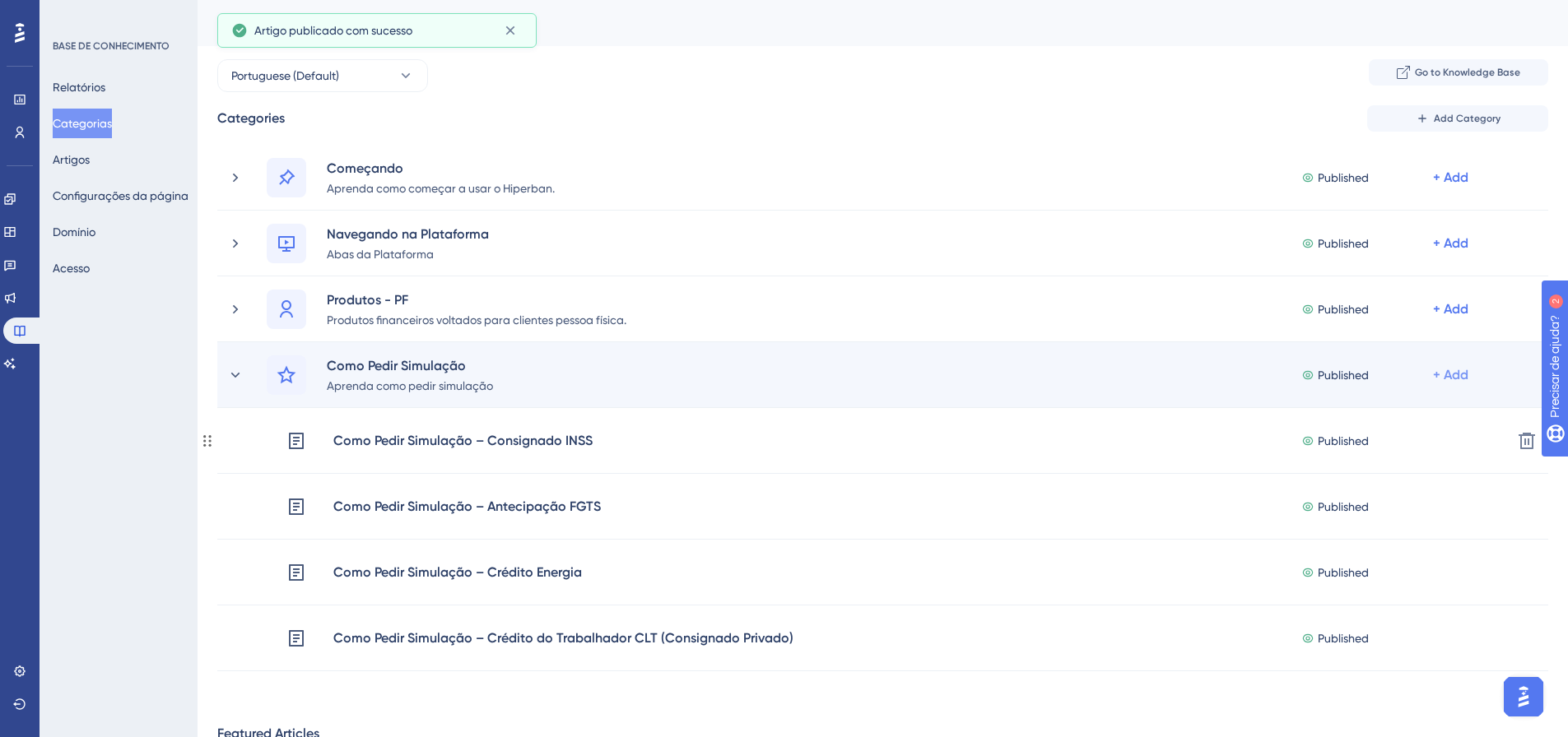
click at [1463, 371] on div "+ Add" at bounding box center [1451, 375] width 35 height 20
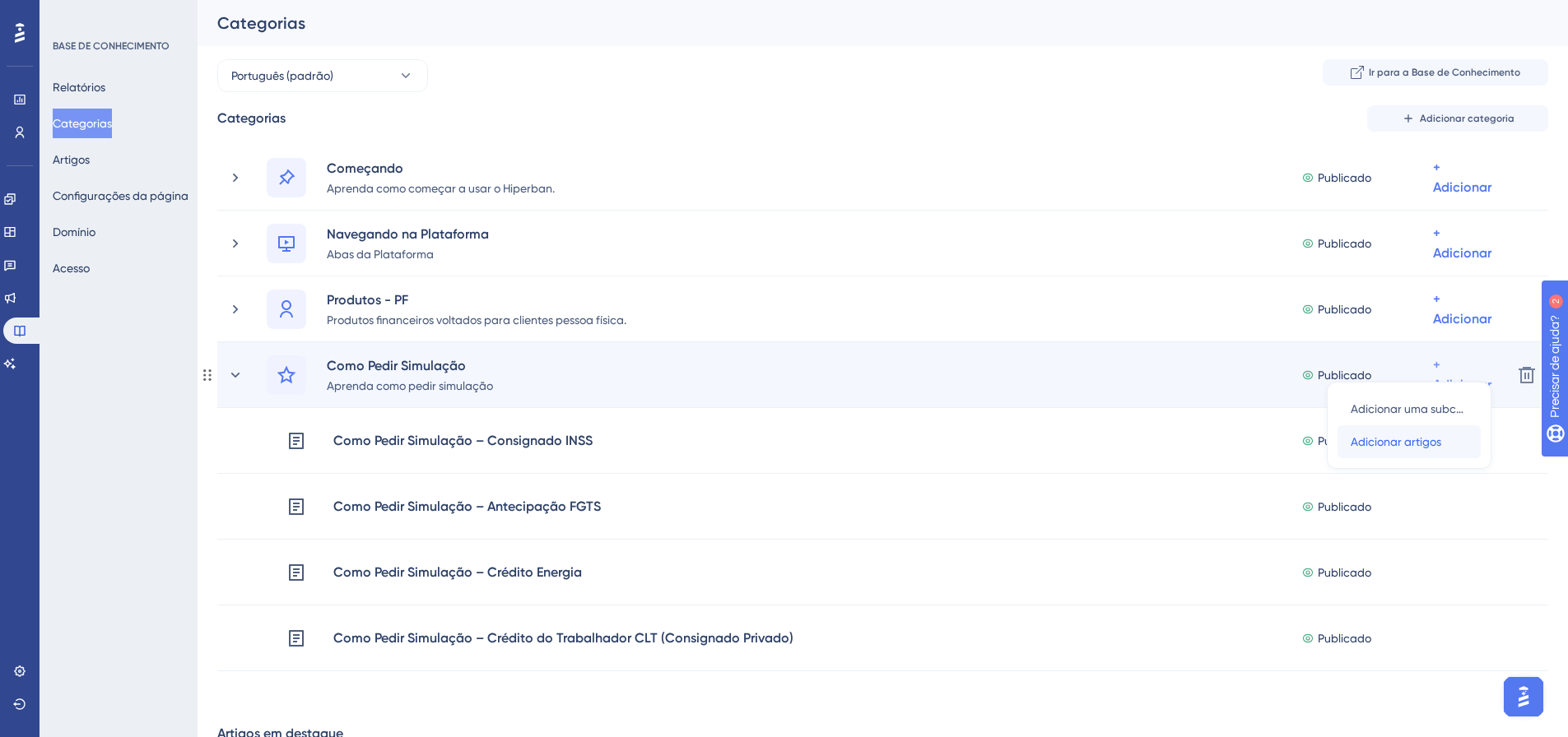
click at [1435, 443] on font "Adicionar artigos" at bounding box center [1396, 442] width 91 height 13
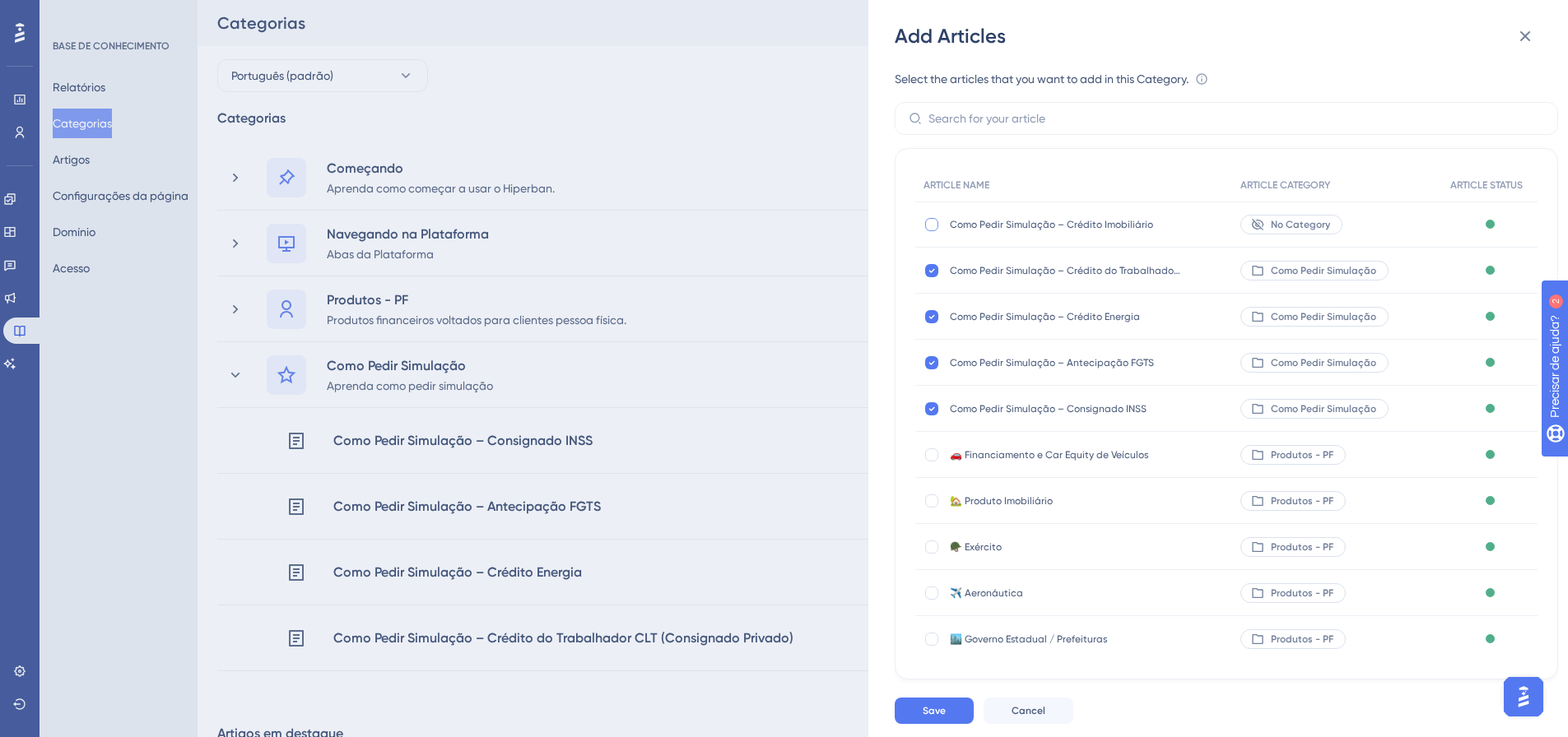
click at [933, 227] on div at bounding box center [932, 224] width 13 height 13
checkbox input "true"
click at [934, 717] on font "Salvar" at bounding box center [937, 711] width 29 height 12
